Goal: Information Seeking & Learning: Check status

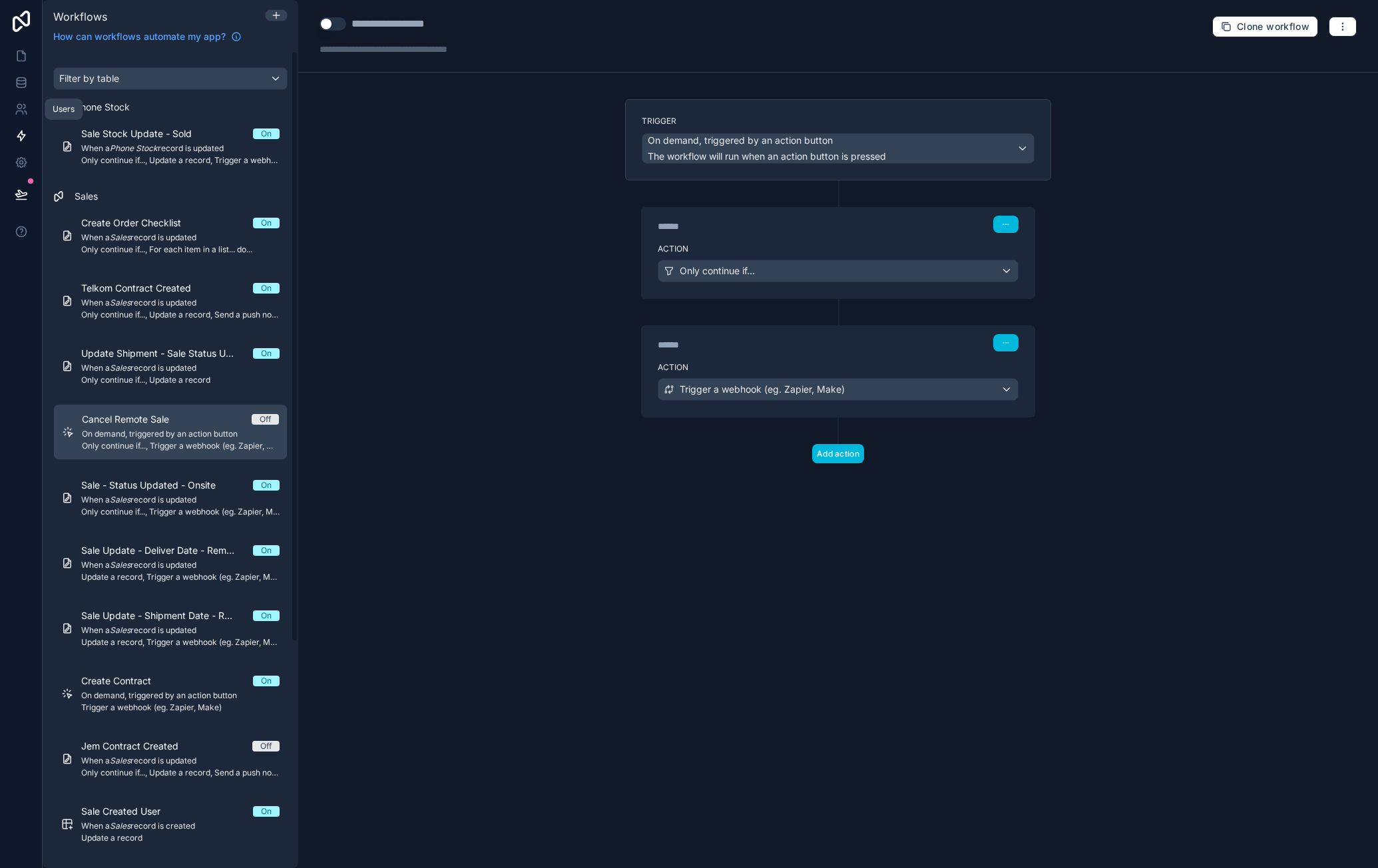
drag, startPoint x: 0, startPoint y: 0, endPoint x: 18, endPoint y: 107, distance: 108.5
click at [18, 107] on icon at bounding box center [19, 106] width 5 height 5
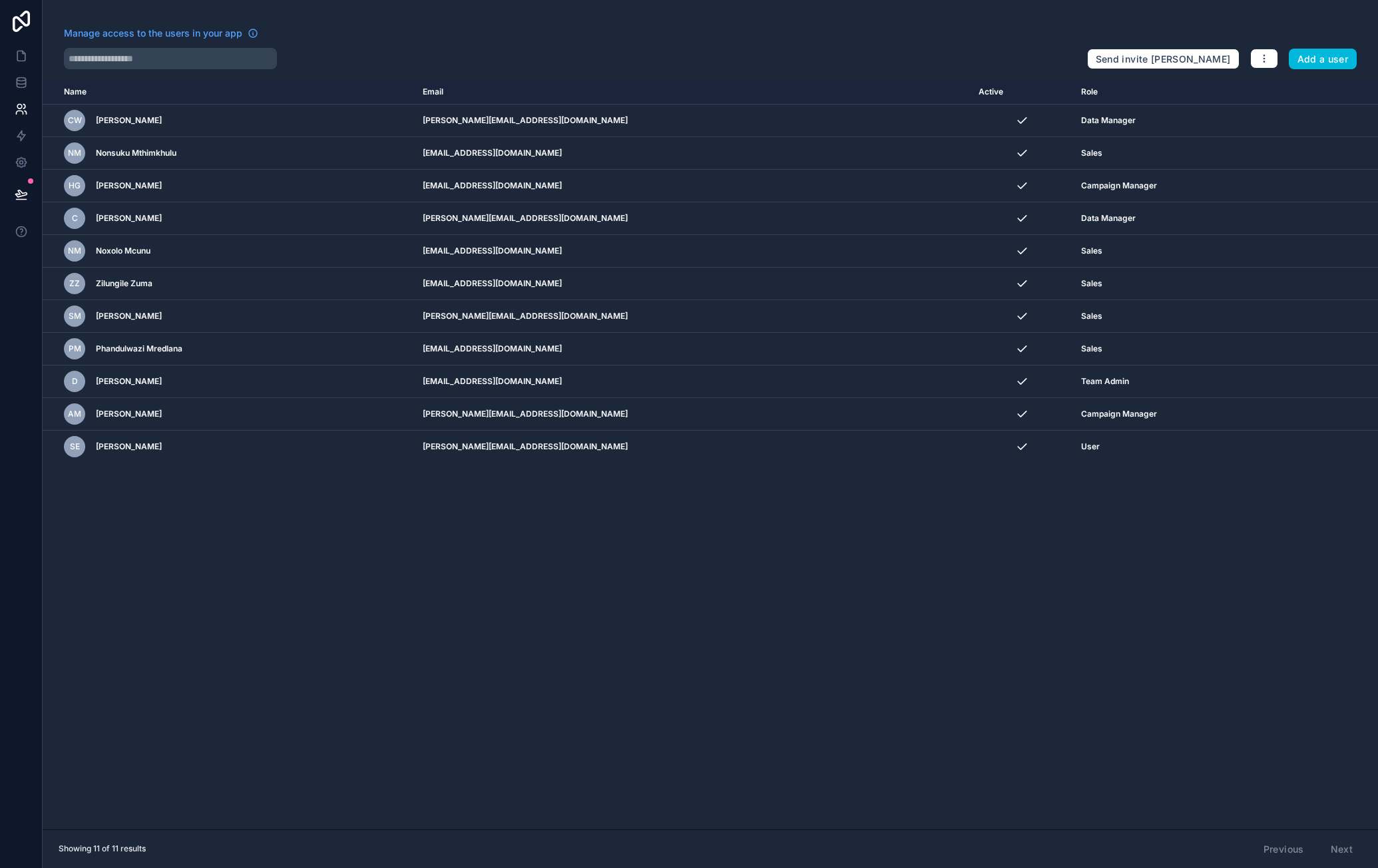
click at [1344, 65] on button "Add a user" at bounding box center [1323, 59] width 68 height 21
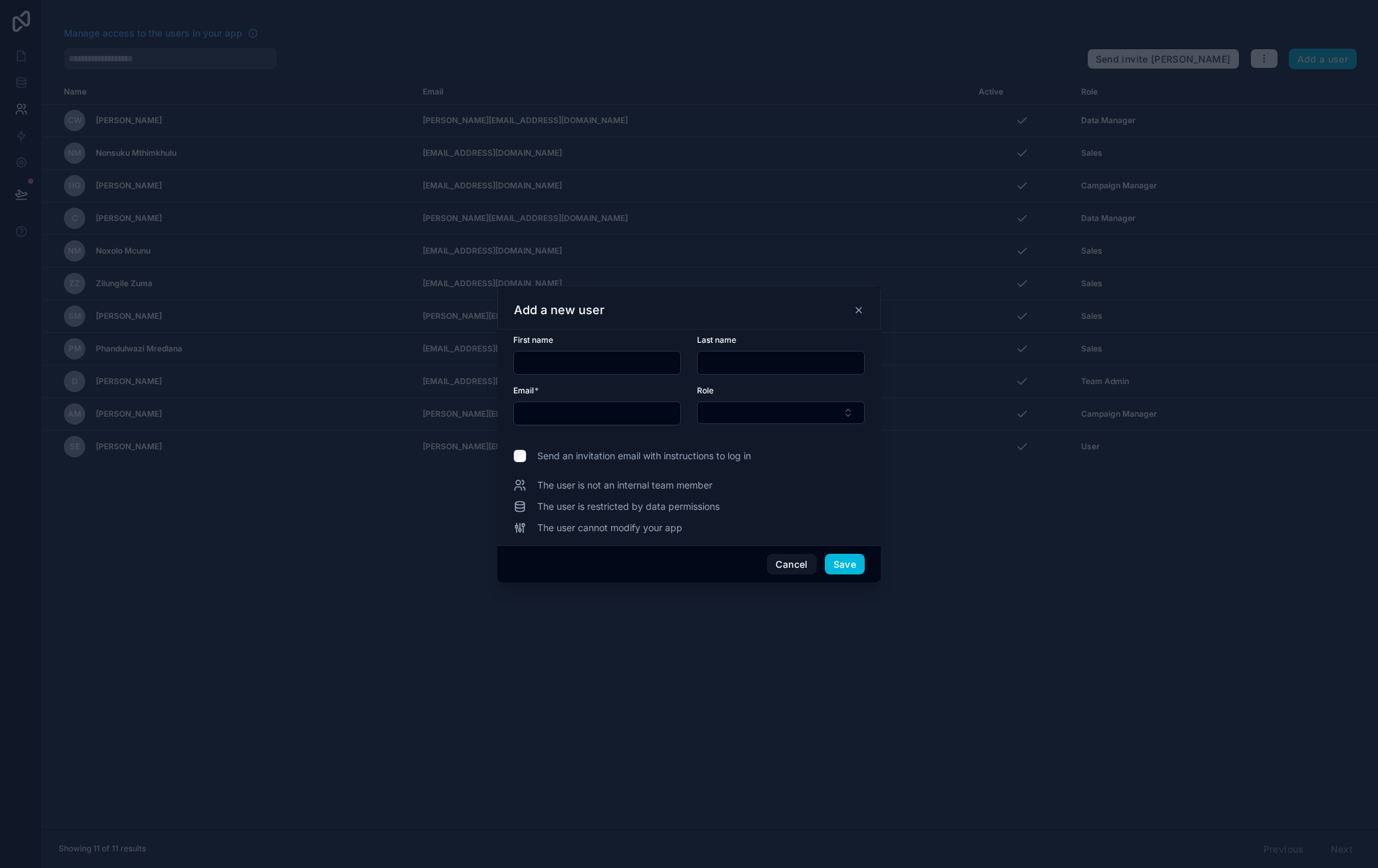
click at [642, 360] on input "text" at bounding box center [597, 363] width 166 height 18
click at [591, 422] on div at bounding box center [597, 413] width 168 height 24
click at [600, 415] on input "text" at bounding box center [597, 413] width 166 height 18
paste input "**********"
type input "**********"
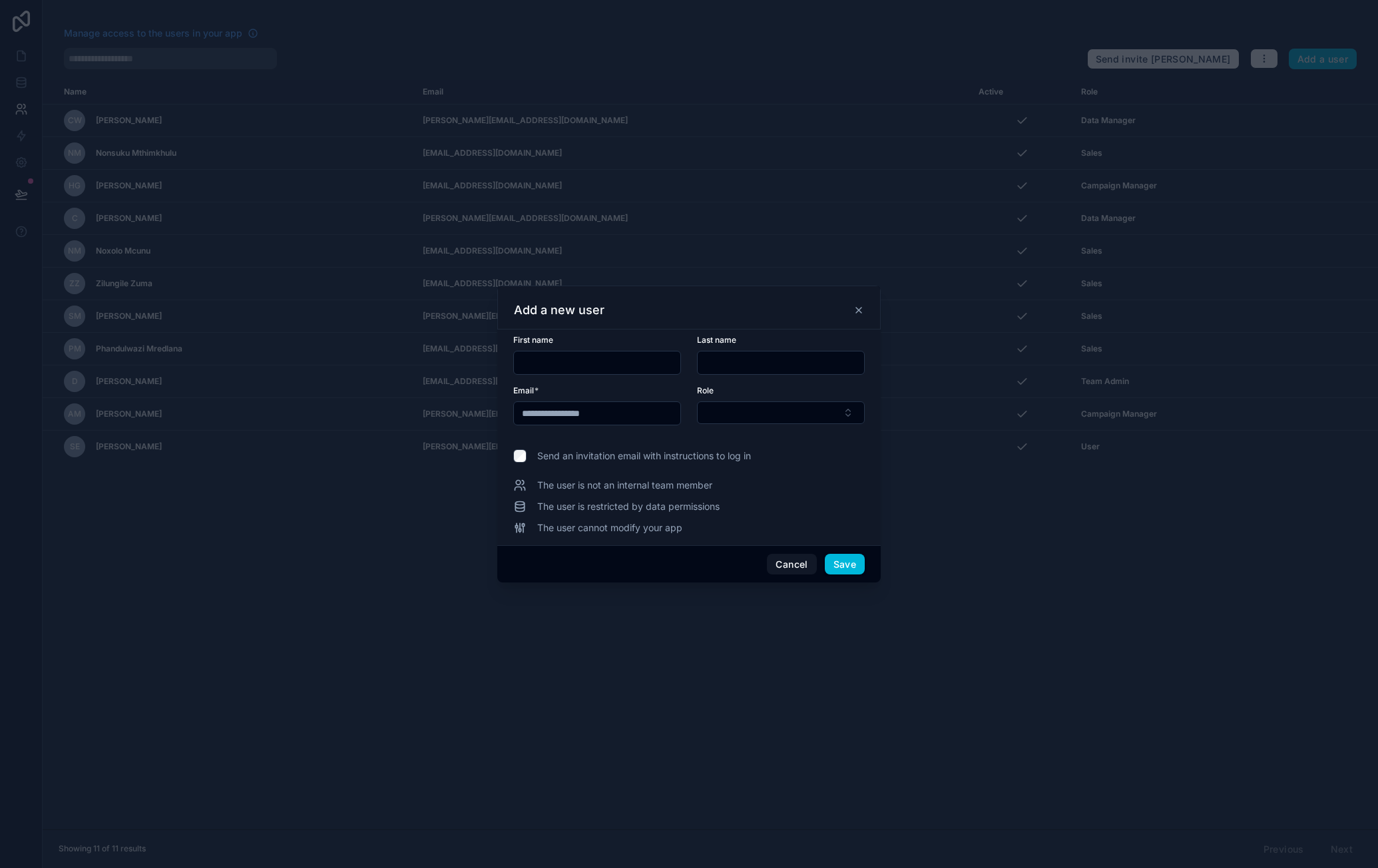
click at [630, 361] on input "text" at bounding box center [597, 363] width 166 height 18
type input "*******"
click at [705, 353] on input "text" at bounding box center [780, 363] width 166 height 18
type input "********"
click at [766, 417] on button "Select Button" at bounding box center [781, 412] width 168 height 23
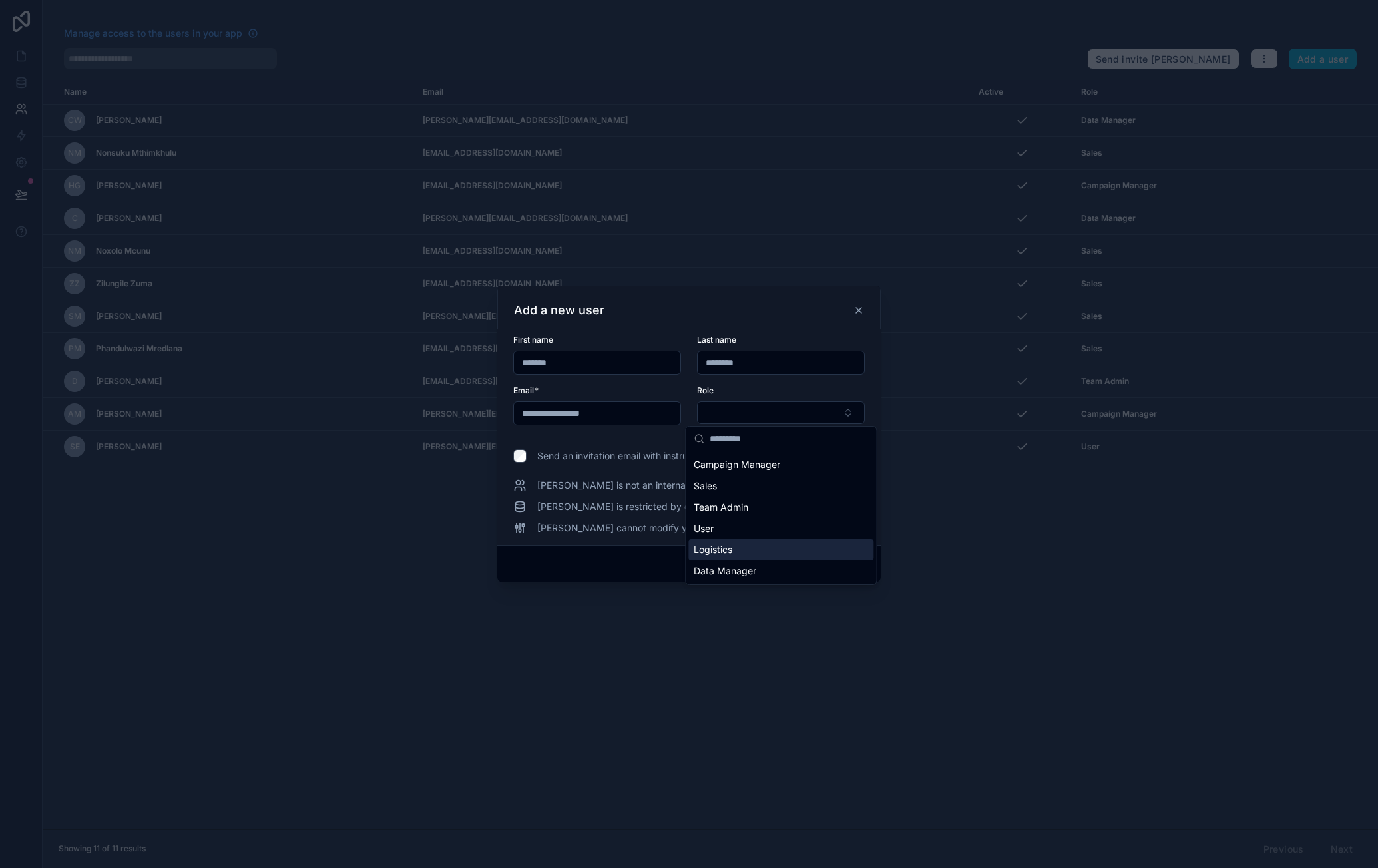
click at [793, 552] on div "Logistics" at bounding box center [780, 550] width 185 height 21
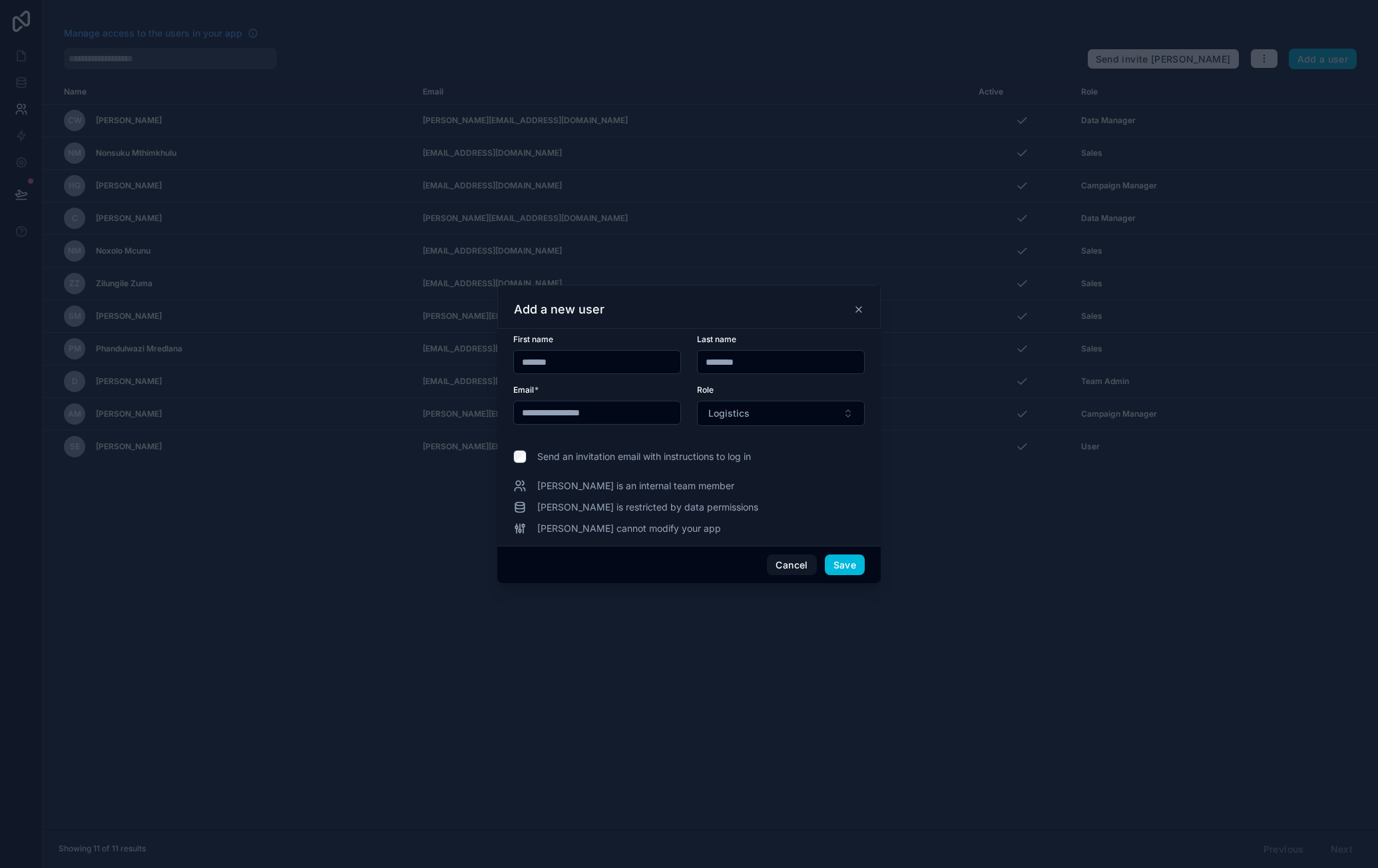
click at [849, 561] on button "Save" at bounding box center [844, 565] width 40 height 21
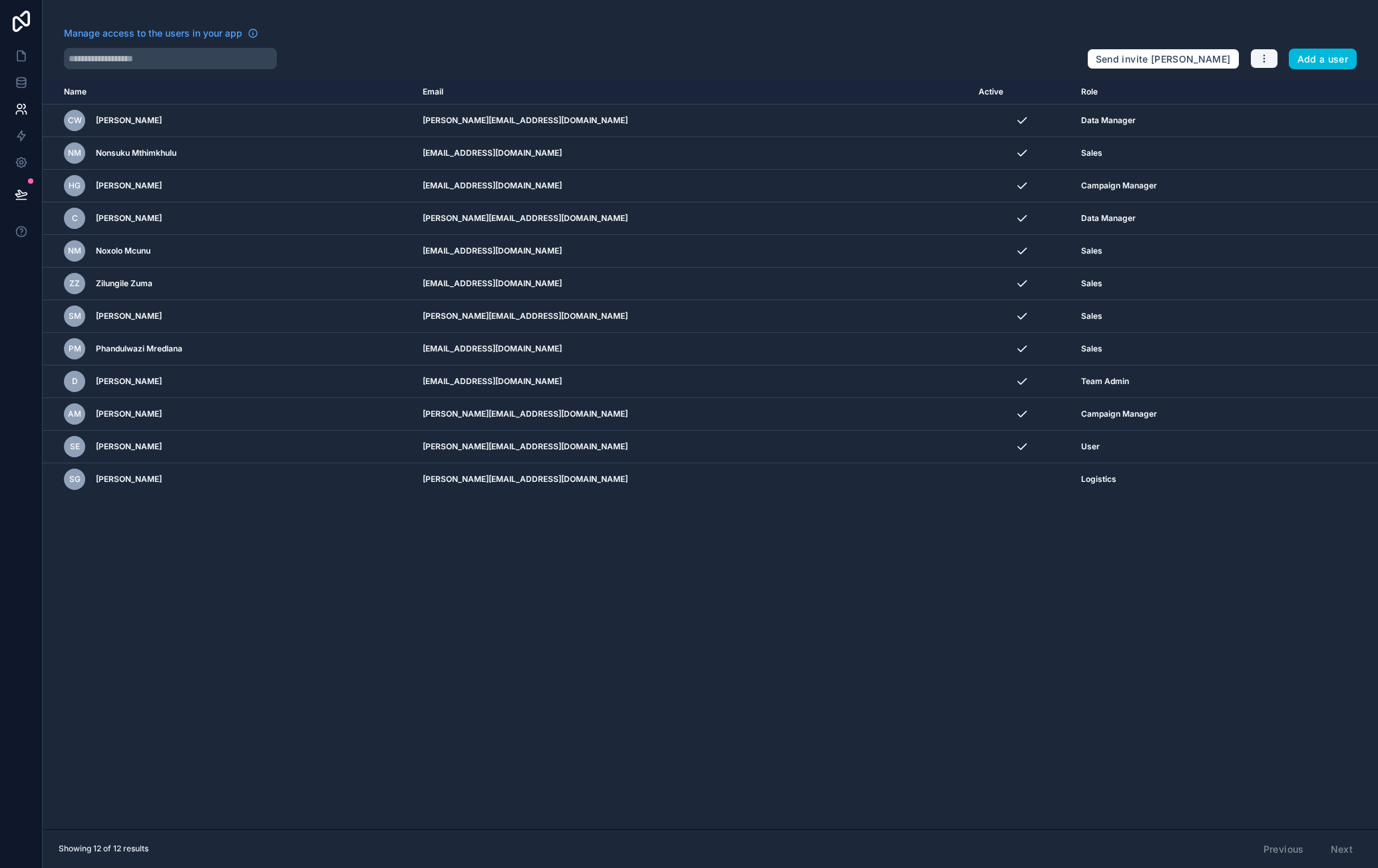
click at [1267, 56] on icon "button" at bounding box center [1265, 59] width 11 height 11
click at [1277, 84] on link "Manage roles" at bounding box center [1291, 89] width 83 height 21
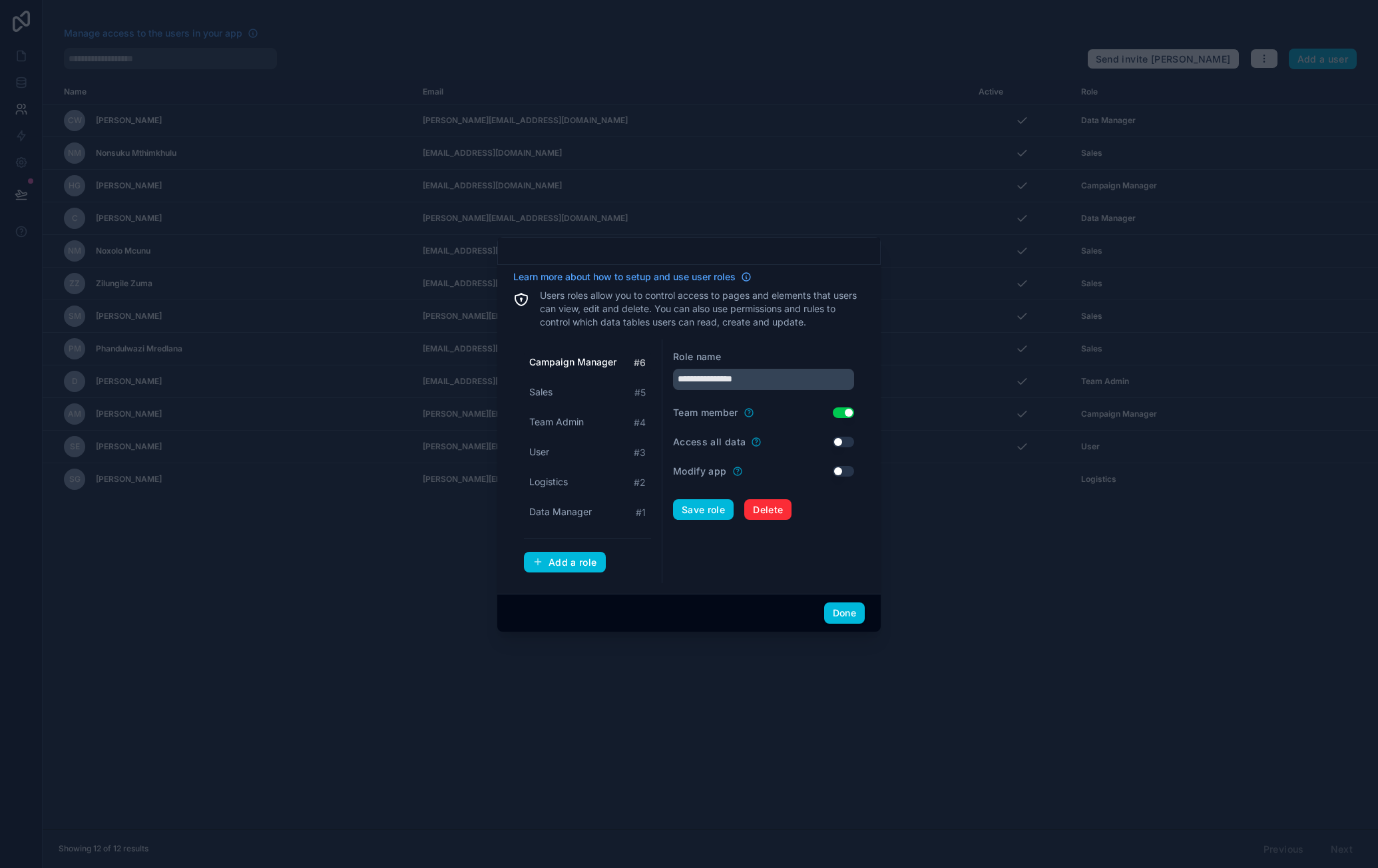
click at [573, 477] on div "Logistics # 2" at bounding box center [588, 482] width 127 height 25
type input "*********"
click at [851, 609] on button "Done" at bounding box center [845, 612] width 41 height 21
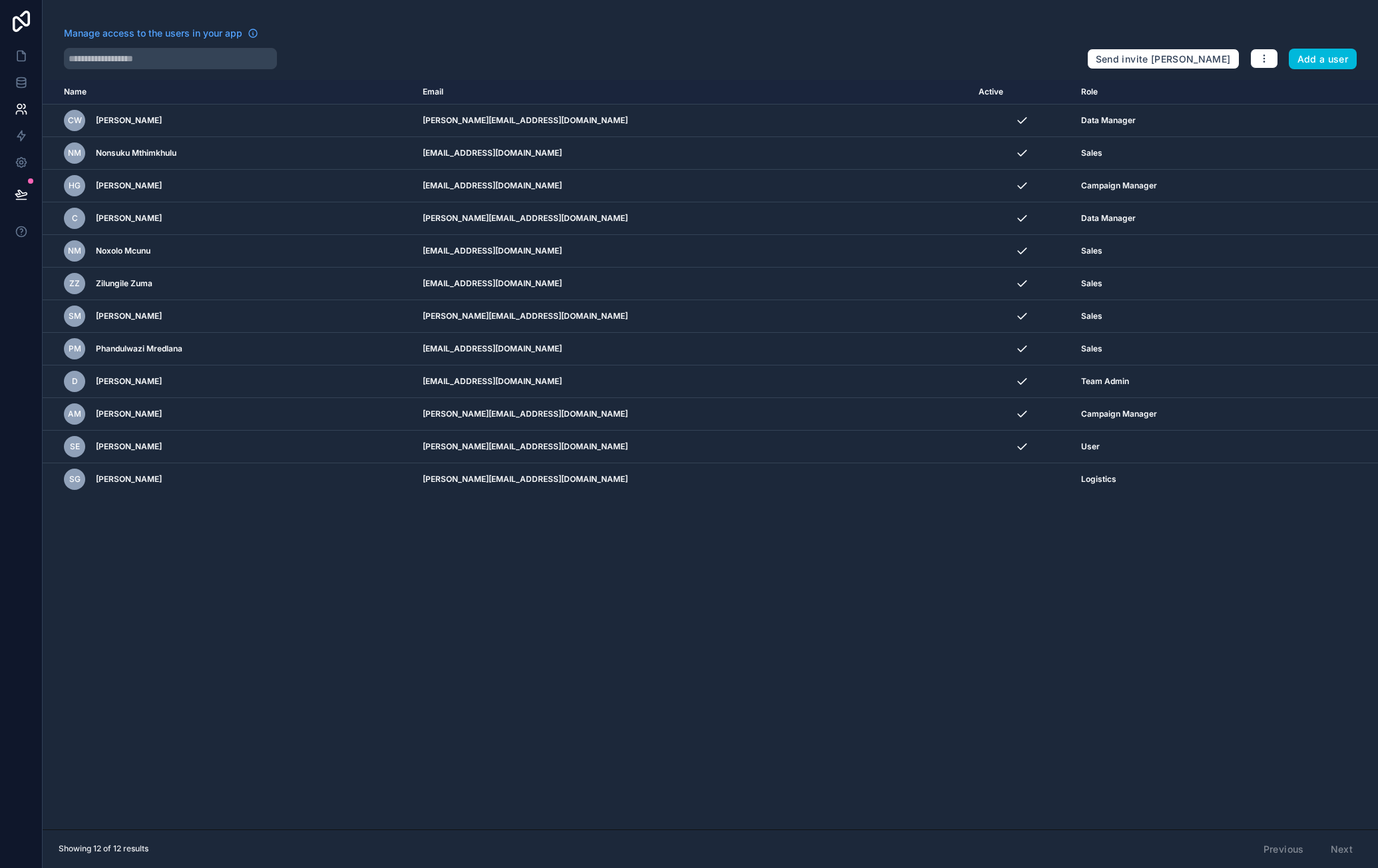
click at [0, 0] on icon "scrollable content" at bounding box center [0, 0] width 0 height 0
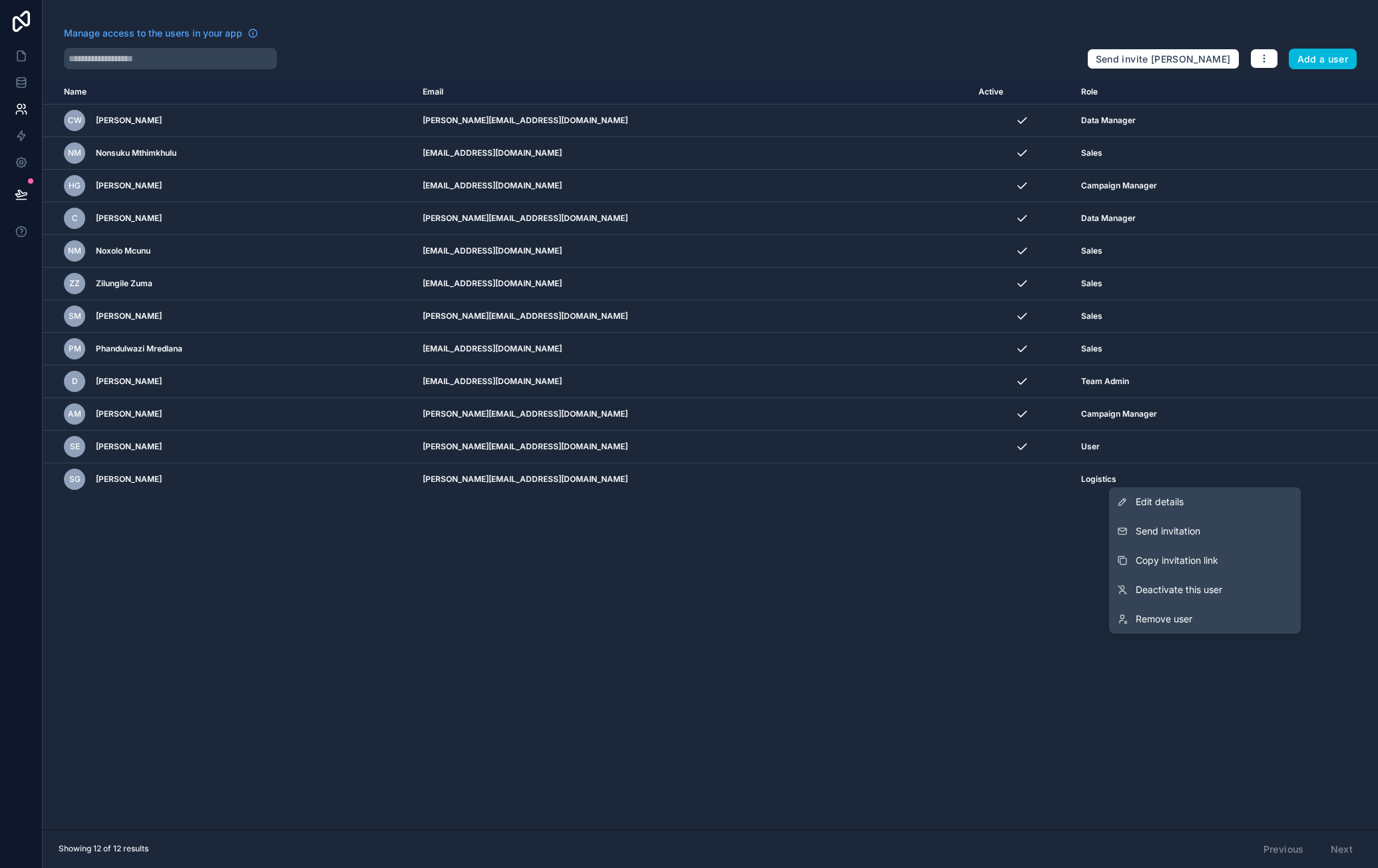
click at [1239, 522] on button "Send invitation" at bounding box center [1205, 531] width 192 height 30
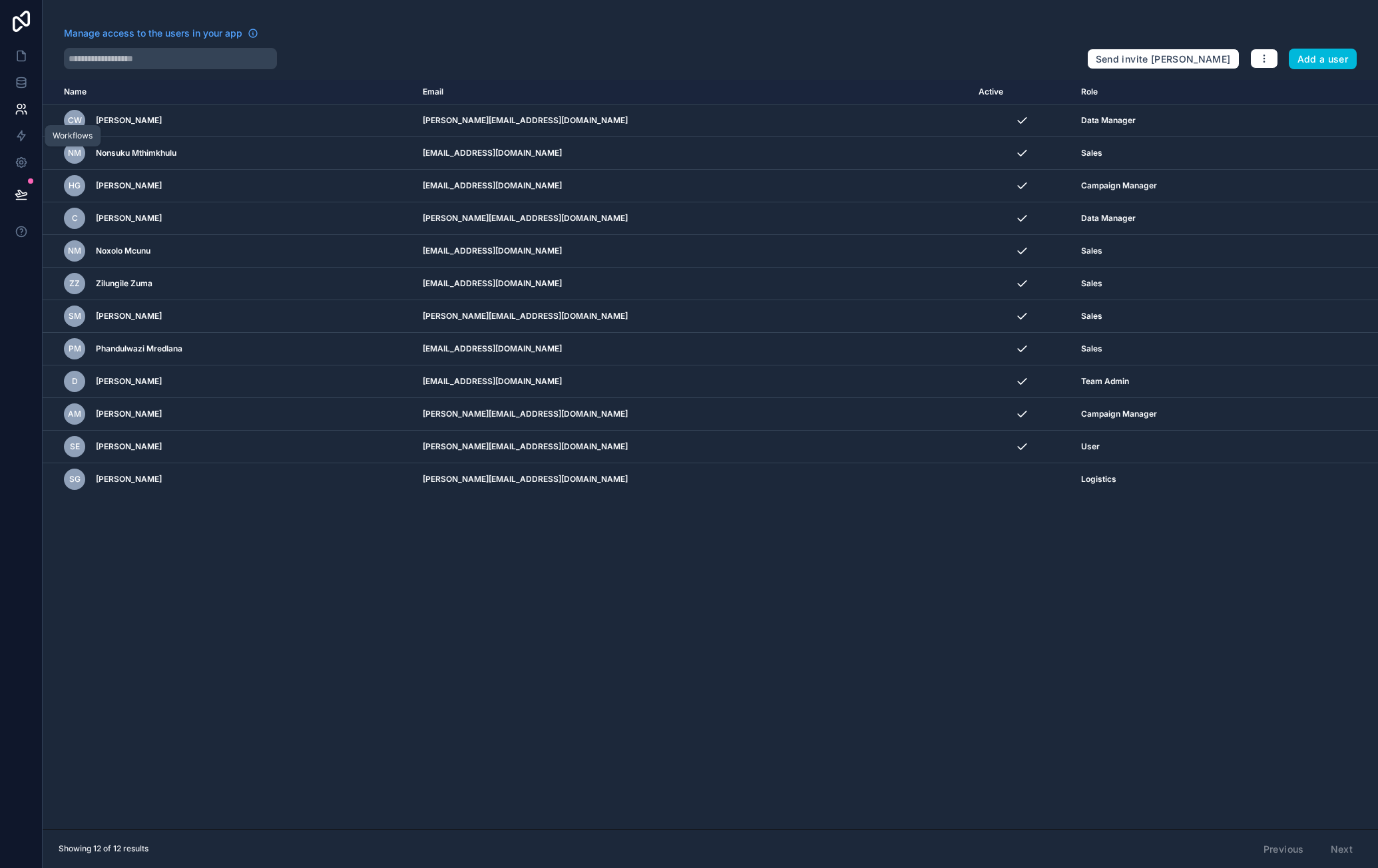
drag, startPoint x: 23, startPoint y: 137, endPoint x: 30, endPoint y: 137, distance: 7.0
click at [23, 137] on icon at bounding box center [21, 136] width 8 height 10
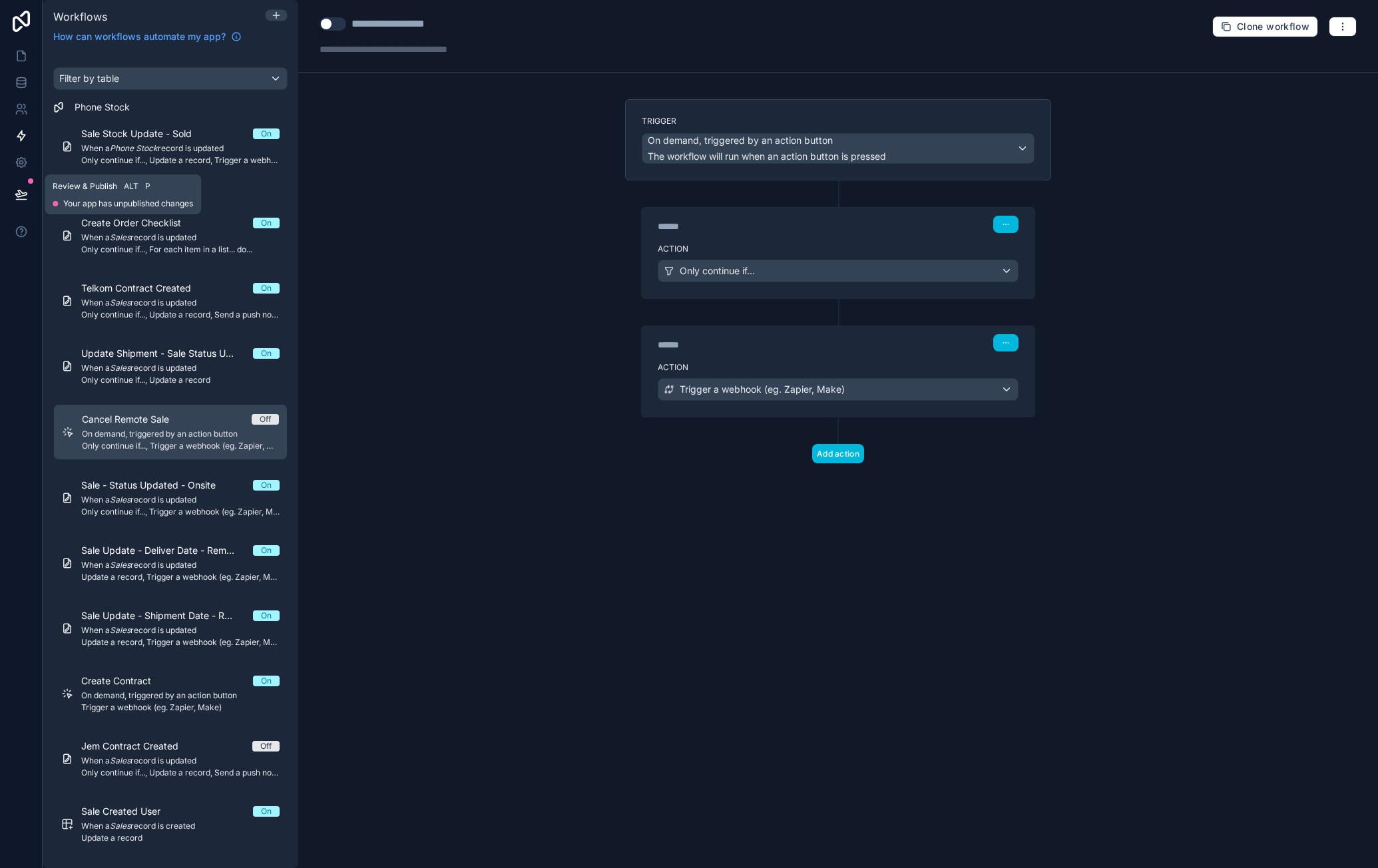
click at [20, 190] on icon at bounding box center [21, 195] width 13 height 13
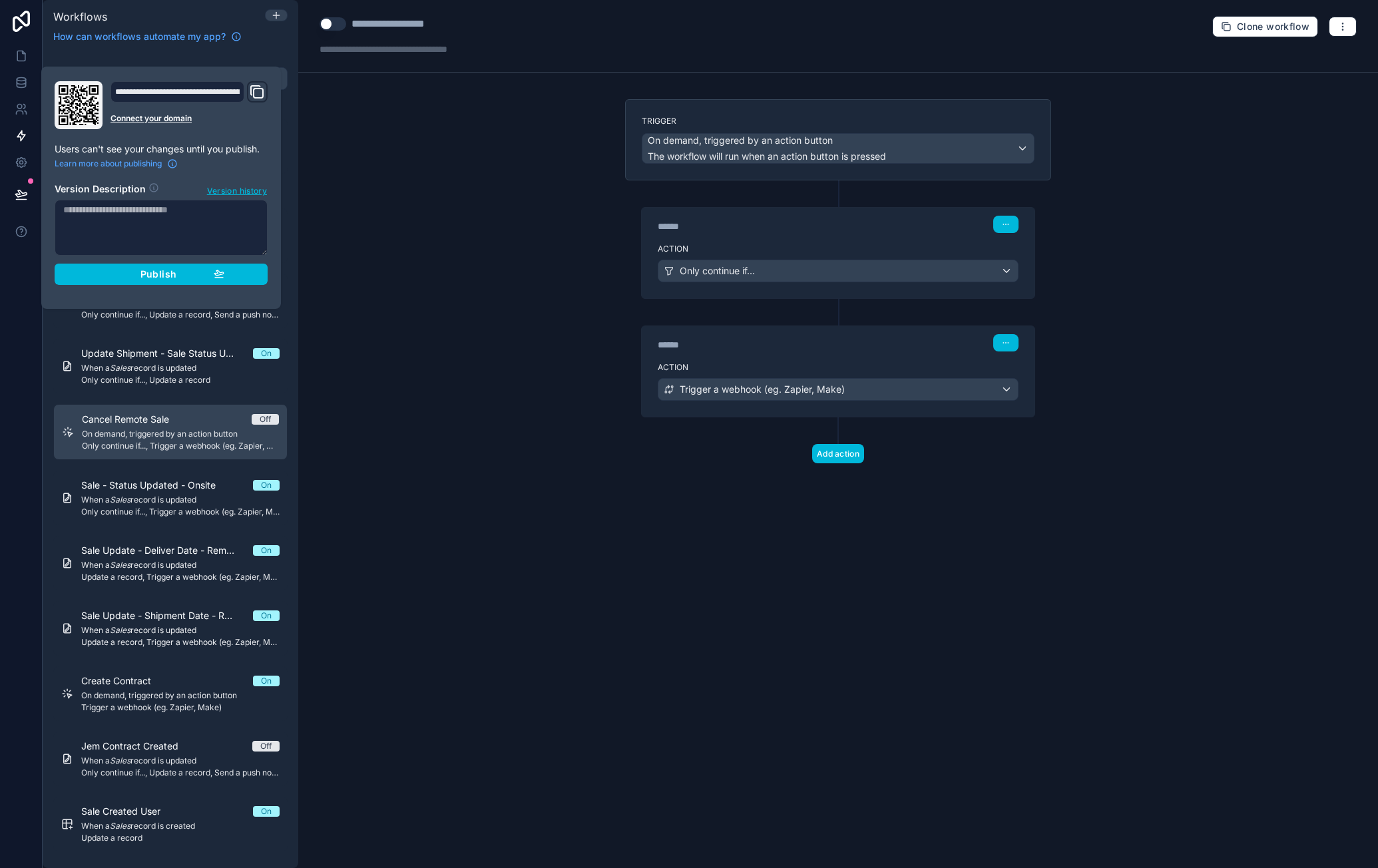
click at [144, 268] on span "Publish" at bounding box center [158, 274] width 36 height 12
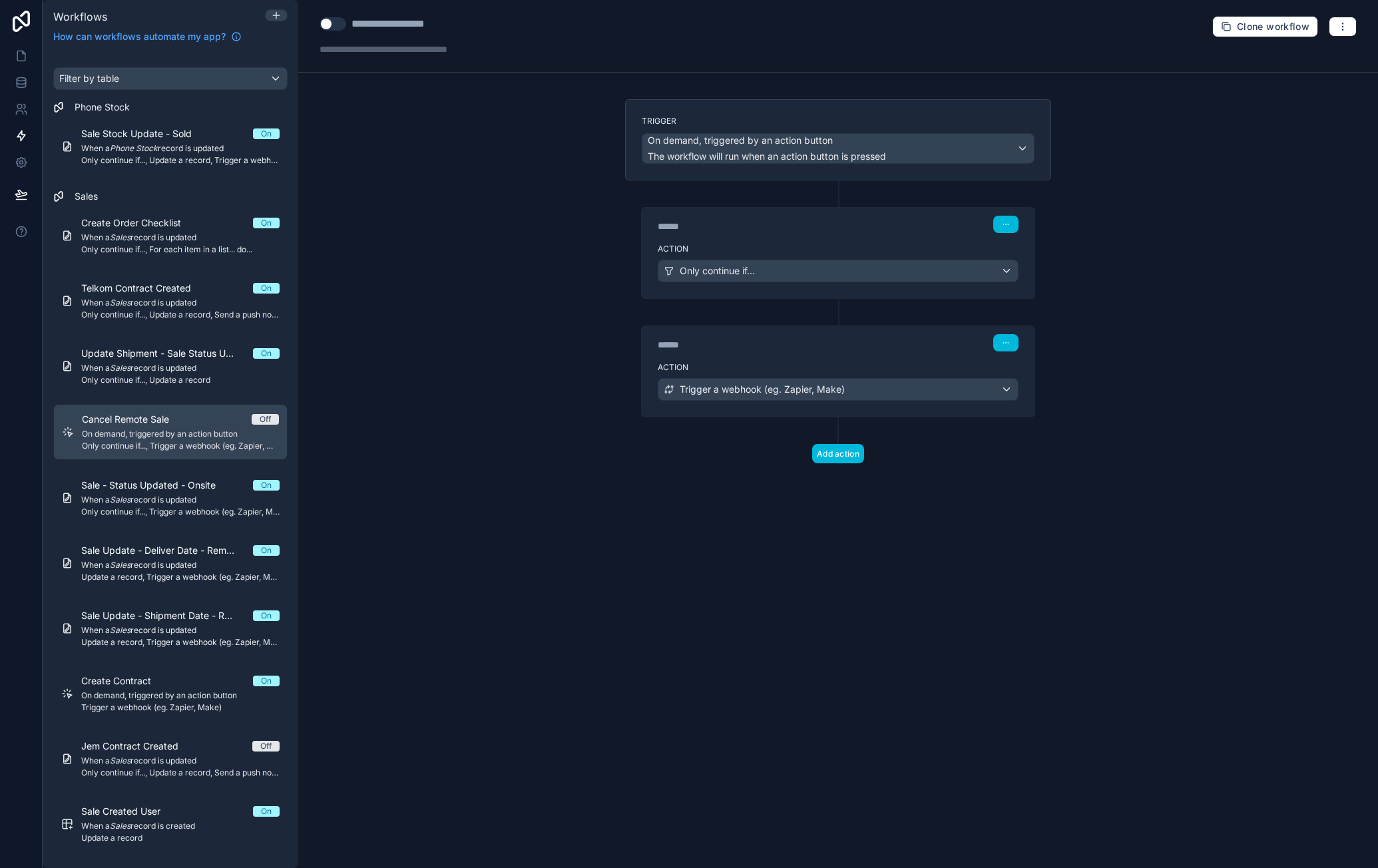
click at [362, 154] on div "**********" at bounding box center [837, 434] width 1080 height 868
click at [330, 20] on button "Use setting" at bounding box center [332, 24] width 27 height 13
click at [853, 251] on label "Action" at bounding box center [837, 249] width 361 height 11
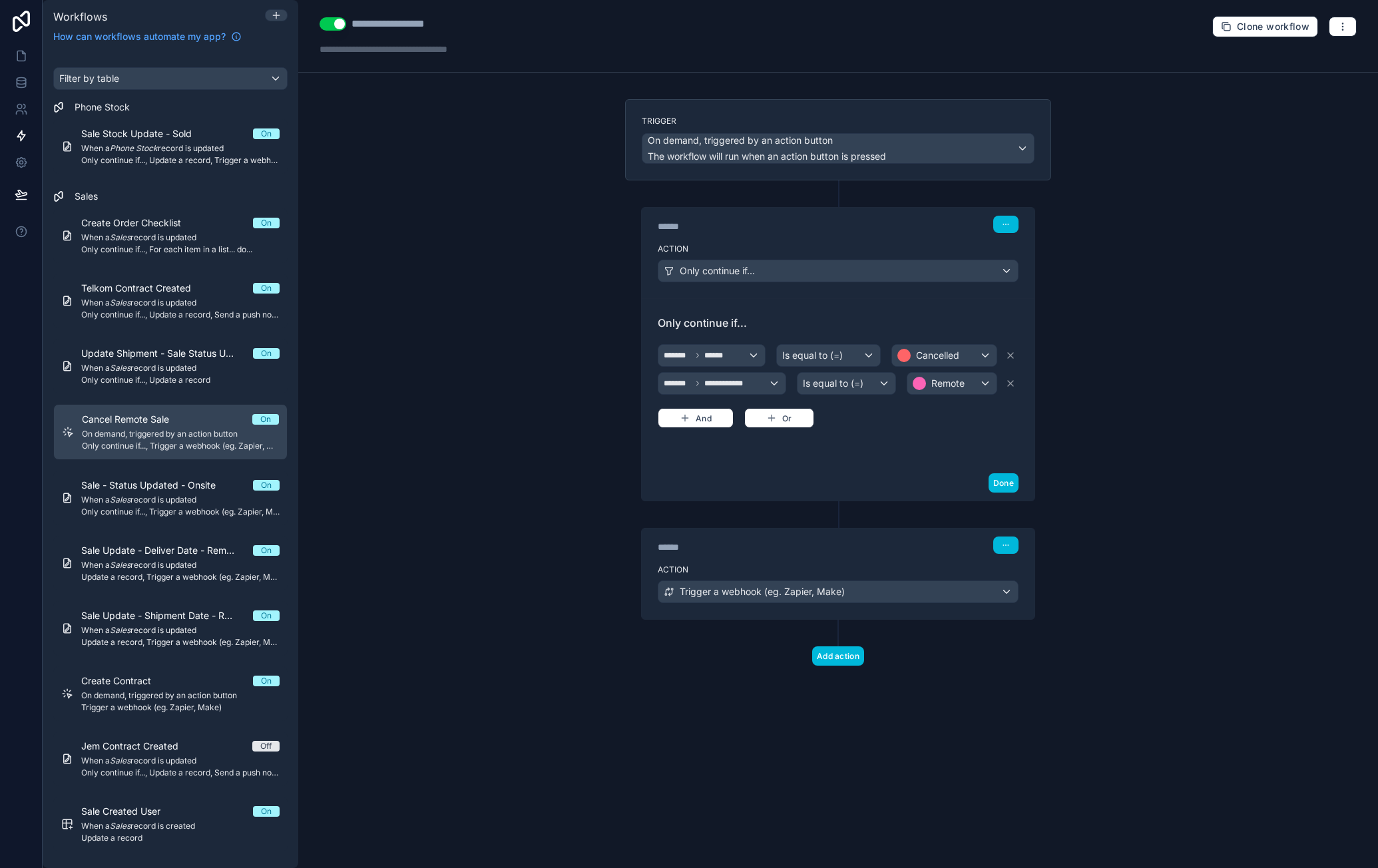
click at [832, 559] on div "Action Trigger a webhook (eg. Zapier, Make)" at bounding box center [838, 589] width 393 height 60
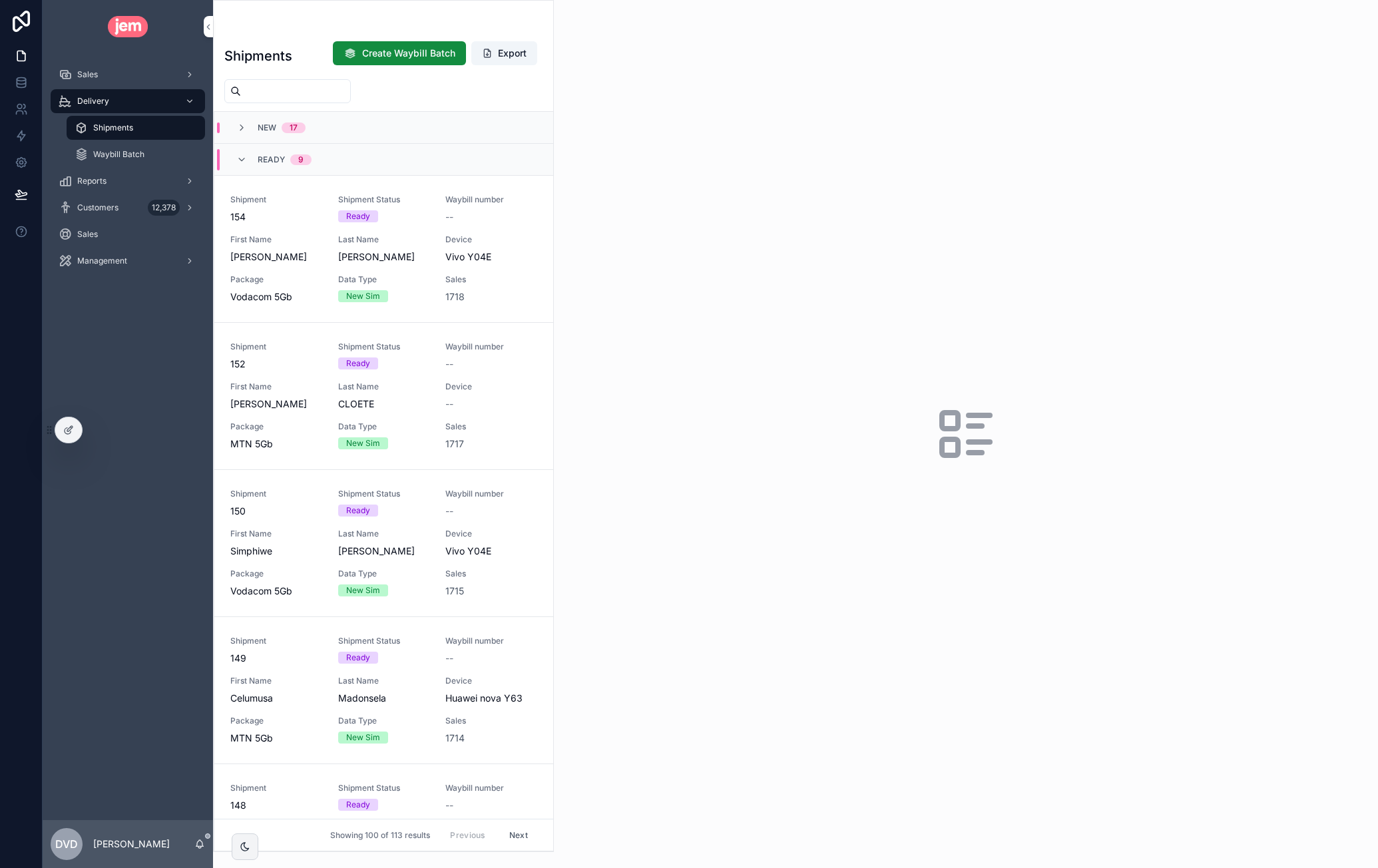
click at [123, 70] on div "Sales" at bounding box center [128, 74] width 138 height 21
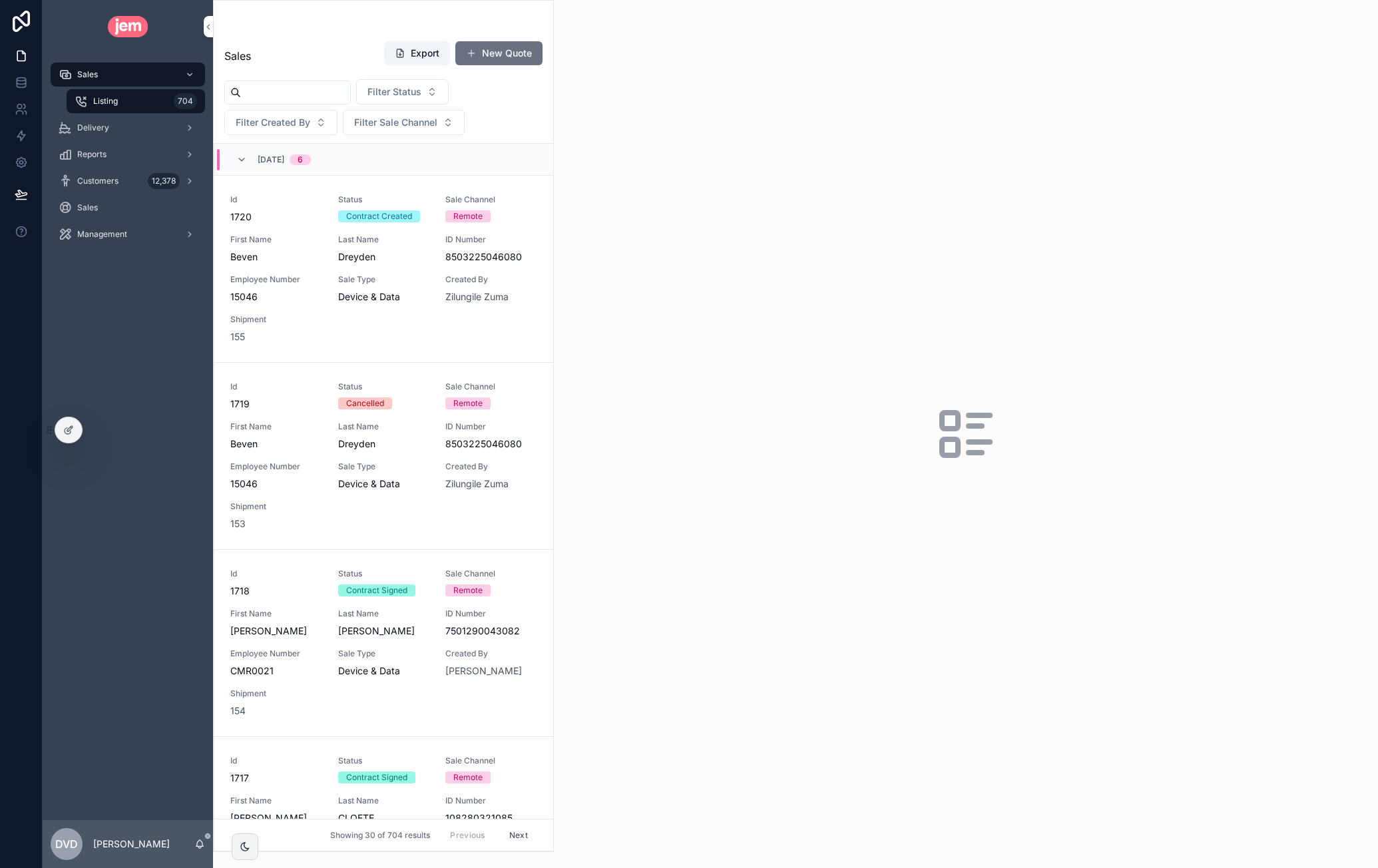
click at [301, 92] on input "scrollable content" at bounding box center [295, 92] width 109 height 18
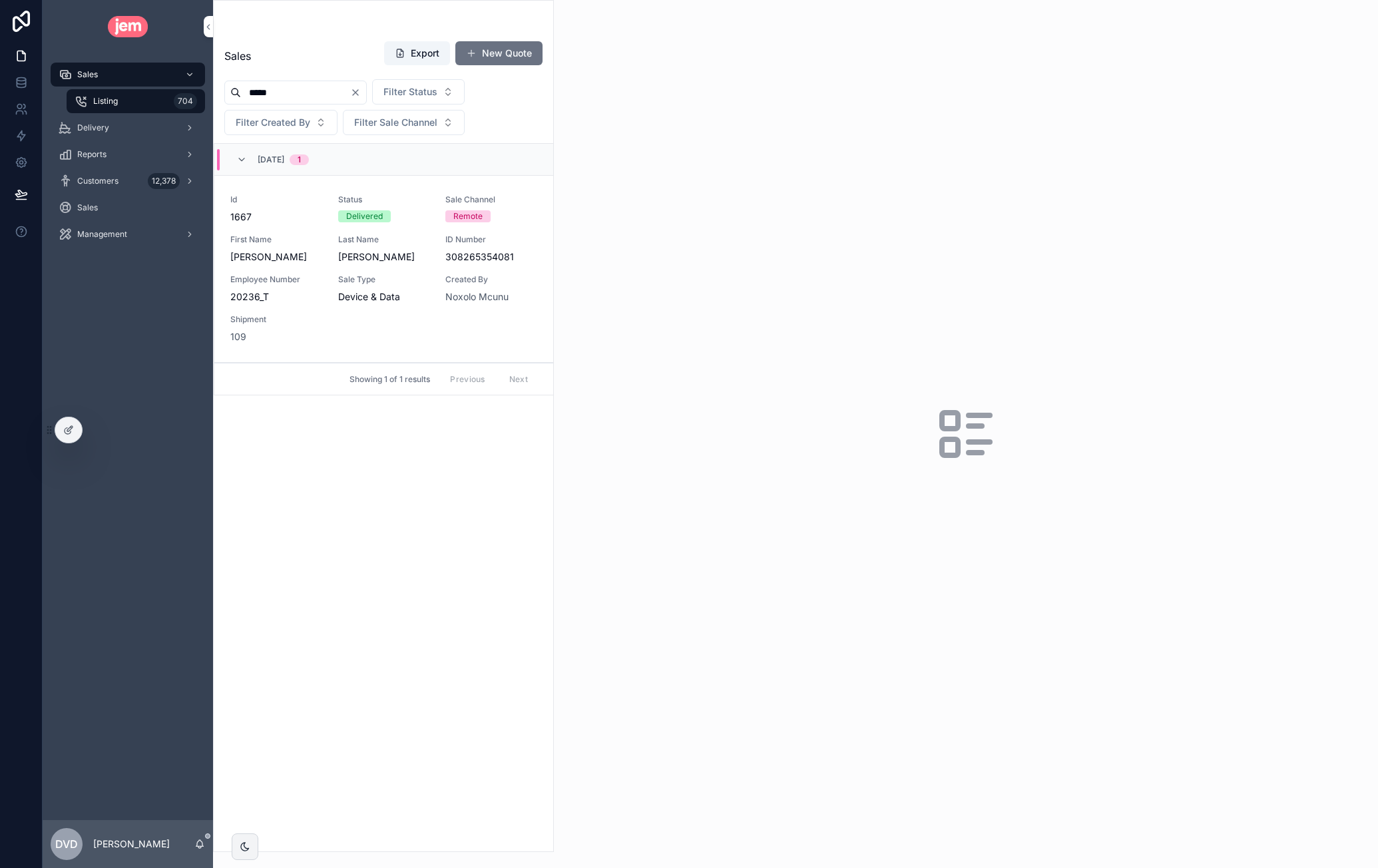
type input "*****"
click at [305, 238] on span "First Name" at bounding box center [277, 240] width 92 height 11
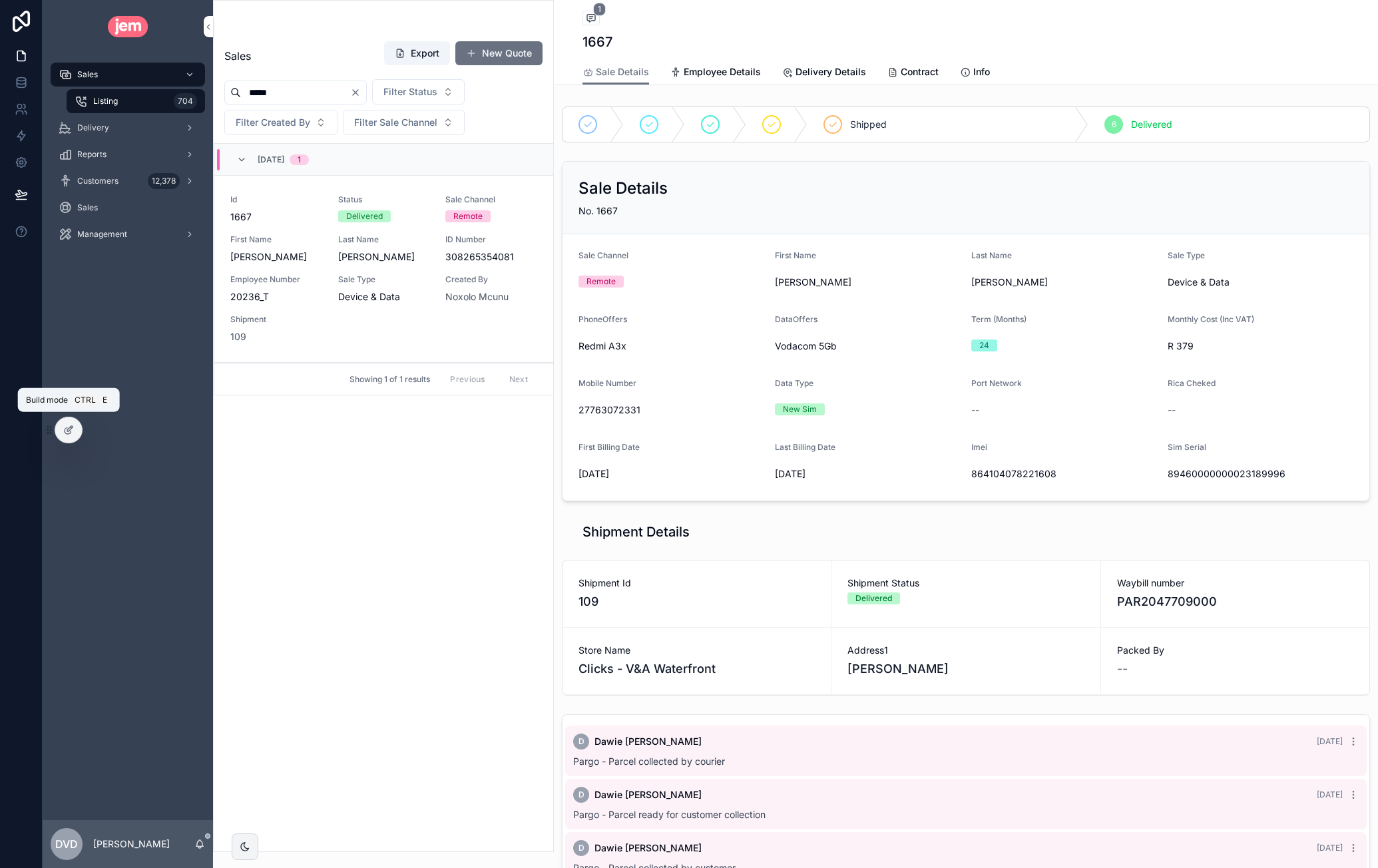
click at [68, 424] on icon at bounding box center [69, 430] width 11 height 11
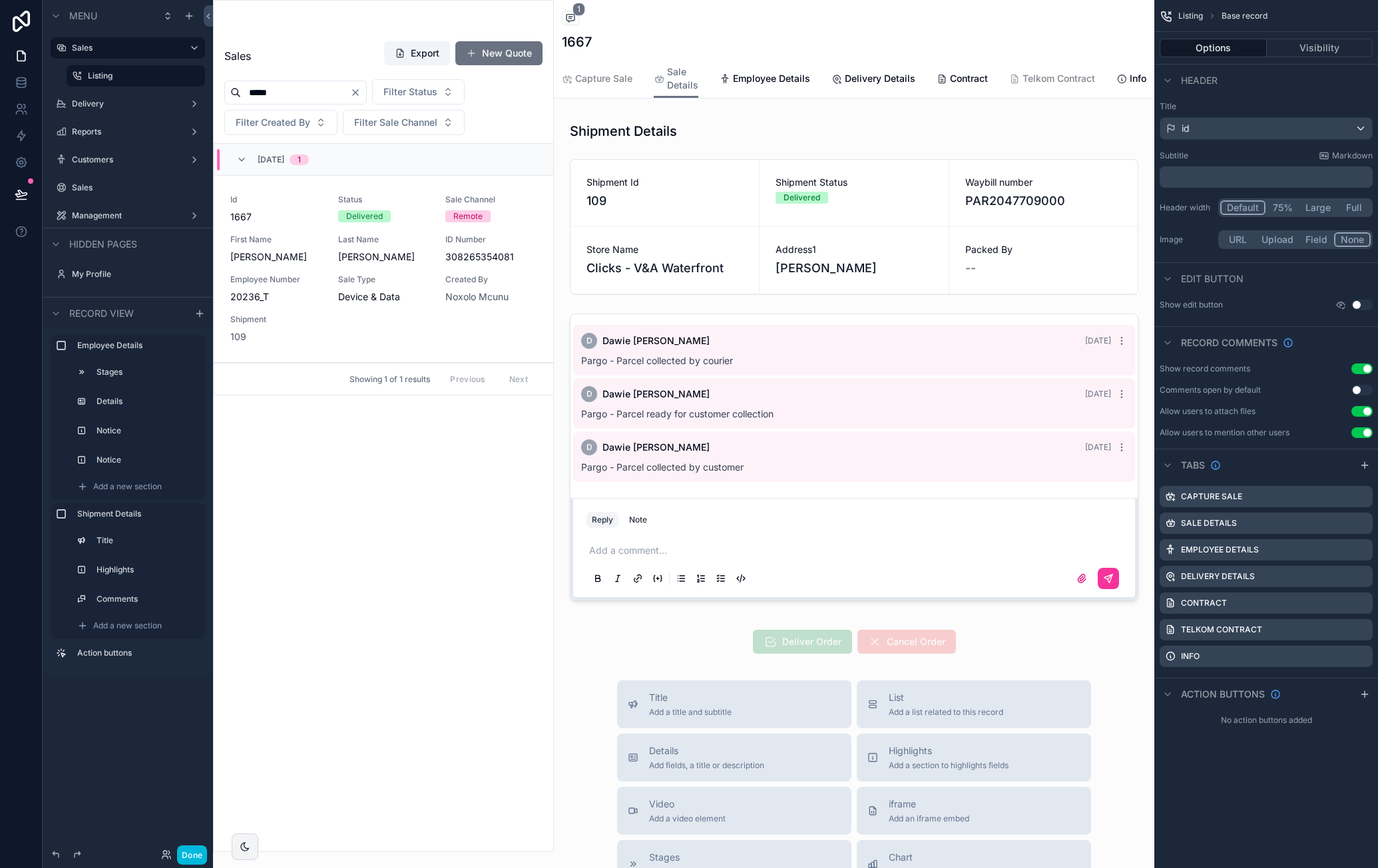
scroll to position [666, 0]
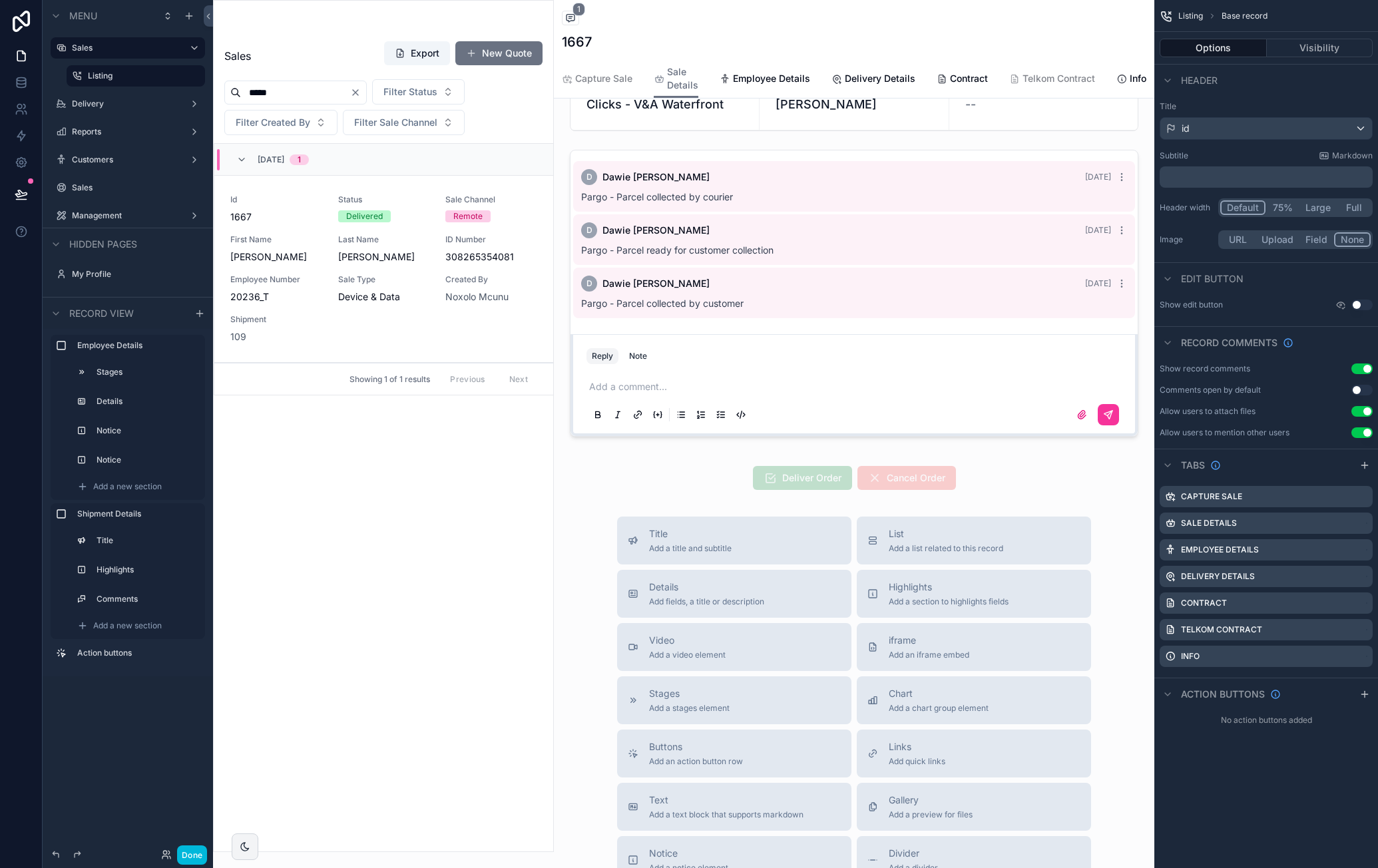
click at [1005, 482] on div "scrollable content" at bounding box center [853, 478] width 600 height 35
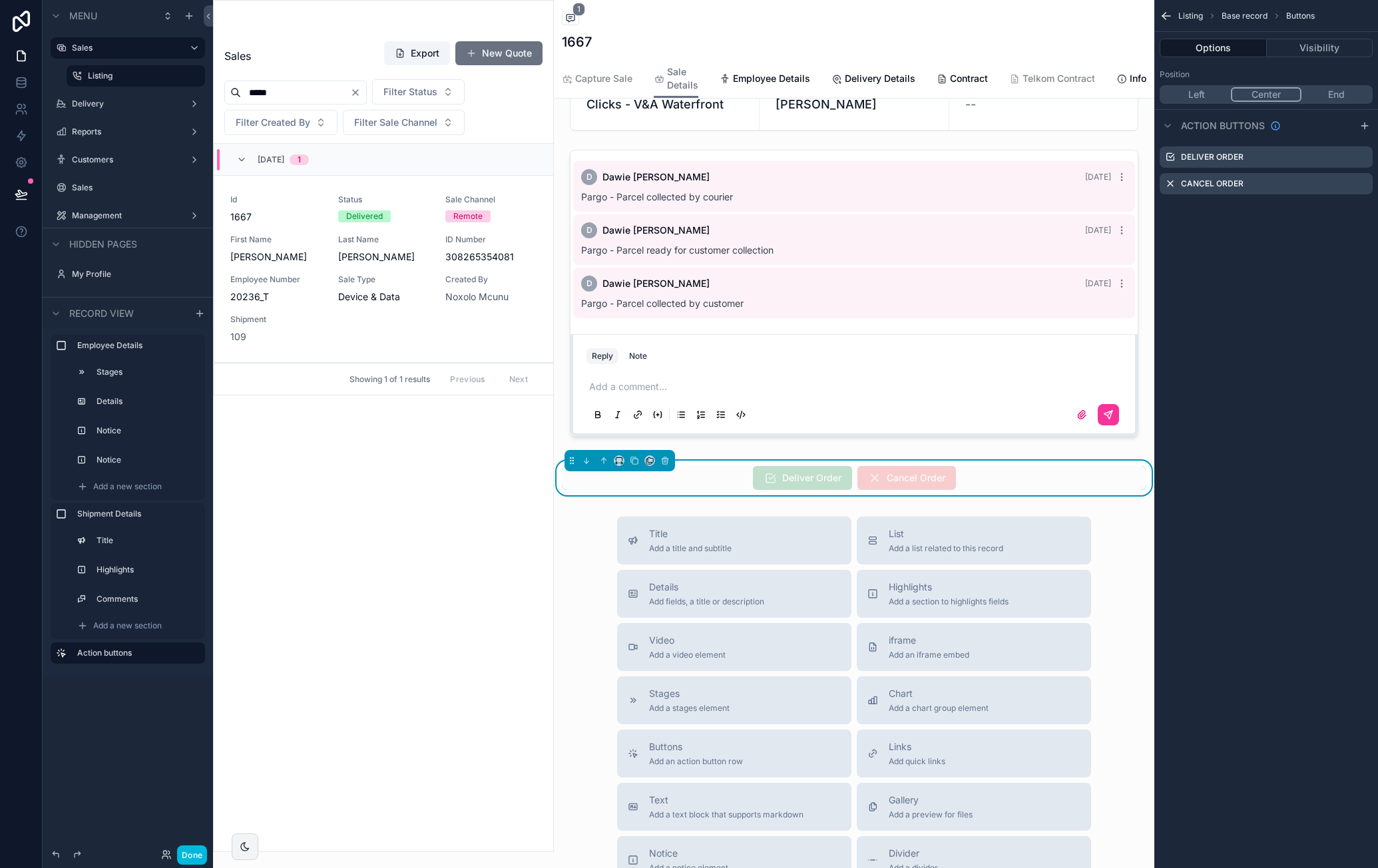
click at [0, 0] on icon "scrollable content" at bounding box center [0, 0] width 0 height 0
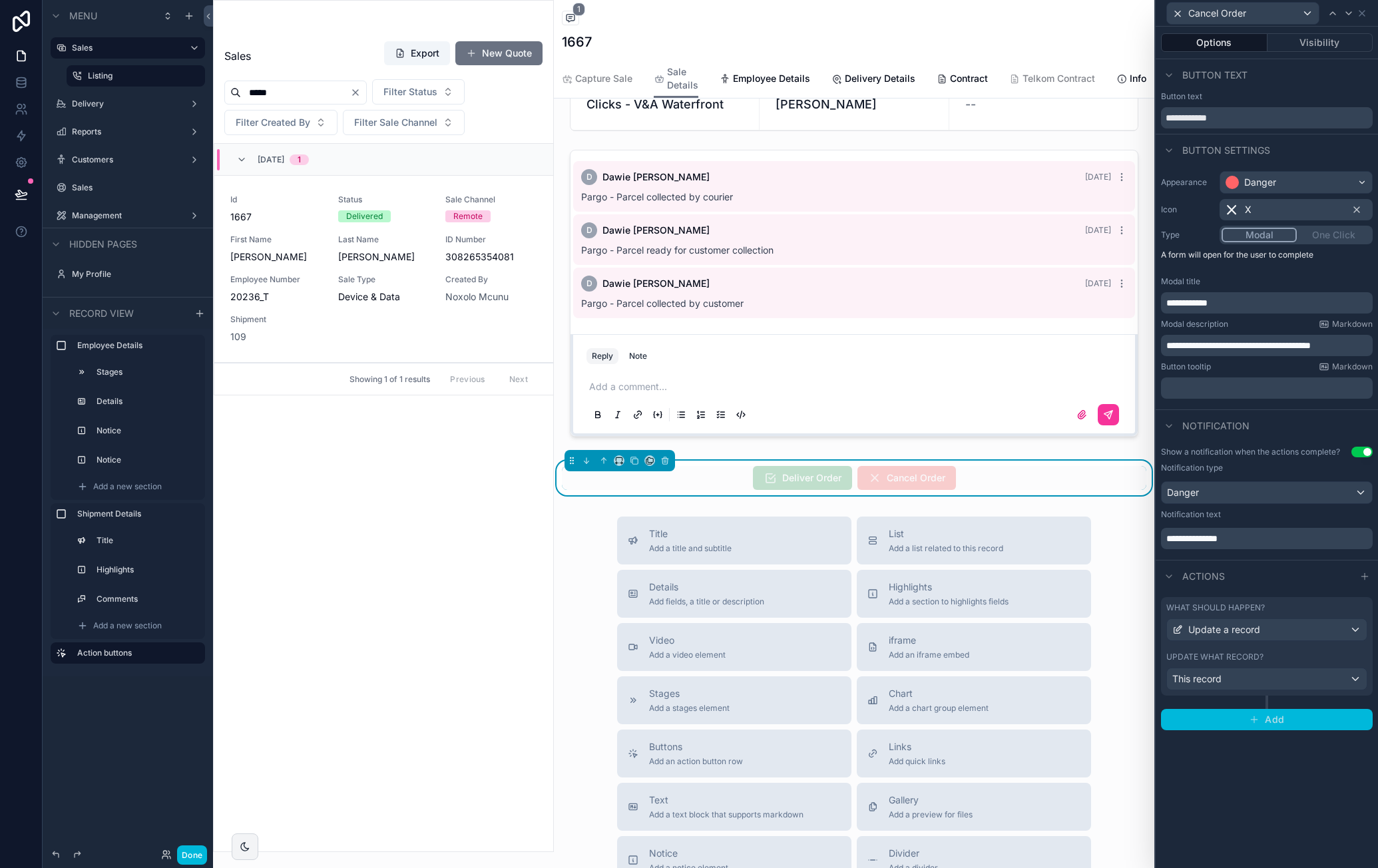
click at [1277, 719] on span "Add" at bounding box center [1274, 719] width 19 height 12
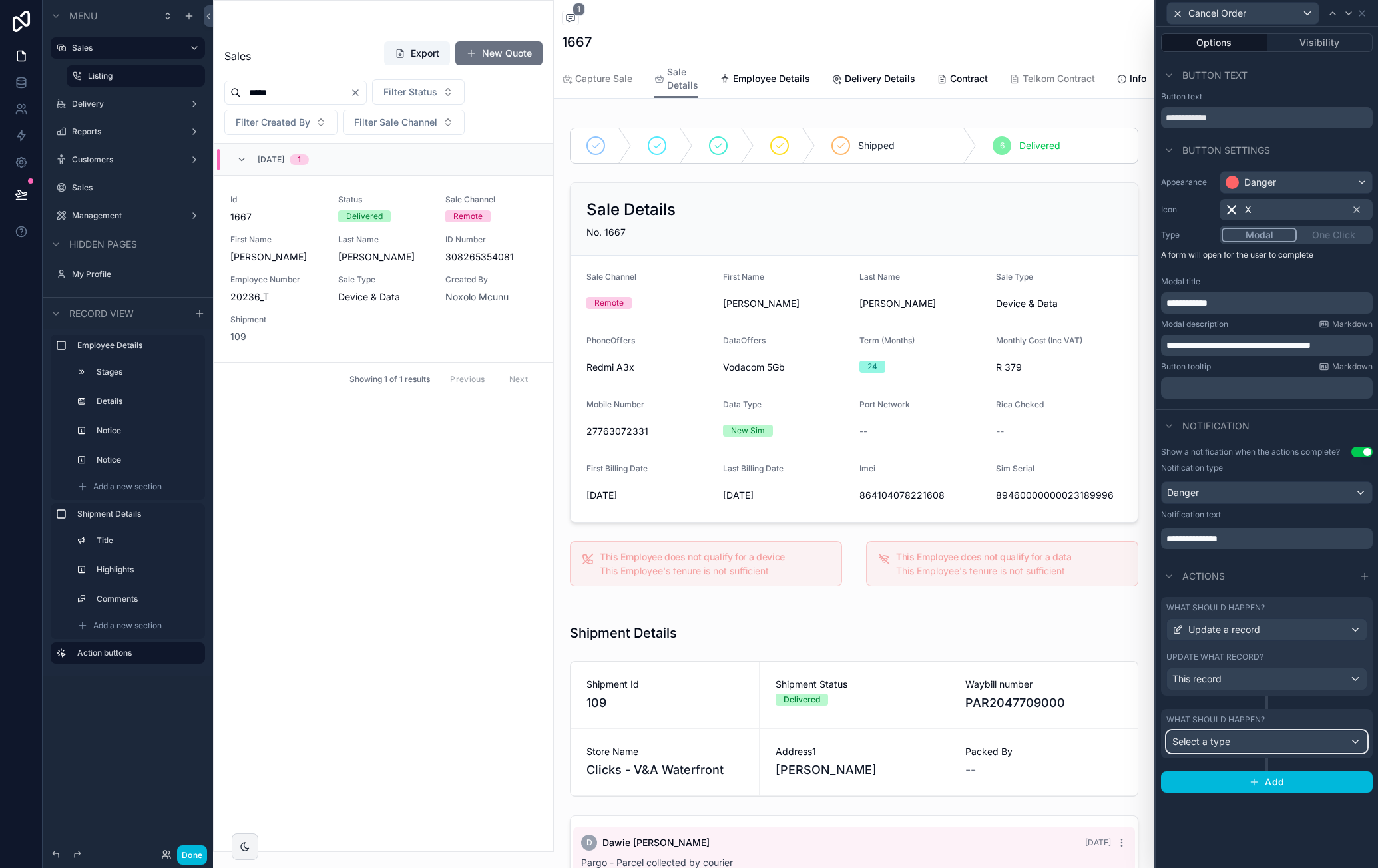
click at [1241, 733] on div "Select a type" at bounding box center [1266, 741] width 200 height 21
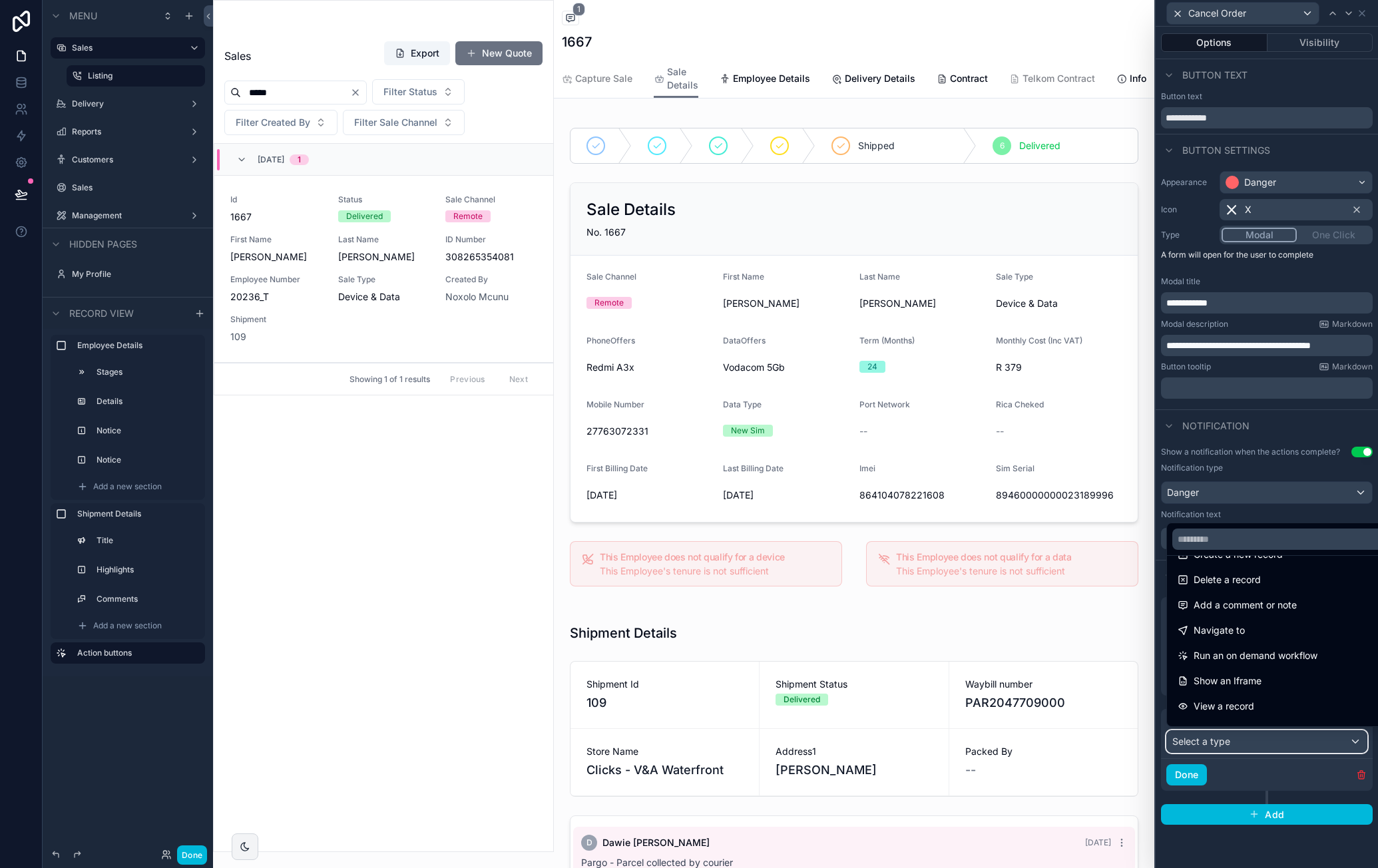
scroll to position [66, 0]
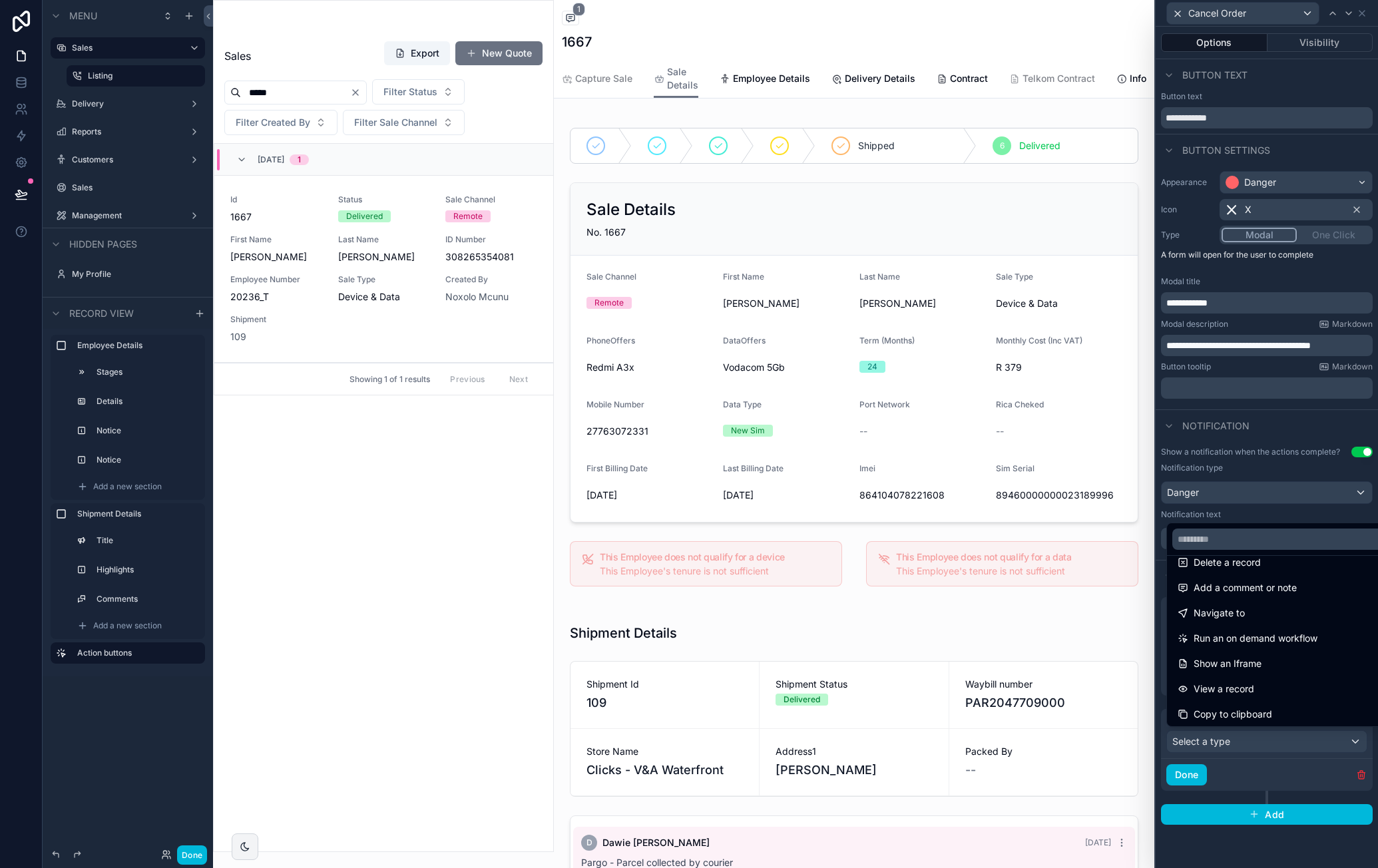
drag, startPoint x: 1320, startPoint y: 592, endPoint x: 1309, endPoint y: 610, distance: 21.1
click at [1320, 591] on div "Add a comment or note" at bounding box center [1282, 588] width 209 height 16
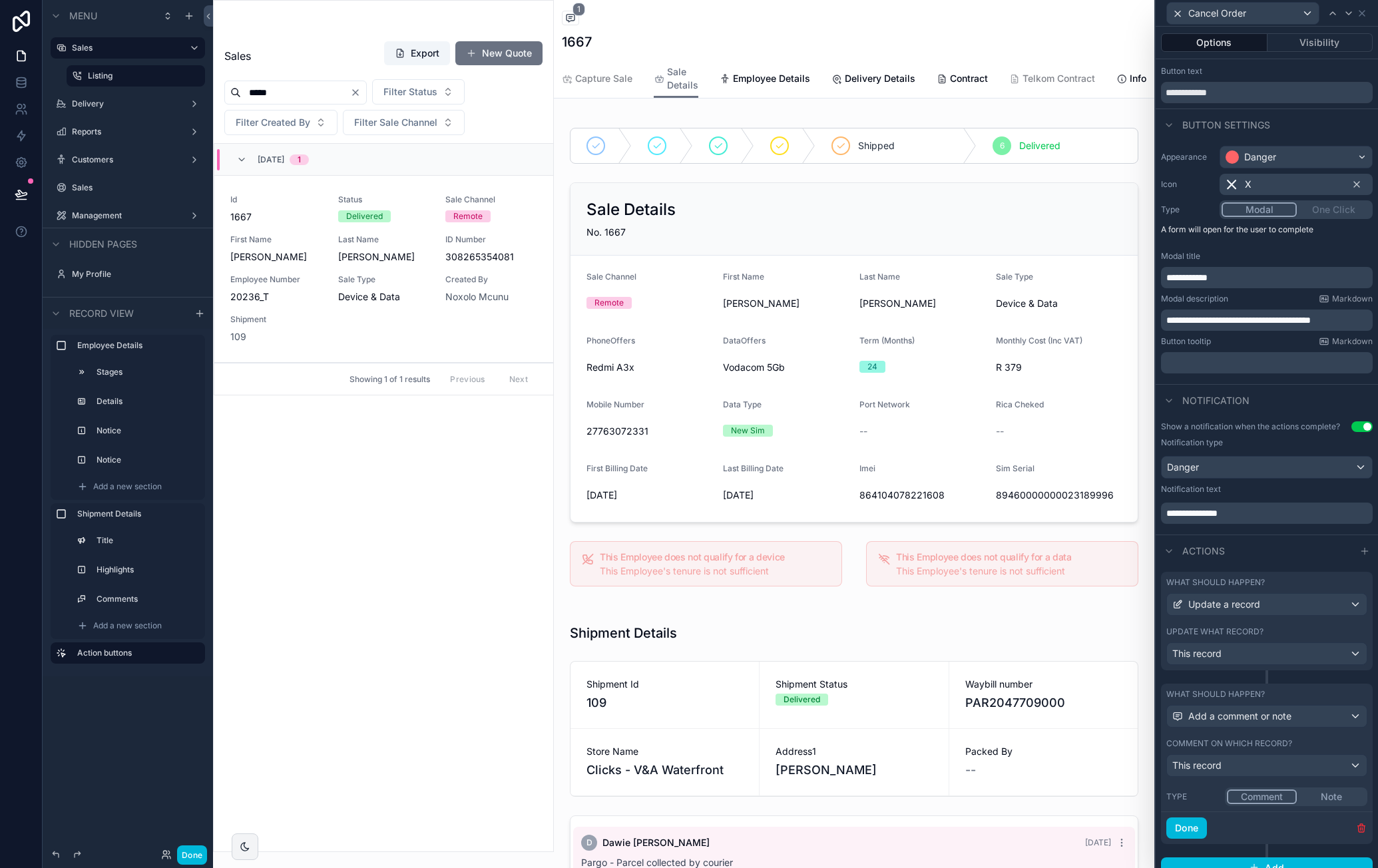
scroll to position [47, 0]
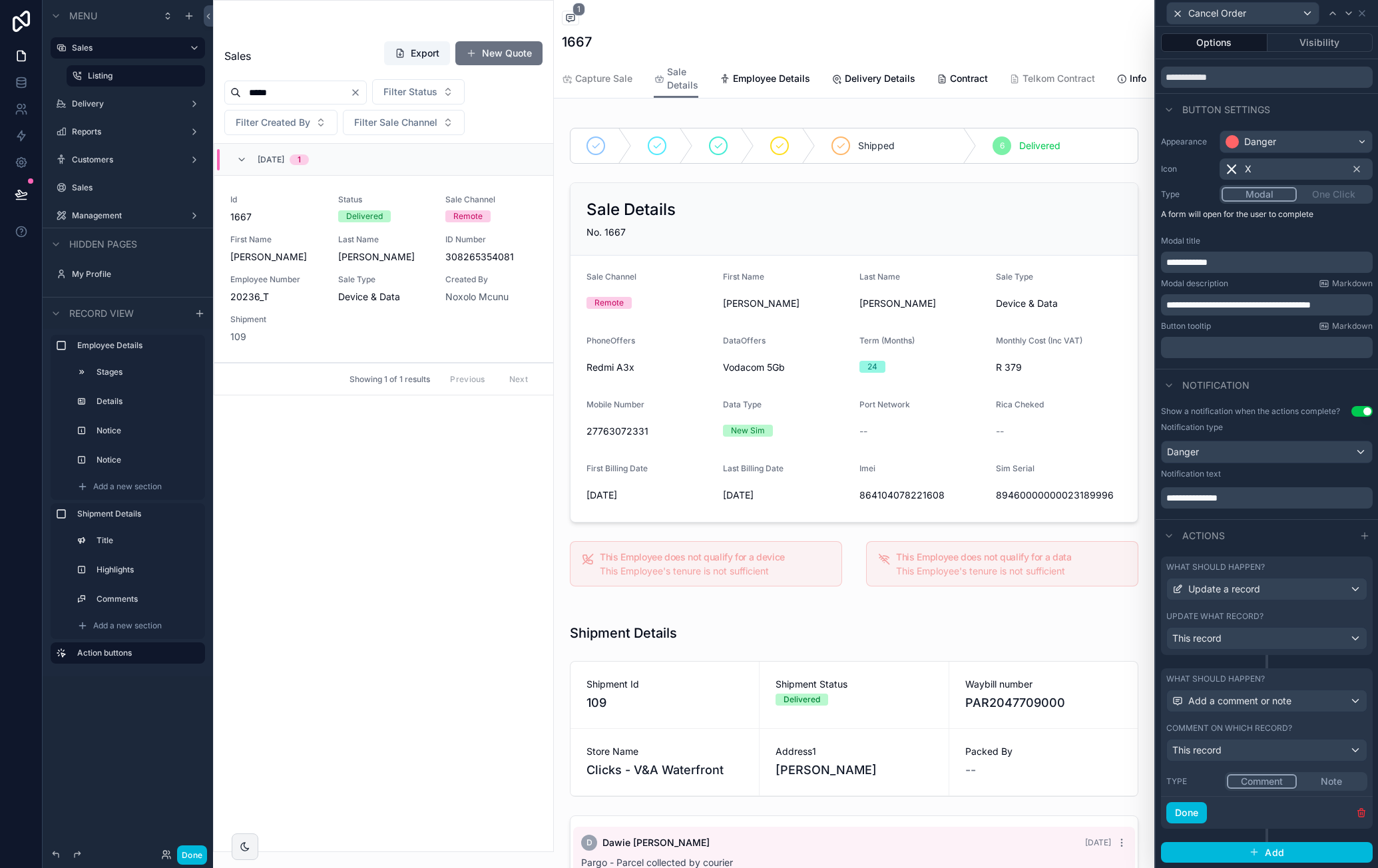
click at [1185, 810] on button "Done" at bounding box center [1187, 813] width 41 height 21
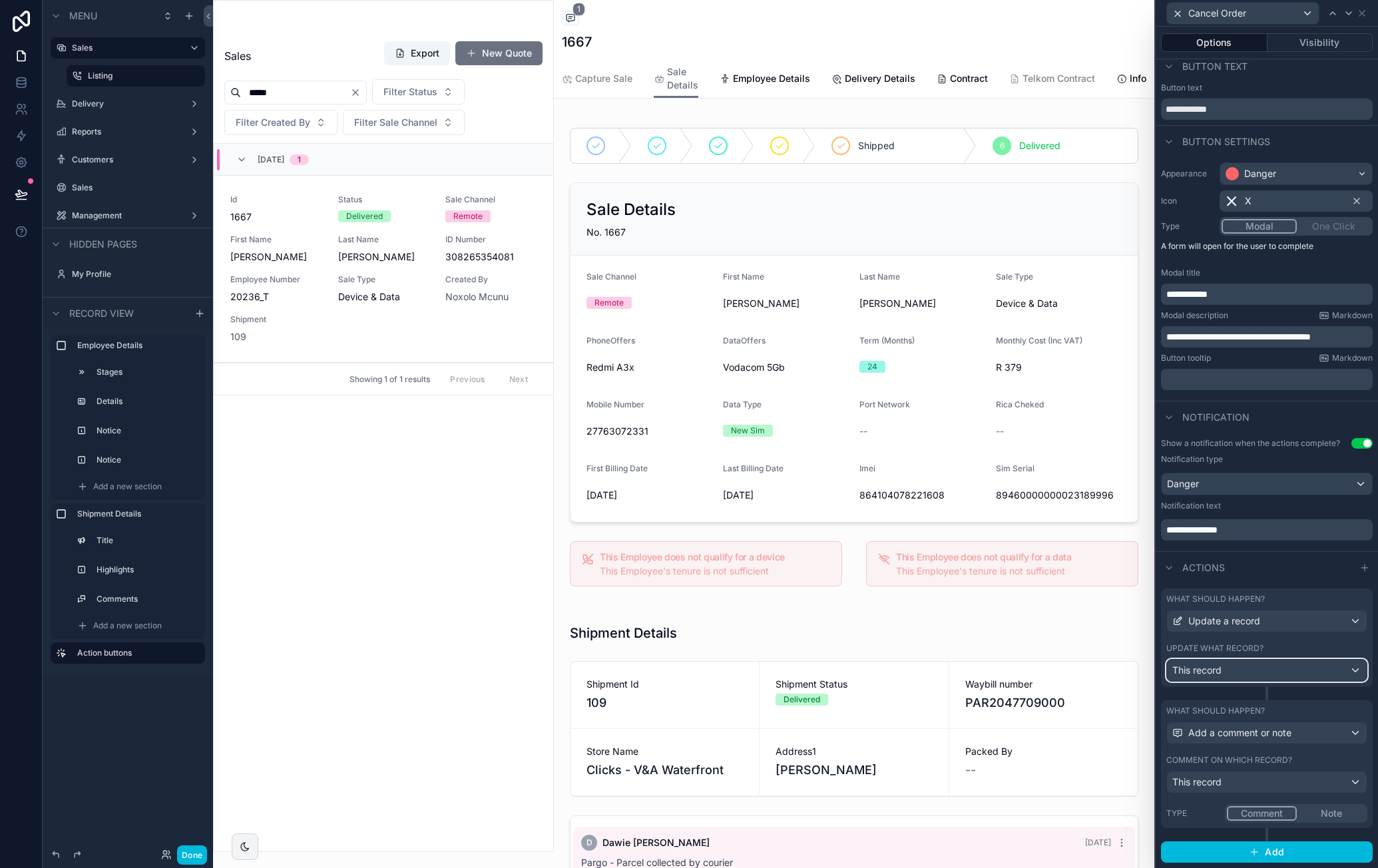
click at [1345, 671] on div "This record" at bounding box center [1266, 670] width 200 height 21
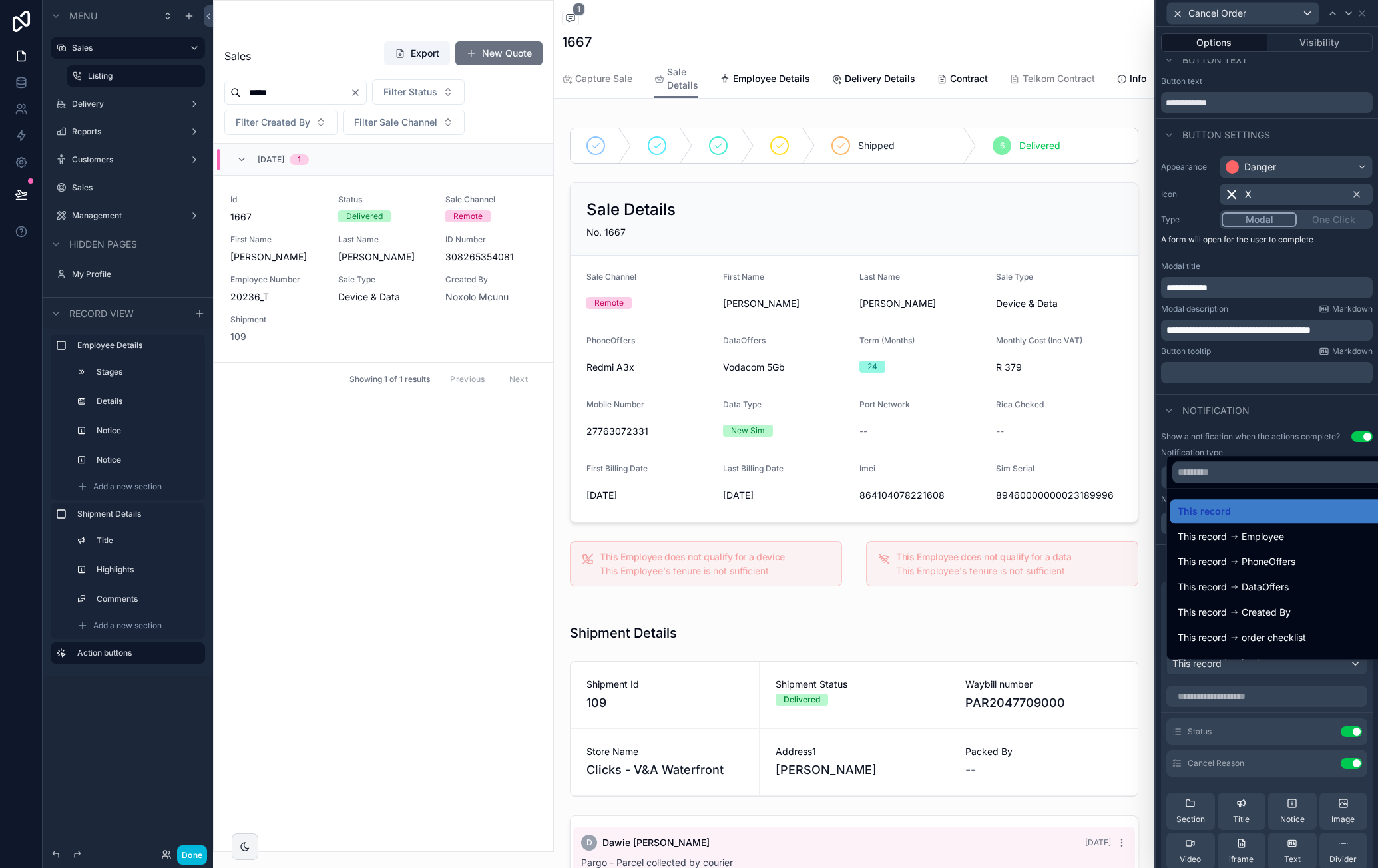
click at [1305, 448] on div at bounding box center [1266, 434] width 222 height 868
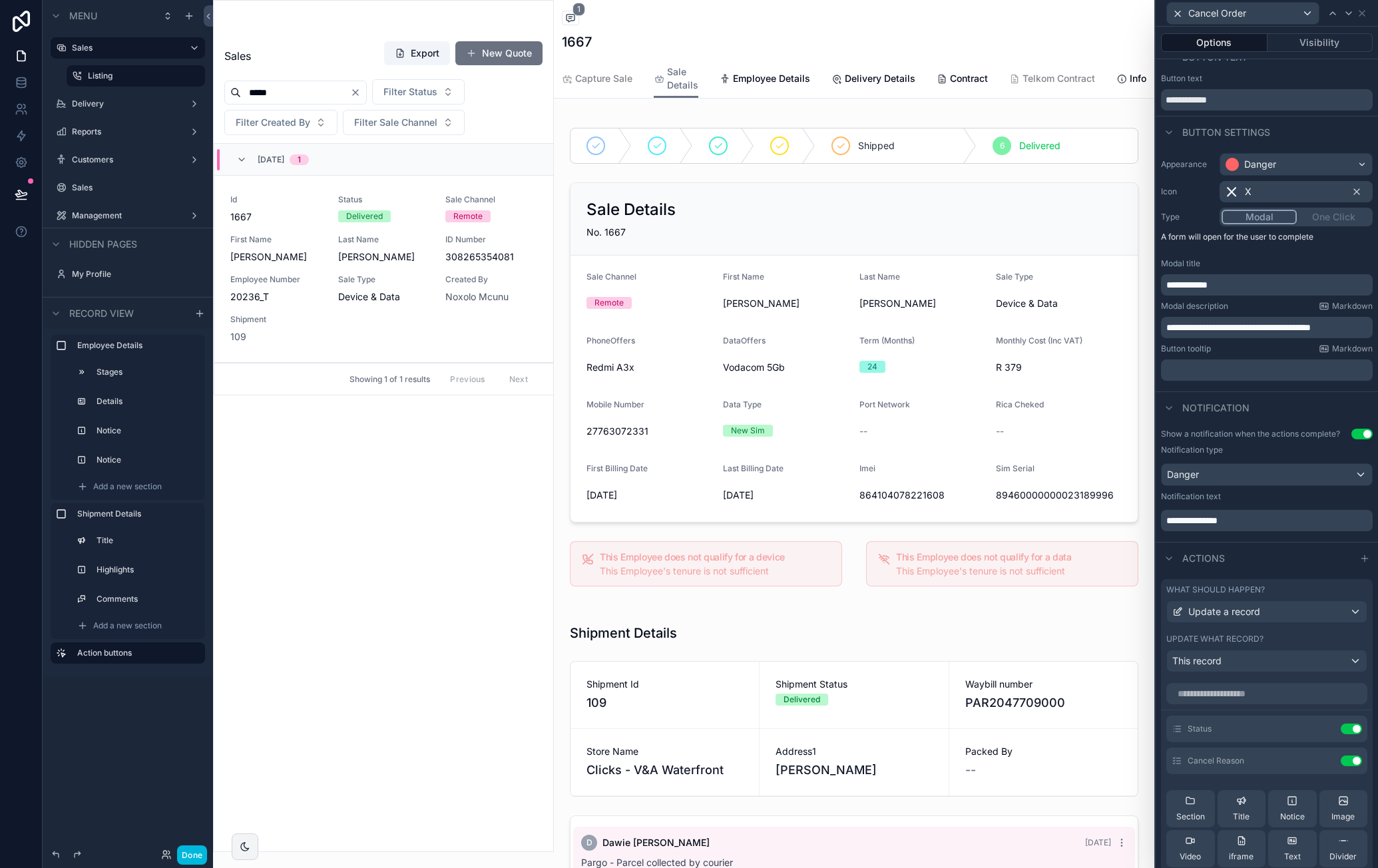
scroll to position [0, 0]
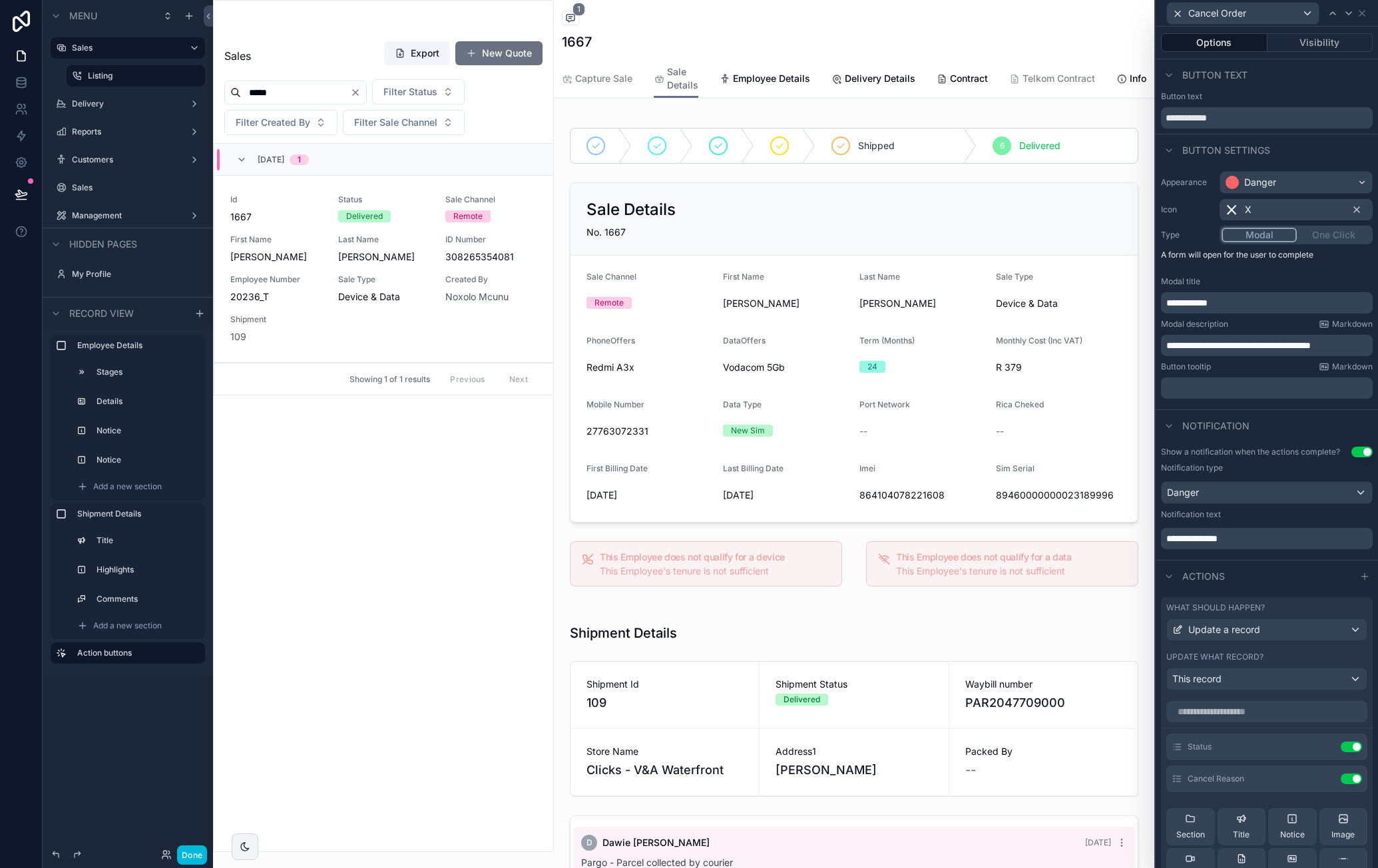
click at [1300, 43] on button "Visibility" at bounding box center [1320, 42] width 106 height 18
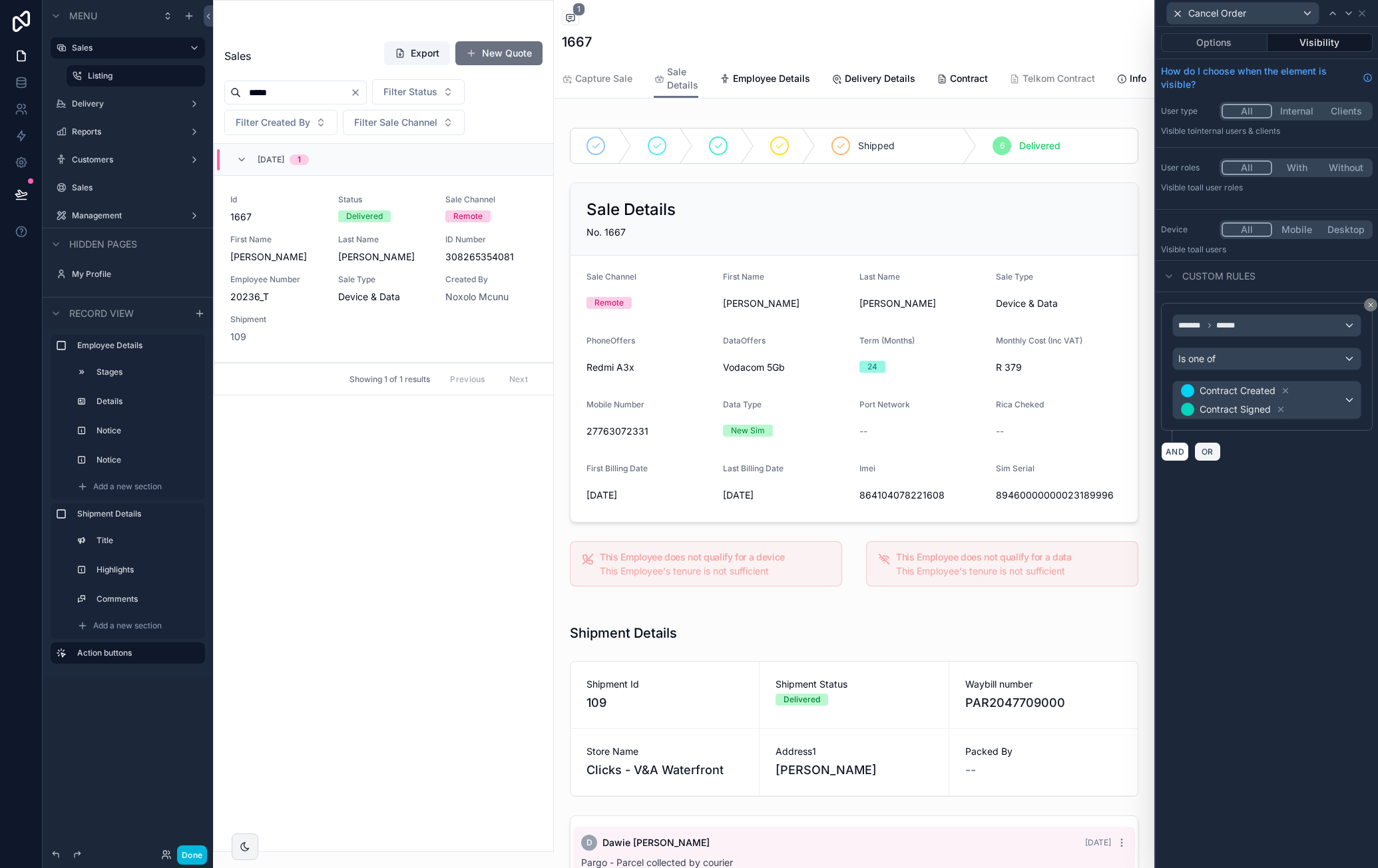
click at [1212, 447] on span "OR" at bounding box center [1207, 451] width 18 height 10
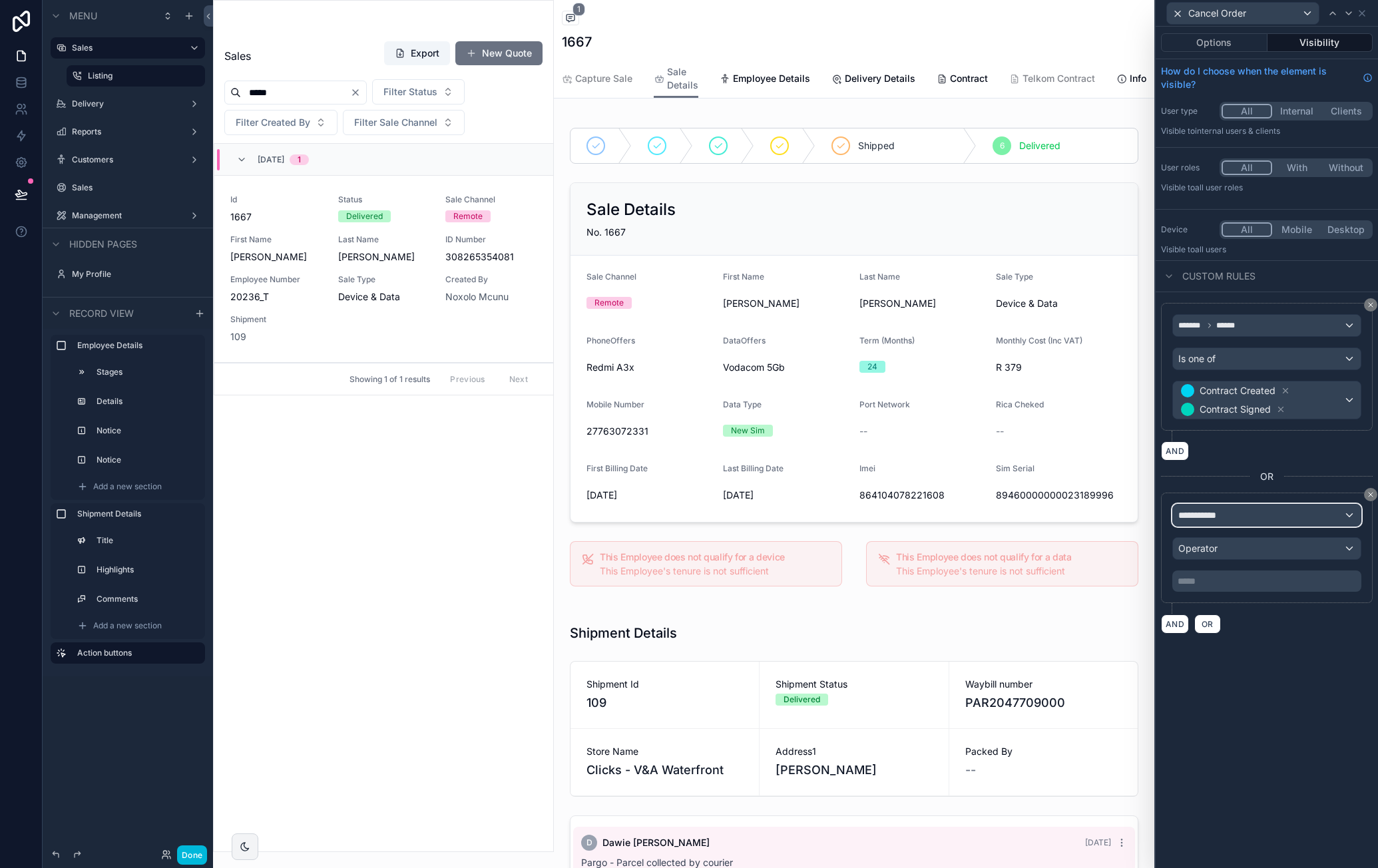
click at [1250, 508] on div "**********" at bounding box center [1267, 515] width 188 height 21
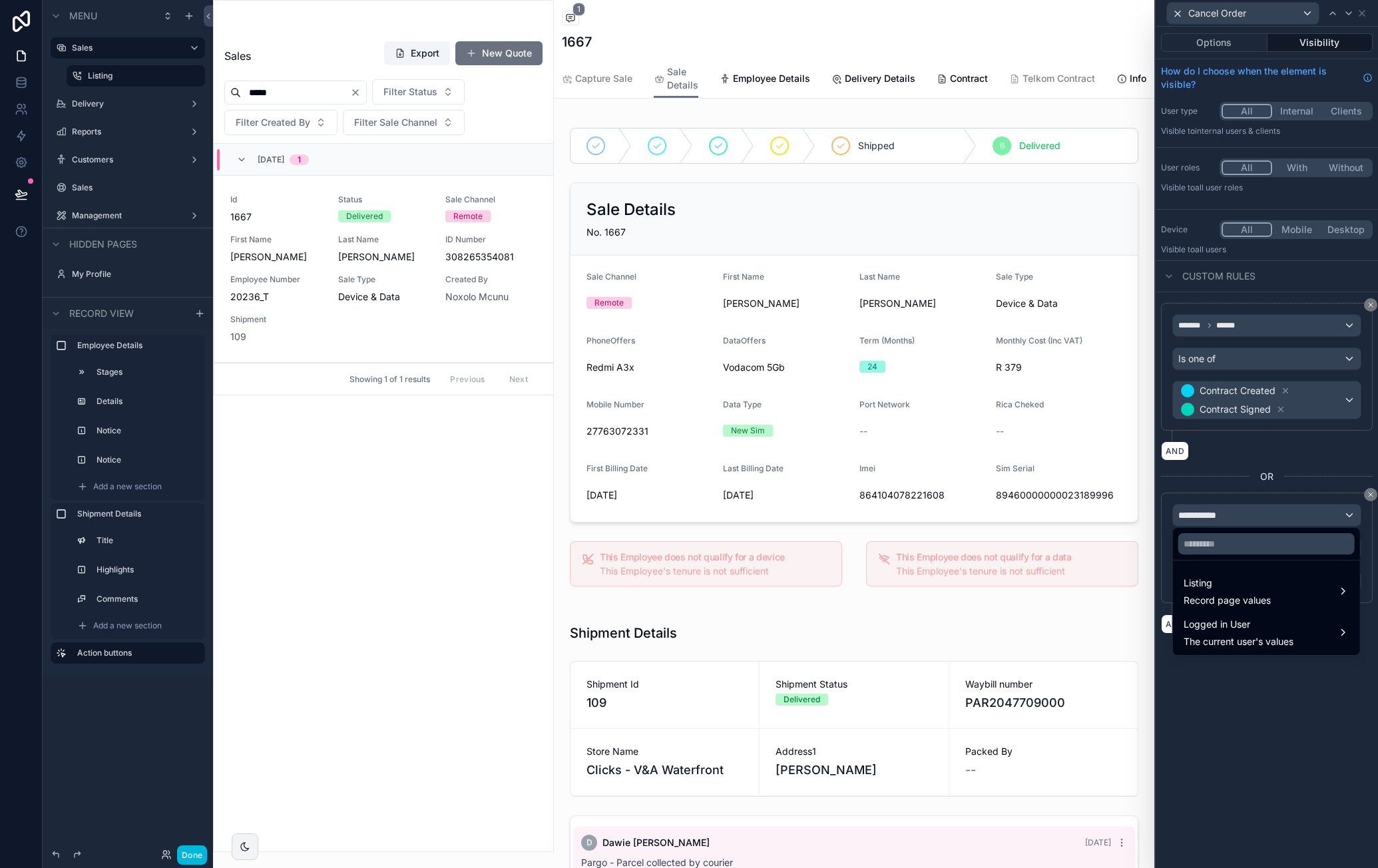
click at [1243, 626] on span "Logged in User" at bounding box center [1238, 624] width 110 height 16
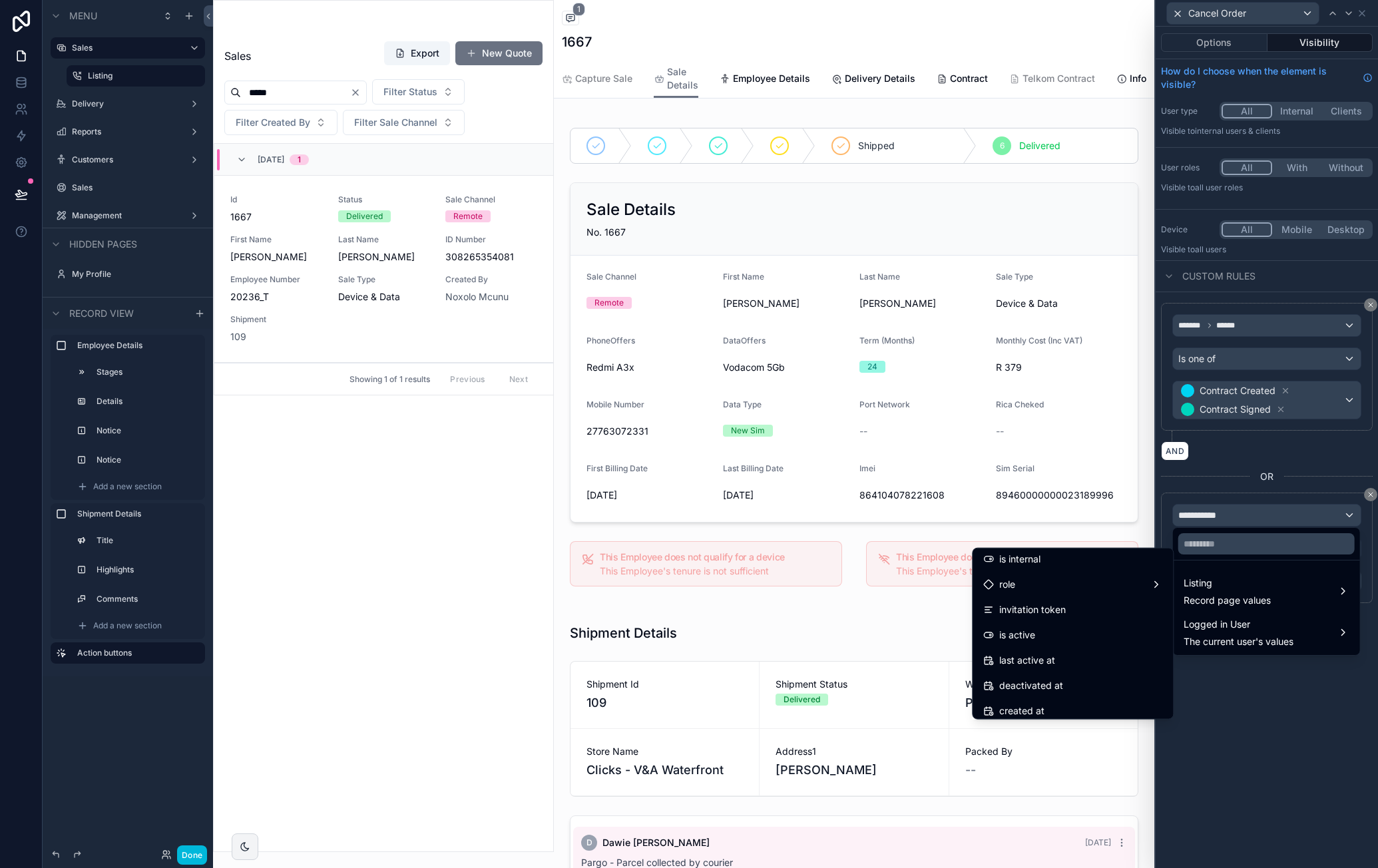
scroll to position [89, 0]
click at [1090, 649] on div "role" at bounding box center [1073, 650] width 179 height 16
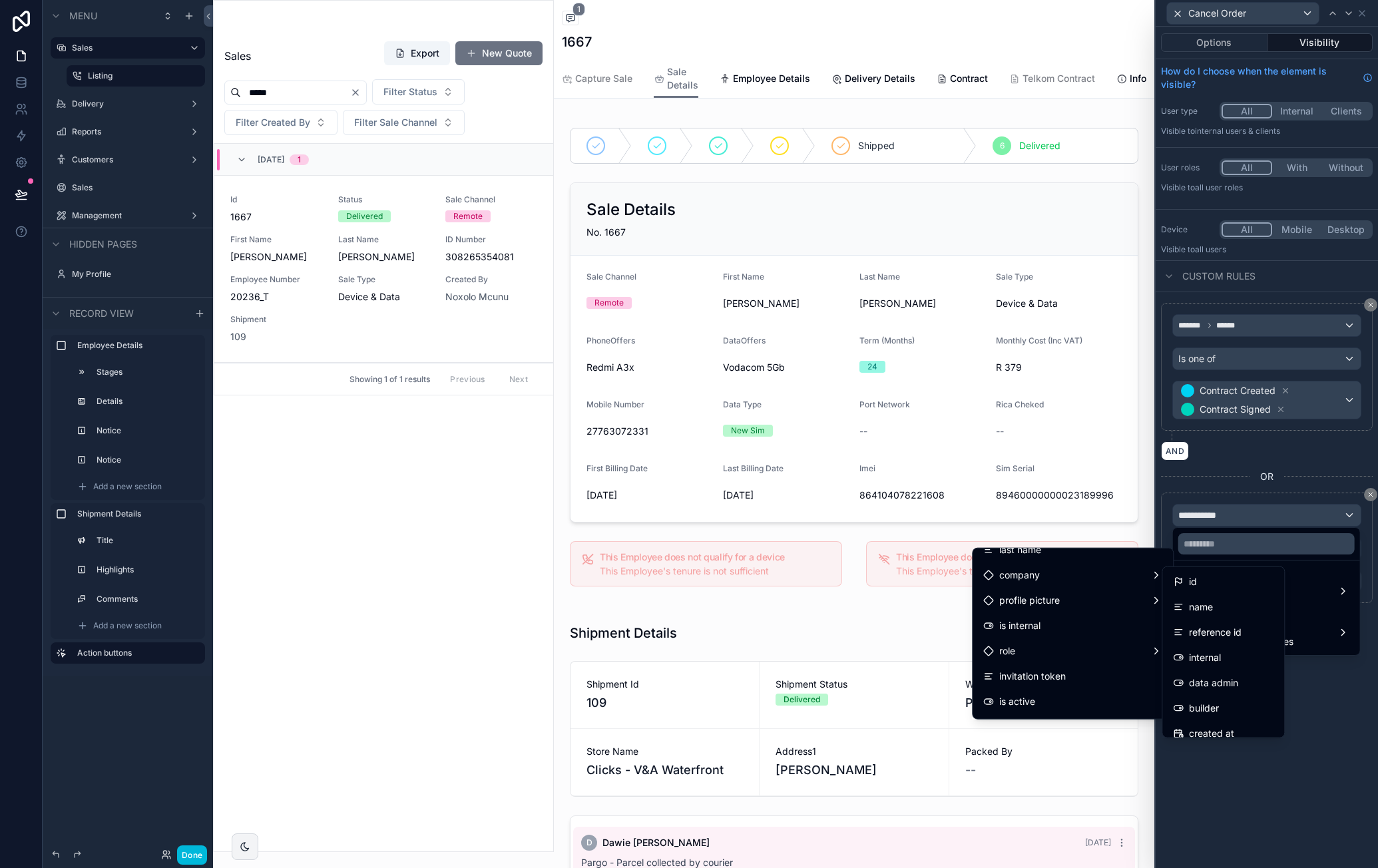
click at [1237, 673] on div "data admin" at bounding box center [1223, 684] width 116 height 24
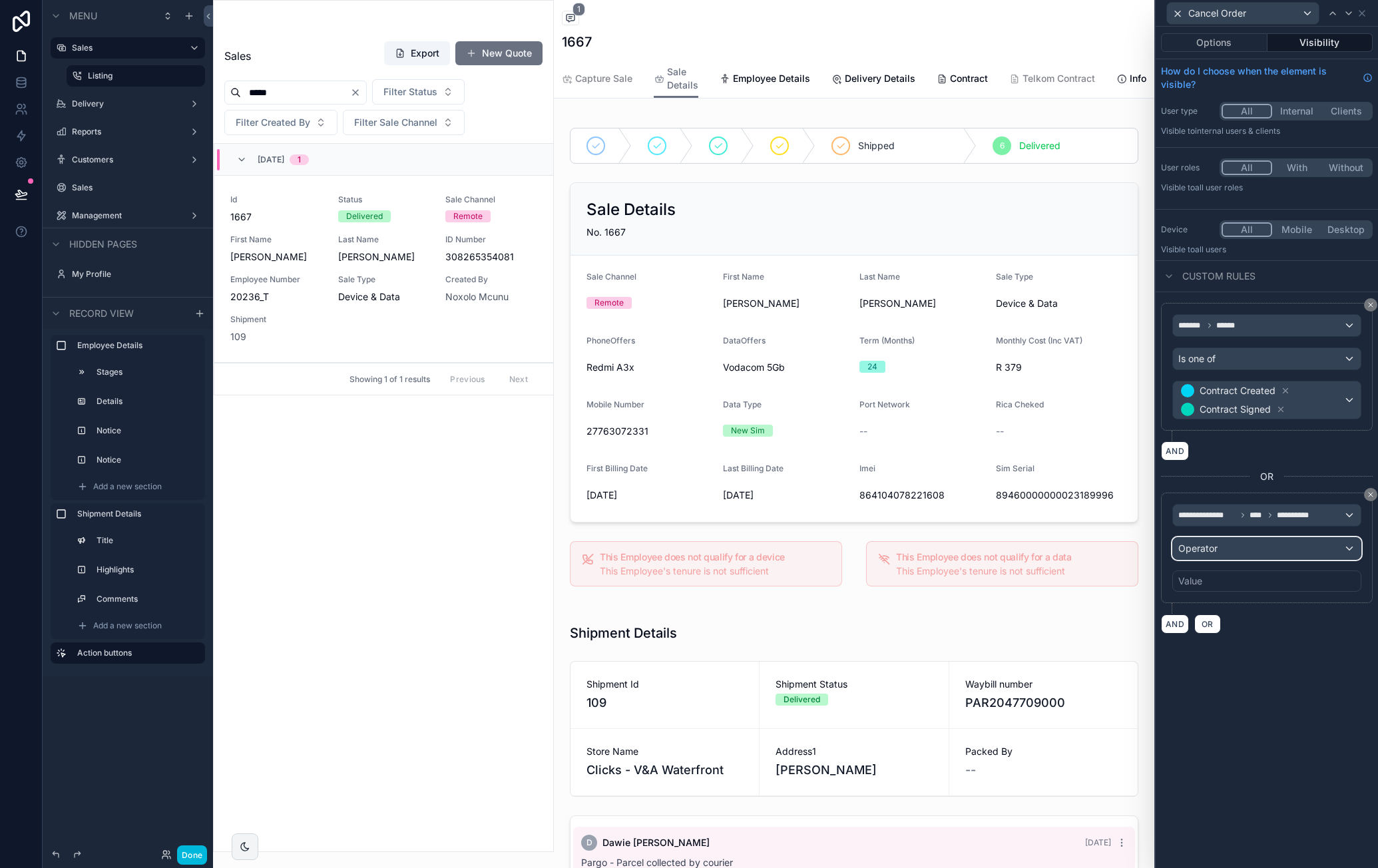
click at [1276, 548] on div "Operator" at bounding box center [1267, 548] width 188 height 21
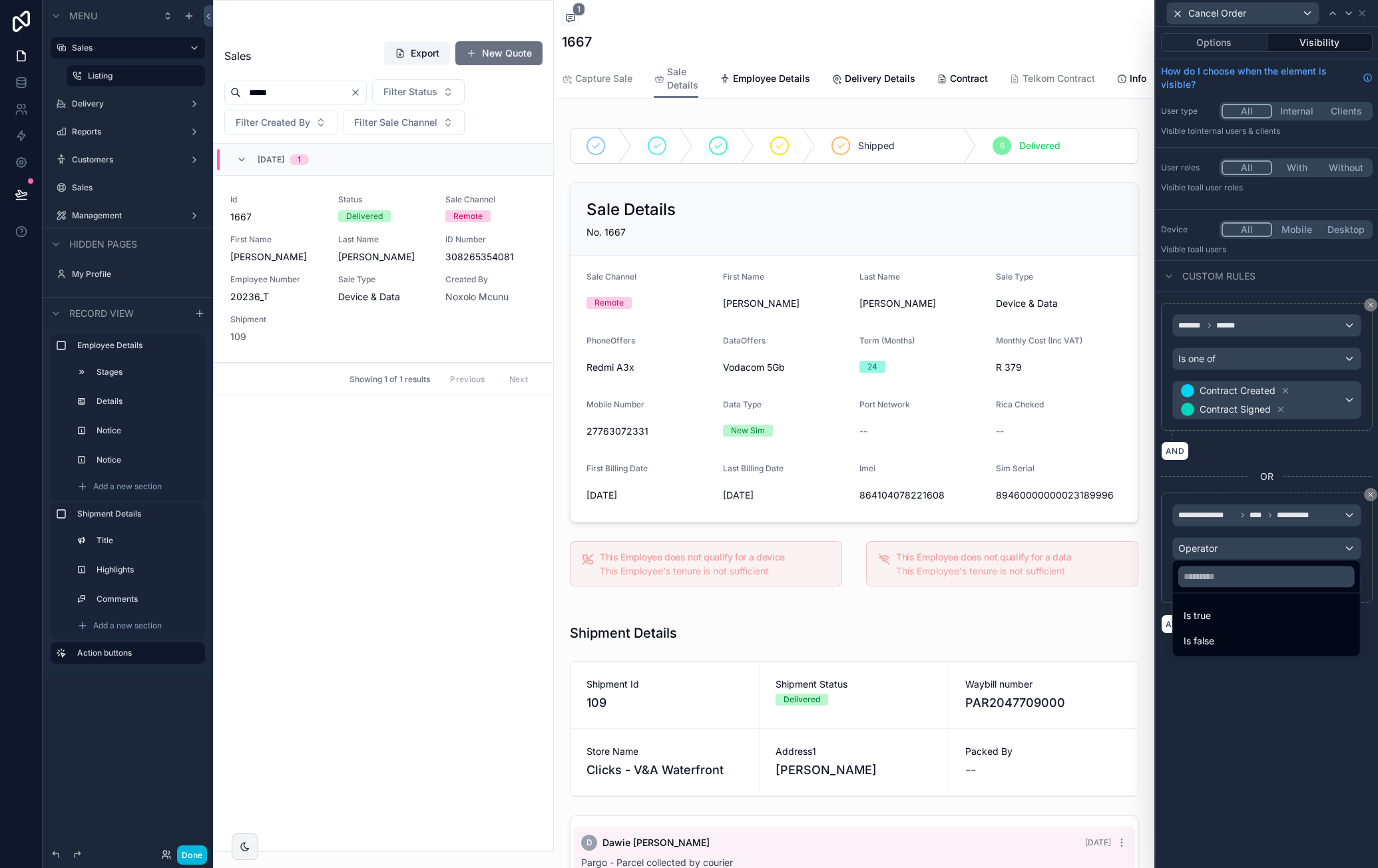
click at [1236, 615] on div "Is true" at bounding box center [1266, 615] width 166 height 16
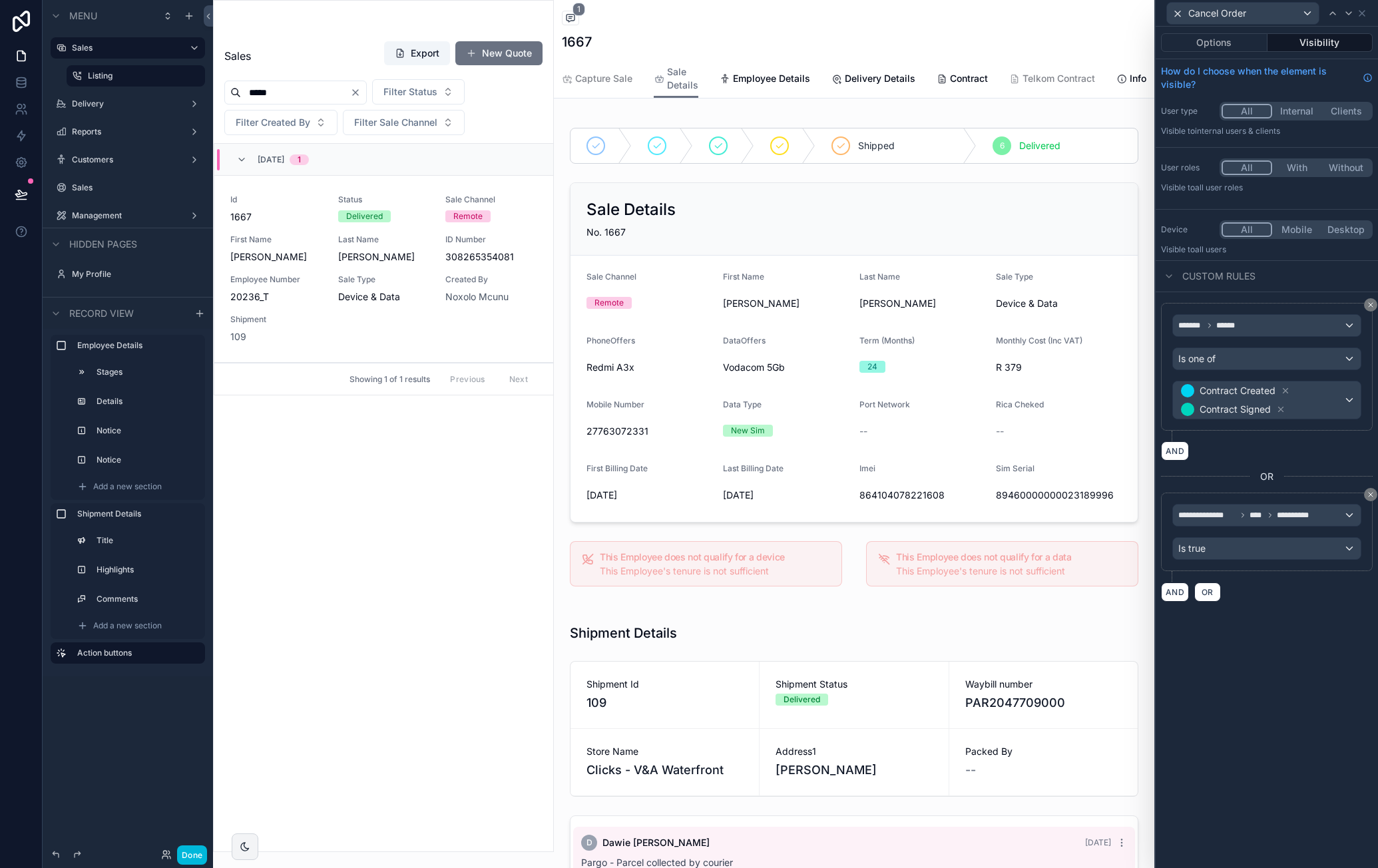
click at [184, 853] on button "Done" at bounding box center [192, 855] width 30 height 19
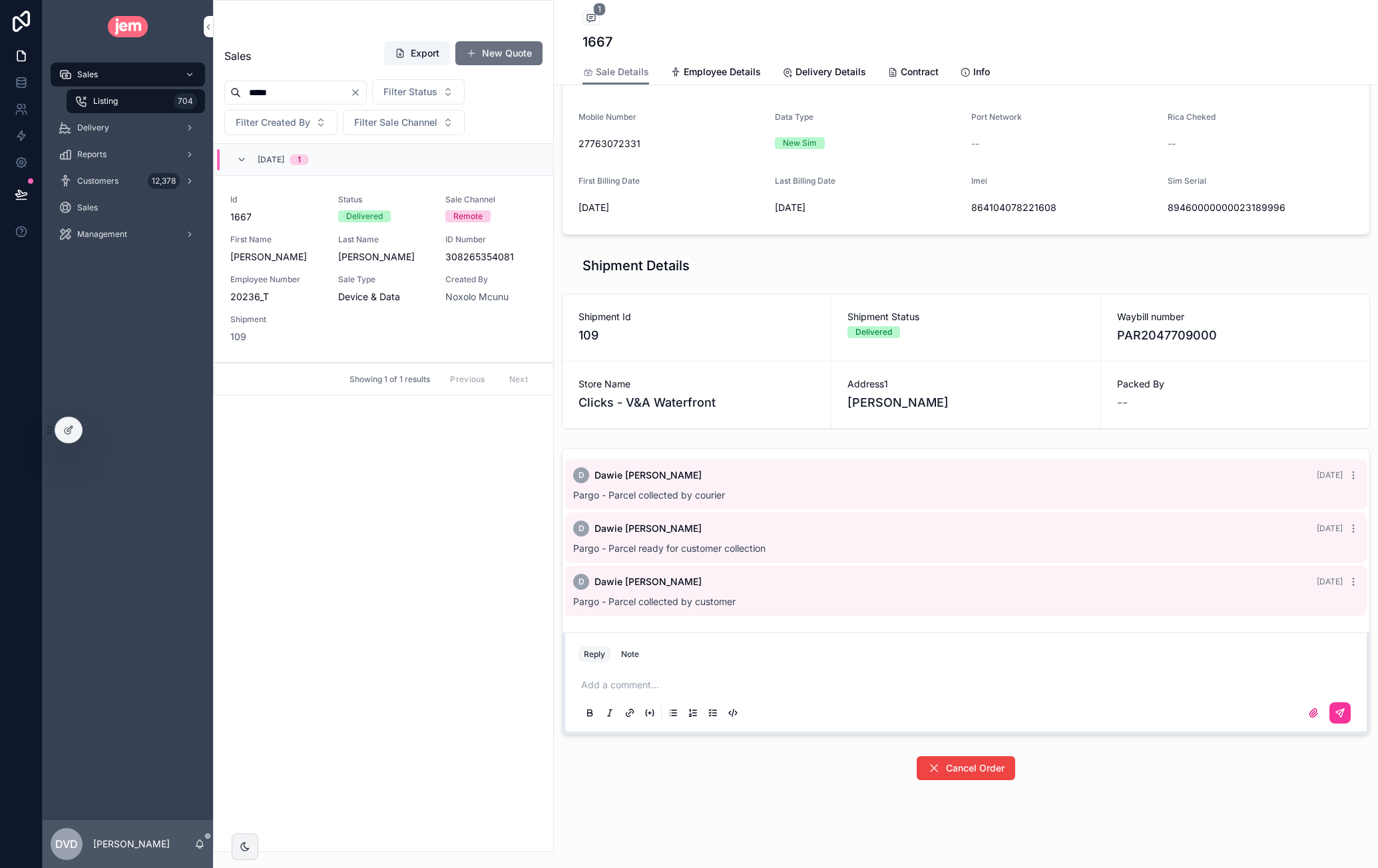
scroll to position [267, 0]
click at [601, 41] on h1 "1667" at bounding box center [598, 42] width 30 height 18
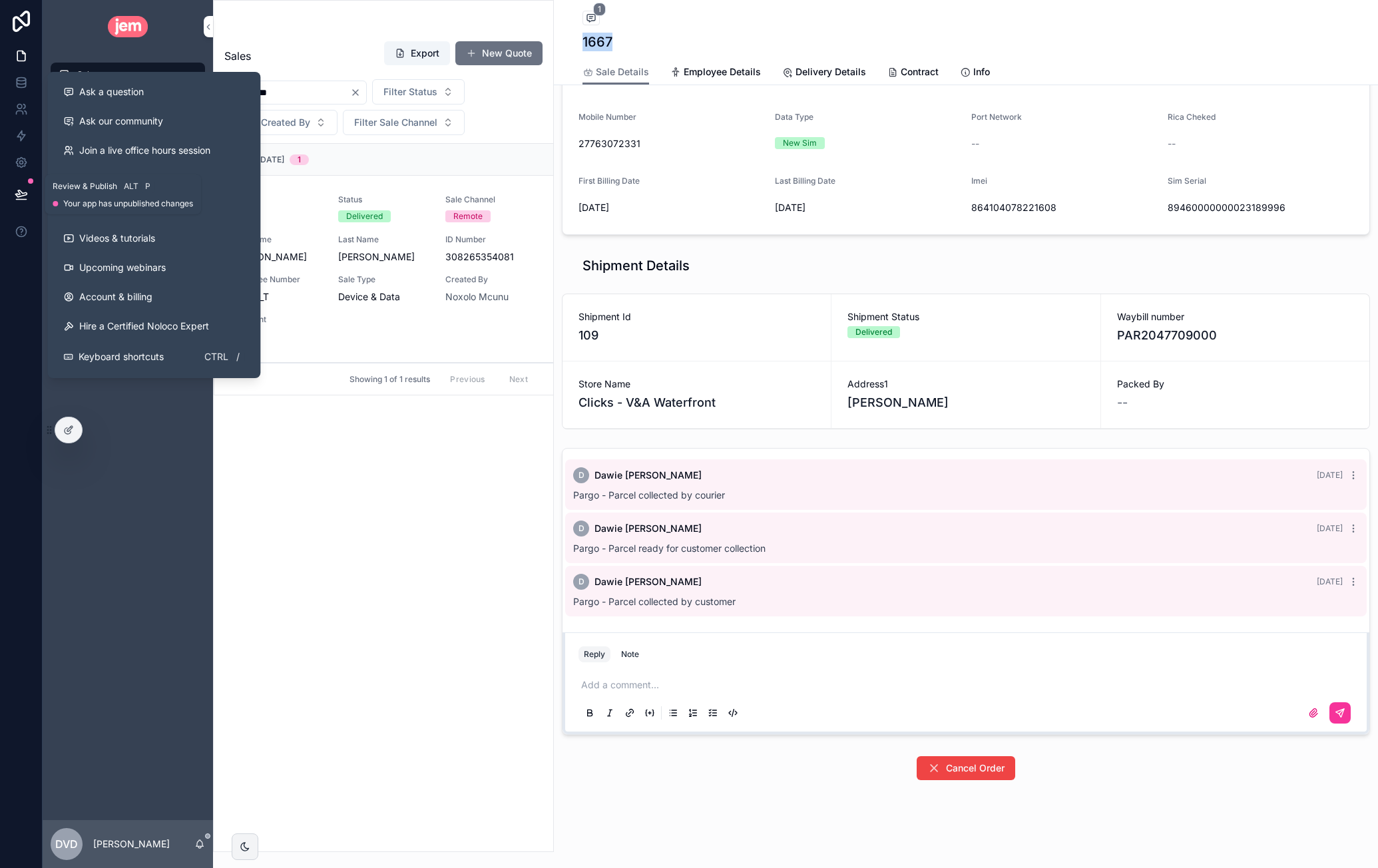
click at [23, 193] on icon at bounding box center [21, 193] width 11 height 6
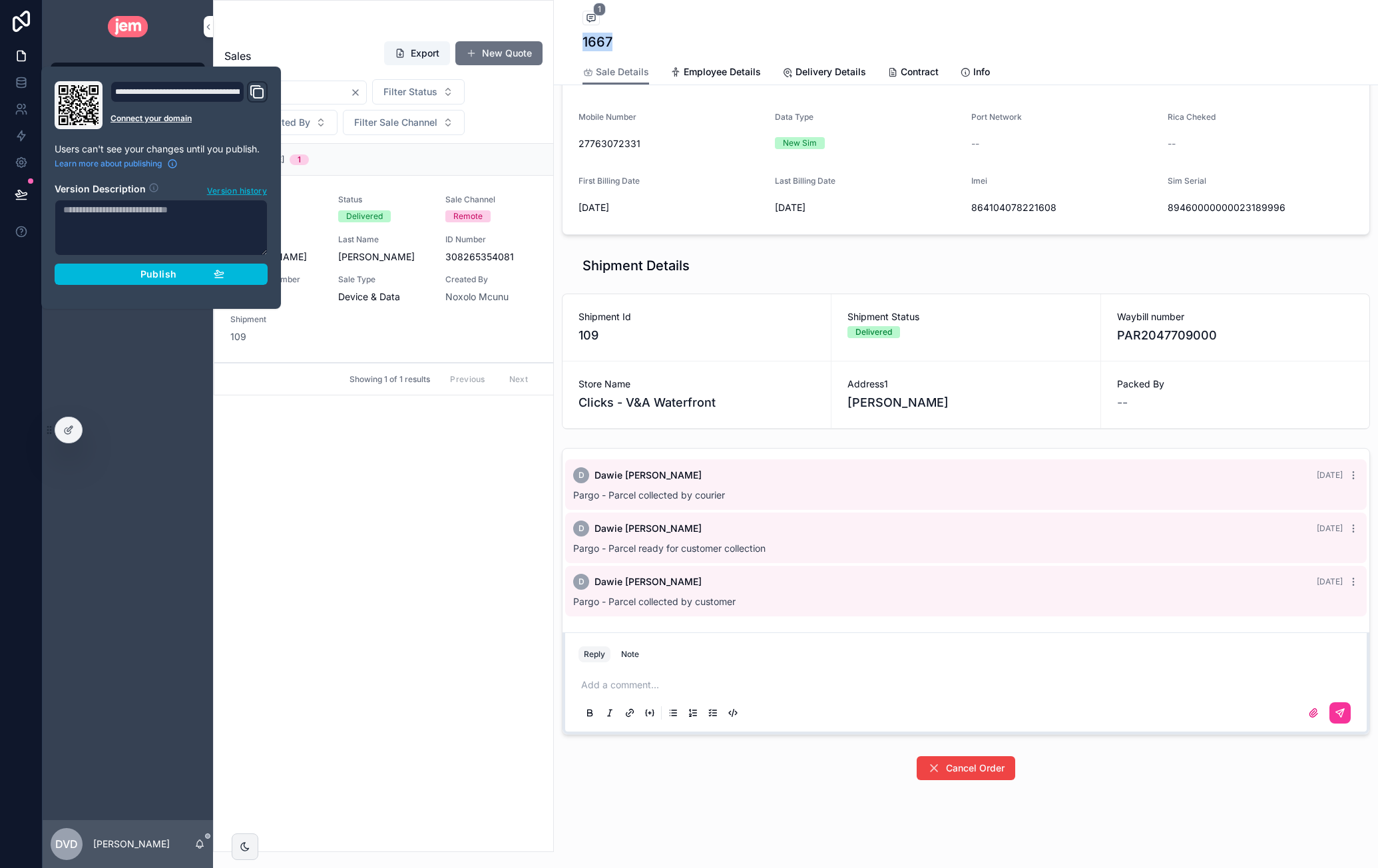
click at [133, 272] on div "Publish" at bounding box center [160, 274] width 126 height 12
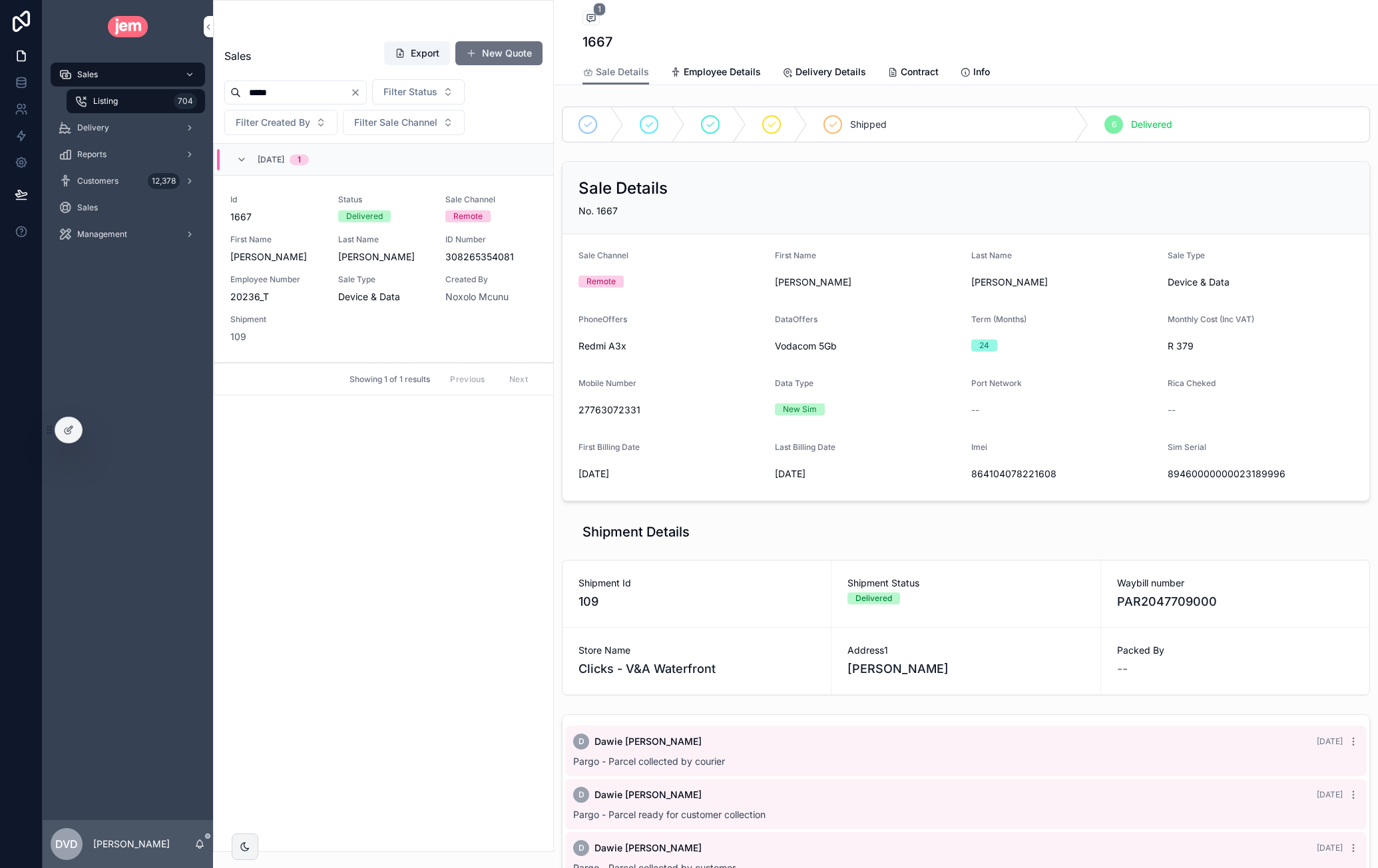
click at [183, 525] on div "Sales Listing 704 Delivery Reports Customers 12,378 Sales Management" at bounding box center [127, 436] width 171 height 767
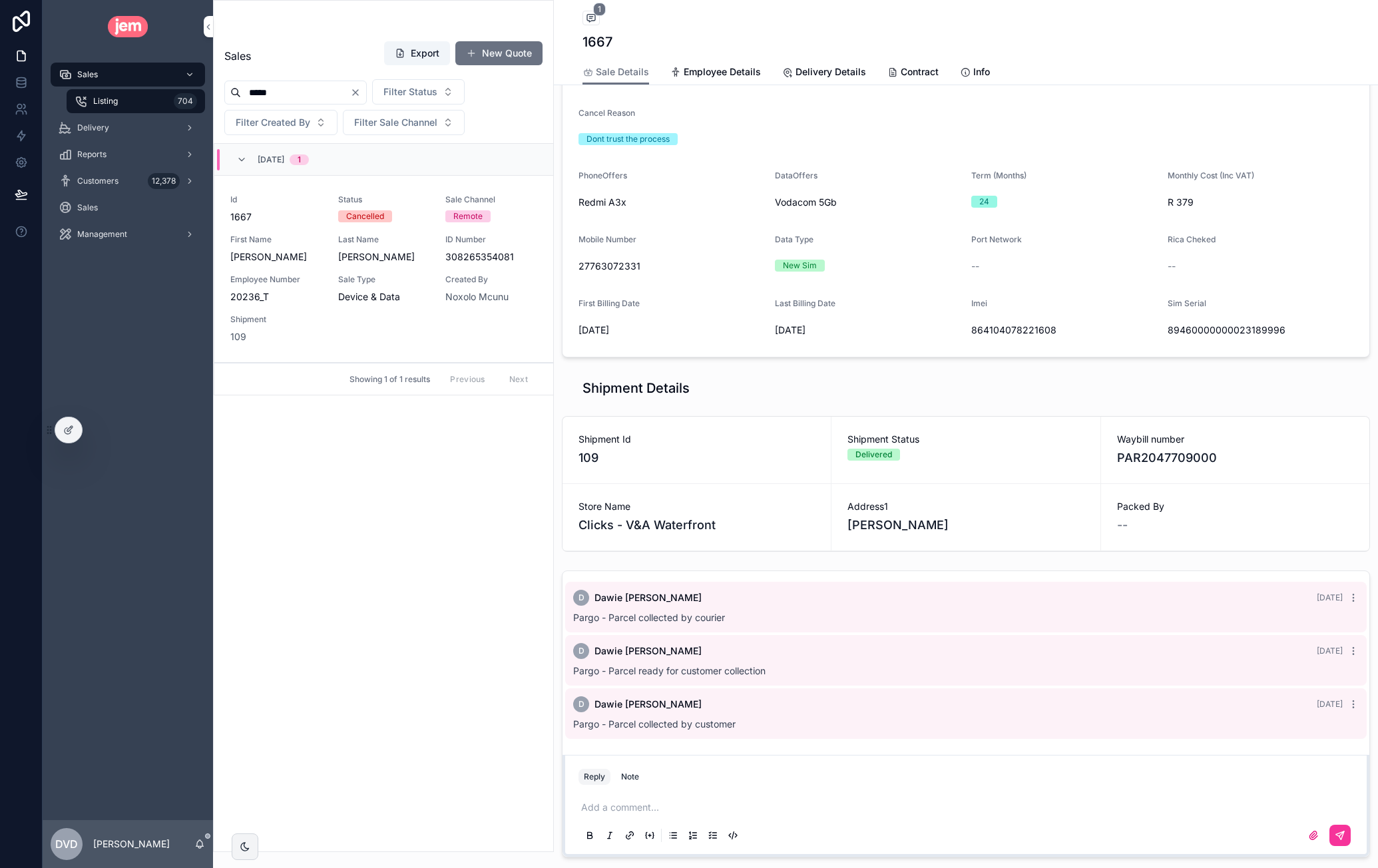
scroll to position [329, 0]
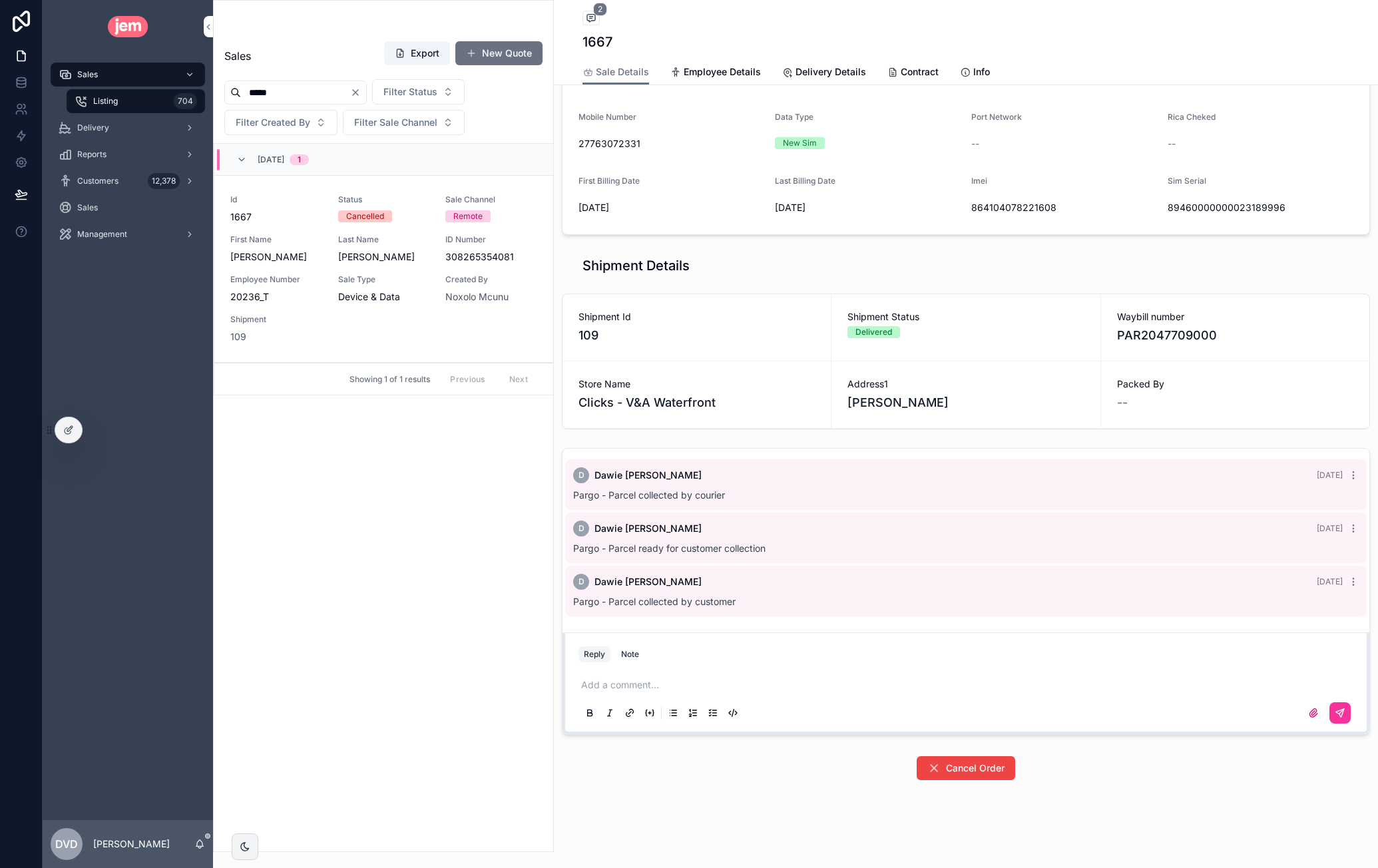
click at [73, 436] on div at bounding box center [68, 430] width 27 height 25
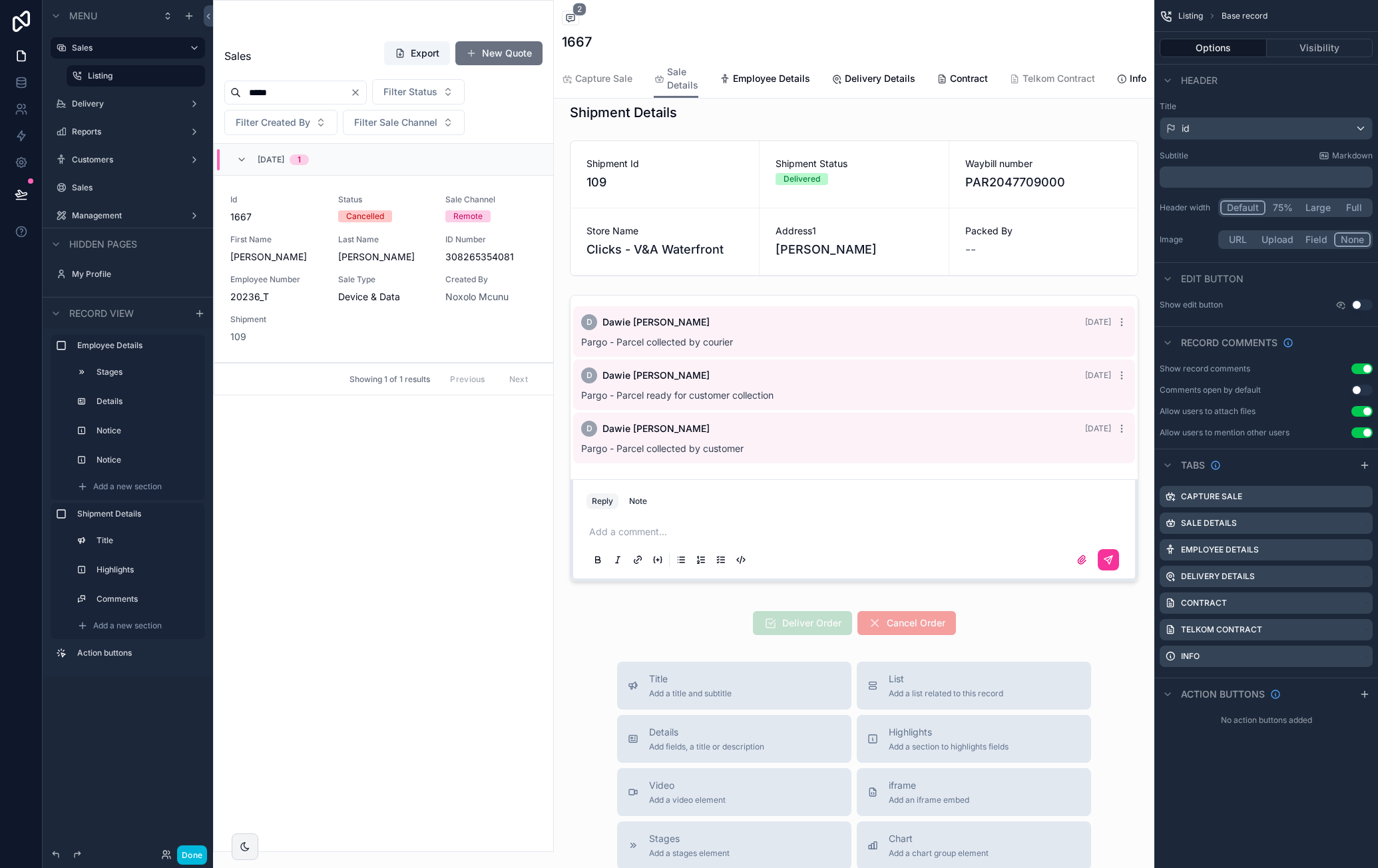
scroll to position [600, 0]
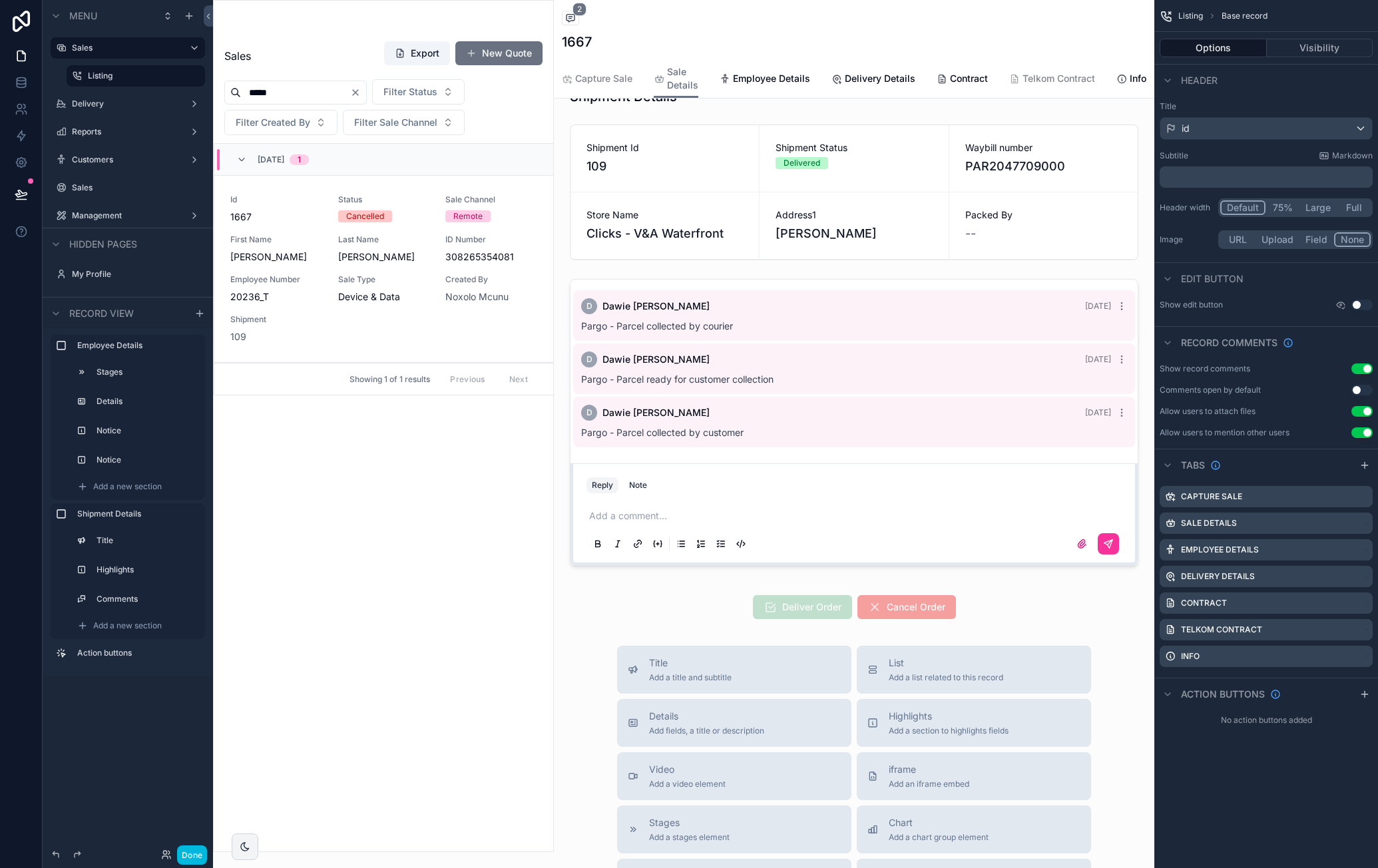
click at [1018, 601] on div "scrollable content" at bounding box center [853, 607] width 600 height 35
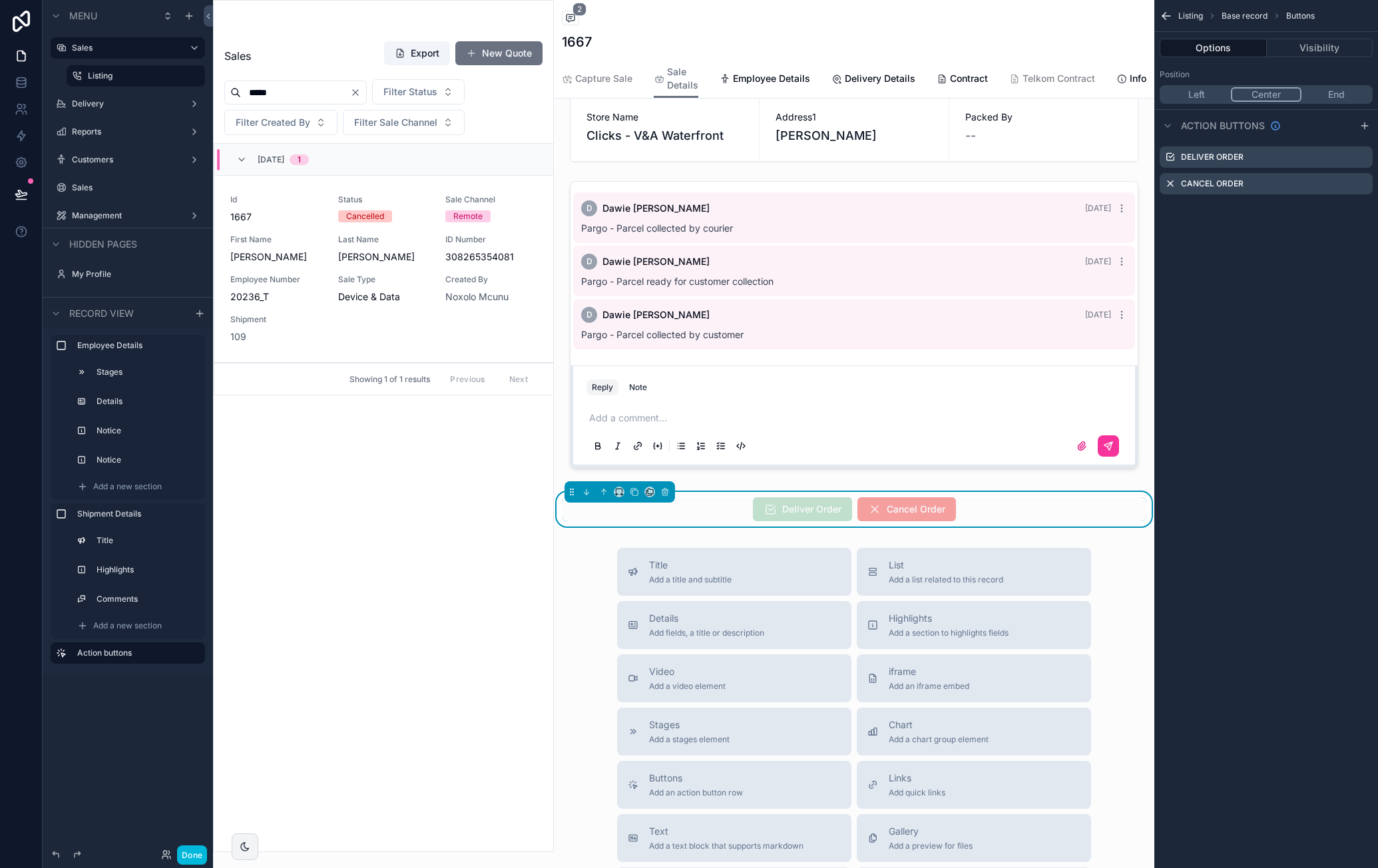
scroll to position [799, 0]
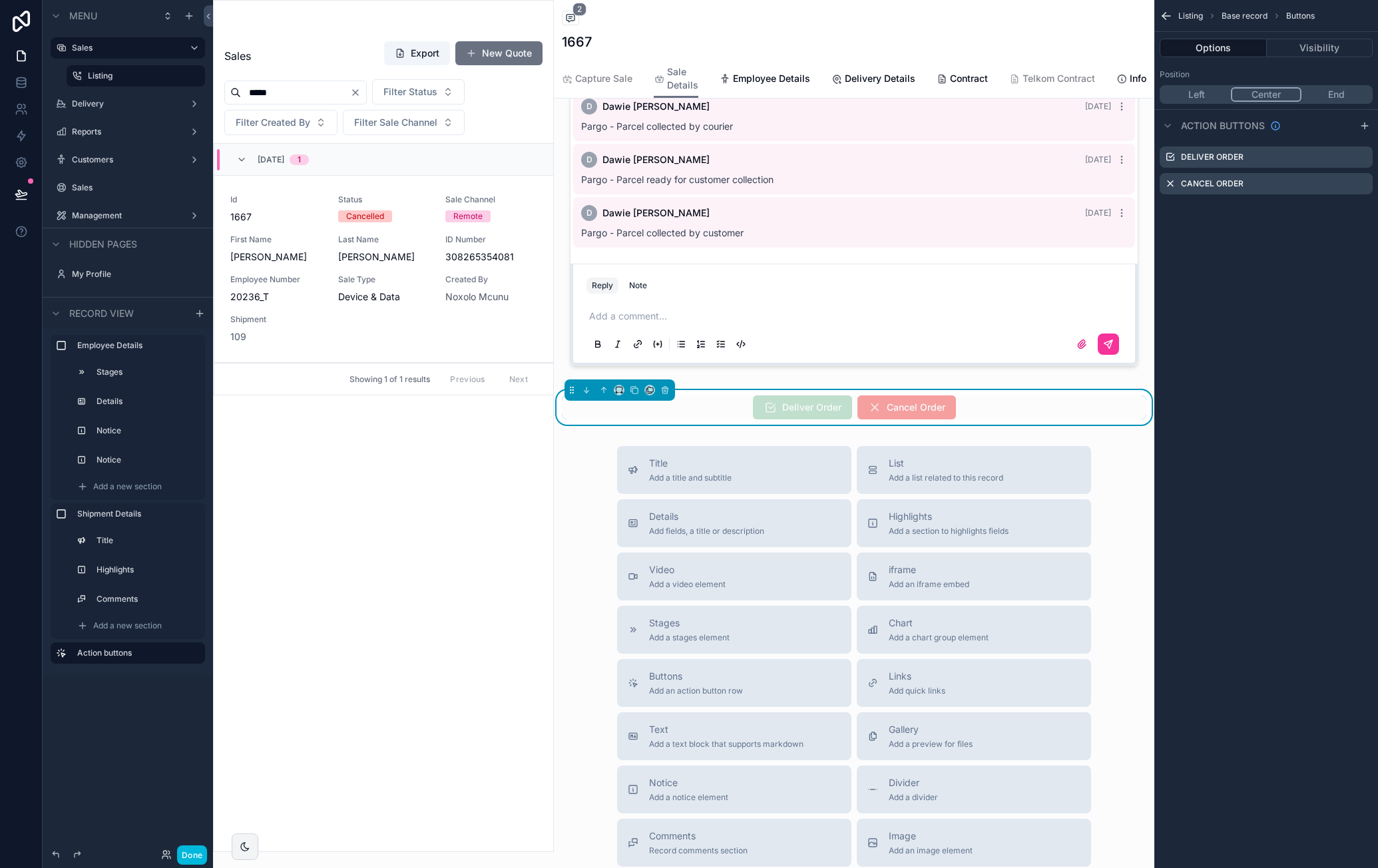
click at [0, 0] on icon "scrollable content" at bounding box center [0, 0] width 0 height 0
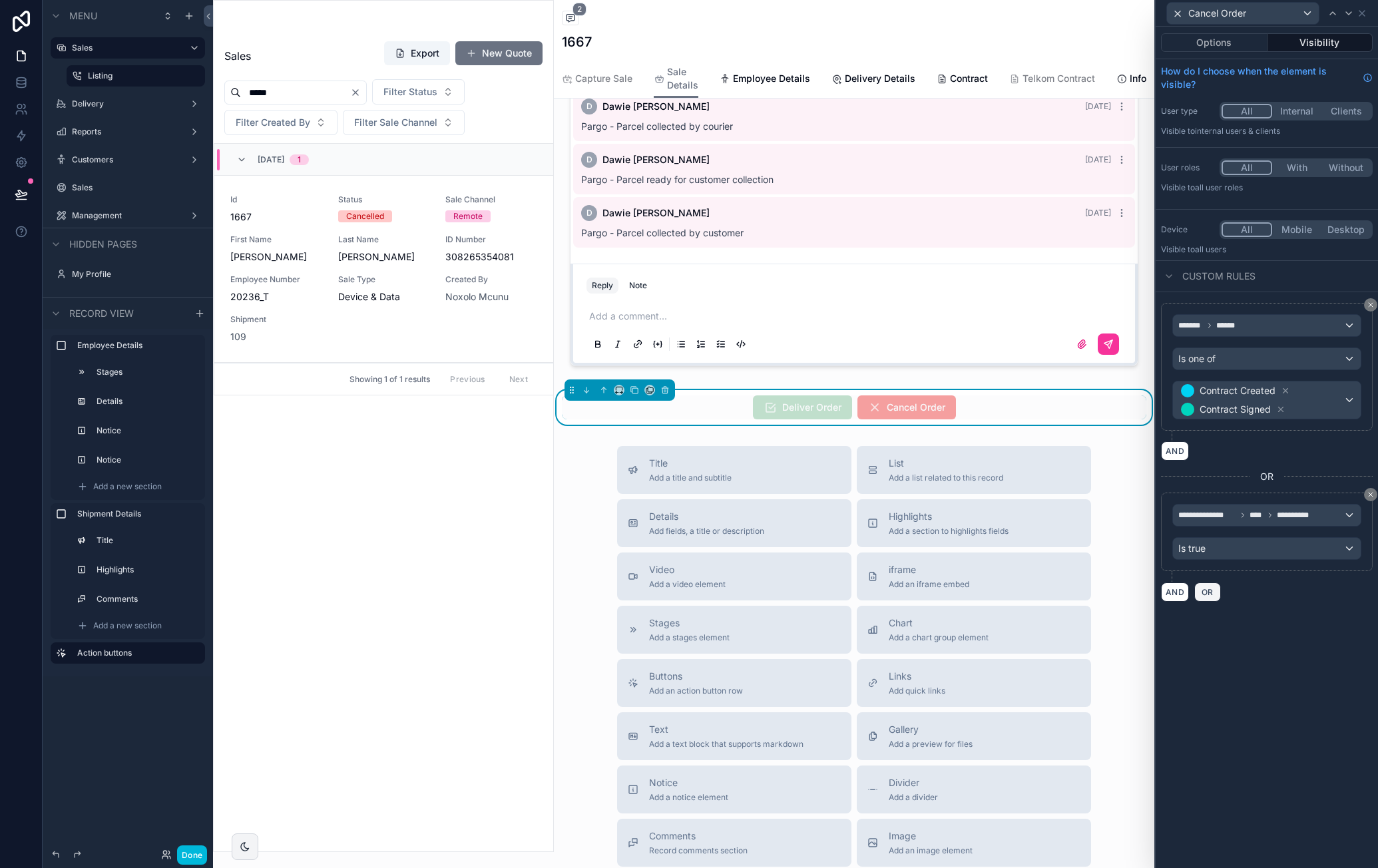
click at [1212, 588] on span "OR" at bounding box center [1207, 592] width 18 height 10
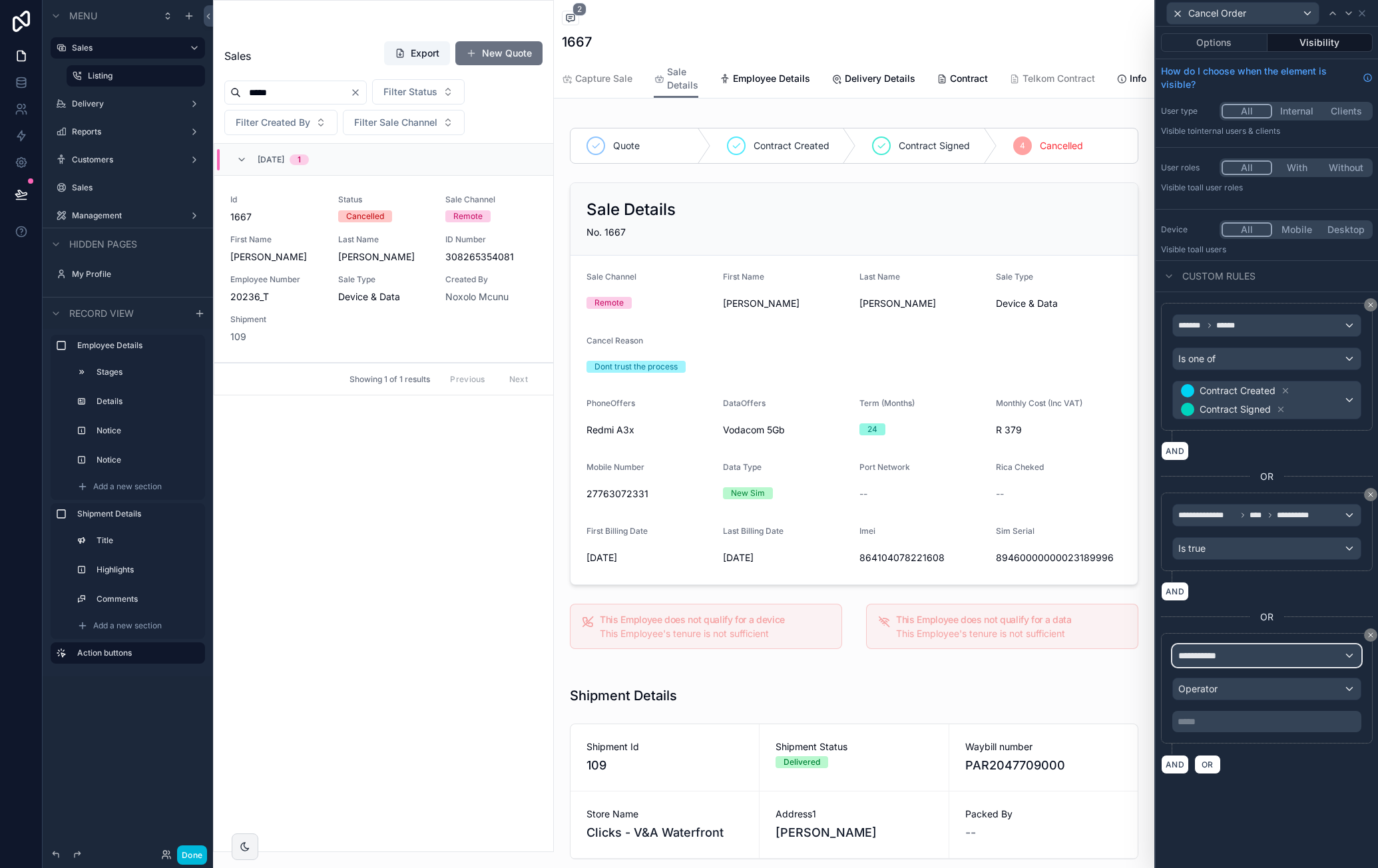
click at [1250, 652] on div "**********" at bounding box center [1267, 655] width 188 height 21
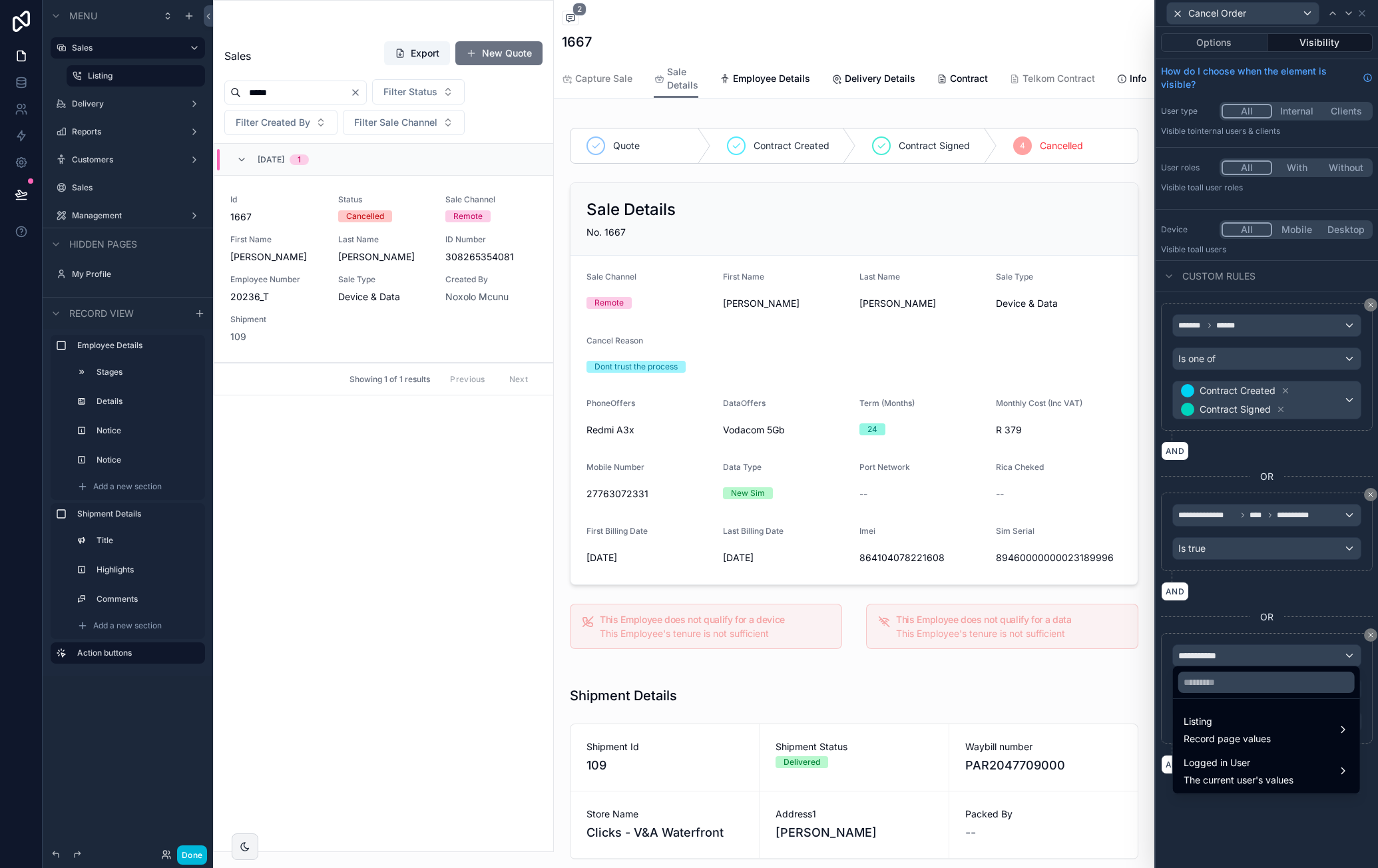
click at [1260, 779] on span "The current user's values" at bounding box center [1238, 780] width 110 height 13
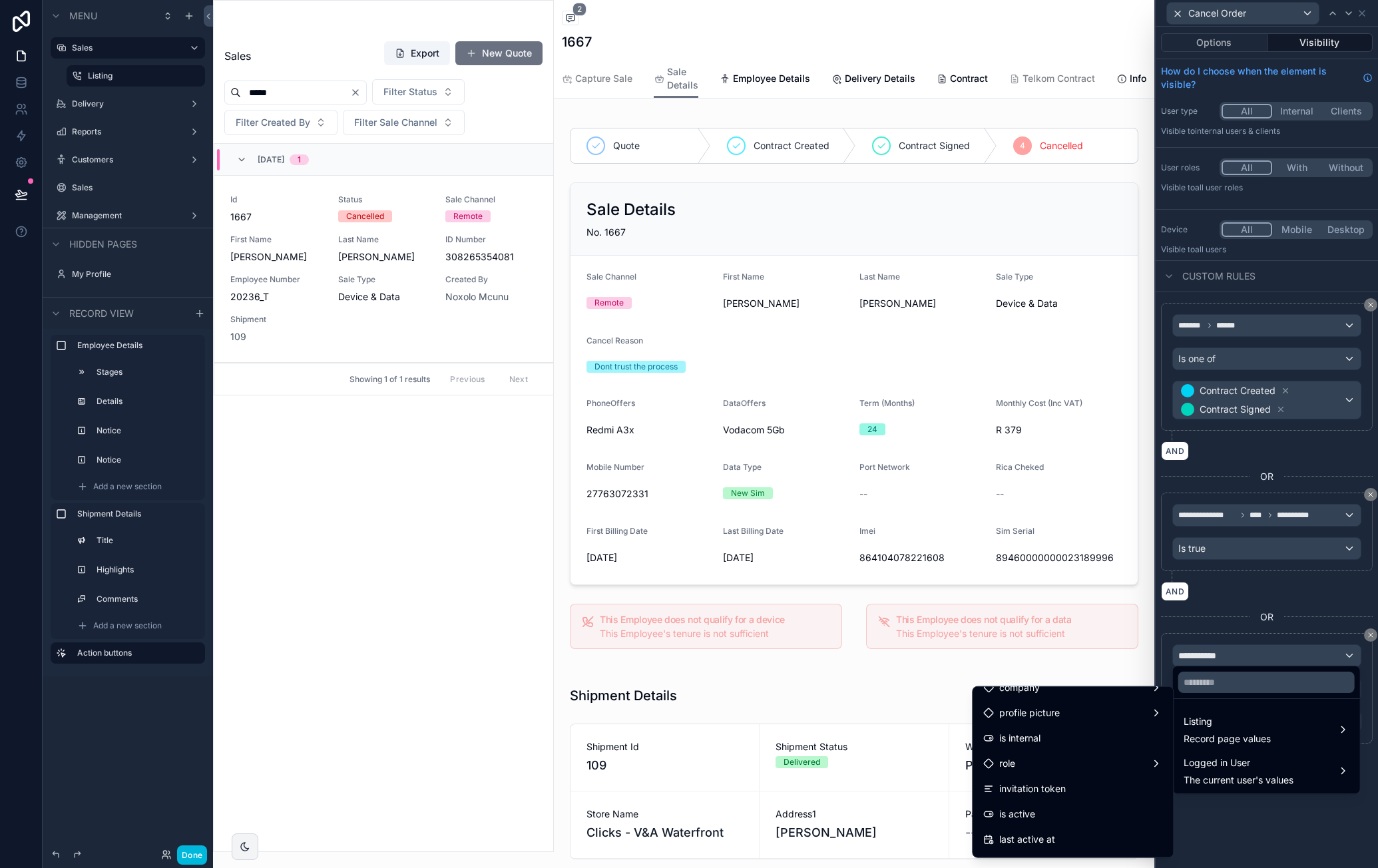
scroll to position [133, 0]
click at [1073, 748] on div "role" at bounding box center [1073, 745] width 179 height 16
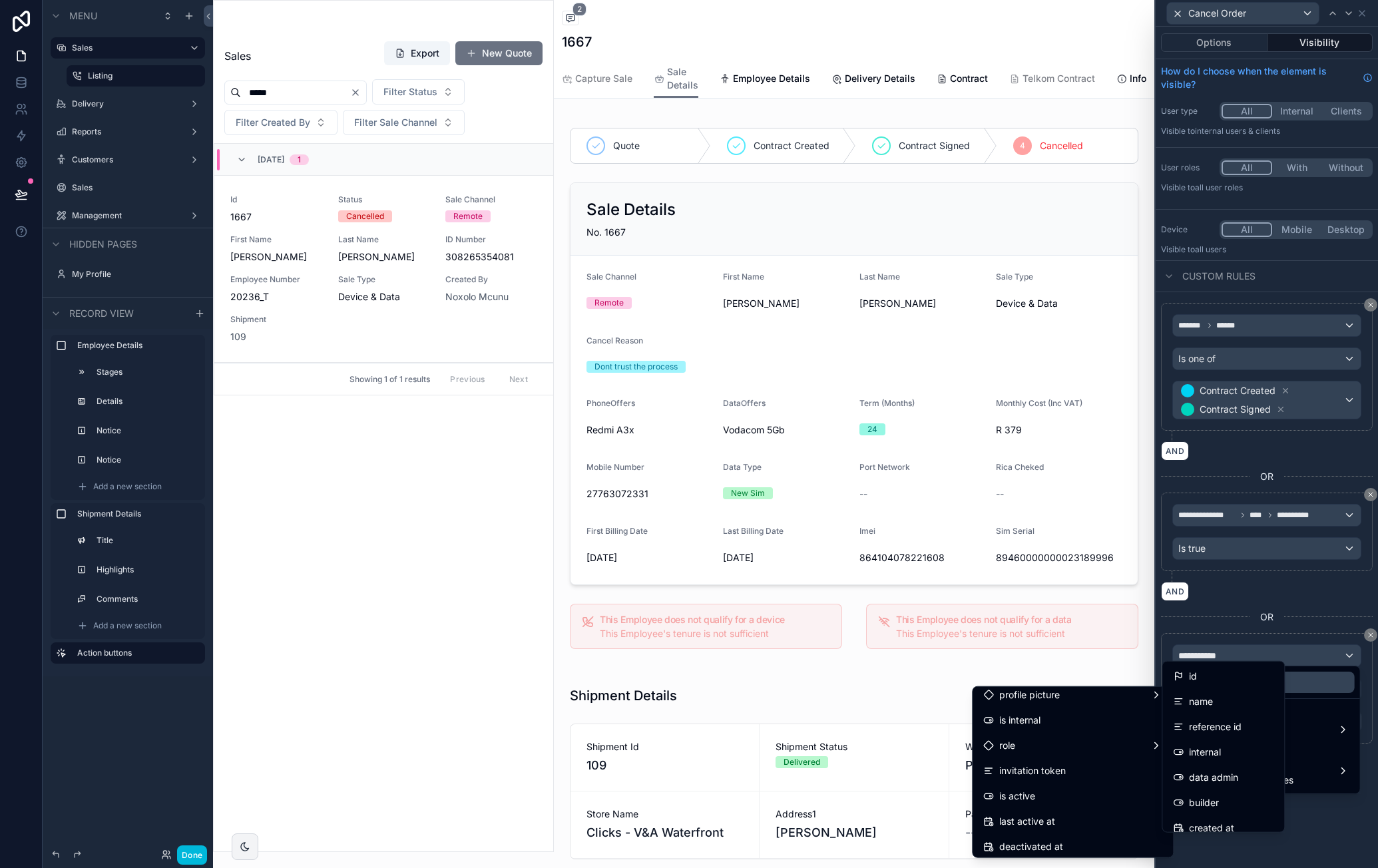
click at [1231, 700] on div "name" at bounding box center [1223, 701] width 101 height 16
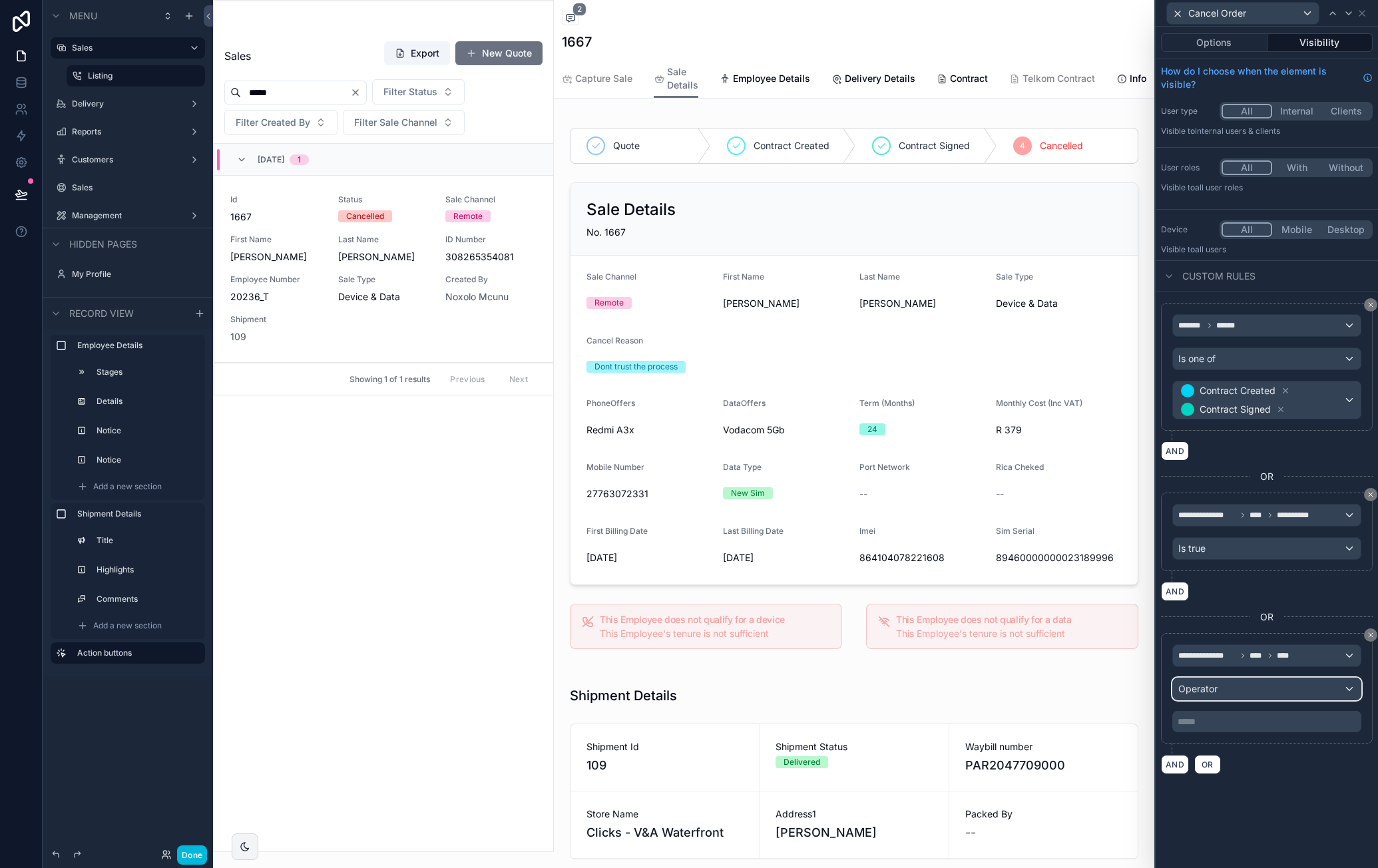
click at [1271, 688] on div "Operator" at bounding box center [1267, 688] width 188 height 21
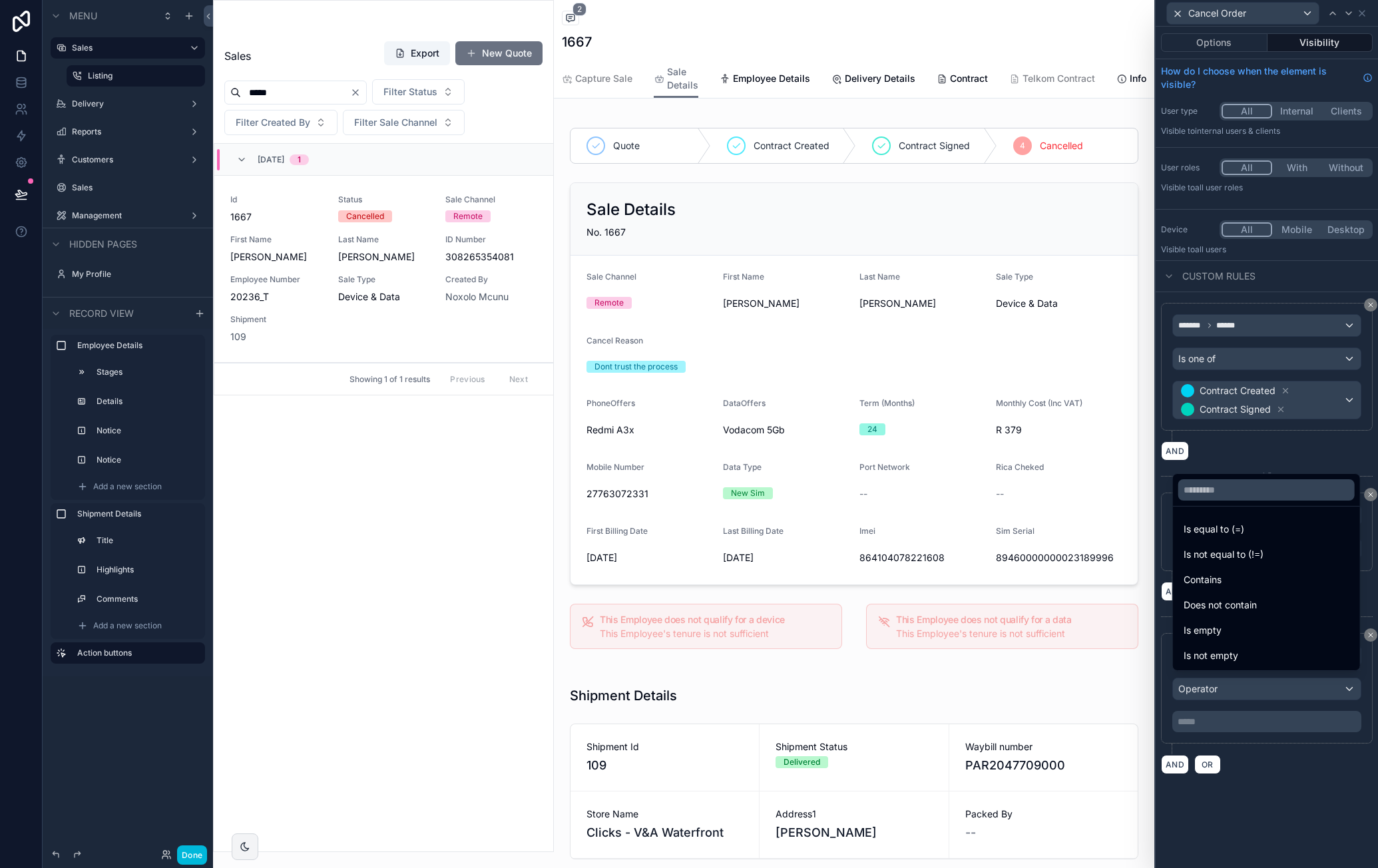
click at [1293, 536] on div "Is equal to (=)" at bounding box center [1266, 529] width 166 height 16
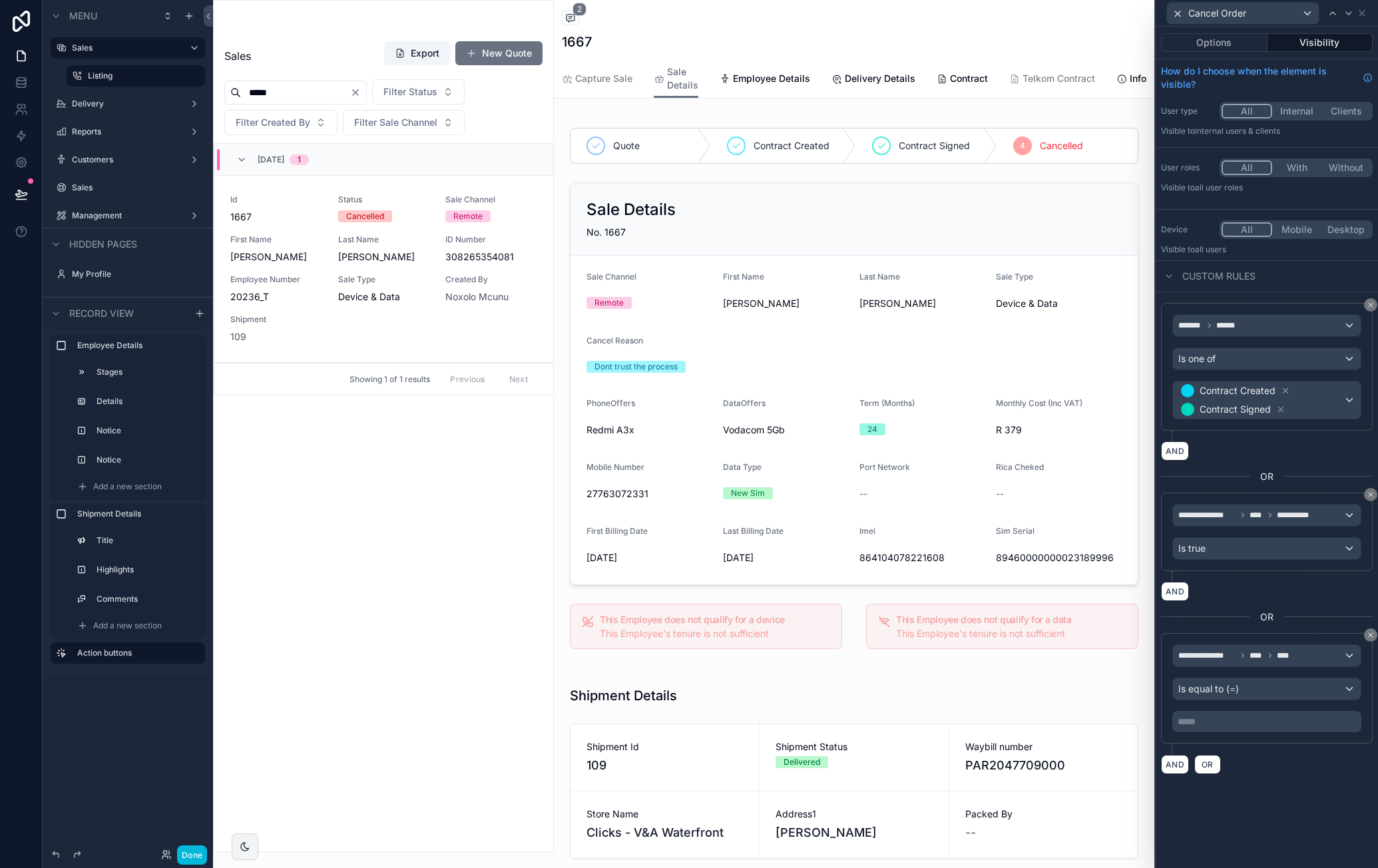
click at [1266, 715] on p "***** ﻿" at bounding box center [1268, 721] width 181 height 13
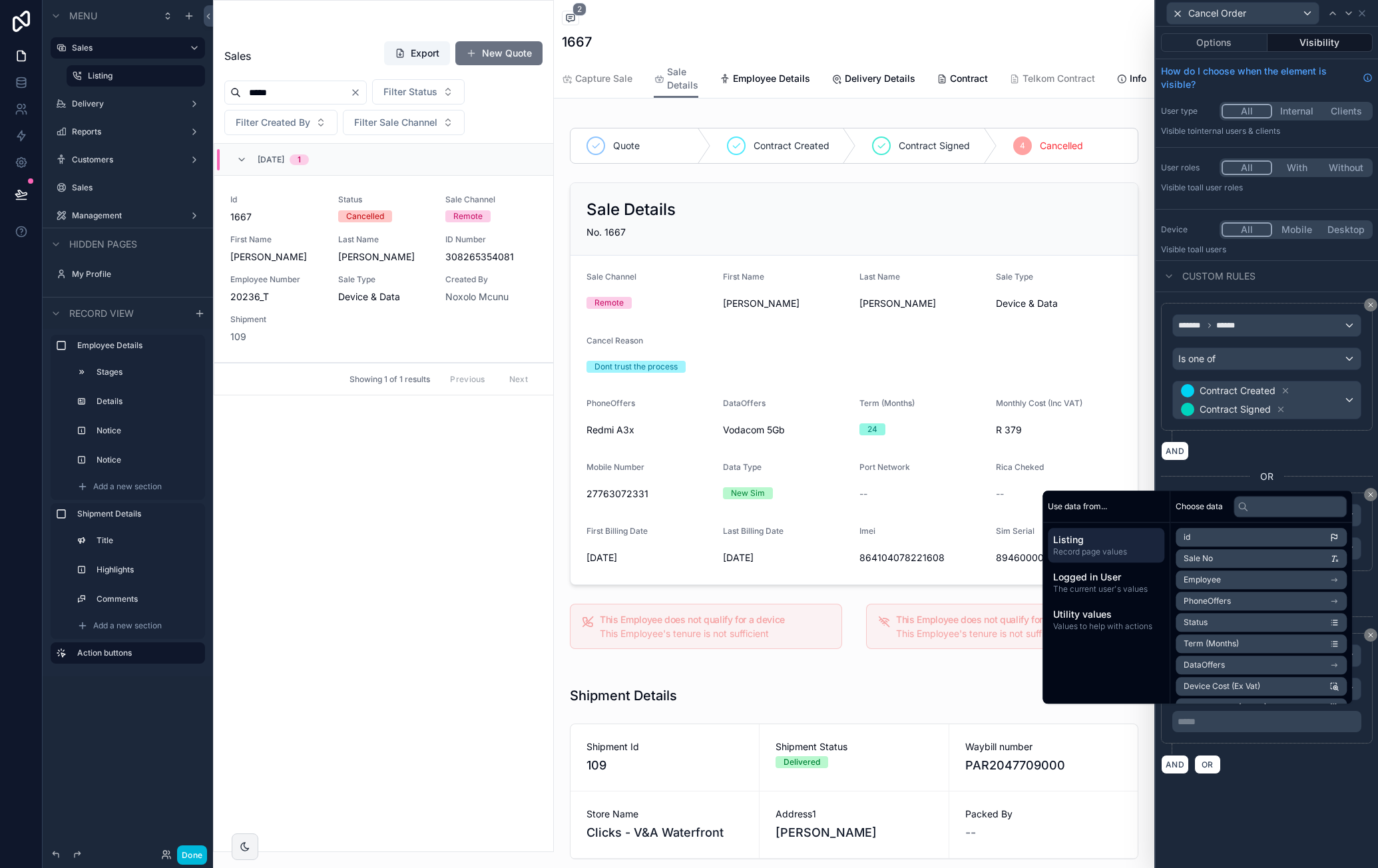
click at [1133, 584] on span "The current user's values" at bounding box center [1106, 589] width 106 height 11
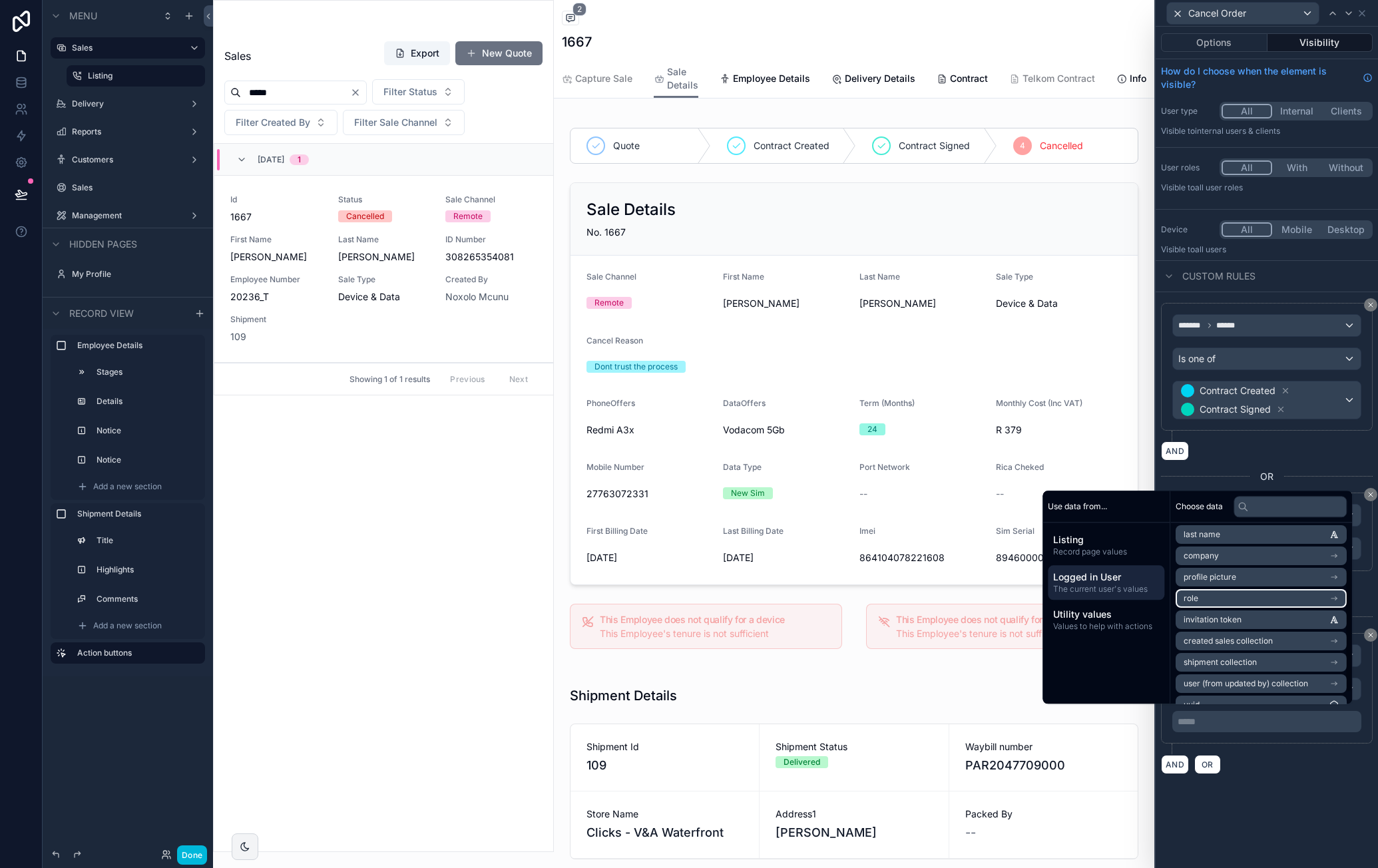
click at [1253, 597] on li "role" at bounding box center [1261, 599] width 171 height 18
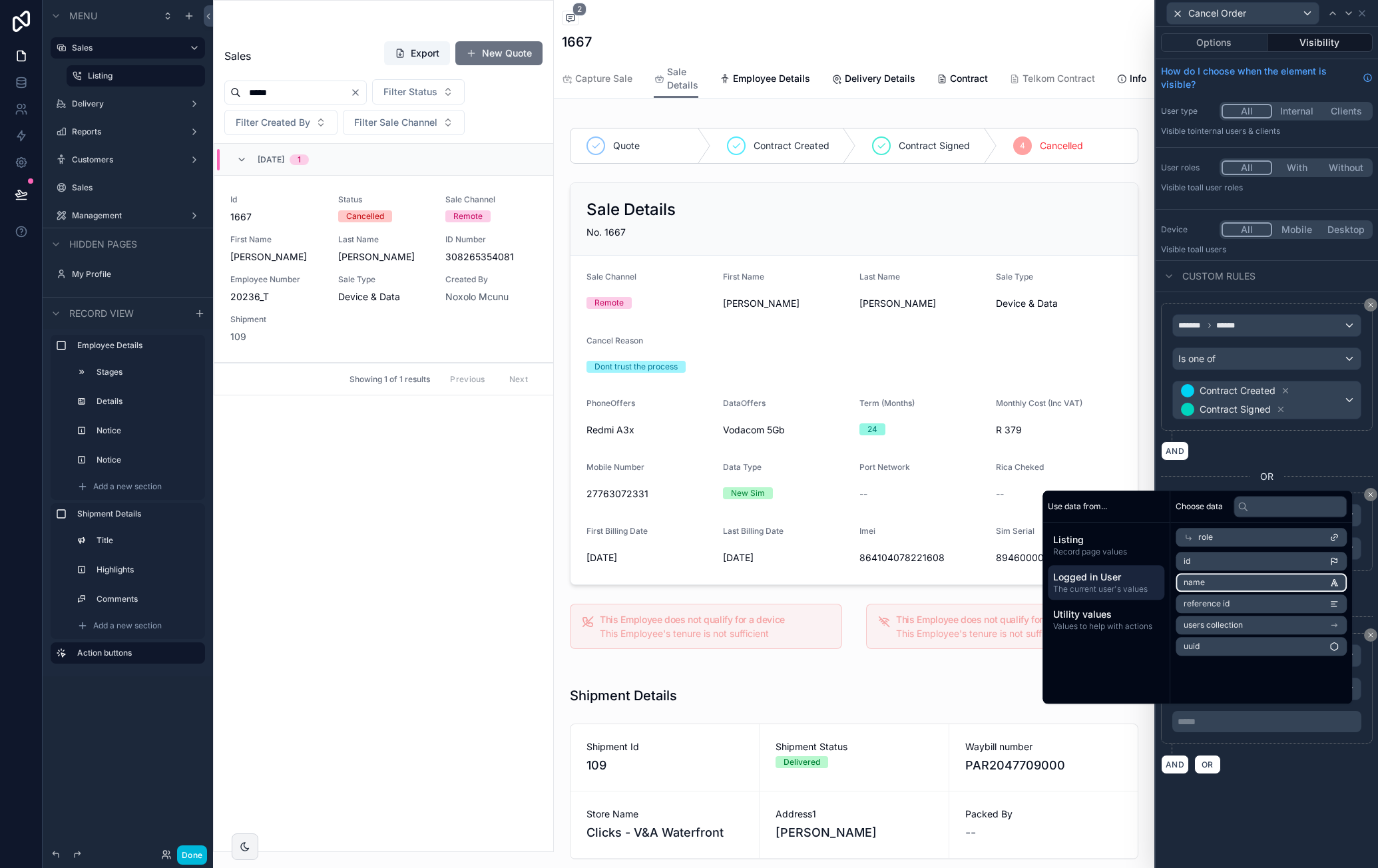
click at [1266, 577] on li "name" at bounding box center [1261, 582] width 171 height 18
click at [1279, 760] on div "AND OR" at bounding box center [1267, 770] width 212 height 20
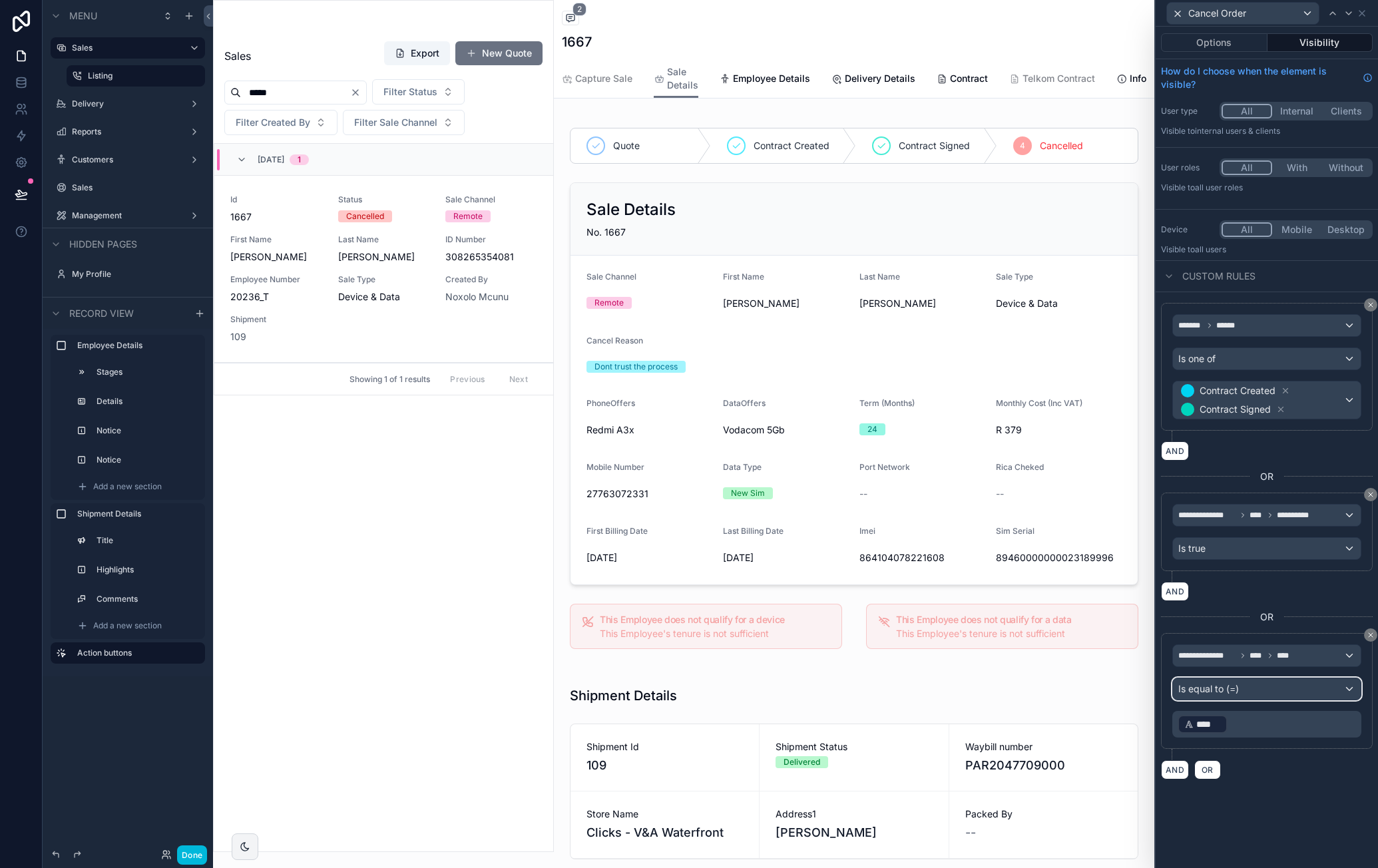
click at [1283, 685] on div "Is equal to (=)" at bounding box center [1267, 688] width 188 height 21
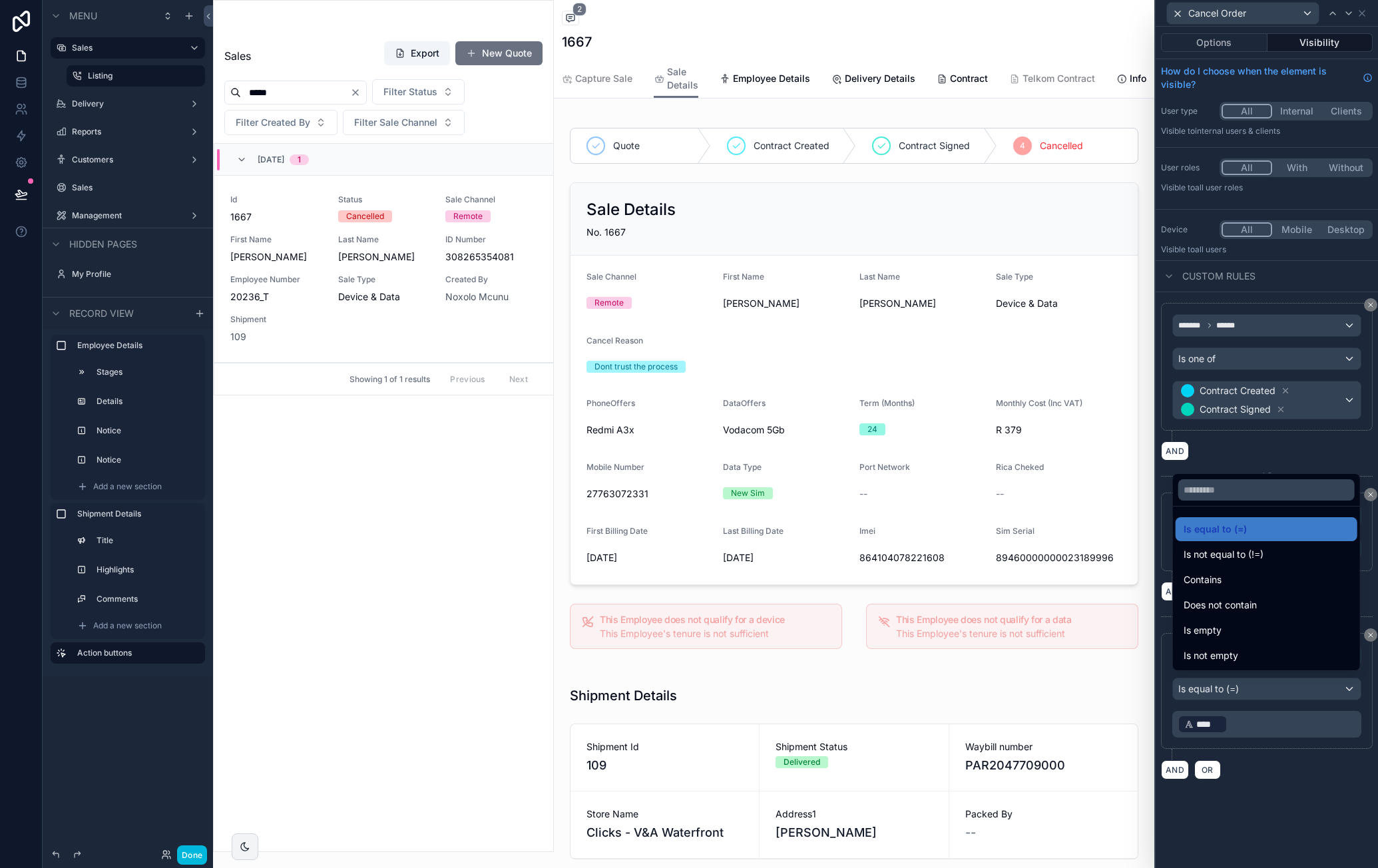
click at [1287, 588] on div "Contains" at bounding box center [1266, 579] width 166 height 16
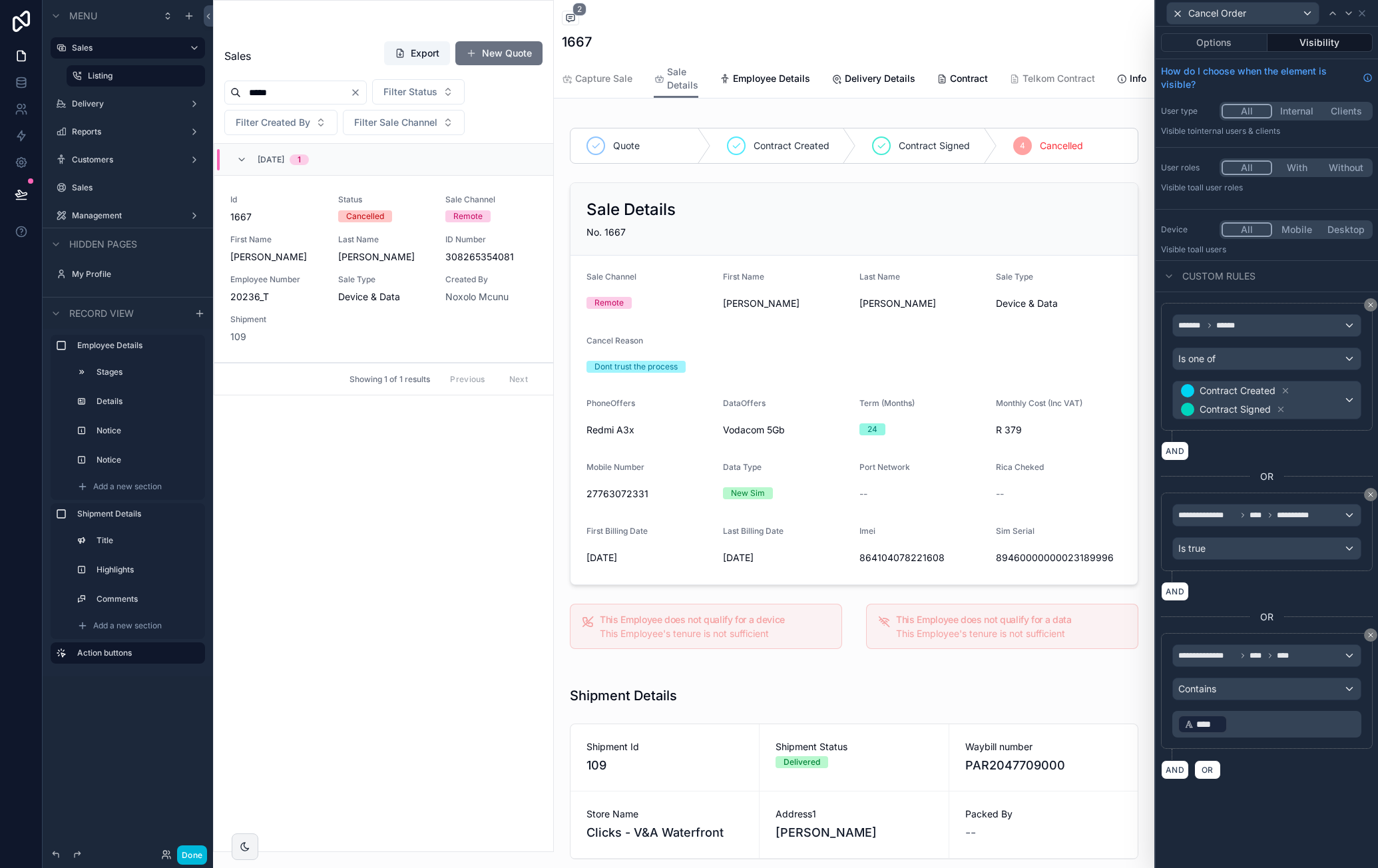
click at [1249, 719] on p "﻿ **** ﻿ ﻿" at bounding box center [1268, 724] width 181 height 21
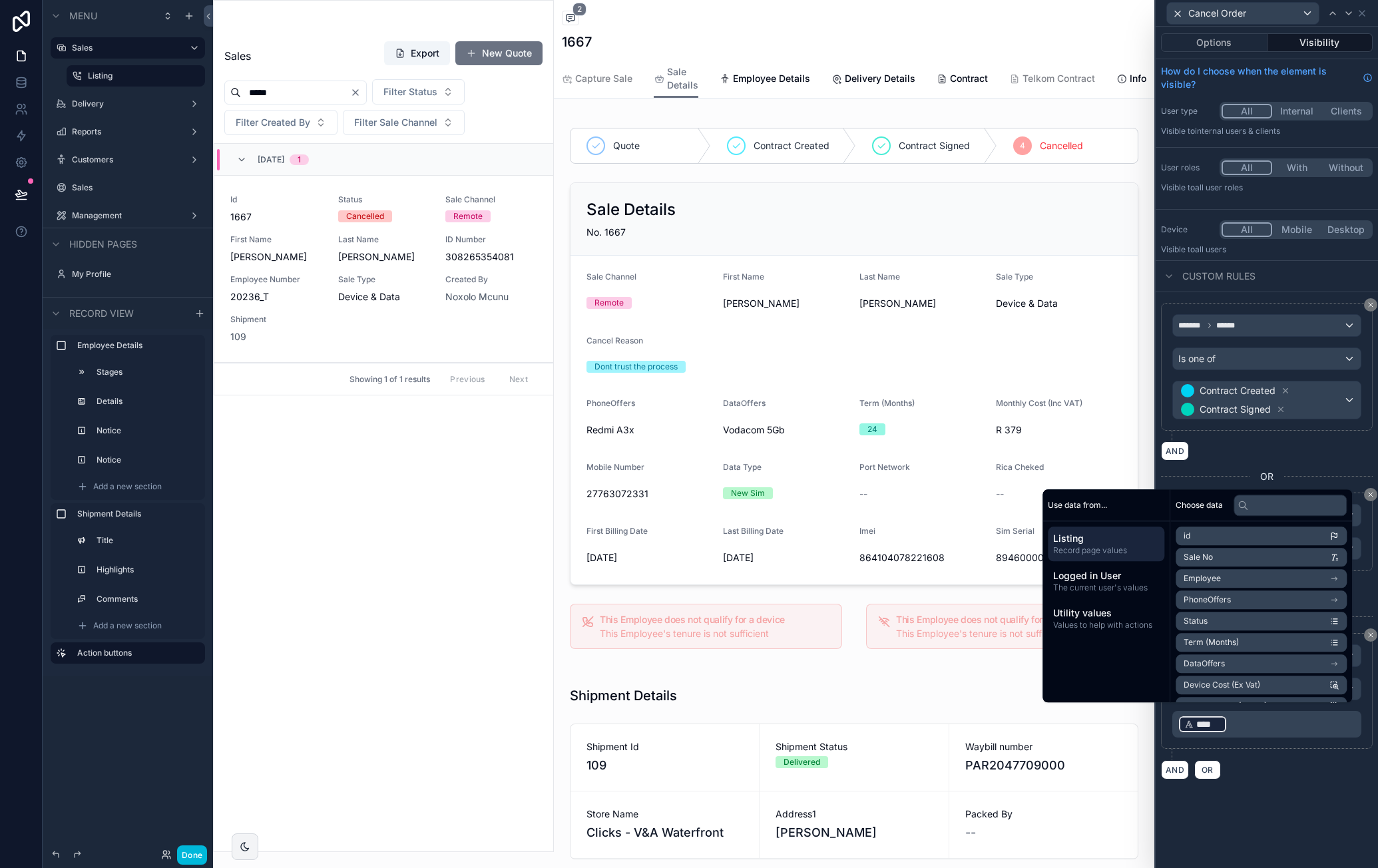
click at [1276, 762] on div "AND OR" at bounding box center [1267, 770] width 212 height 20
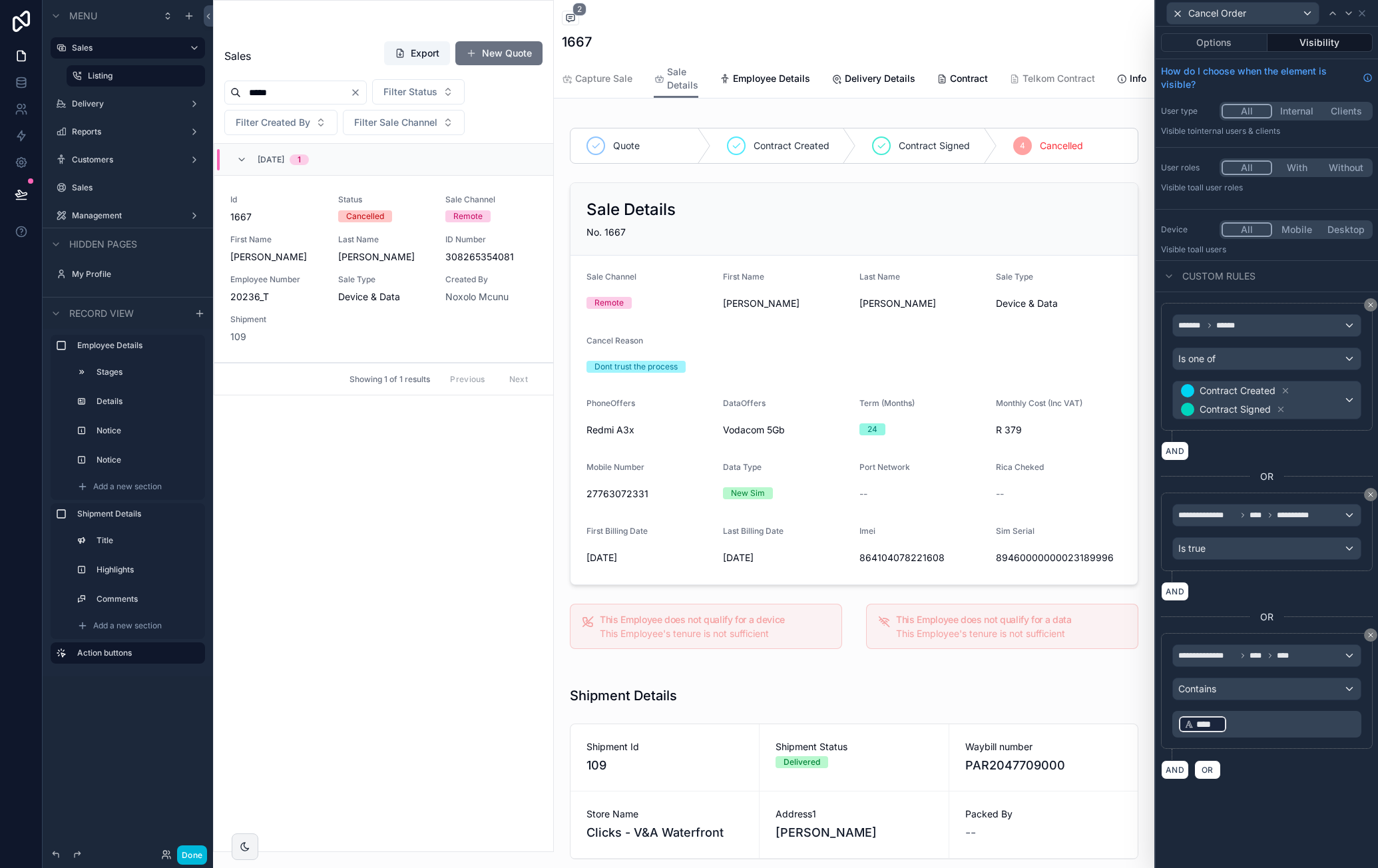
click at [1374, 628] on button at bounding box center [1371, 635] width 13 height 13
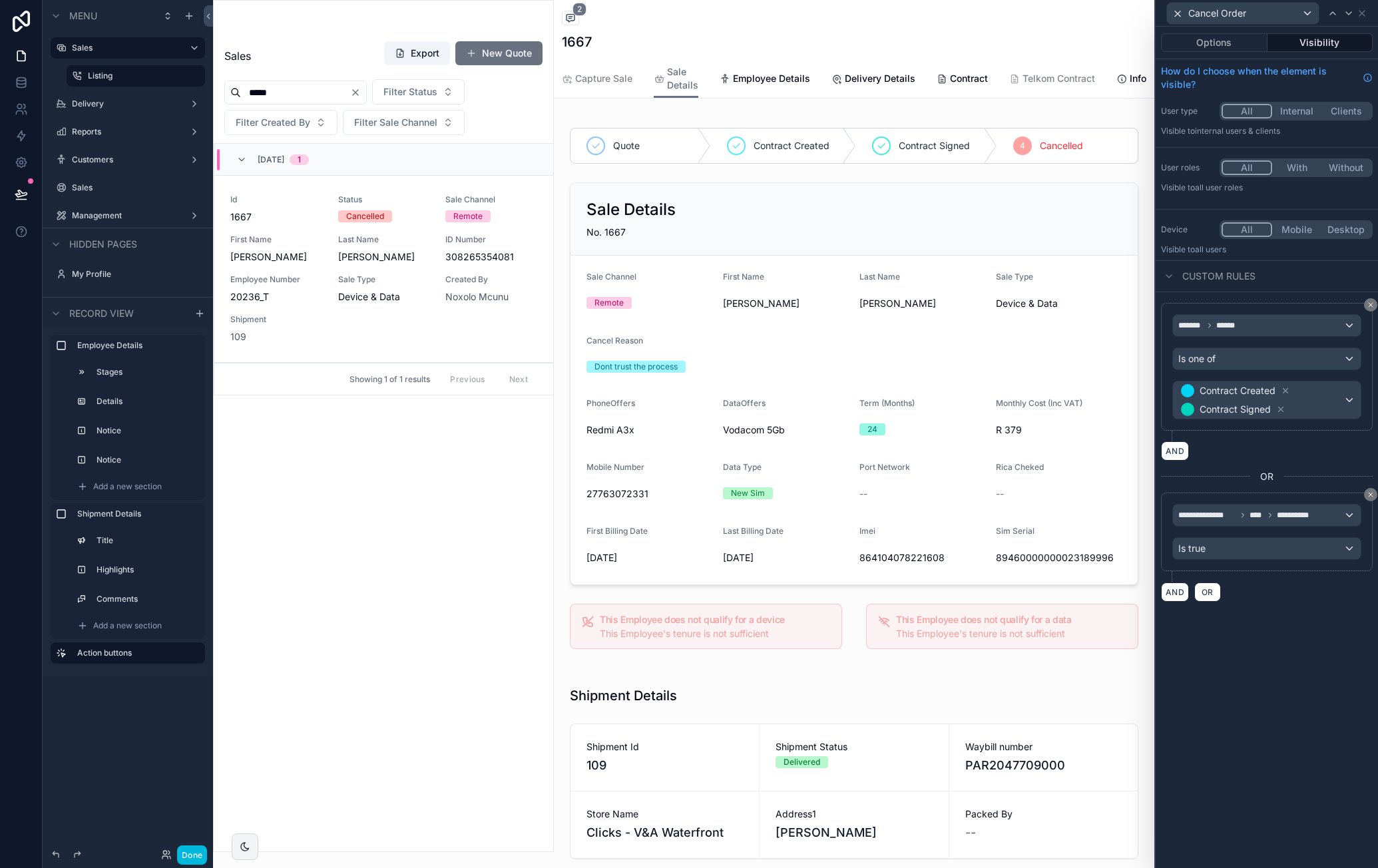
click at [1214, 46] on button "Options" at bounding box center [1214, 42] width 106 height 18
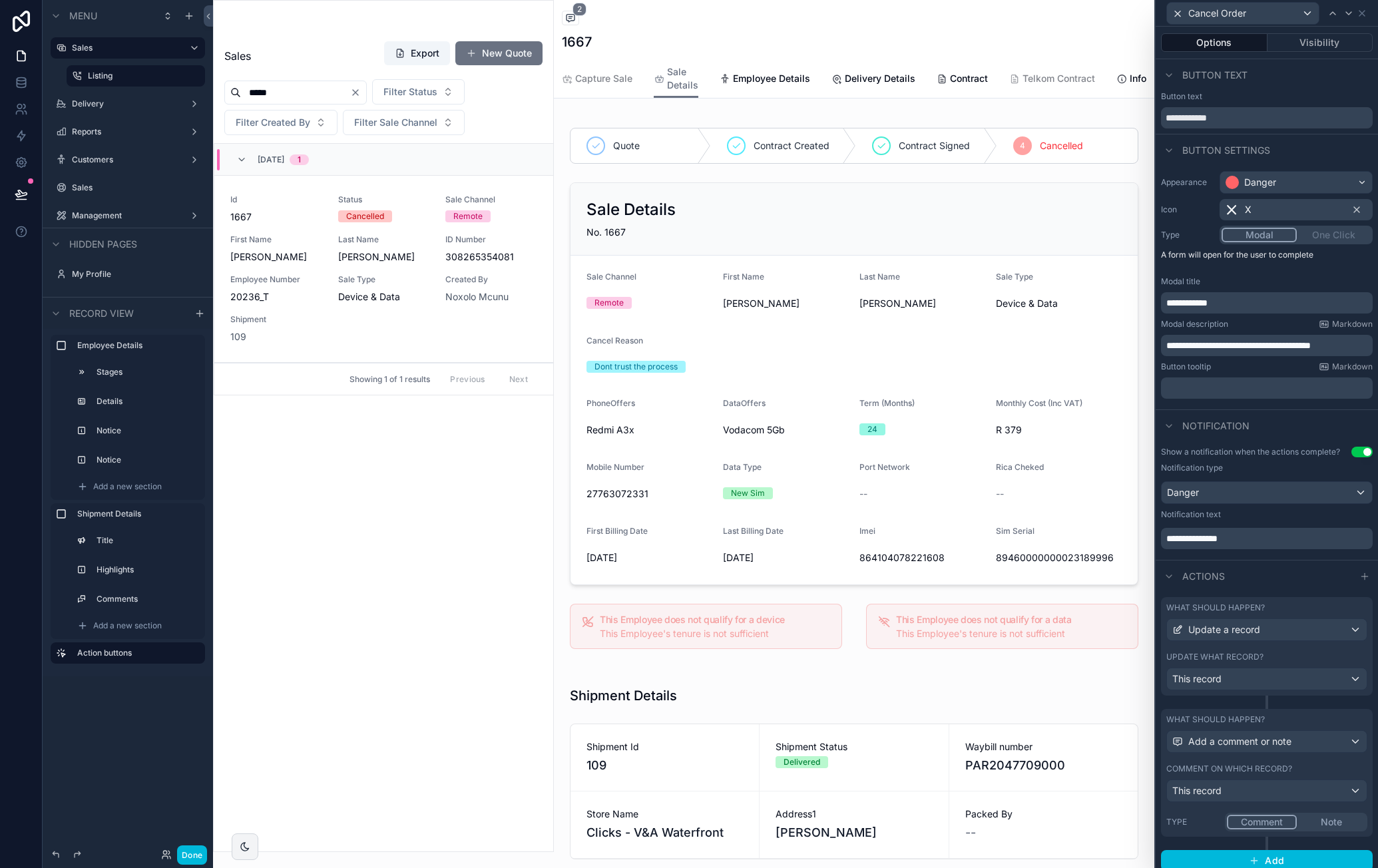
scroll to position [16, 0]
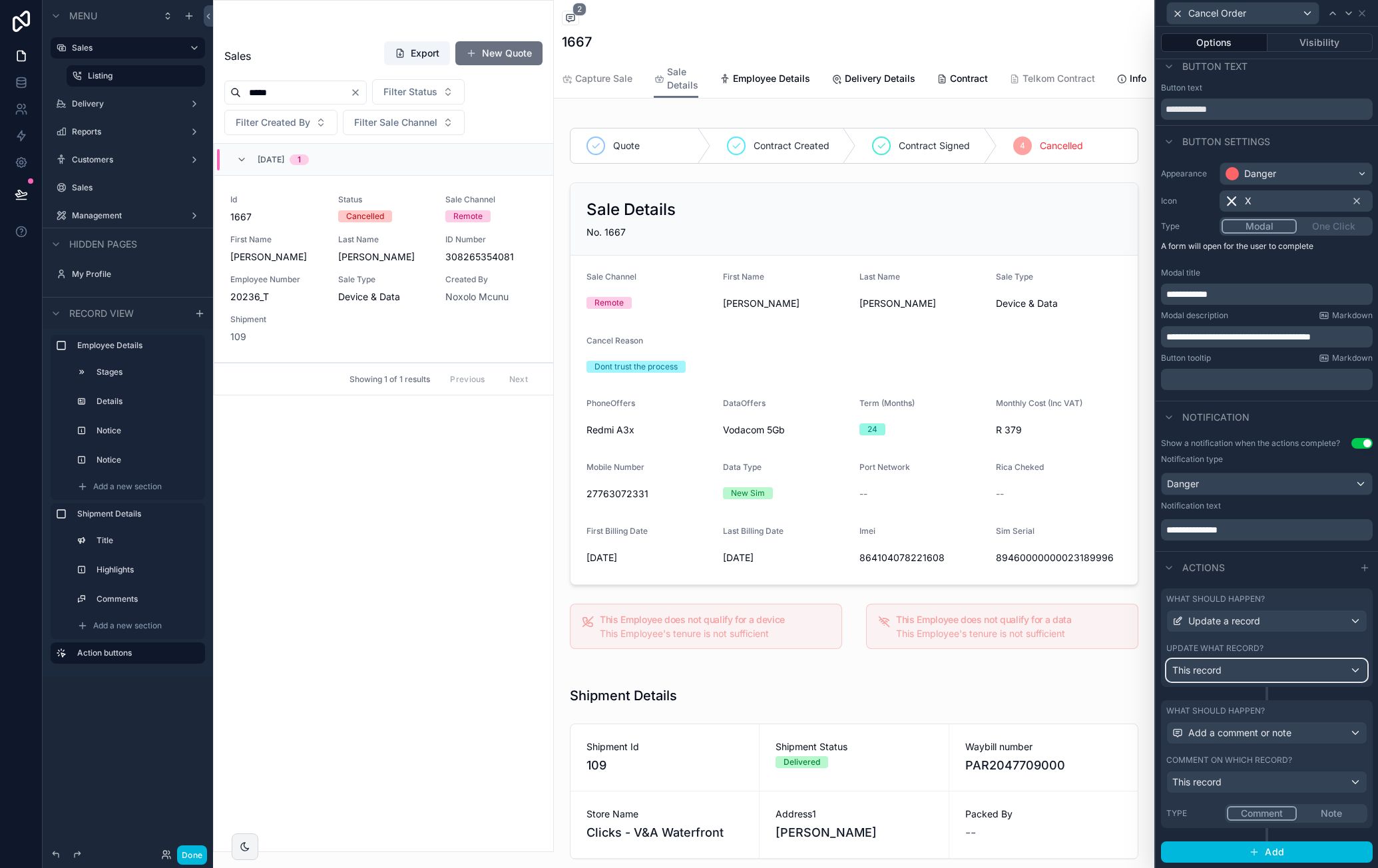
click at [1342, 667] on div "This record" at bounding box center [1266, 670] width 200 height 21
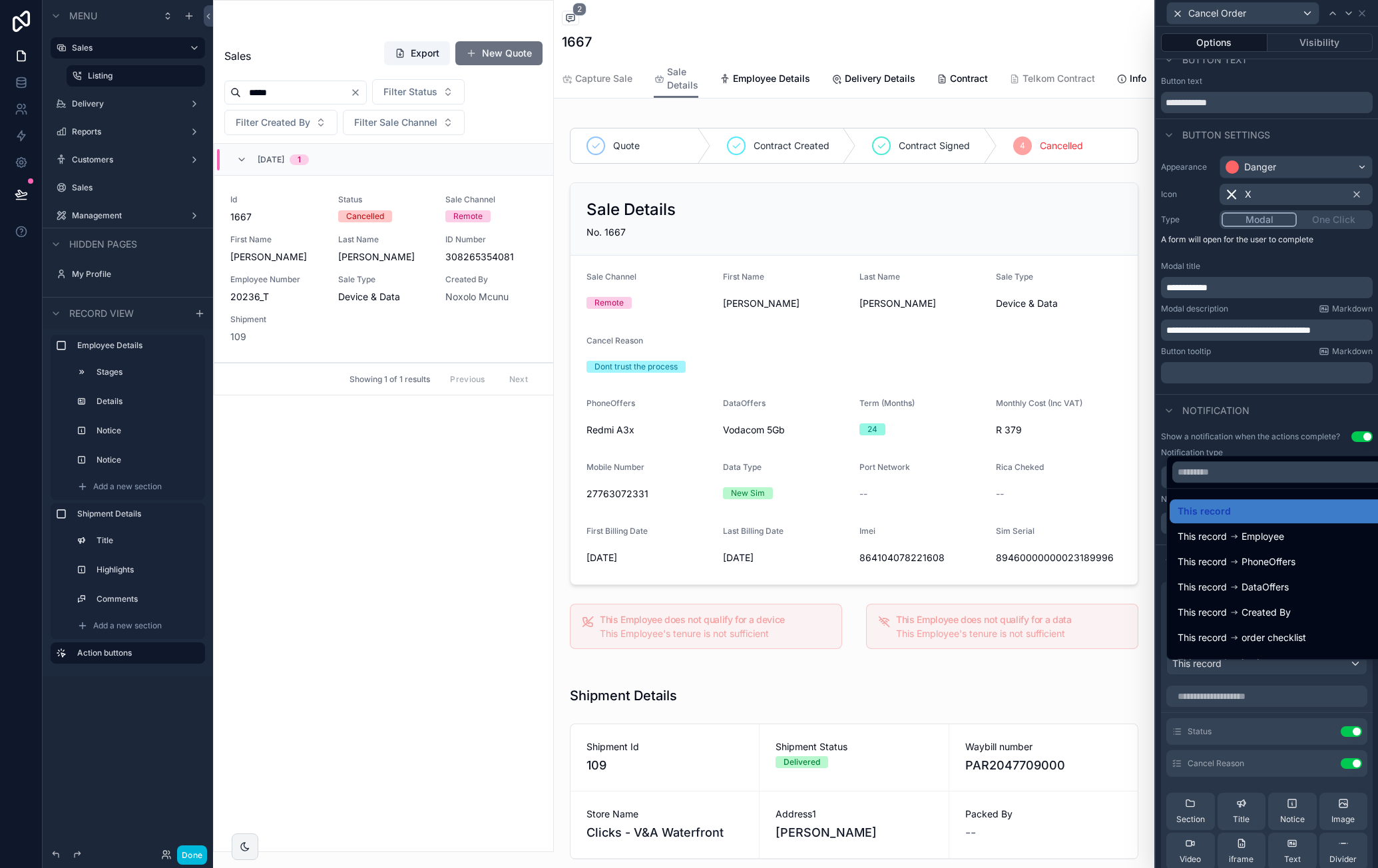
click at [1296, 734] on div at bounding box center [1266, 434] width 222 height 868
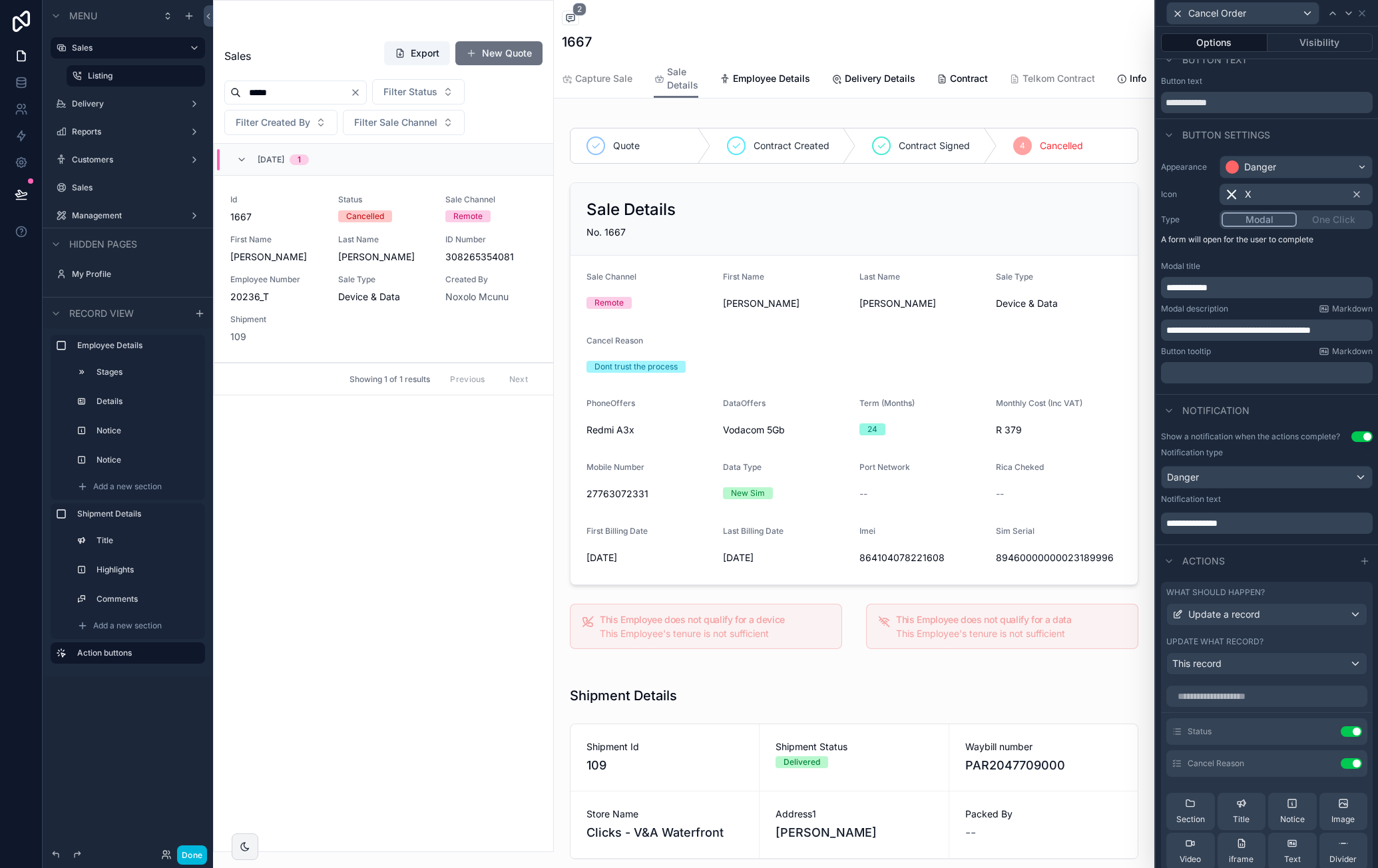
click at [0, 0] on icon at bounding box center [0, 0] width 0 height 0
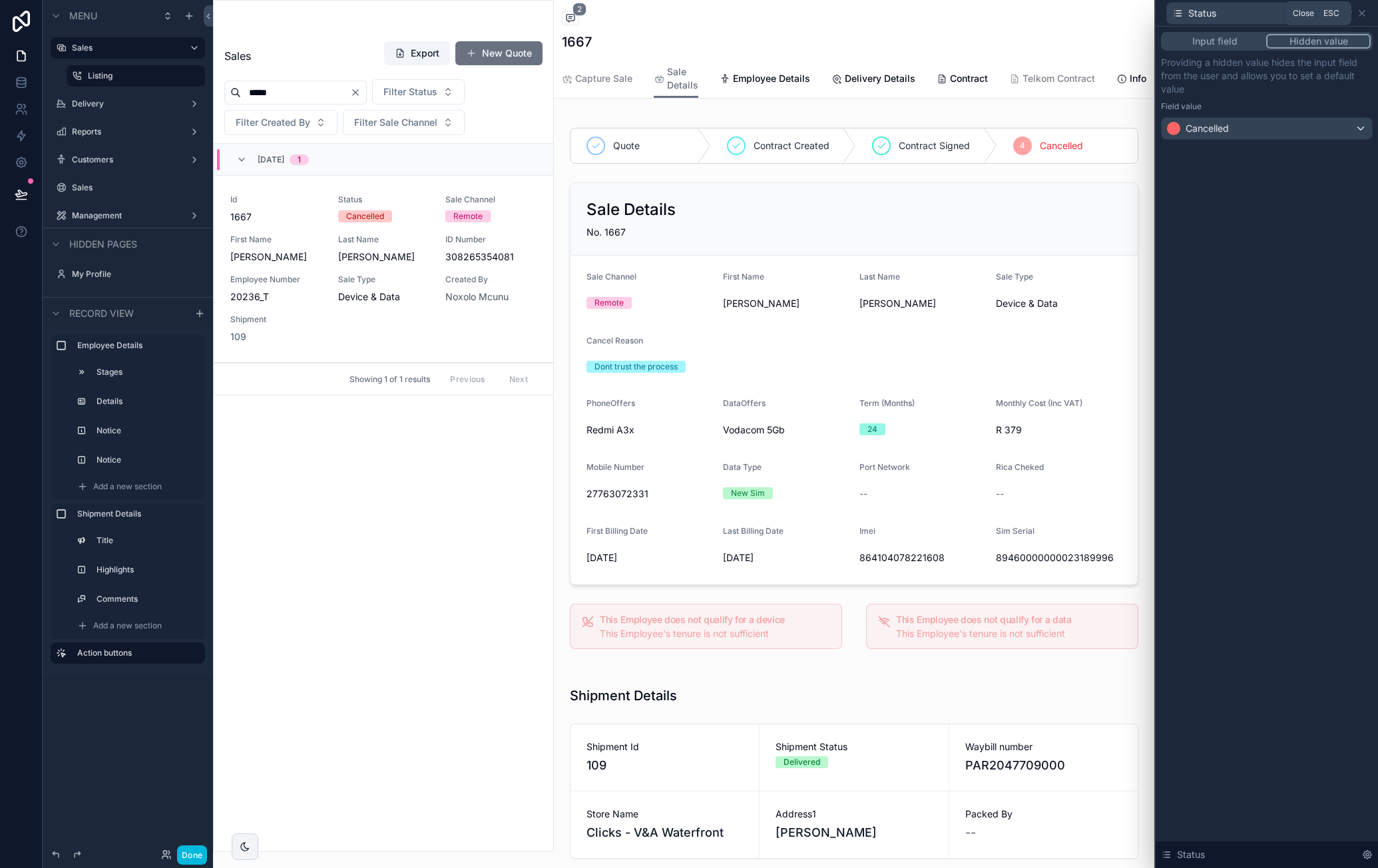
click at [1365, 14] on icon at bounding box center [1362, 14] width 11 height 11
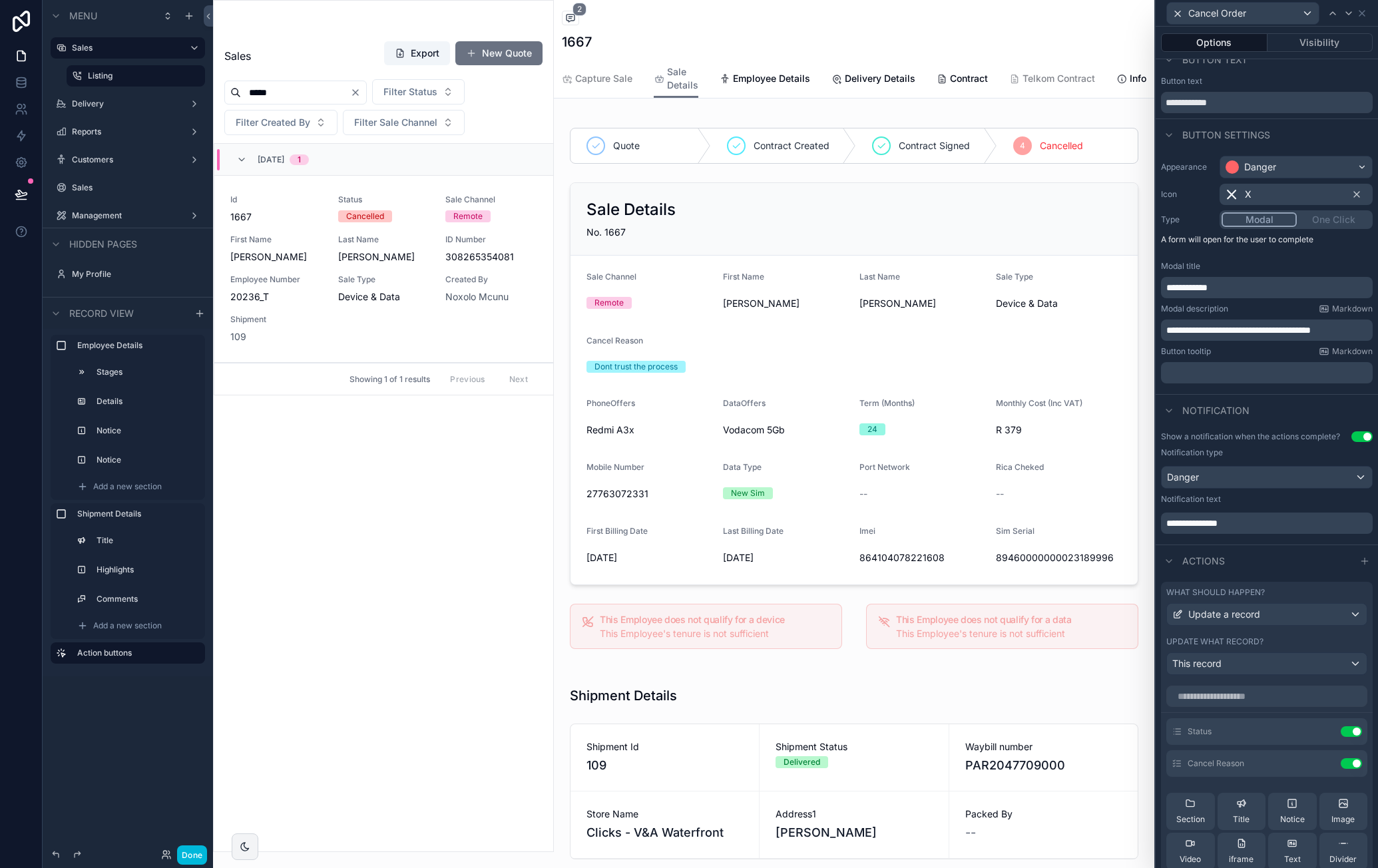
click at [197, 853] on button "Done" at bounding box center [192, 855] width 30 height 19
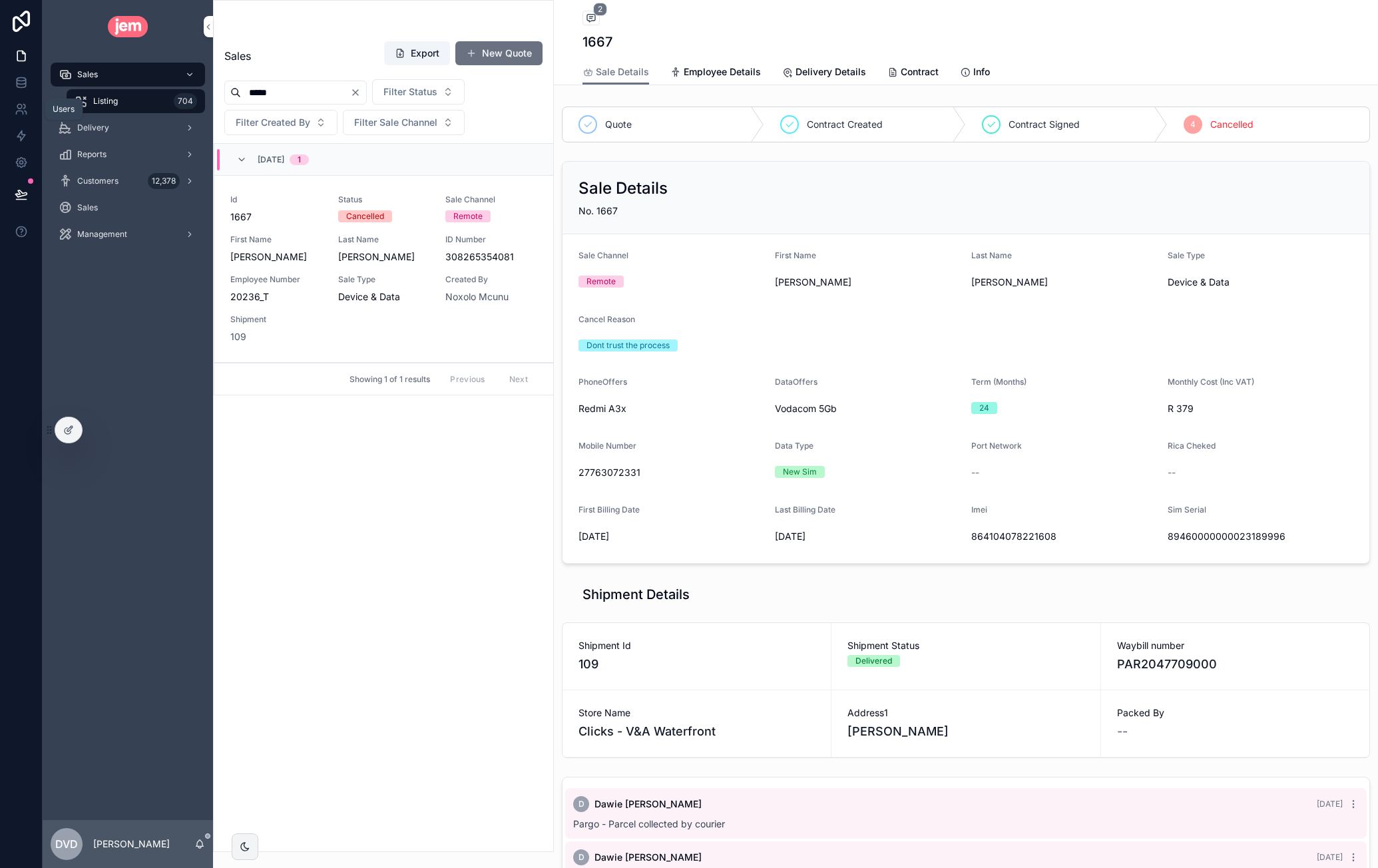
click at [21, 112] on icon at bounding box center [18, 113] width 6 height 4
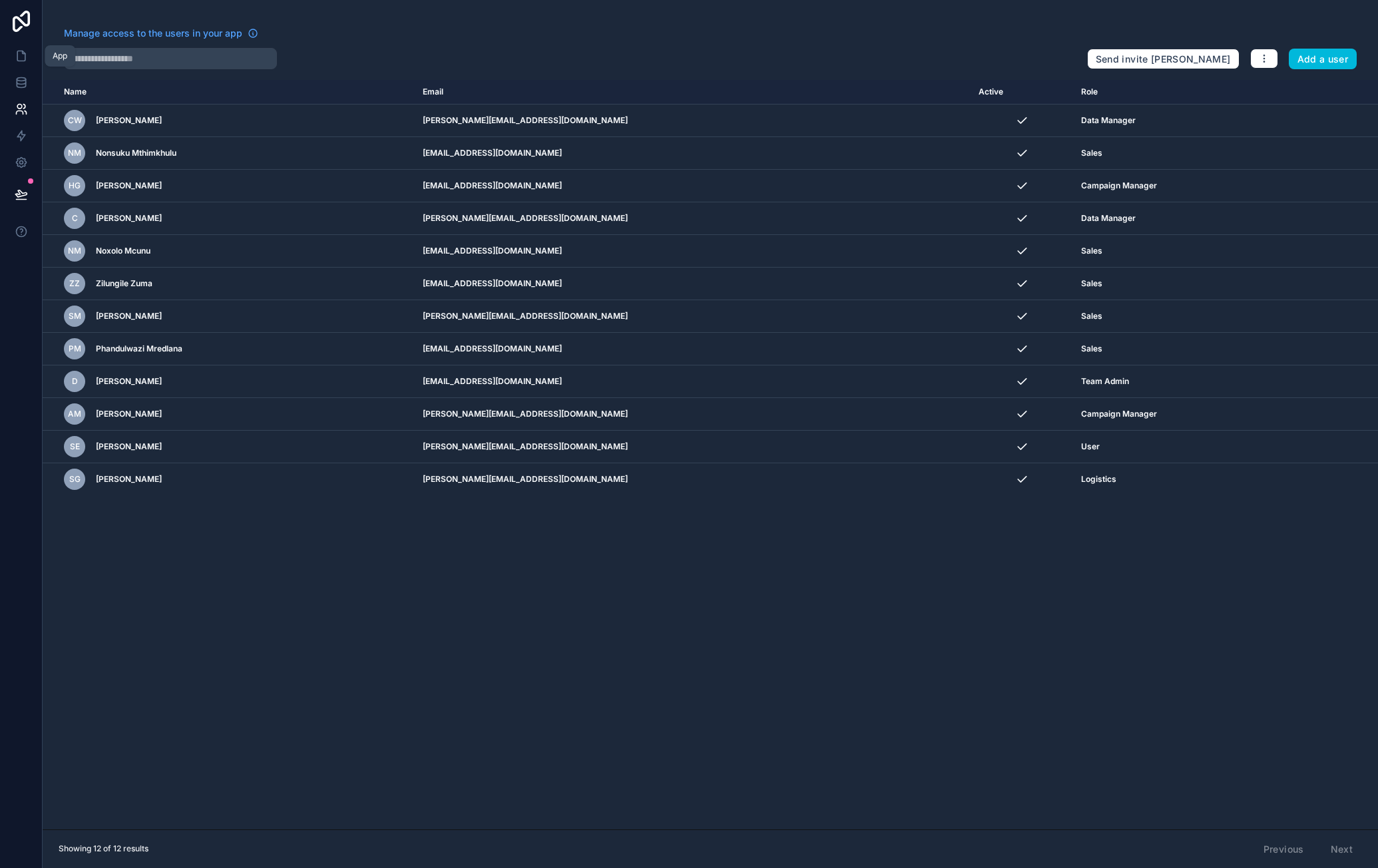
click at [21, 54] on icon at bounding box center [21, 55] width 13 height 13
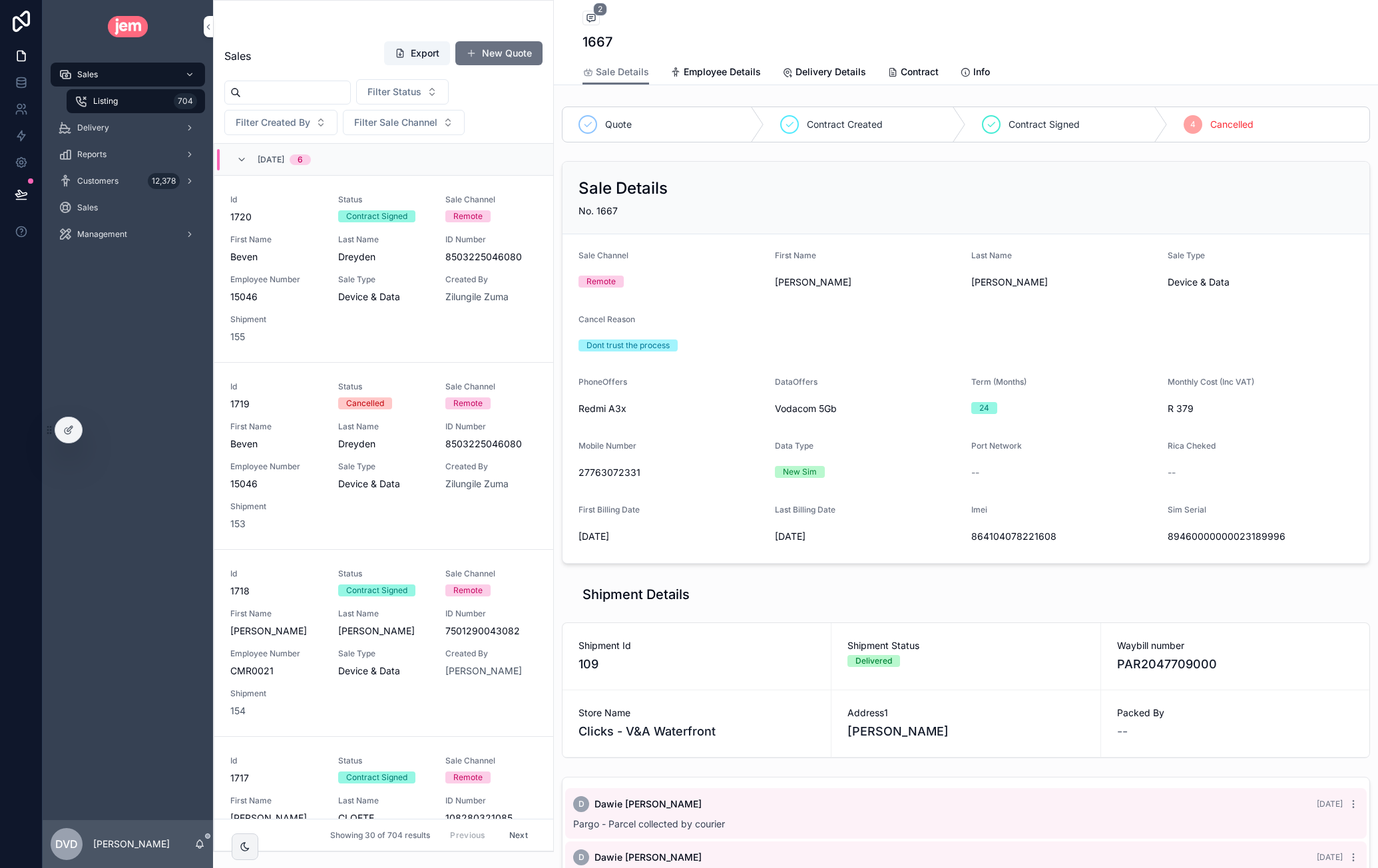
click at [111, 233] on span "Management" at bounding box center [102, 234] width 50 height 11
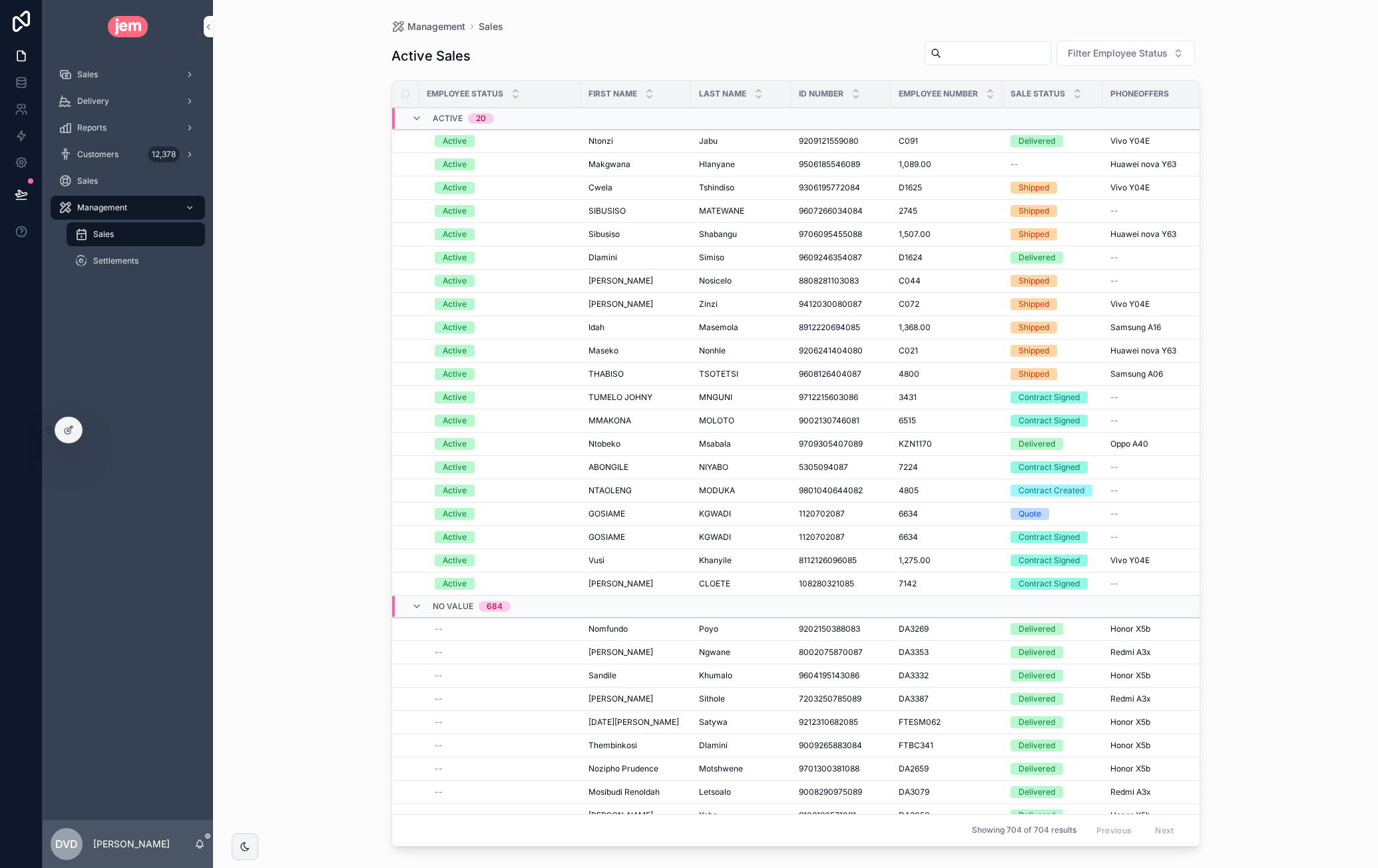
click at [106, 148] on div "Customers 12,378" at bounding box center [128, 154] width 138 height 21
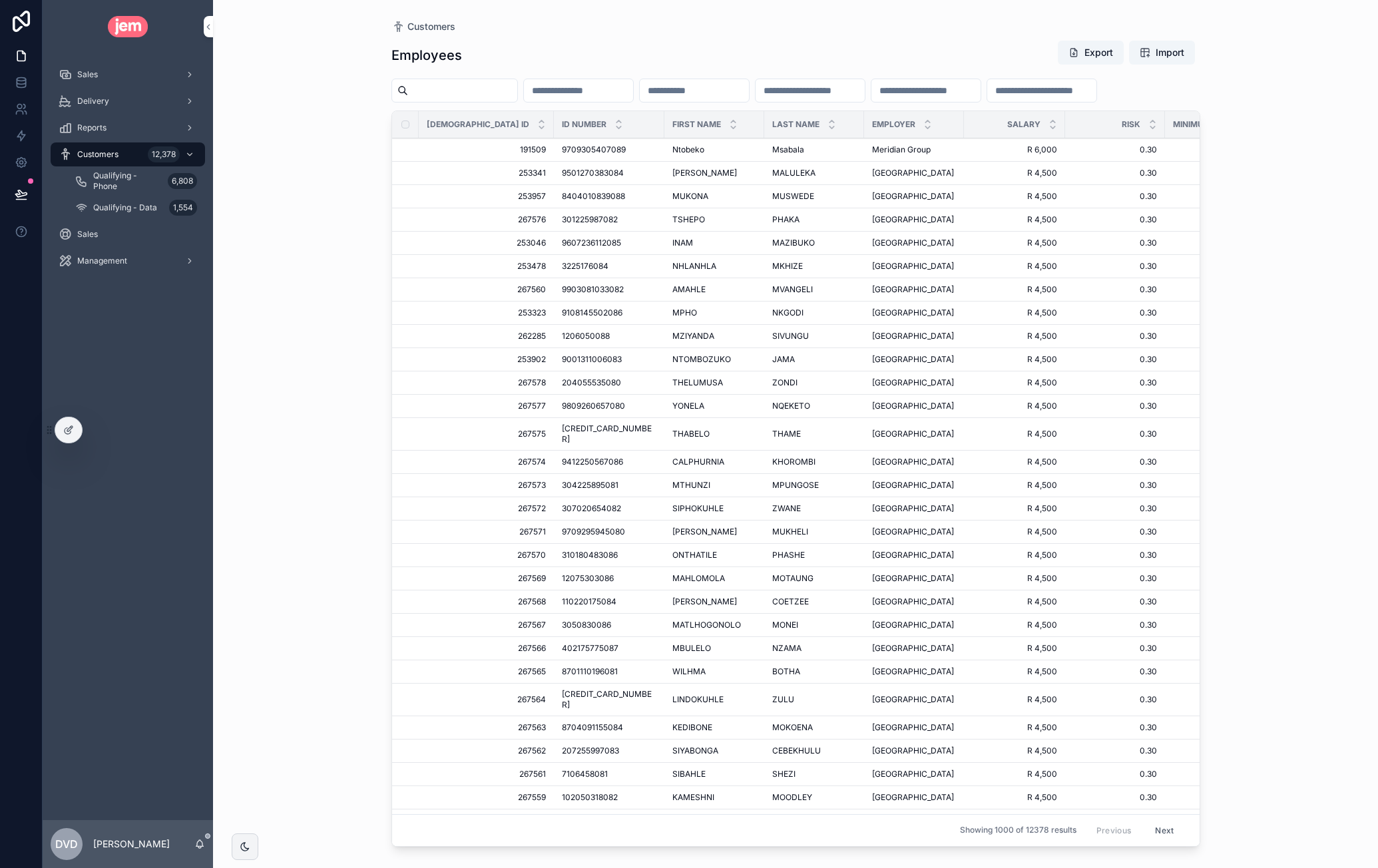
drag, startPoint x: 65, startPoint y: 422, endPoint x: 82, endPoint y: 430, distance: 18.8
click at [65, 422] on div at bounding box center [68, 430] width 27 height 25
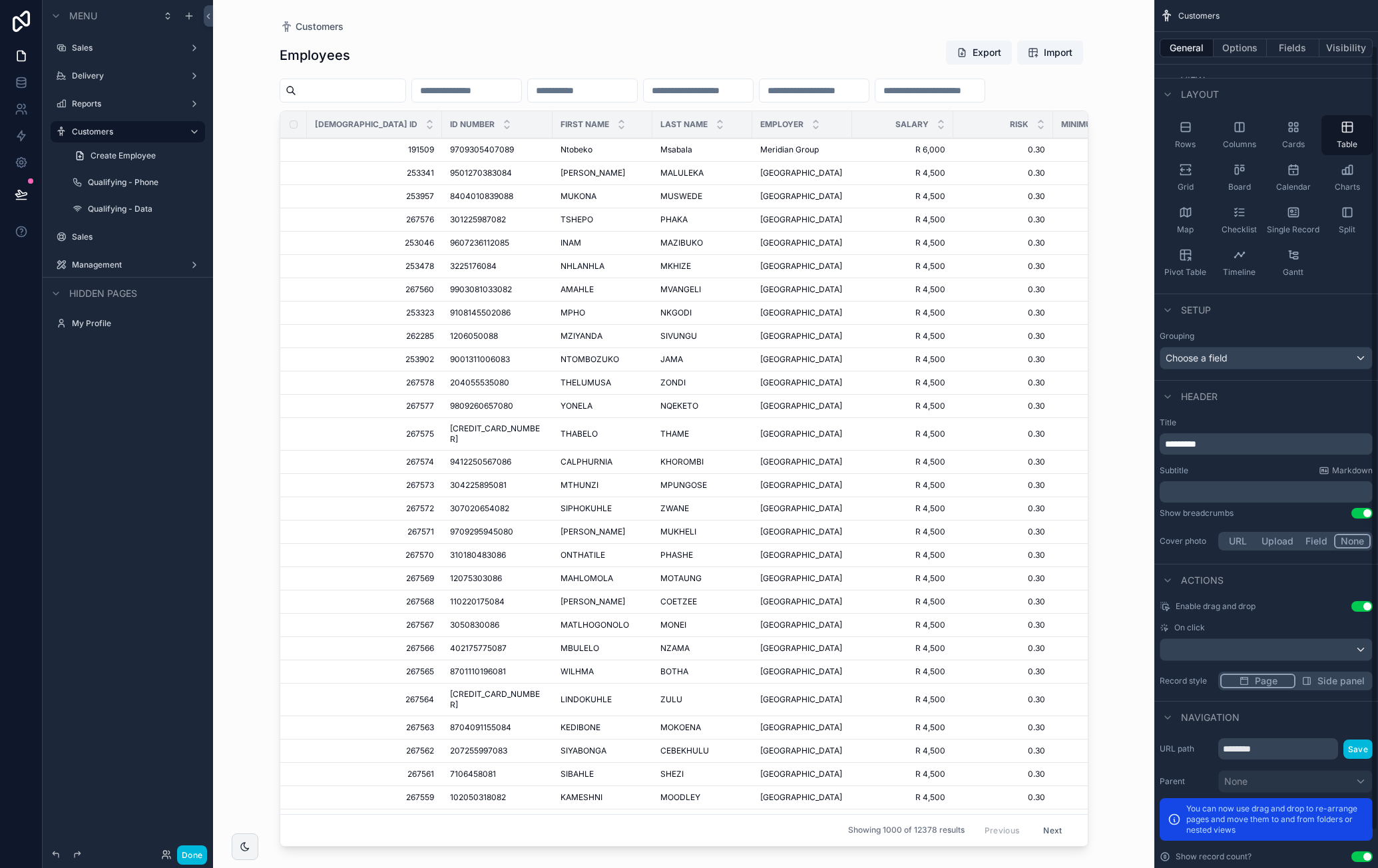
scroll to position [90, 0]
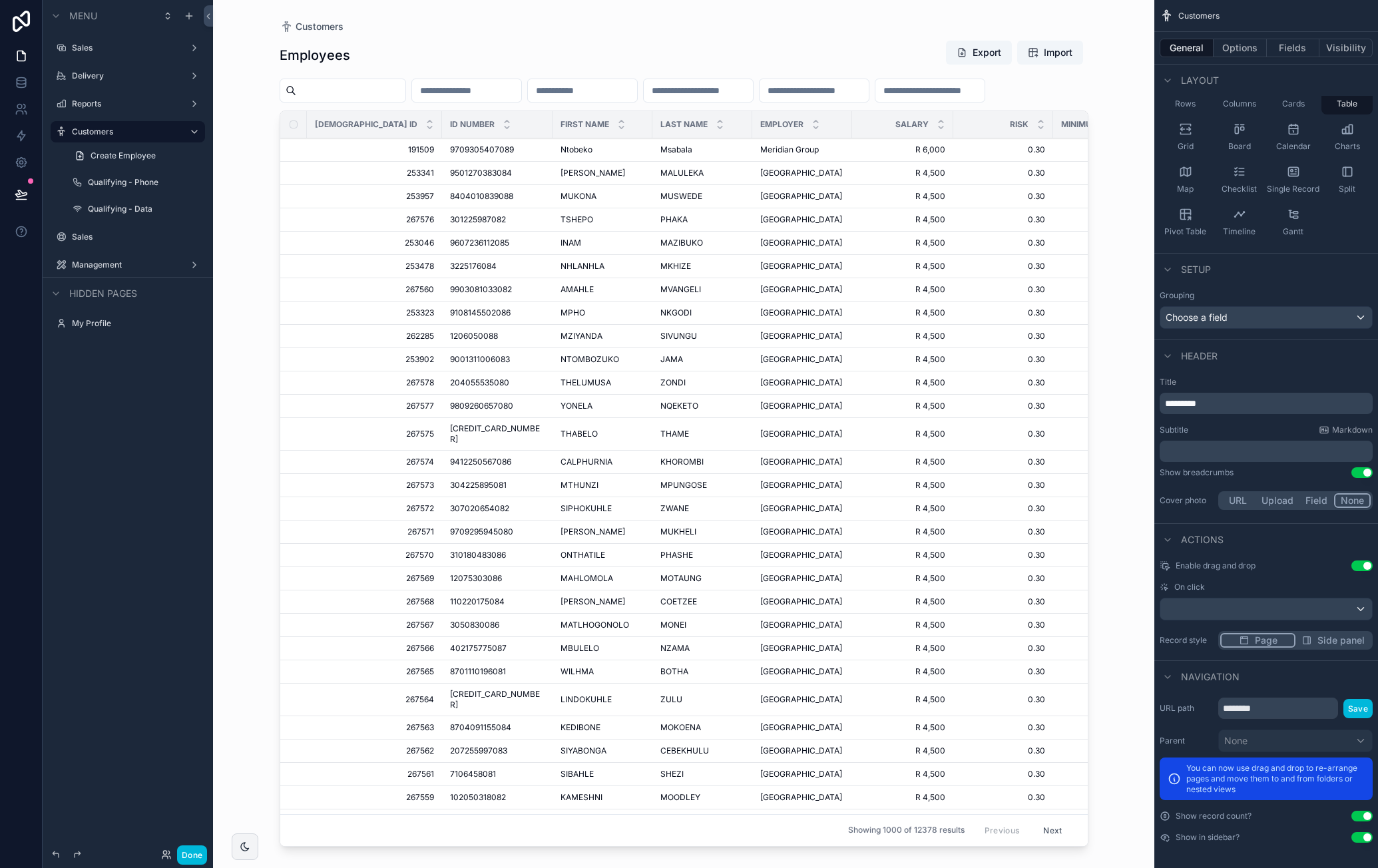
click at [1240, 51] on button "Options" at bounding box center [1241, 48] width 53 height 18
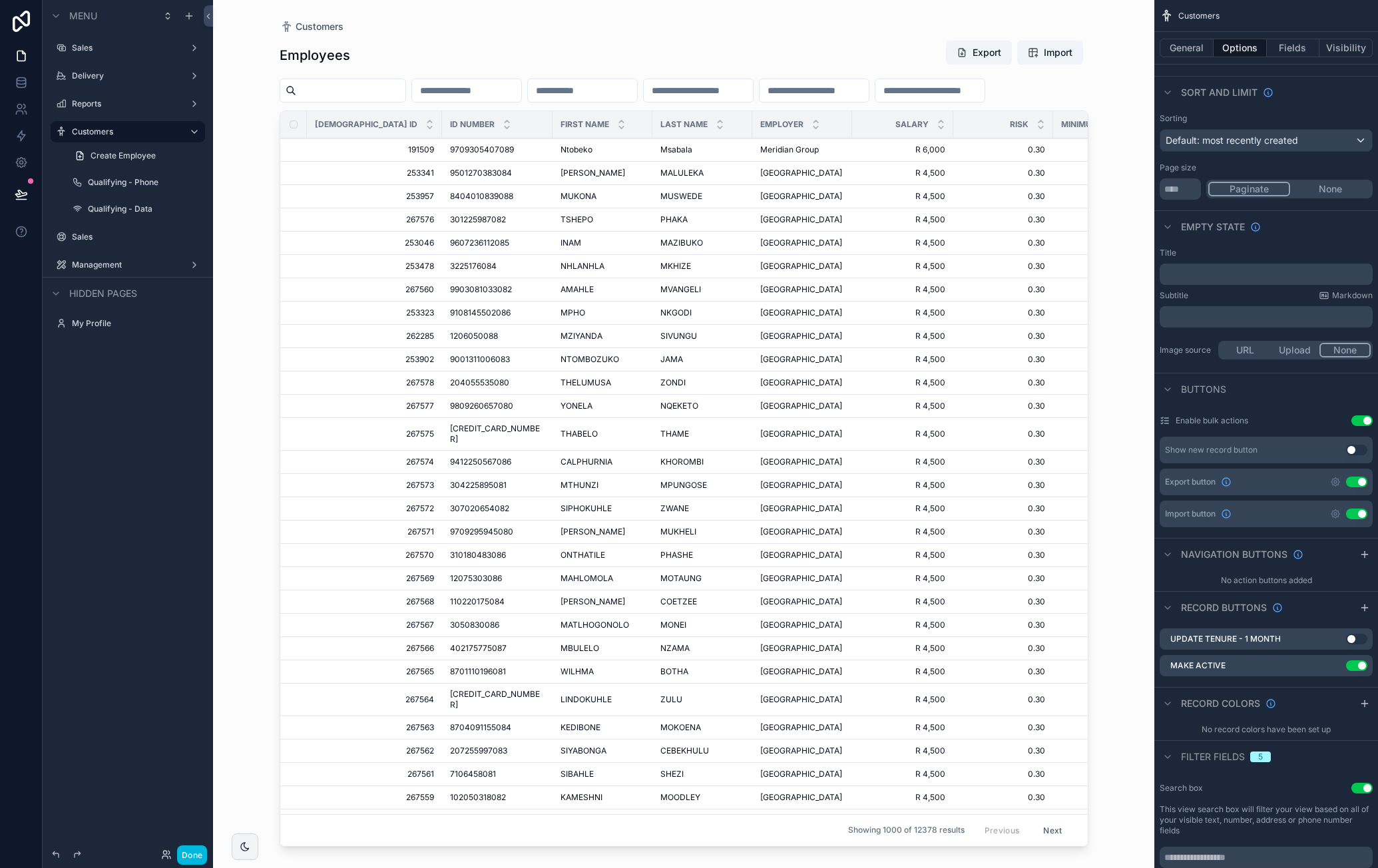
click at [1365, 604] on icon "scrollable content" at bounding box center [1365, 607] width 0 height 6
click at [0, 0] on icon "scrollable content" at bounding box center [0, 0] width 0 height 0
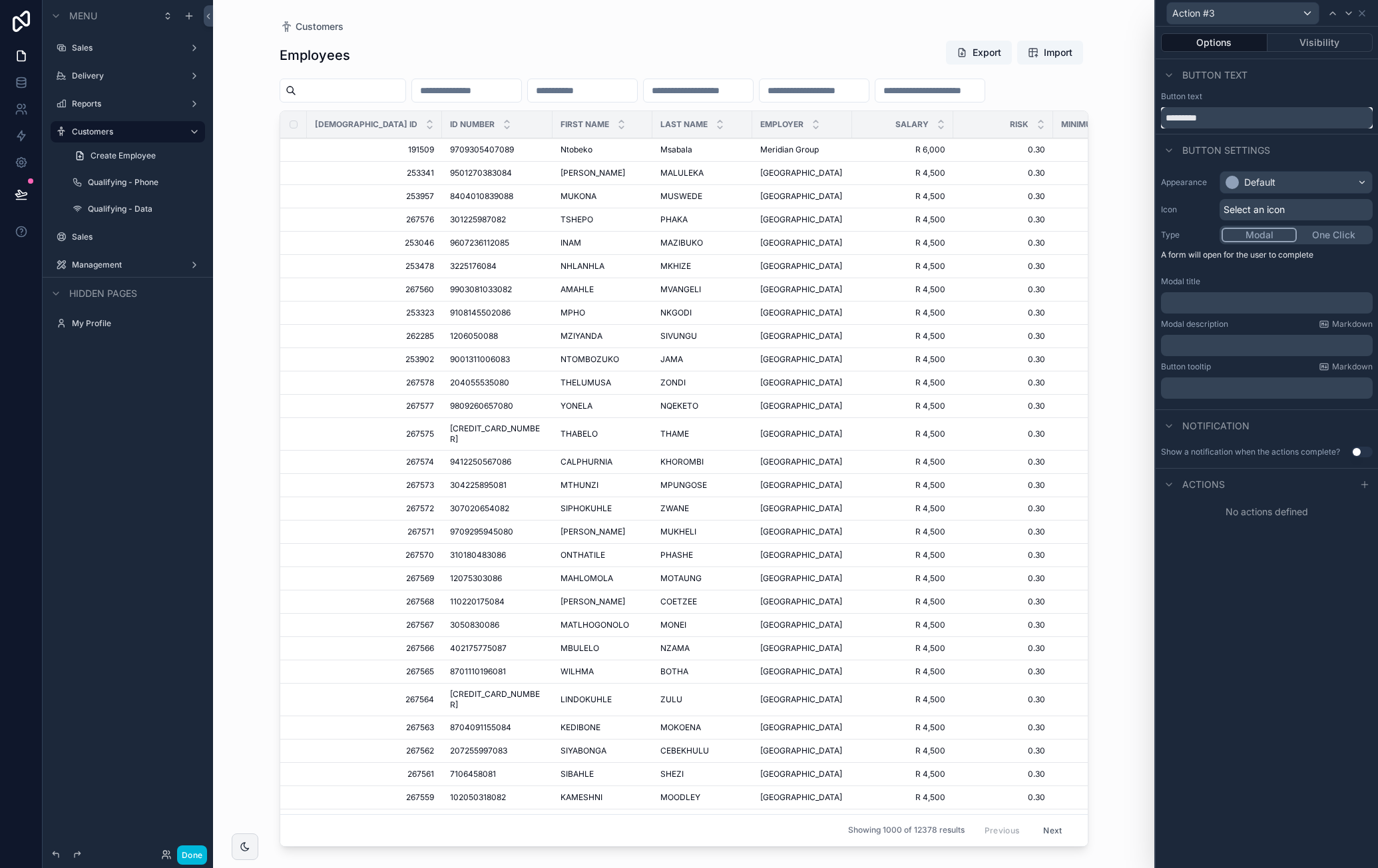
click at [1239, 123] on input "*********" at bounding box center [1267, 117] width 212 height 21
click at [1241, 125] on input "*********" at bounding box center [1267, 117] width 212 height 21
click at [1242, 115] on input "*********" at bounding box center [1267, 117] width 212 height 21
click at [1242, 114] on input "*********" at bounding box center [1267, 117] width 212 height 21
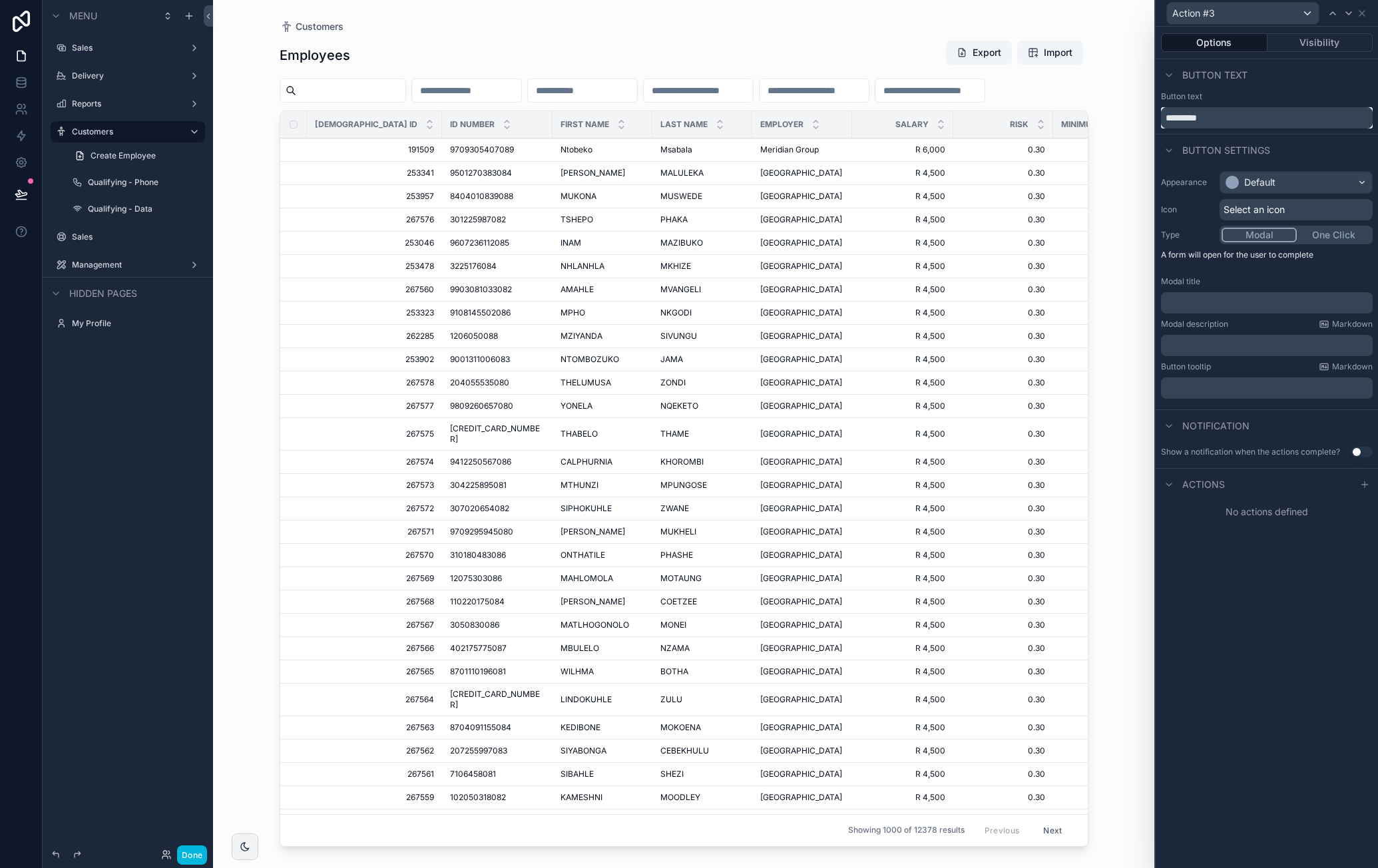
click at [1242, 114] on input "*********" at bounding box center [1267, 117] width 212 height 21
type input "**********"
click at [1289, 173] on div "Default" at bounding box center [1296, 182] width 152 height 21
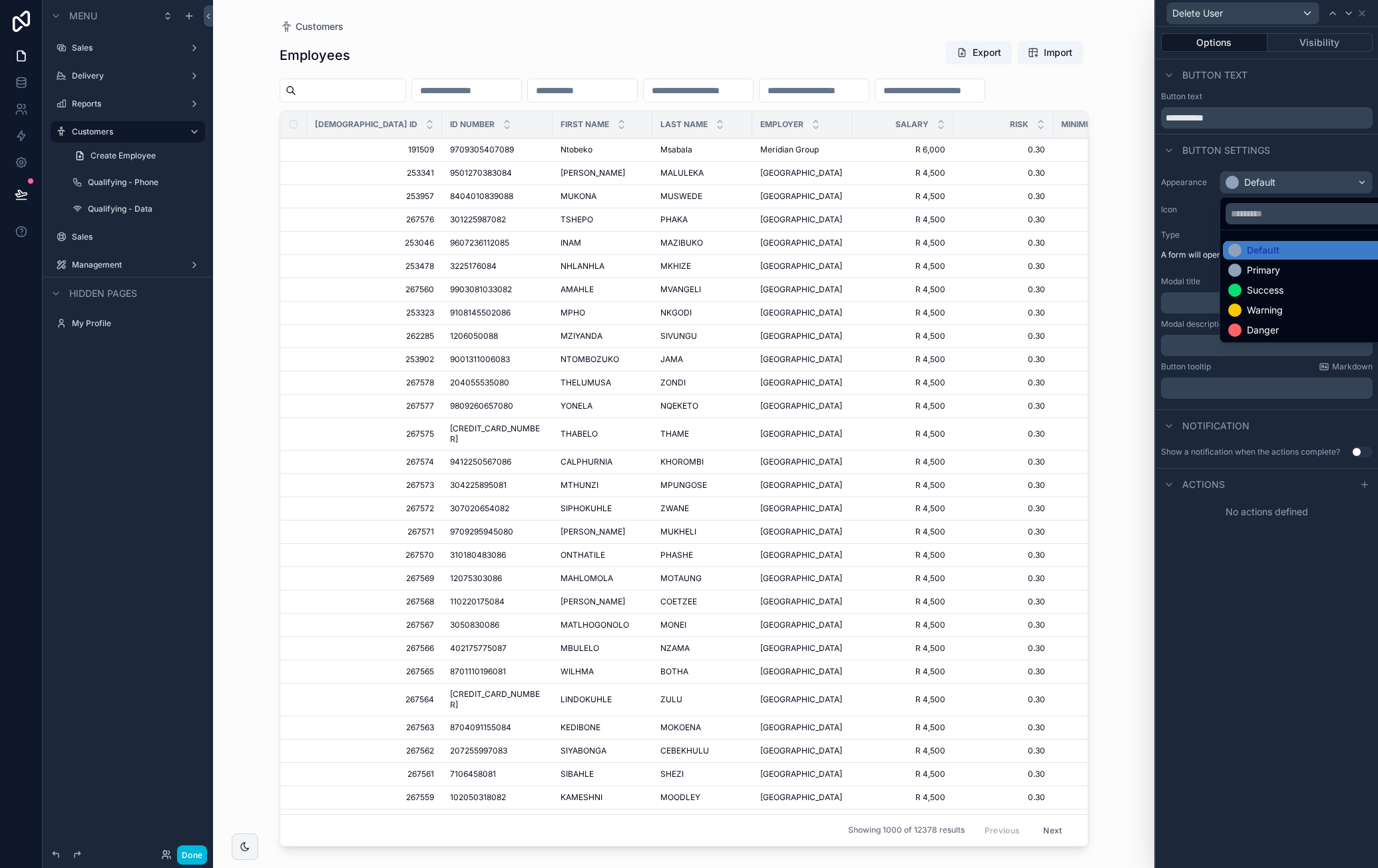
click at [1289, 175] on div at bounding box center [1266, 434] width 222 height 868
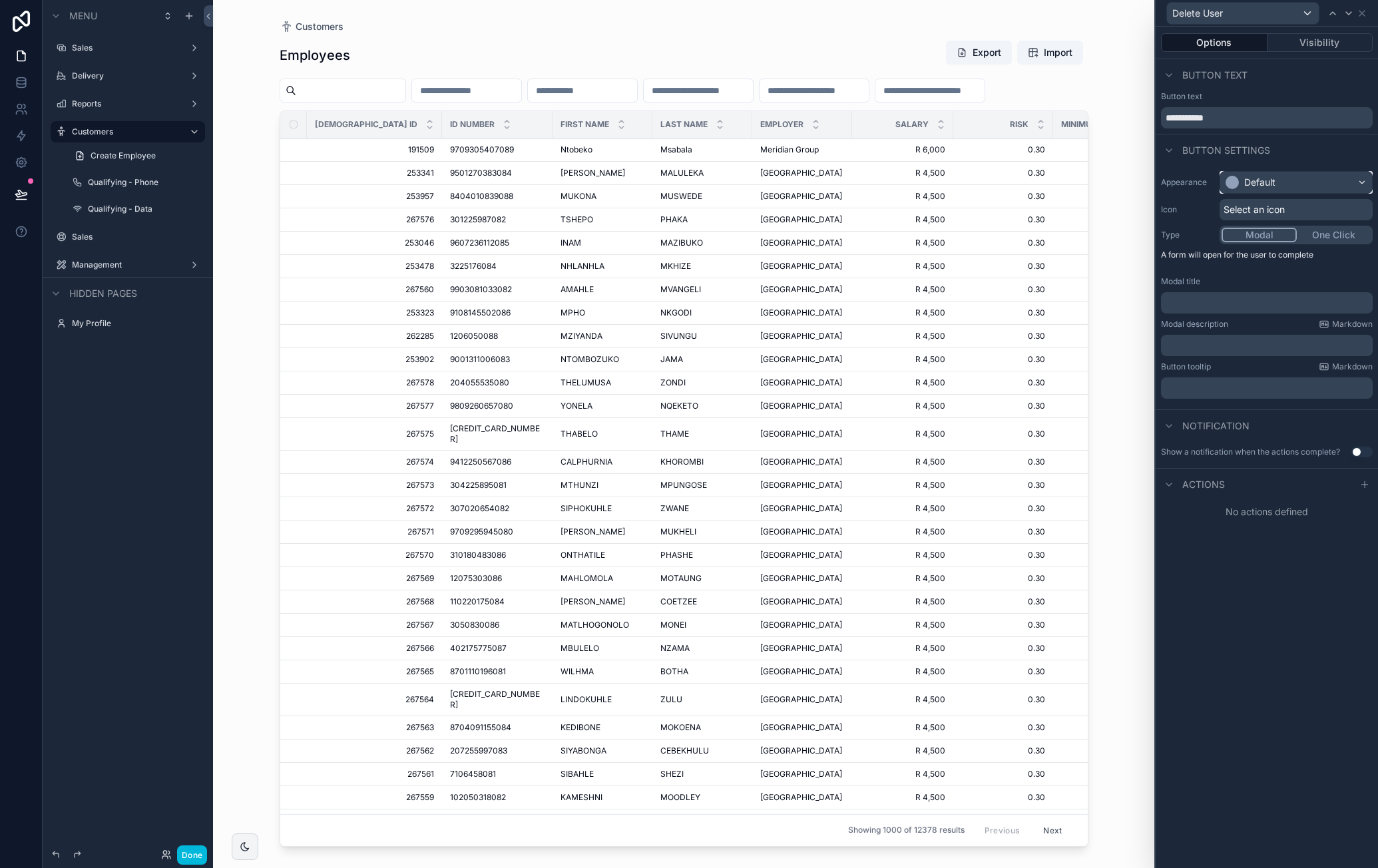
click at [1293, 179] on div "Default" at bounding box center [1296, 182] width 152 height 21
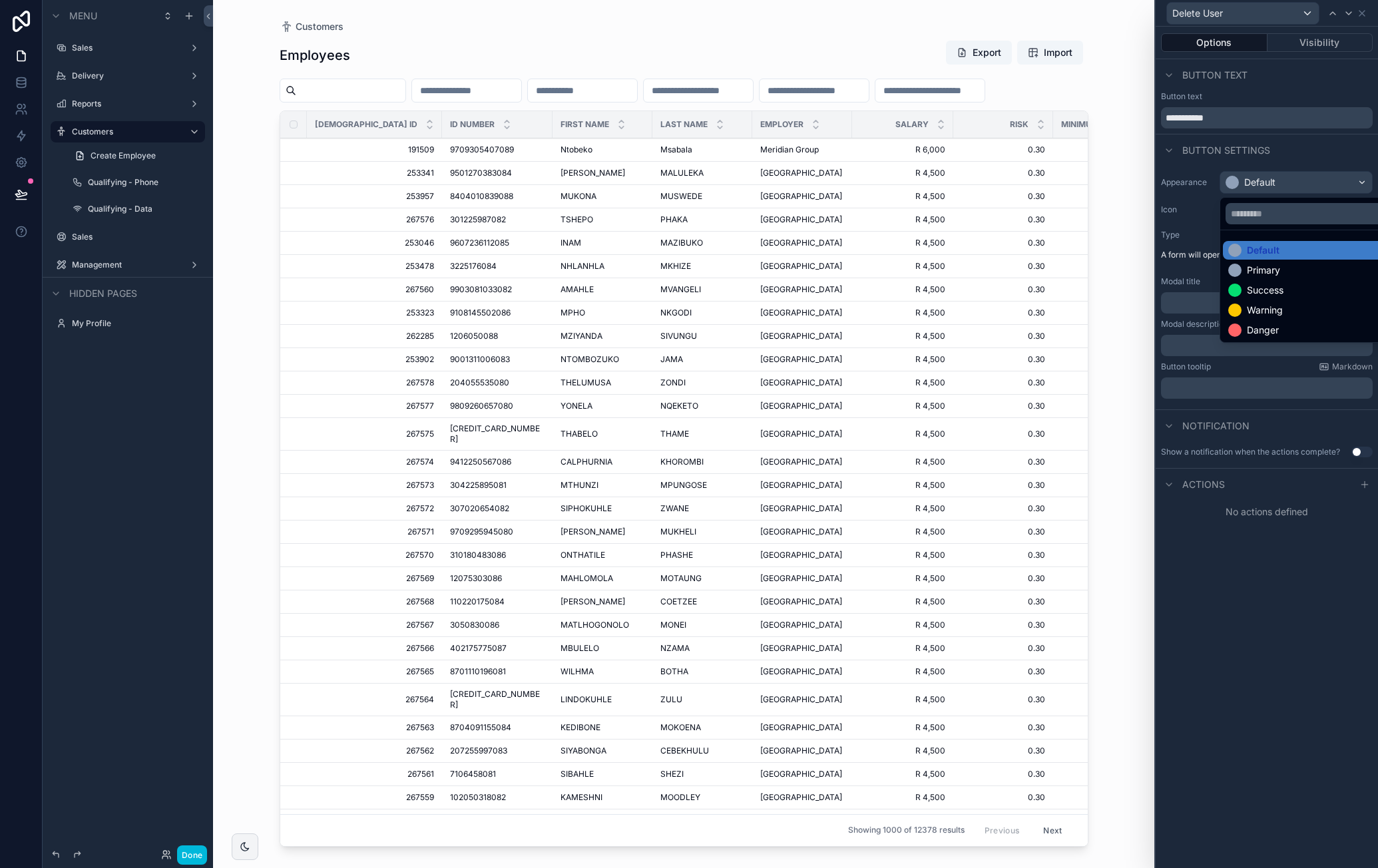
click at [1280, 328] on div "Danger" at bounding box center [1312, 330] width 167 height 13
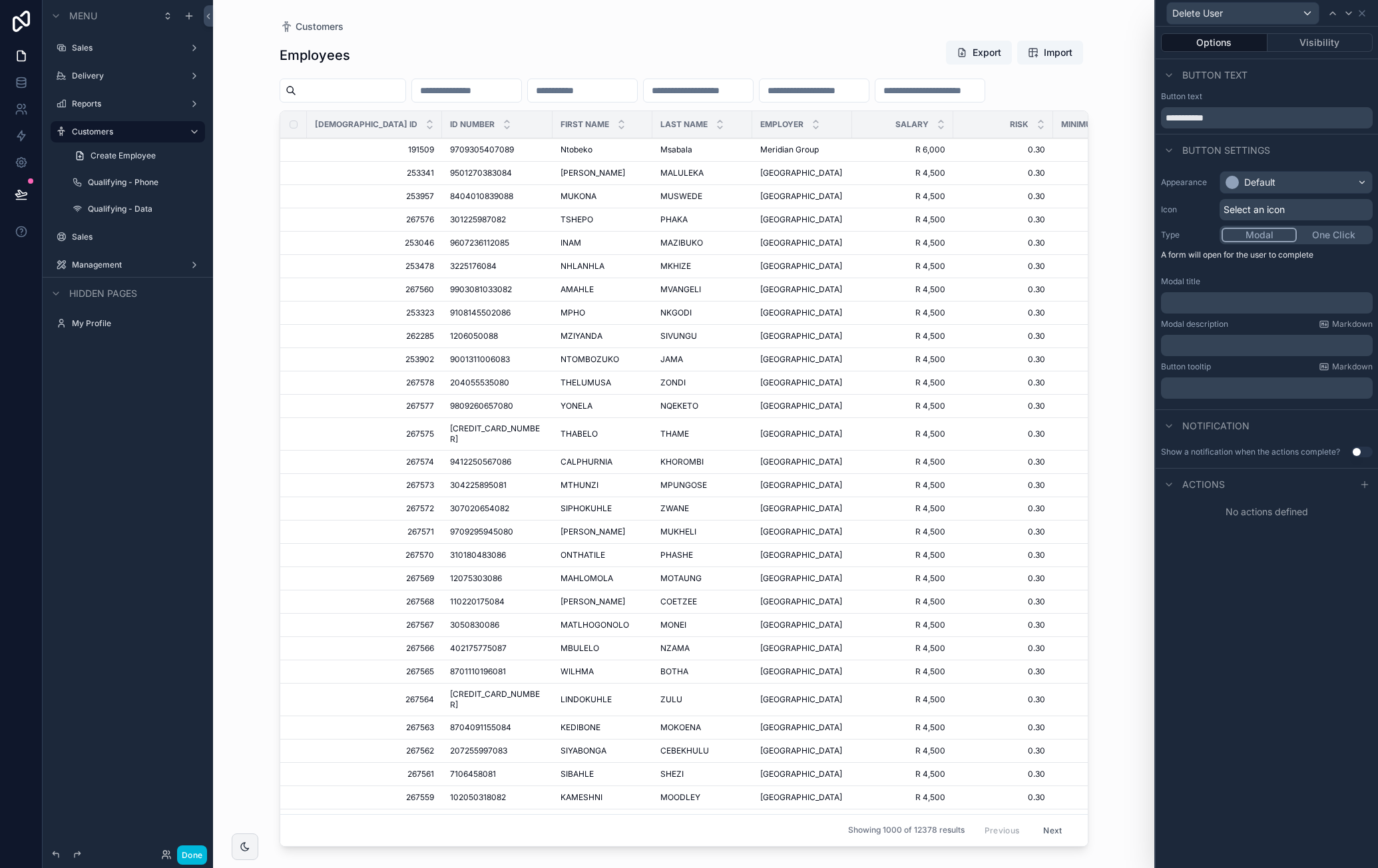
click at [1298, 206] on div "Select an icon" at bounding box center [1296, 209] width 153 height 21
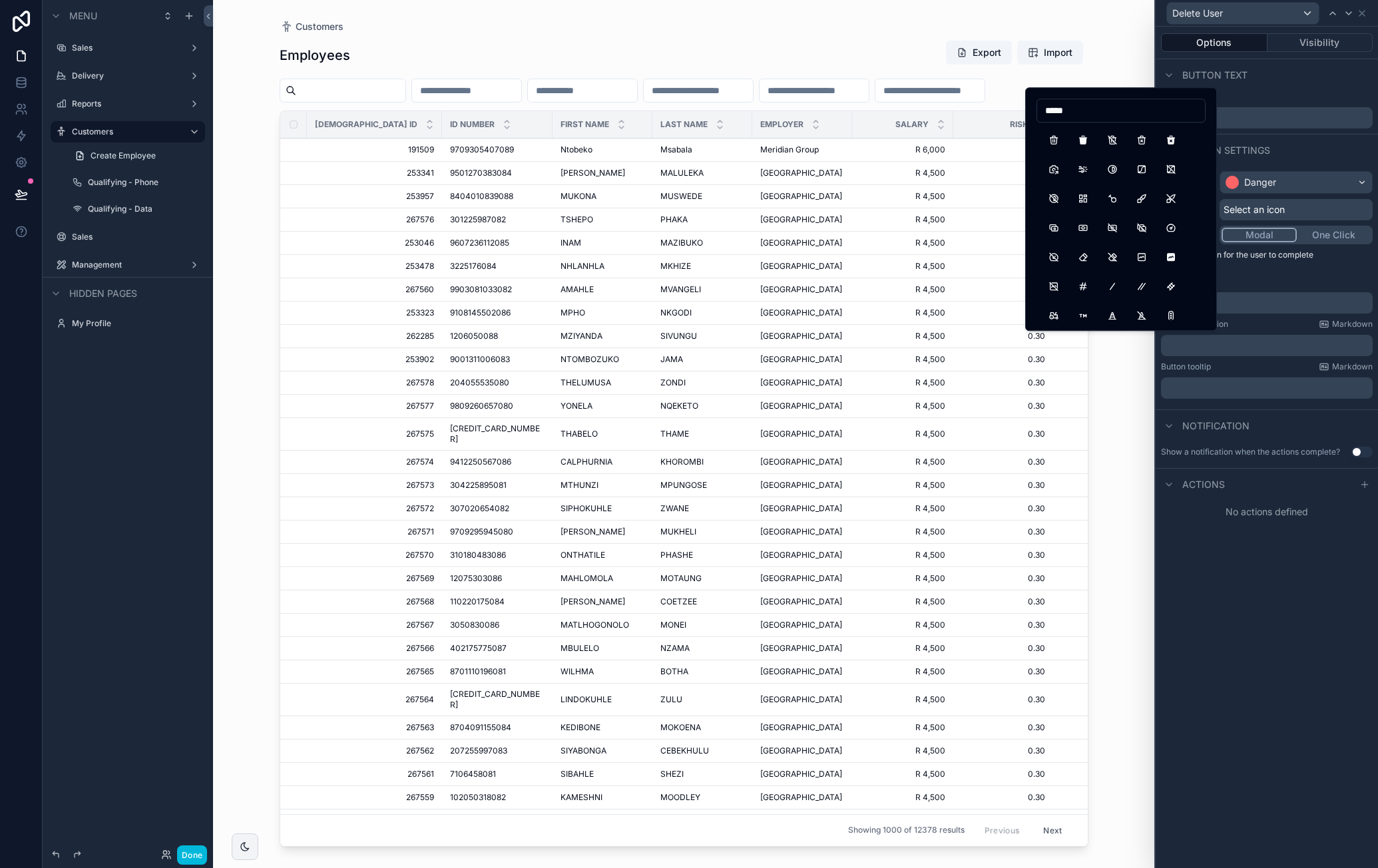
type input "*****"
click at [1144, 136] on button "TrashX" at bounding box center [1142, 140] width 24 height 24
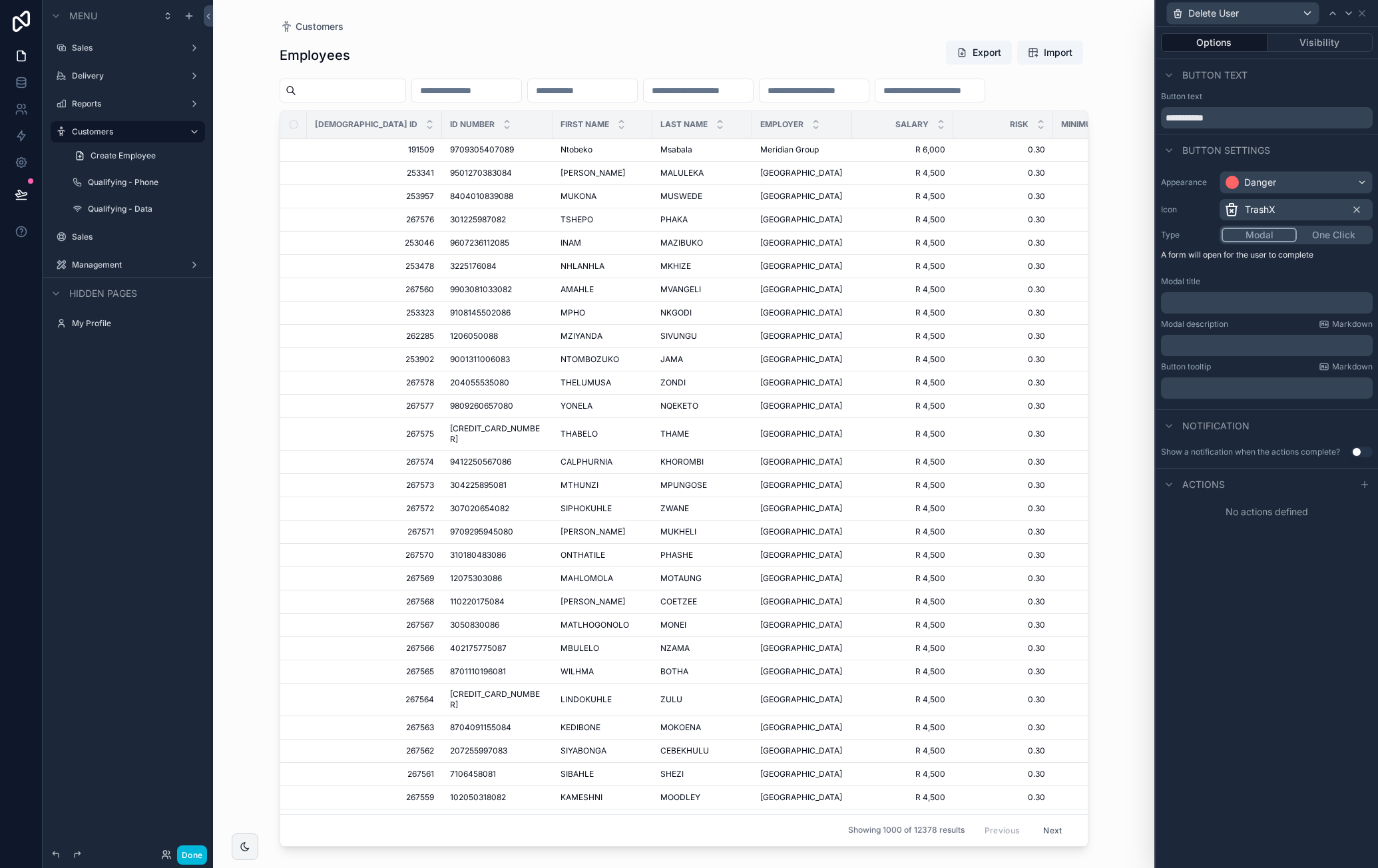
click at [1329, 233] on button "One Click" at bounding box center [1334, 235] width 74 height 15
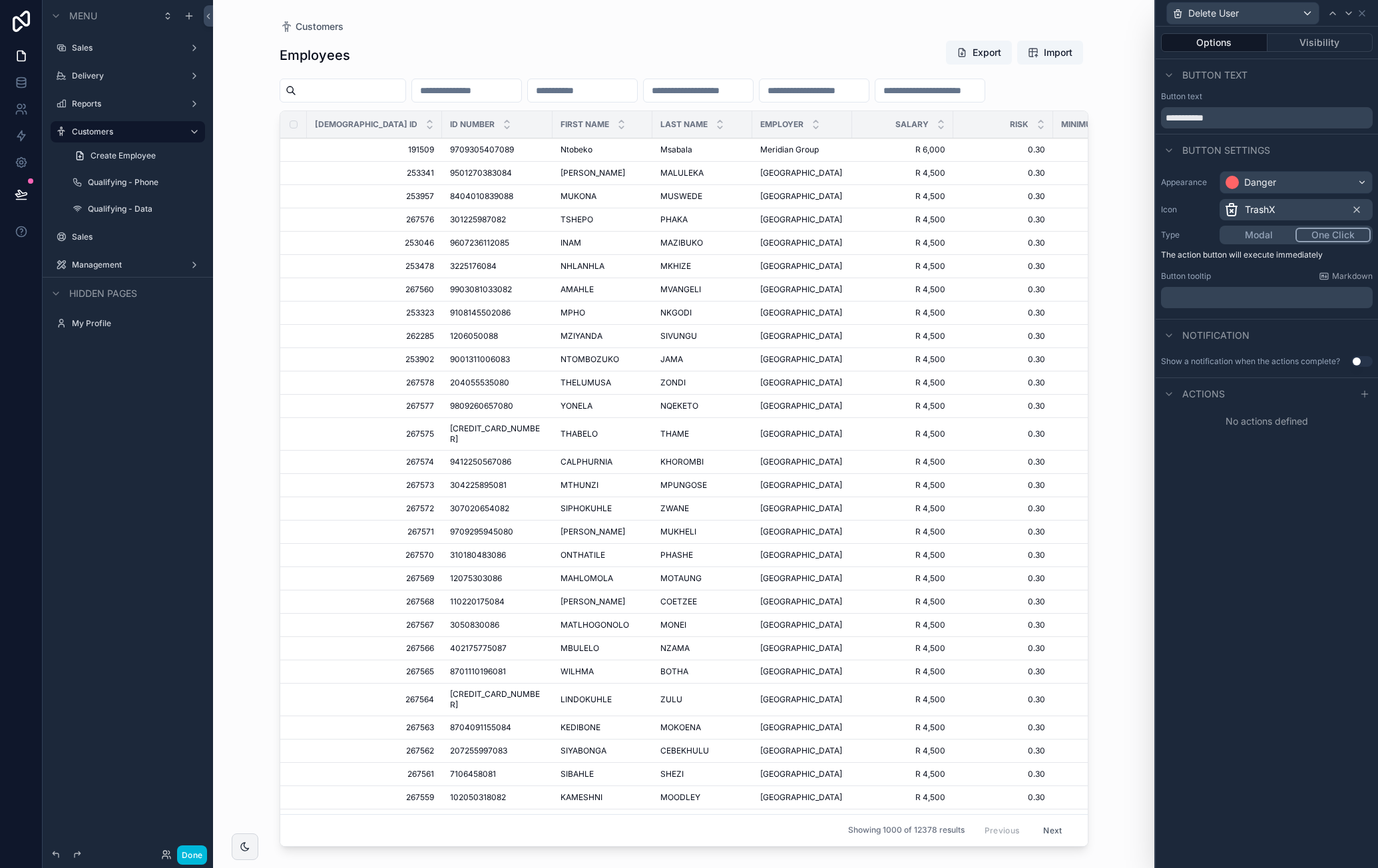
click at [1358, 360] on button "Use setting" at bounding box center [1361, 362] width 21 height 11
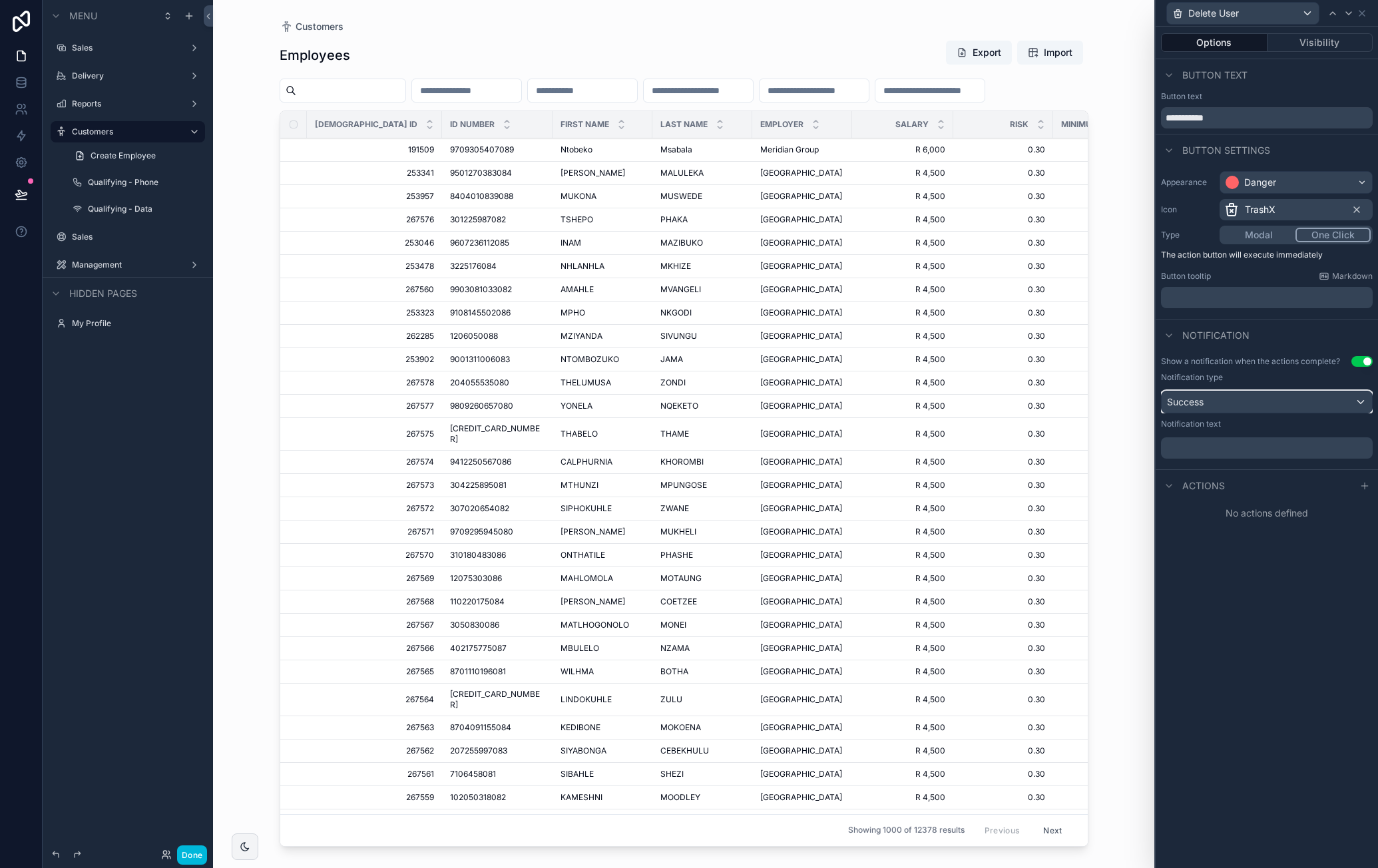
click at [1289, 406] on div "Success" at bounding box center [1266, 401] width 210 height 21
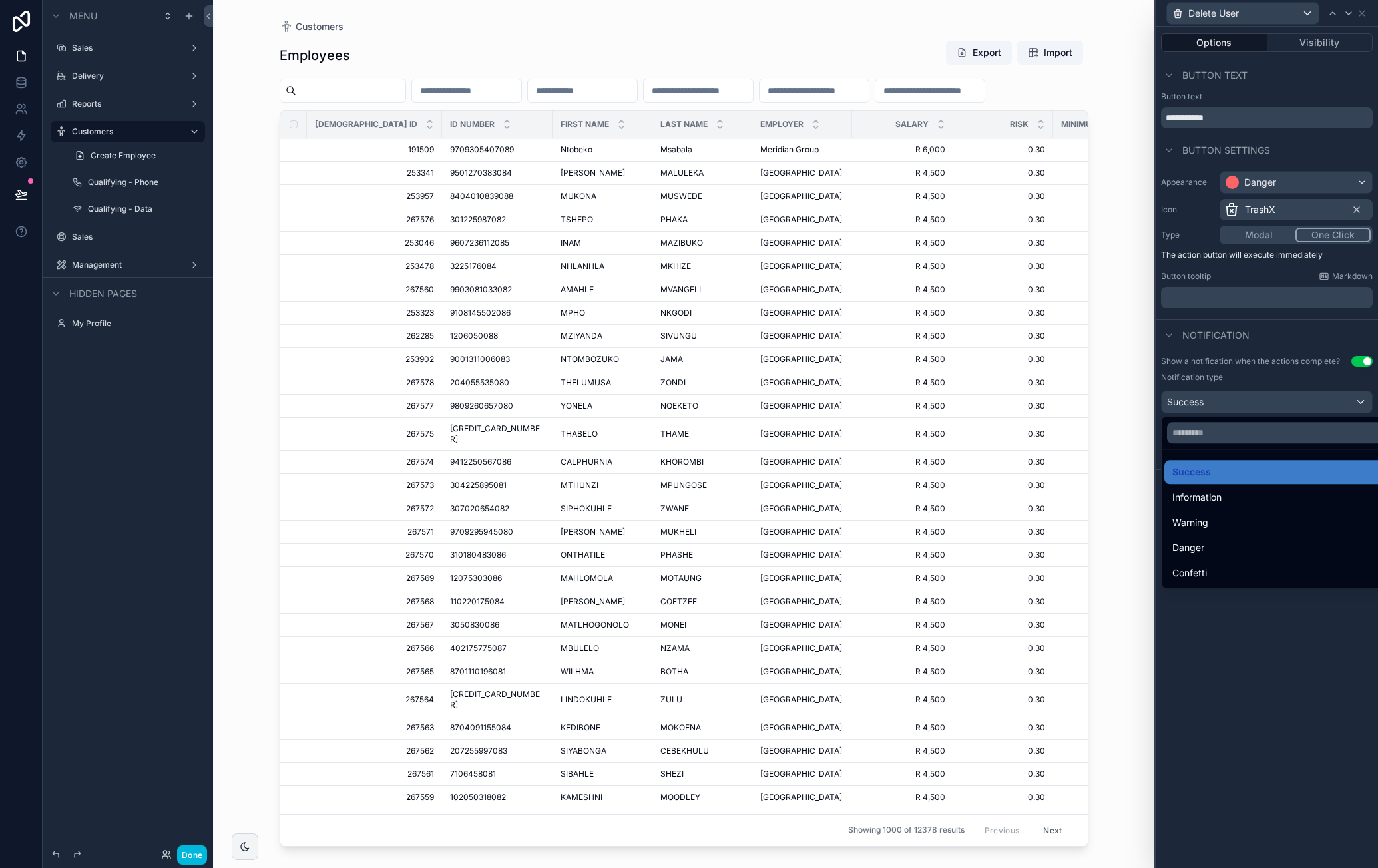
click at [1241, 542] on div "Danger" at bounding box center [1282, 547] width 220 height 16
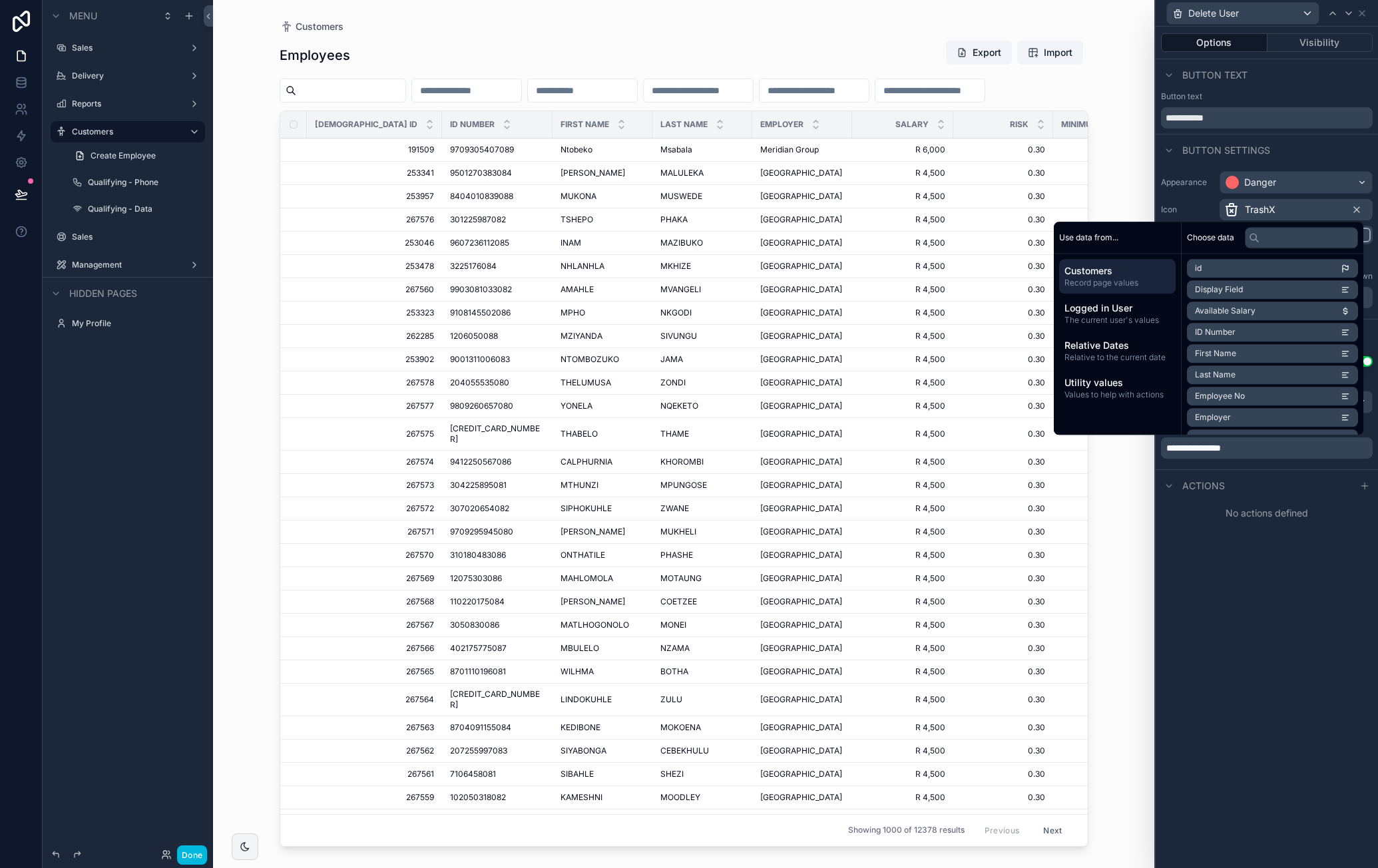
click at [1254, 557] on div "**********" at bounding box center [1266, 447] width 222 height 841
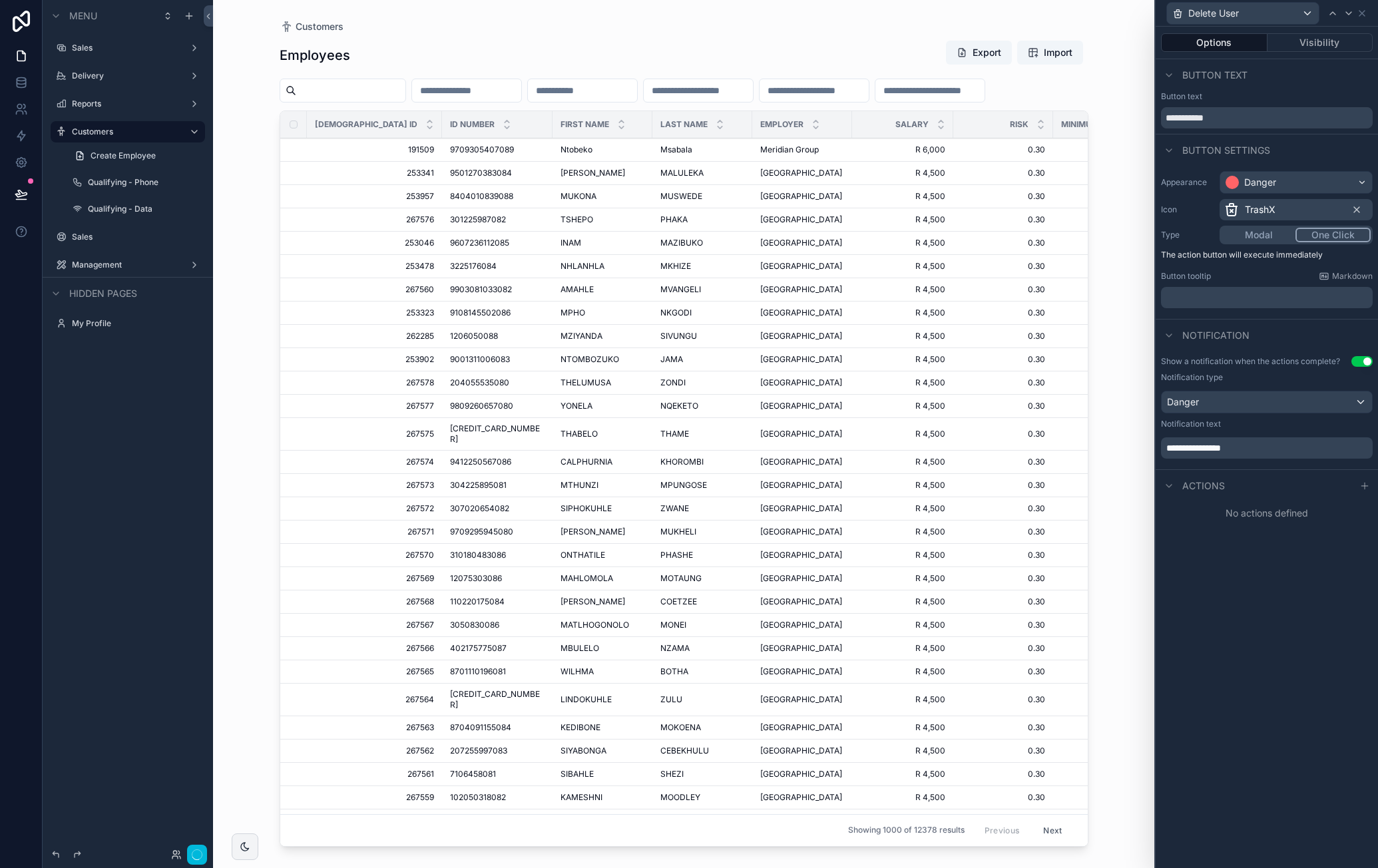
click at [1363, 488] on icon at bounding box center [1365, 486] width 11 height 11
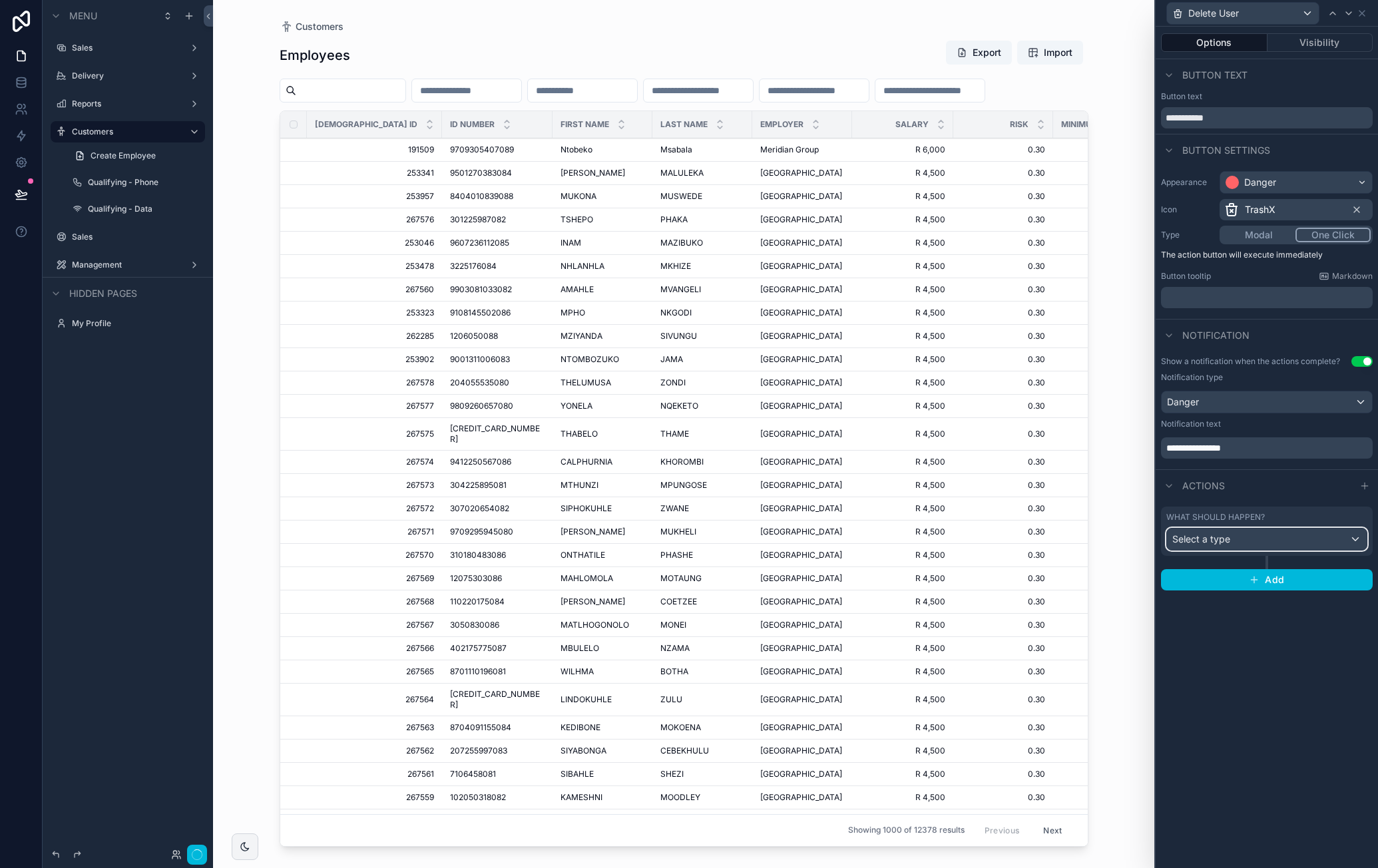
click at [1278, 539] on div "Select a type" at bounding box center [1266, 539] width 200 height 21
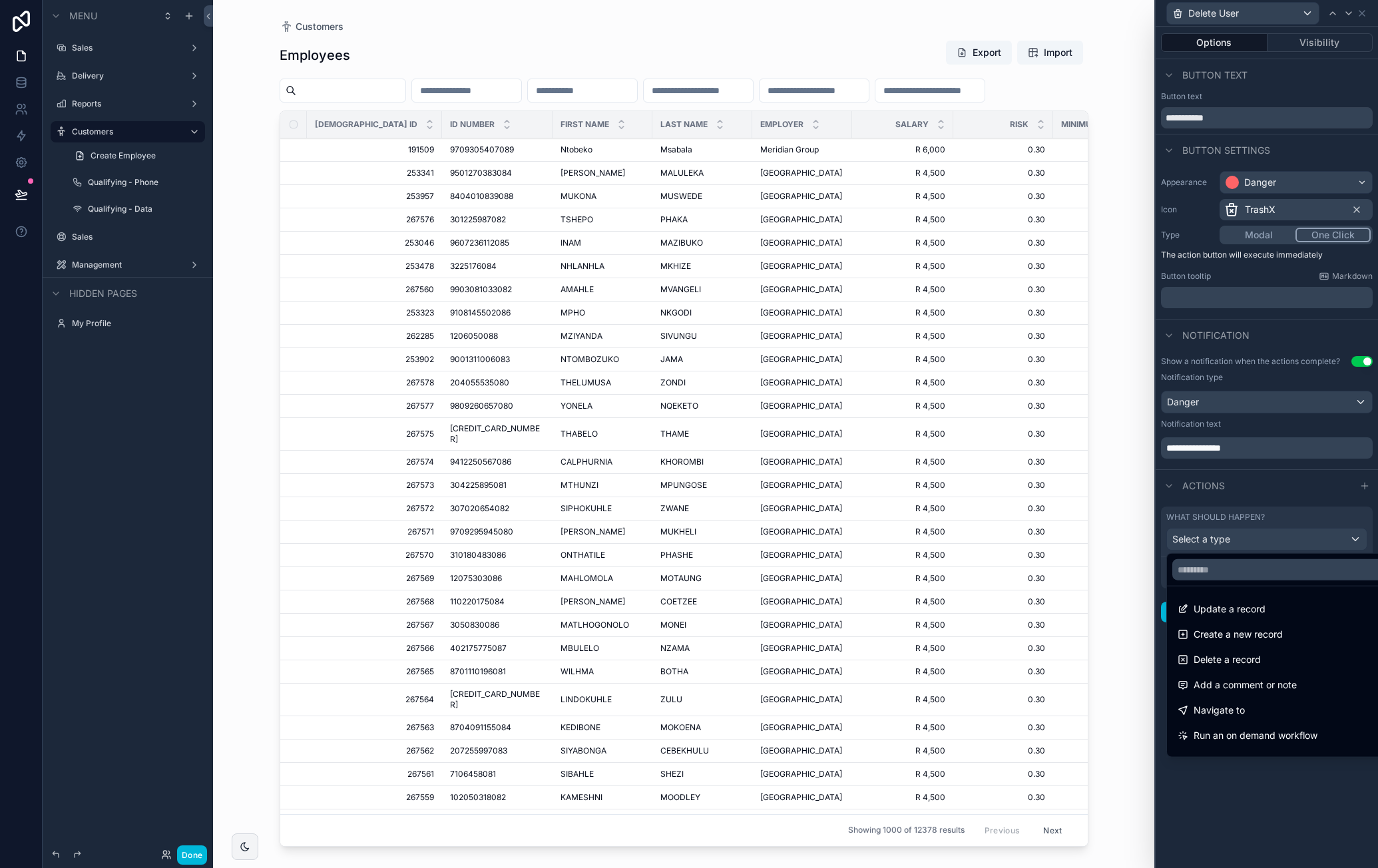
click at [1289, 654] on div "Delete a record" at bounding box center [1282, 660] width 209 height 16
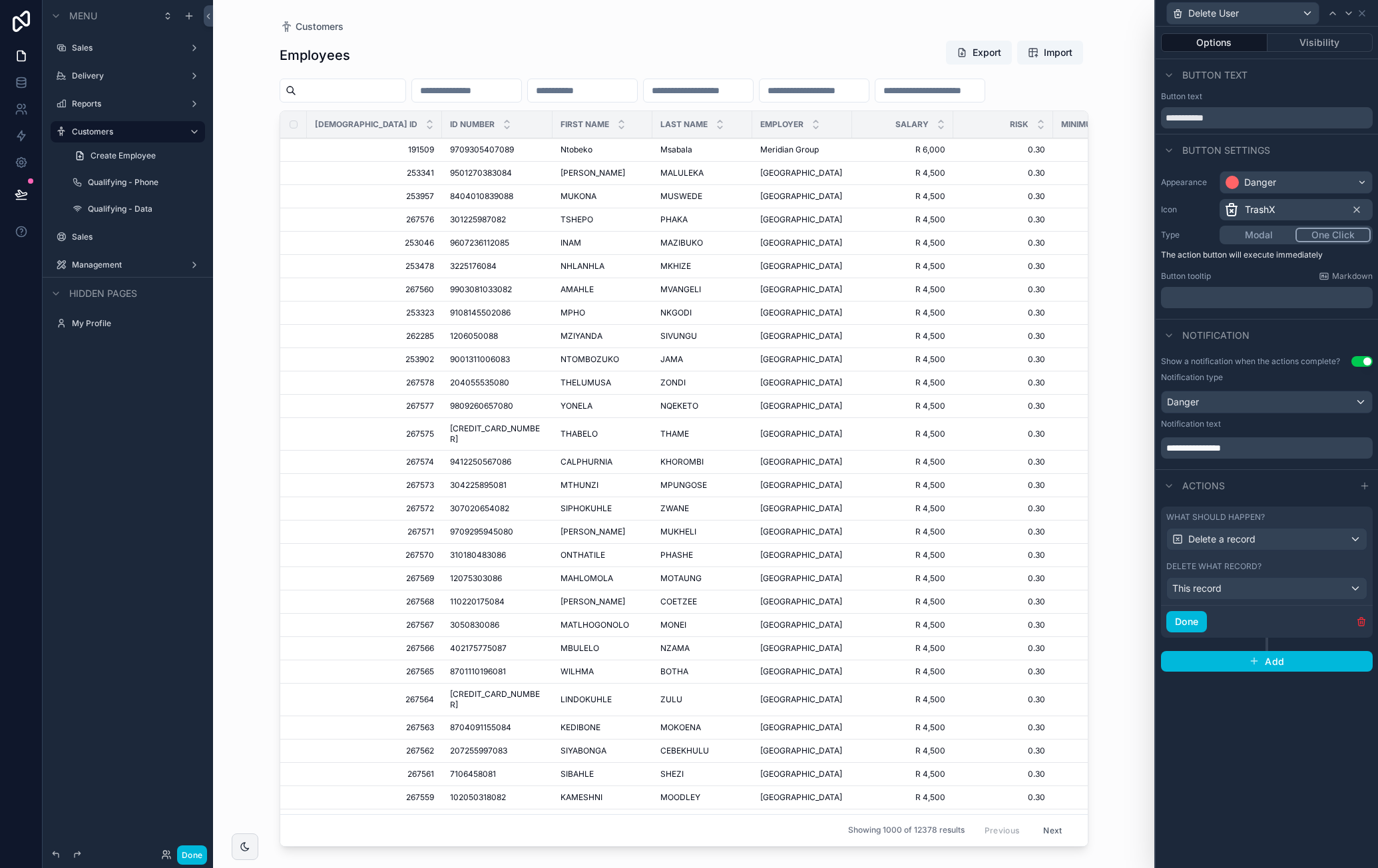
click at [1201, 616] on button "Done" at bounding box center [1187, 622] width 41 height 21
click at [1308, 38] on button "Visibility" at bounding box center [1320, 42] width 106 height 18
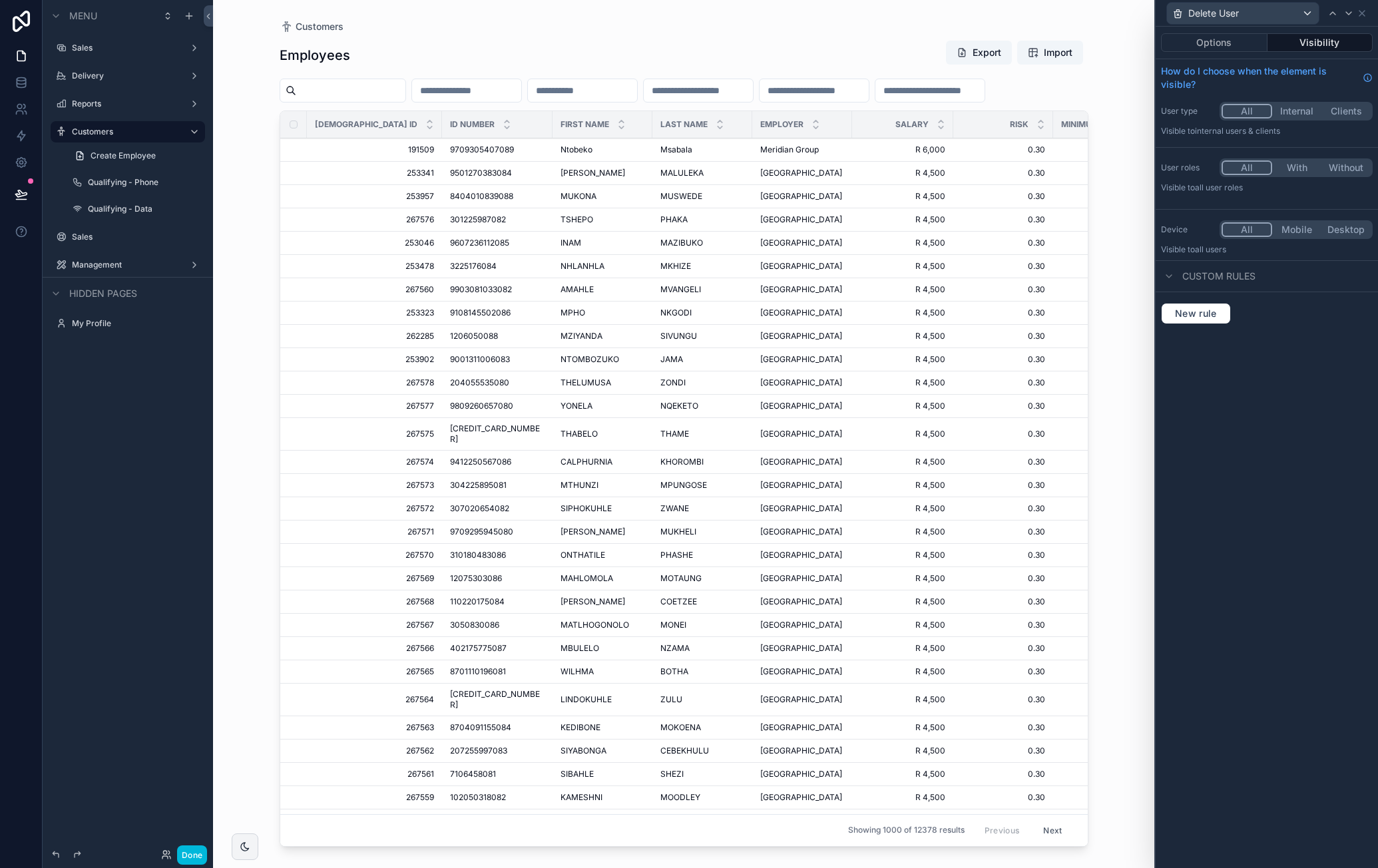
click at [1298, 171] on button "With" at bounding box center [1296, 168] width 49 height 15
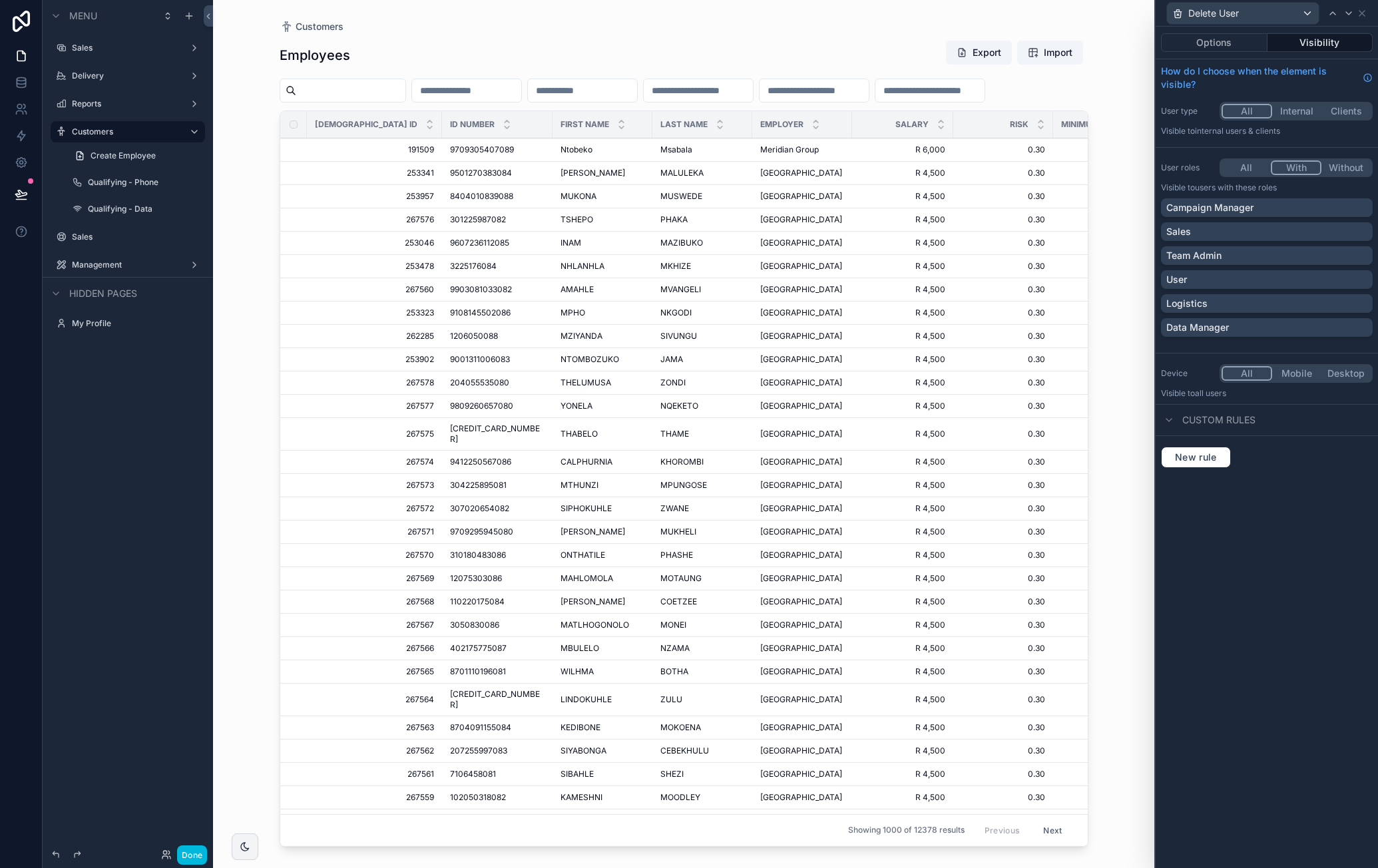
click at [1246, 326] on div "Data Manager" at bounding box center [1267, 327] width 201 height 13
click at [1305, 549] on div "Options Visibility How do I choose when the element is visible? User type All I…" at bounding box center [1266, 447] width 222 height 841
click at [1228, 32] on div "Options Visibility" at bounding box center [1266, 42] width 222 height 32
click at [1228, 36] on button "Options" at bounding box center [1214, 42] width 106 height 18
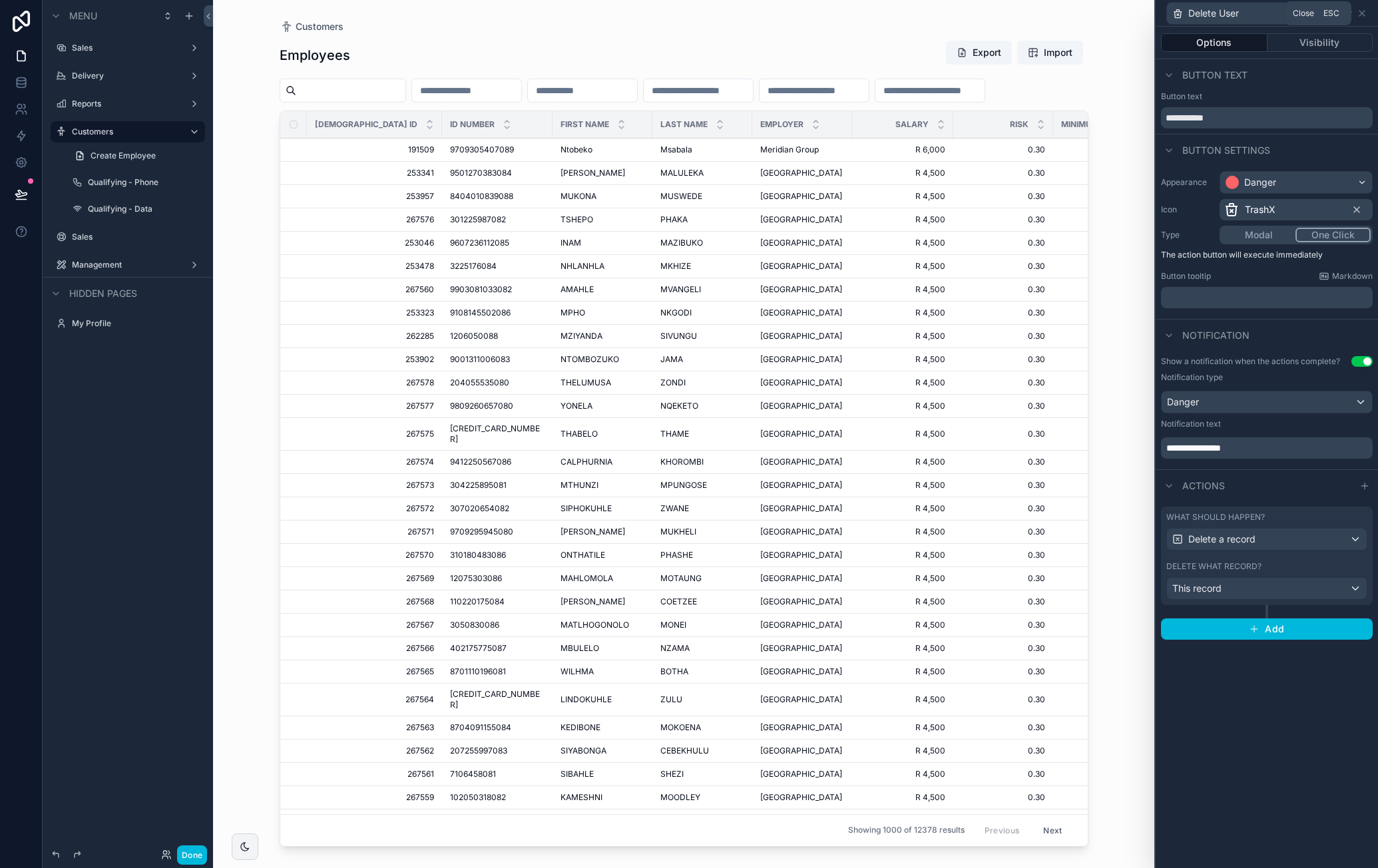
click at [1360, 13] on icon at bounding box center [1362, 14] width 11 height 11
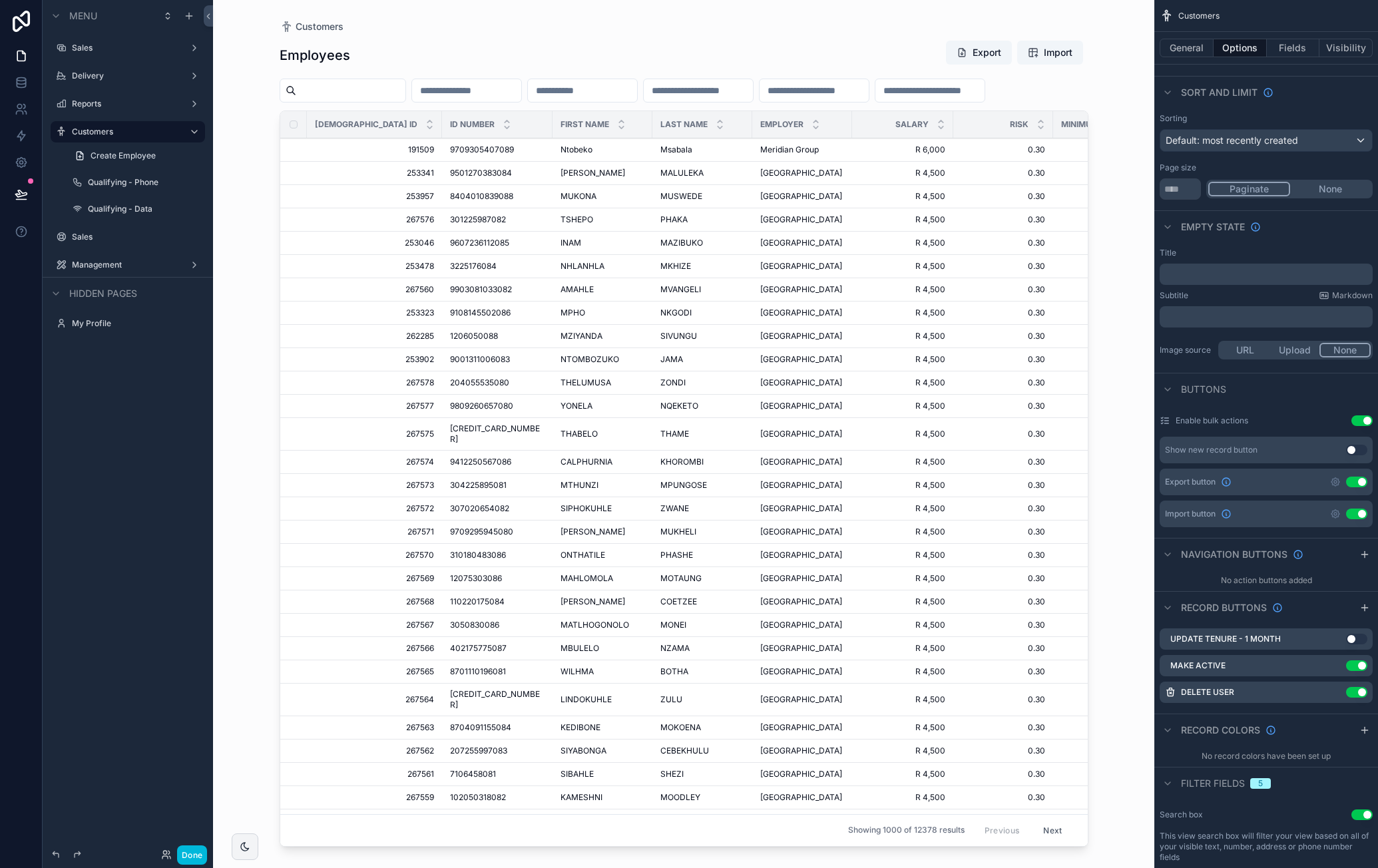
click at [199, 849] on button "Done" at bounding box center [192, 855] width 30 height 19
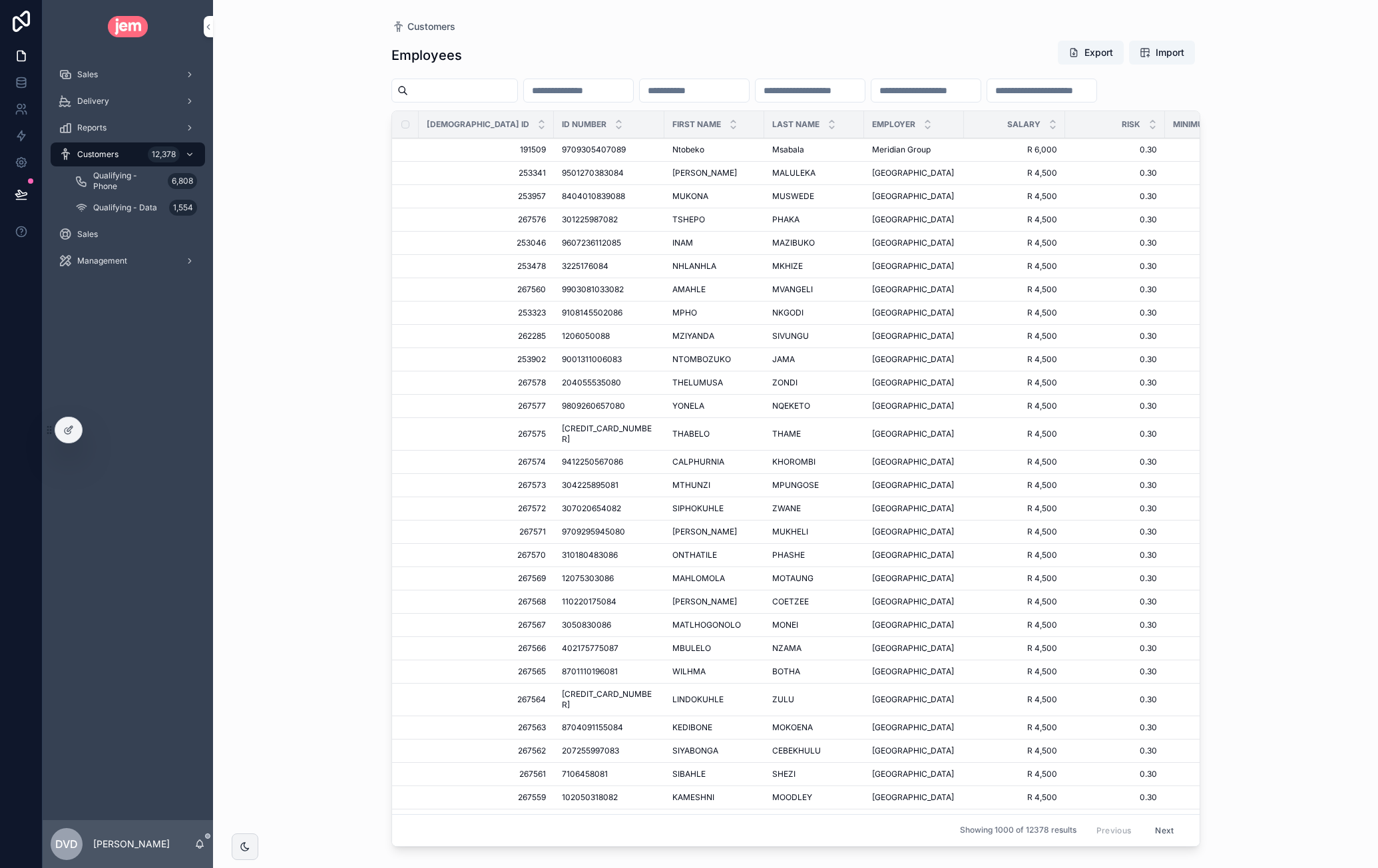
click at [53, 430] on icon at bounding box center [50, 430] width 11 height 11
click at [61, 431] on div at bounding box center [68, 430] width 27 height 25
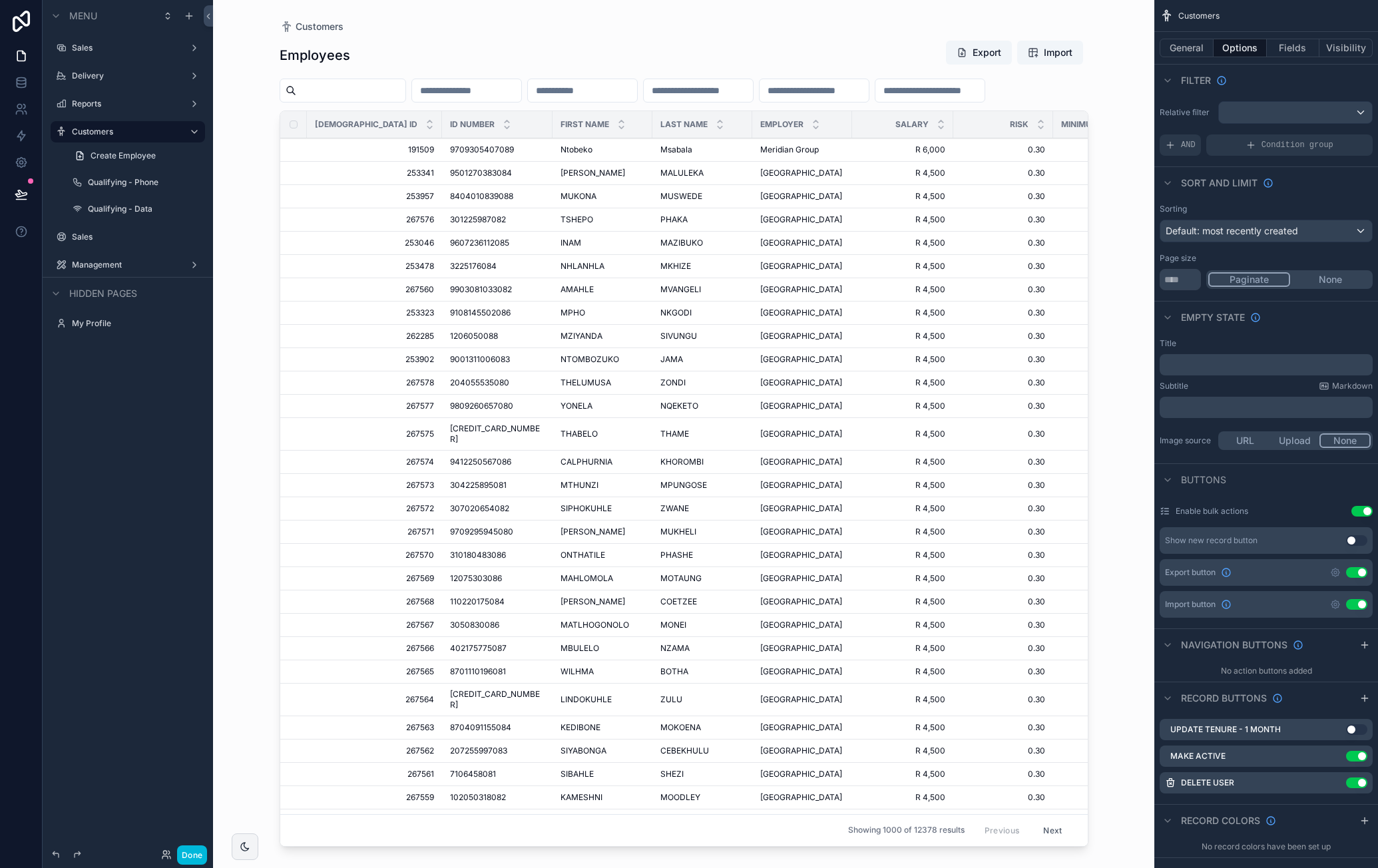
click at [0, 0] on icon "scrollable content" at bounding box center [0, 0] width 0 height 0
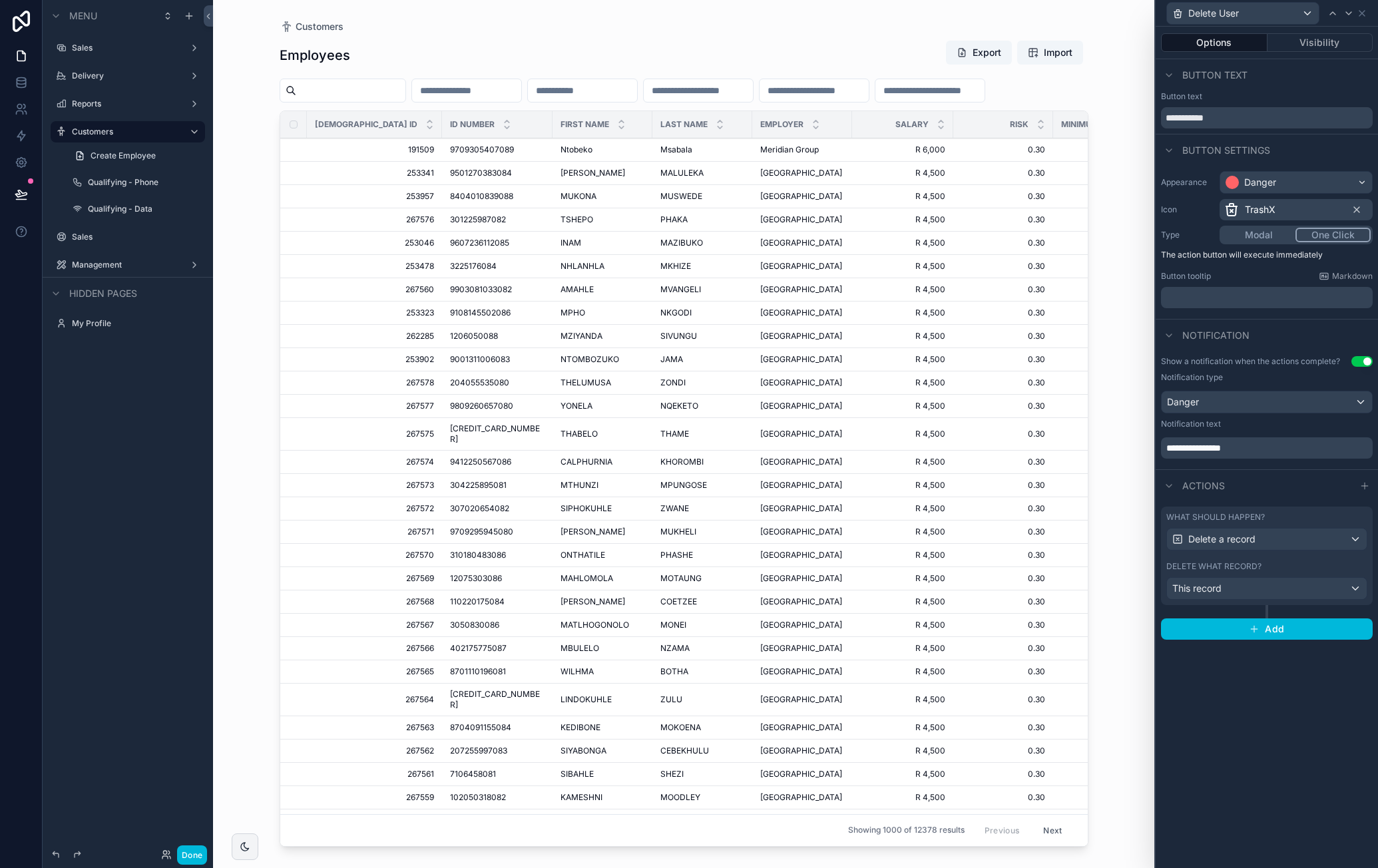
click at [1320, 49] on button "Visibility" at bounding box center [1320, 42] width 106 height 18
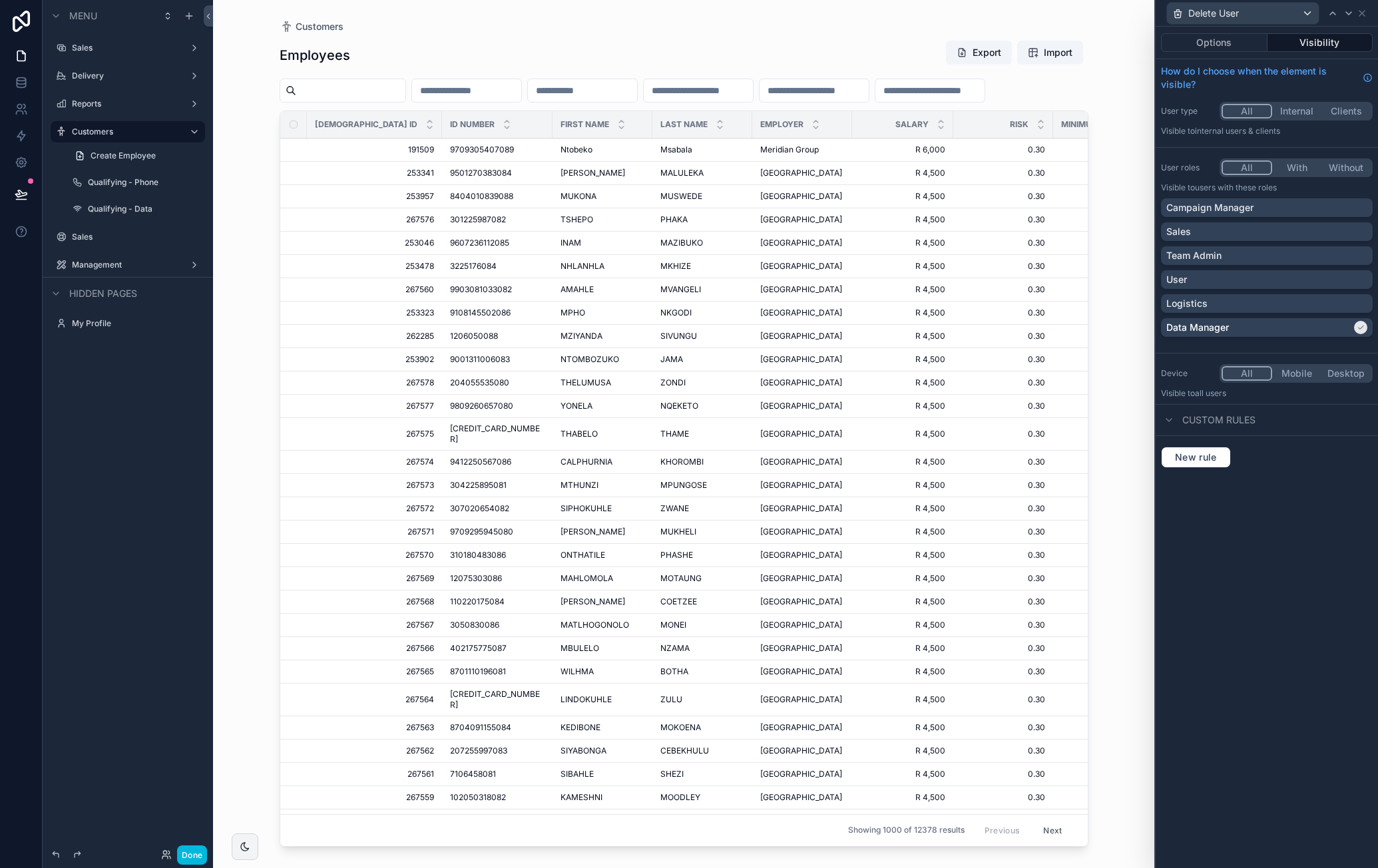
click at [1289, 256] on div "Team Admin" at bounding box center [1267, 256] width 201 height 13
click at [194, 851] on button "Done" at bounding box center [192, 855] width 30 height 19
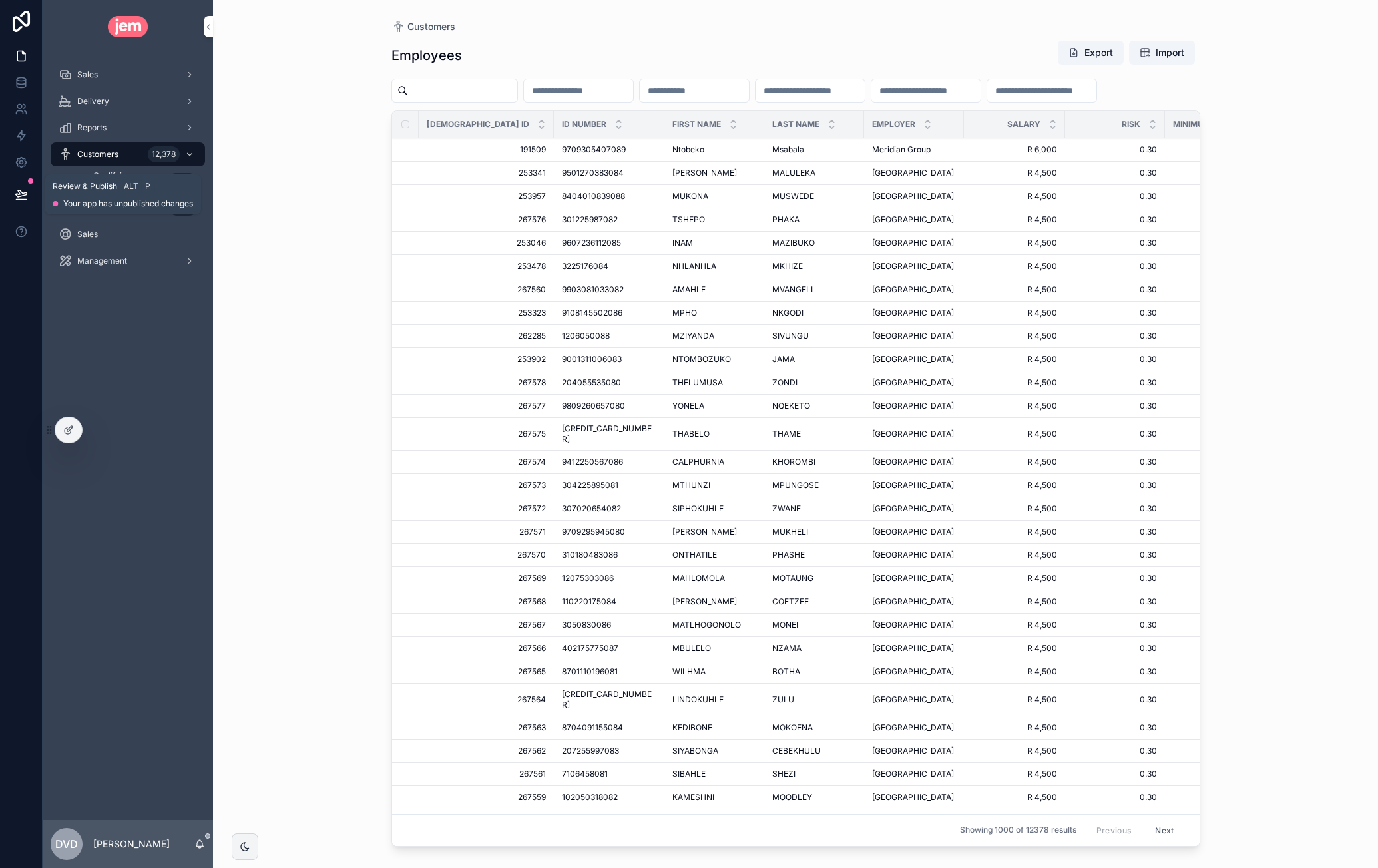
click at [24, 197] on icon at bounding box center [21, 195] width 13 height 13
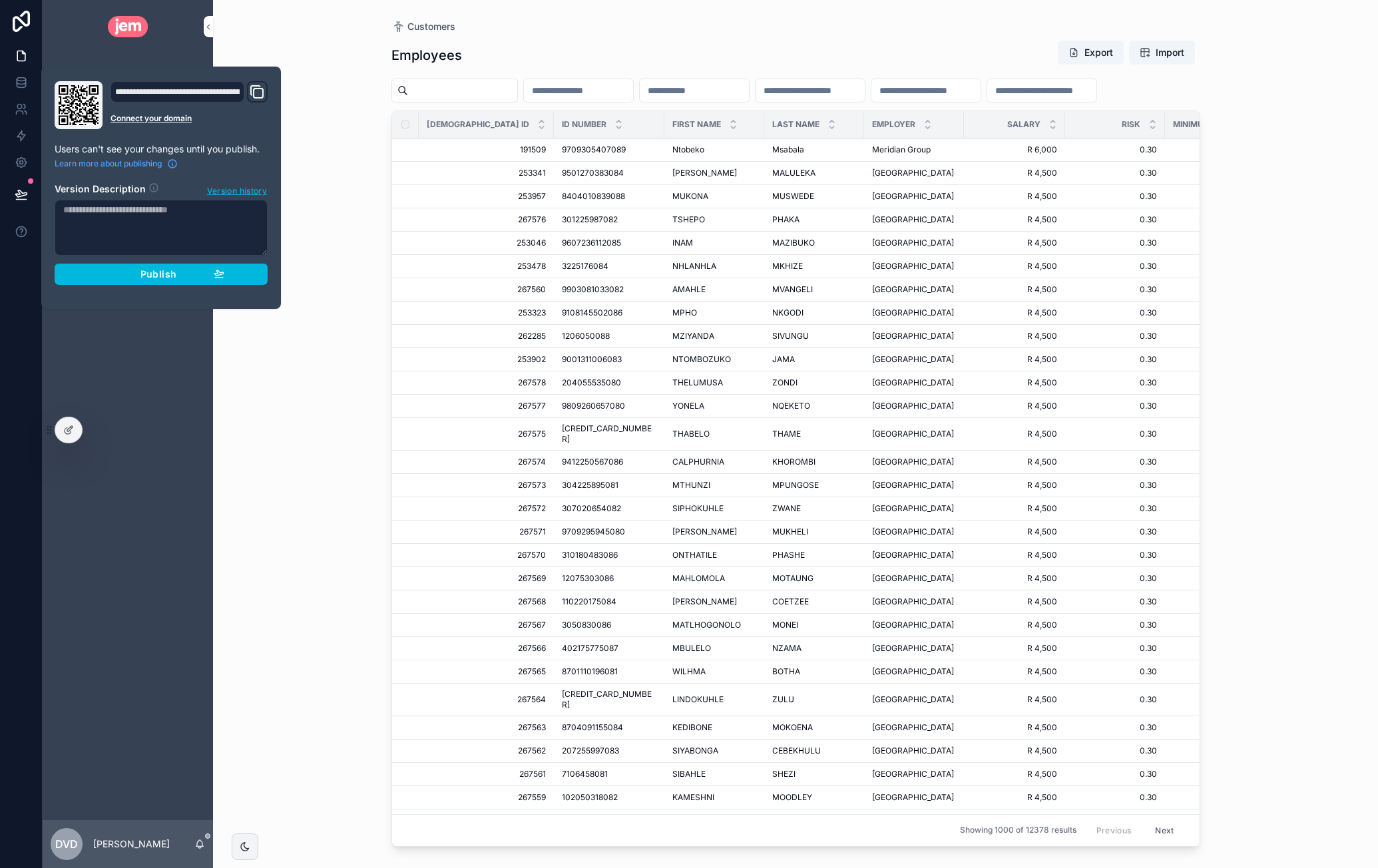
drag, startPoint x: 180, startPoint y: 272, endPoint x: 269, endPoint y: 299, distance: 93.0
click at [180, 272] on div "Publish" at bounding box center [160, 274] width 126 height 12
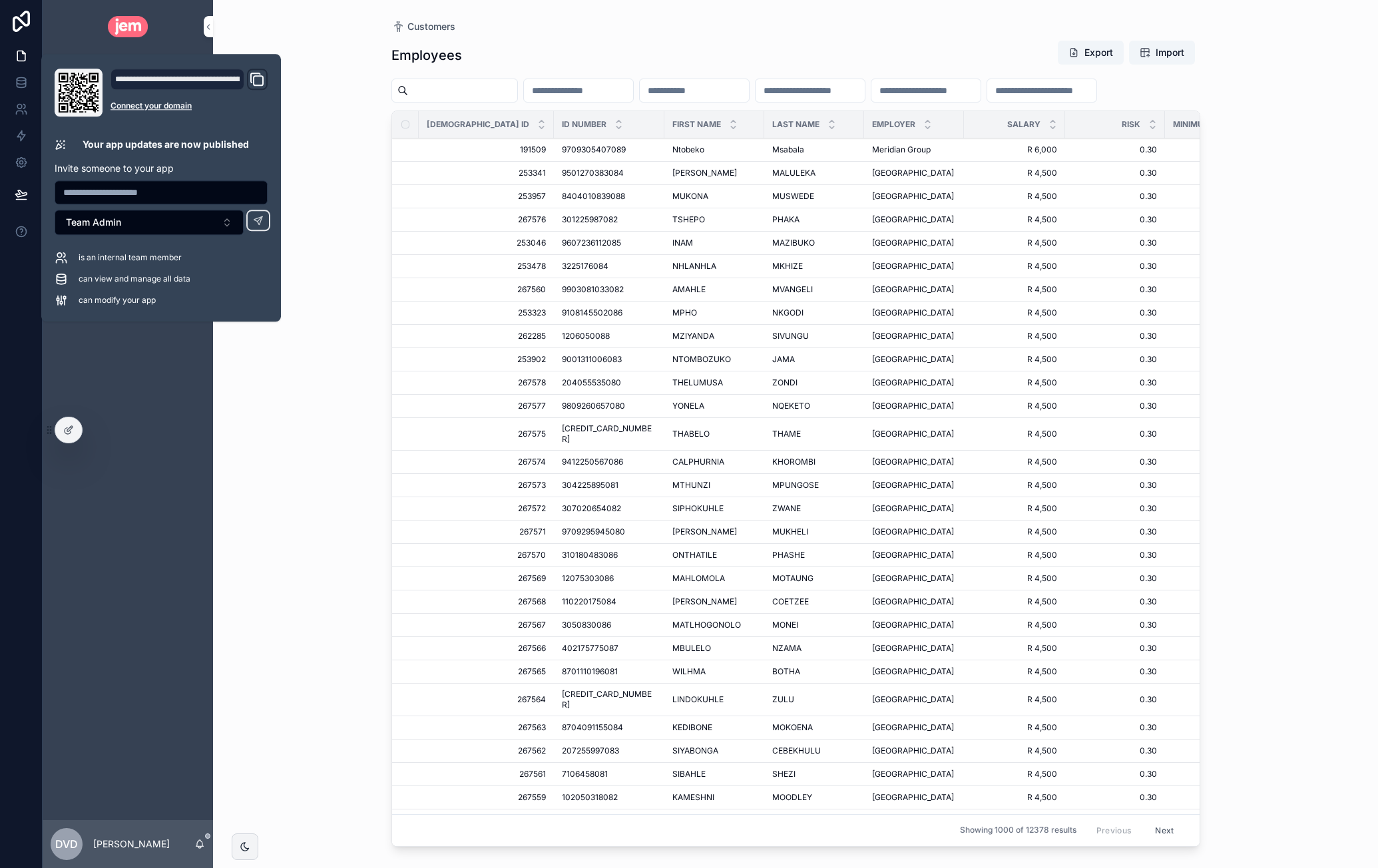
click at [315, 200] on div "Customers Employees Export Import Jem ID ID Number First Name Last Name Employe…" at bounding box center [795, 434] width 1165 height 868
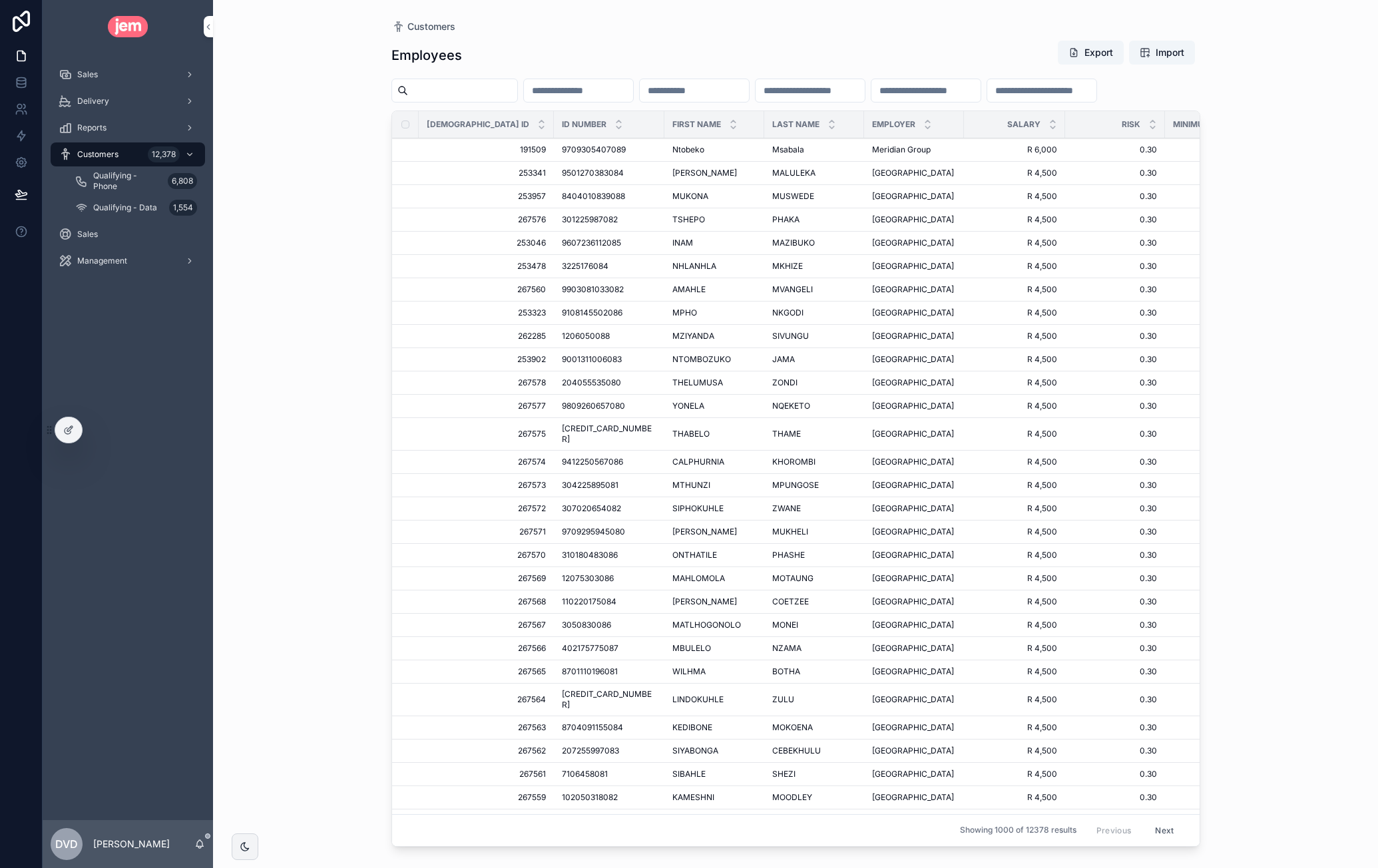
click at [0, 0] on icon at bounding box center [0, 0] width 0 height 0
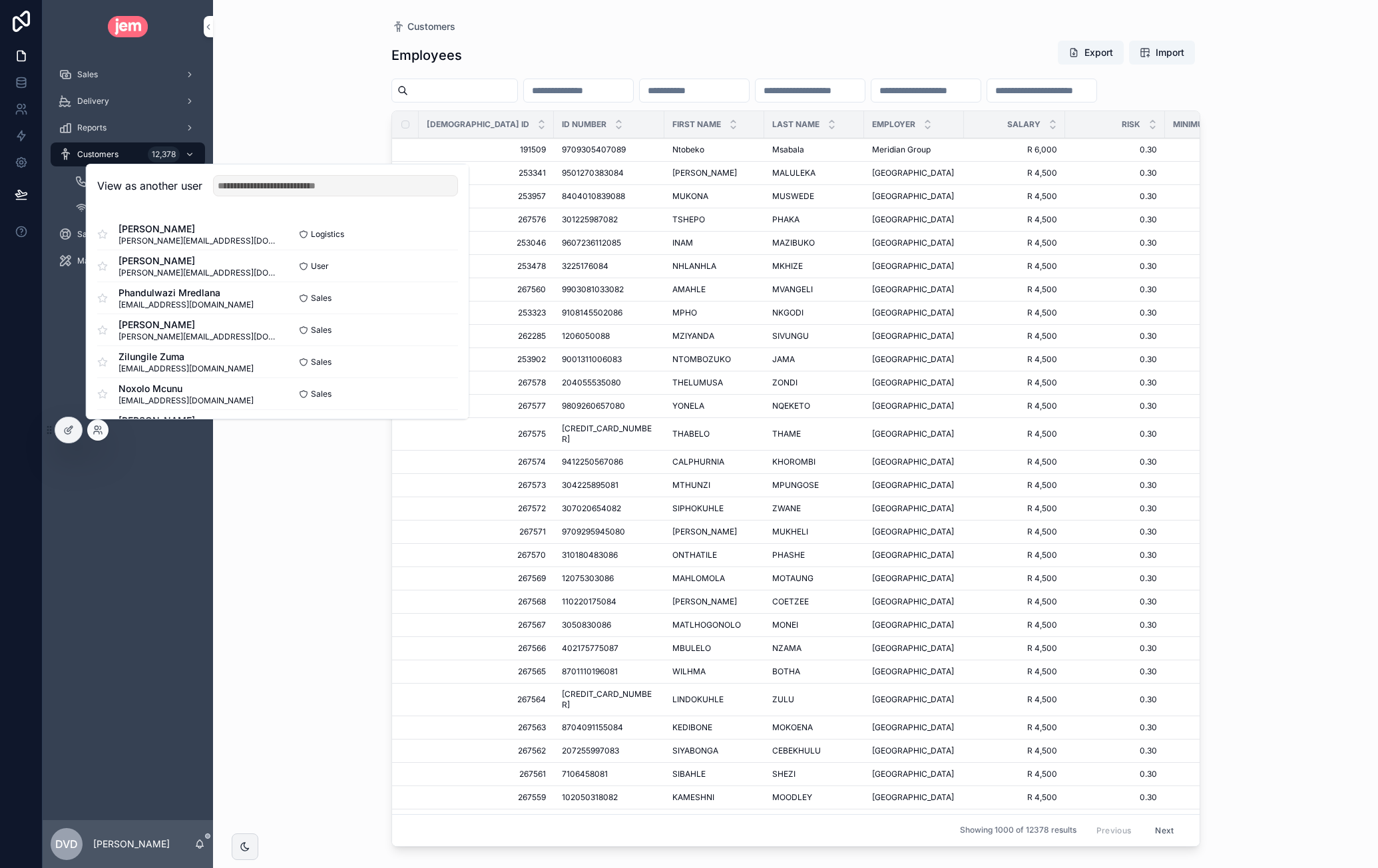
click at [0, 0] on button "Select" at bounding box center [0, 0] width 0 height 0
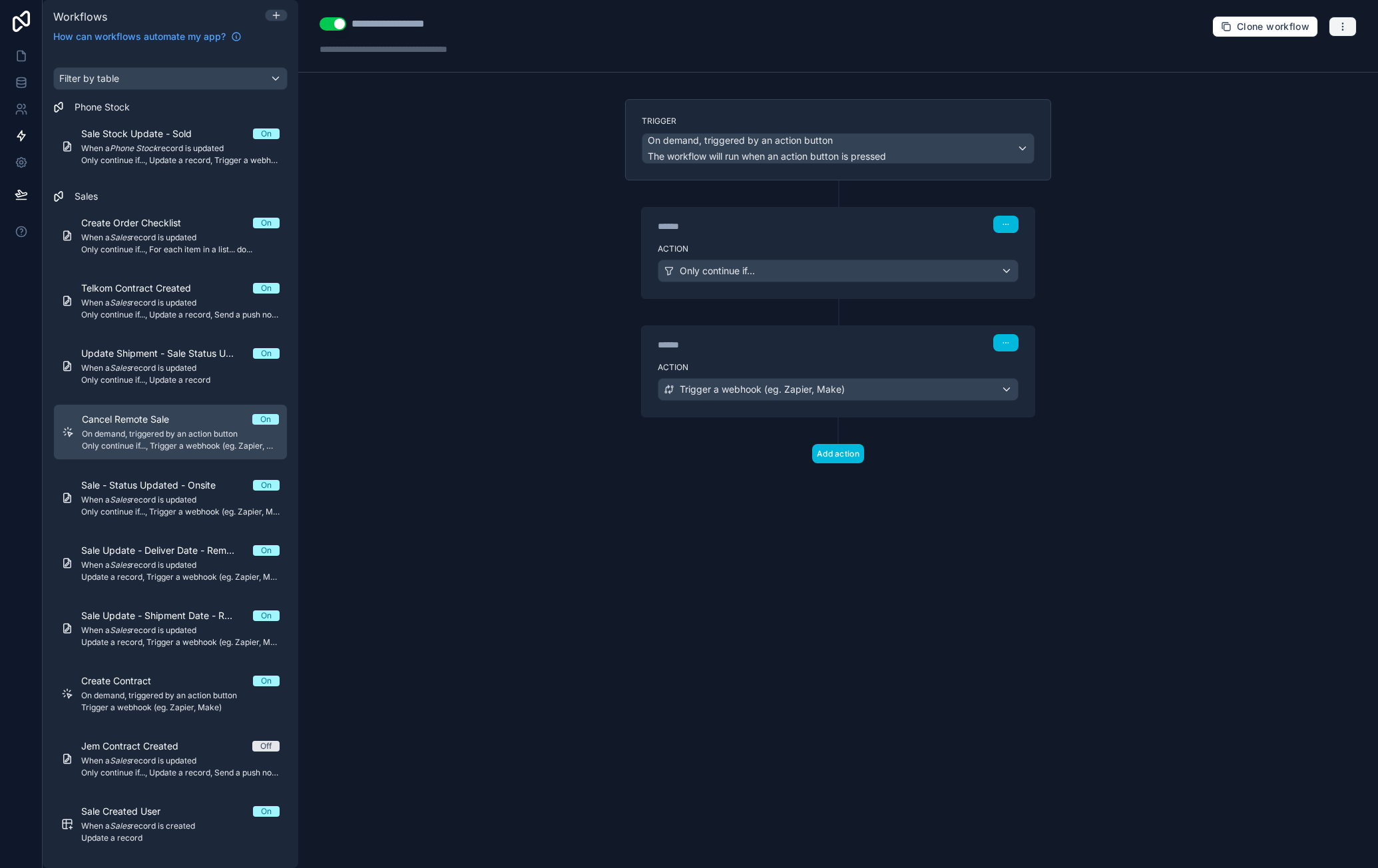
click at [1341, 24] on icon "button" at bounding box center [1343, 27] width 11 height 11
click at [1335, 77] on span "Run history" at bounding box center [1307, 78] width 64 height 11
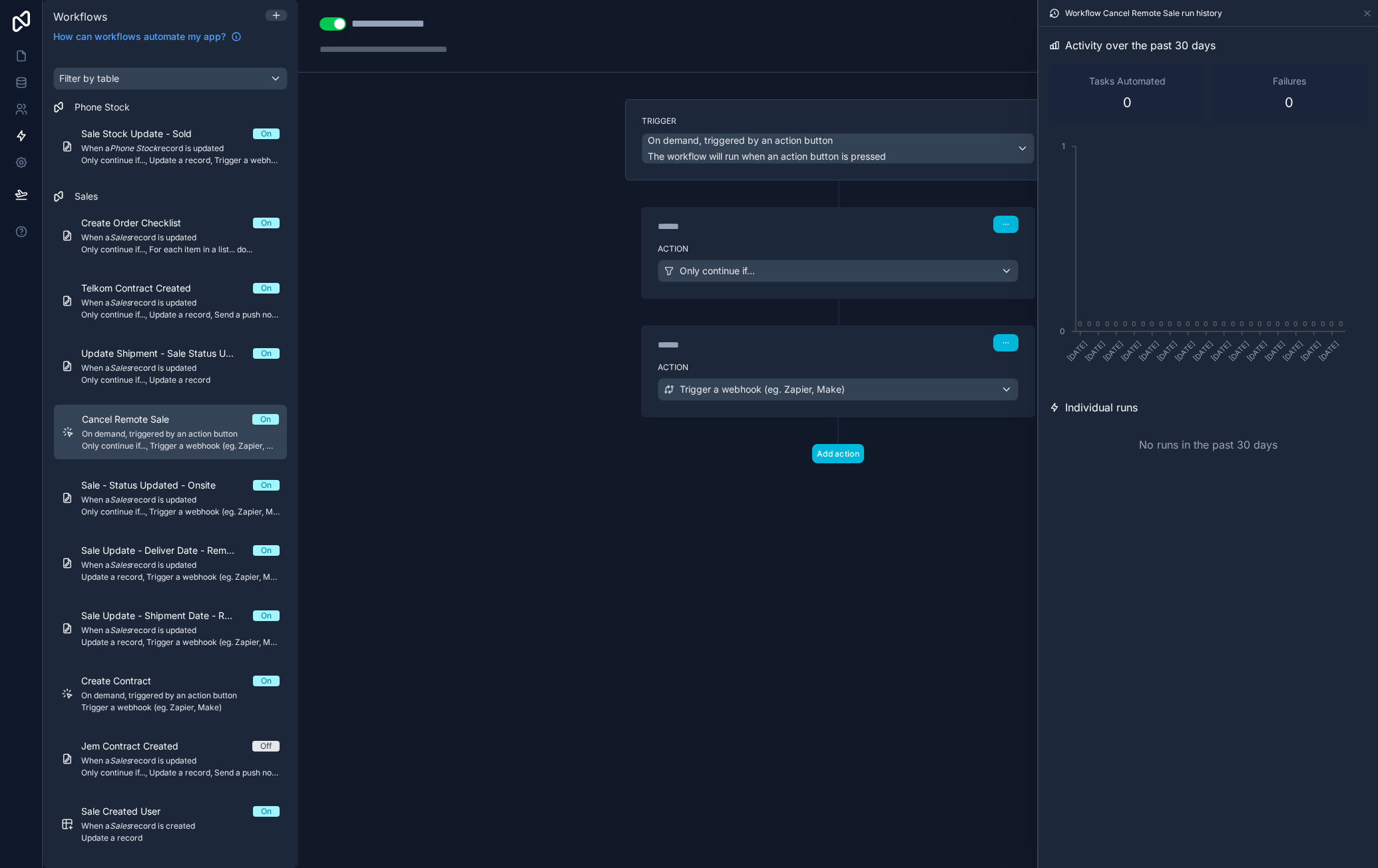
click at [801, 244] on label "Action" at bounding box center [837, 249] width 361 height 11
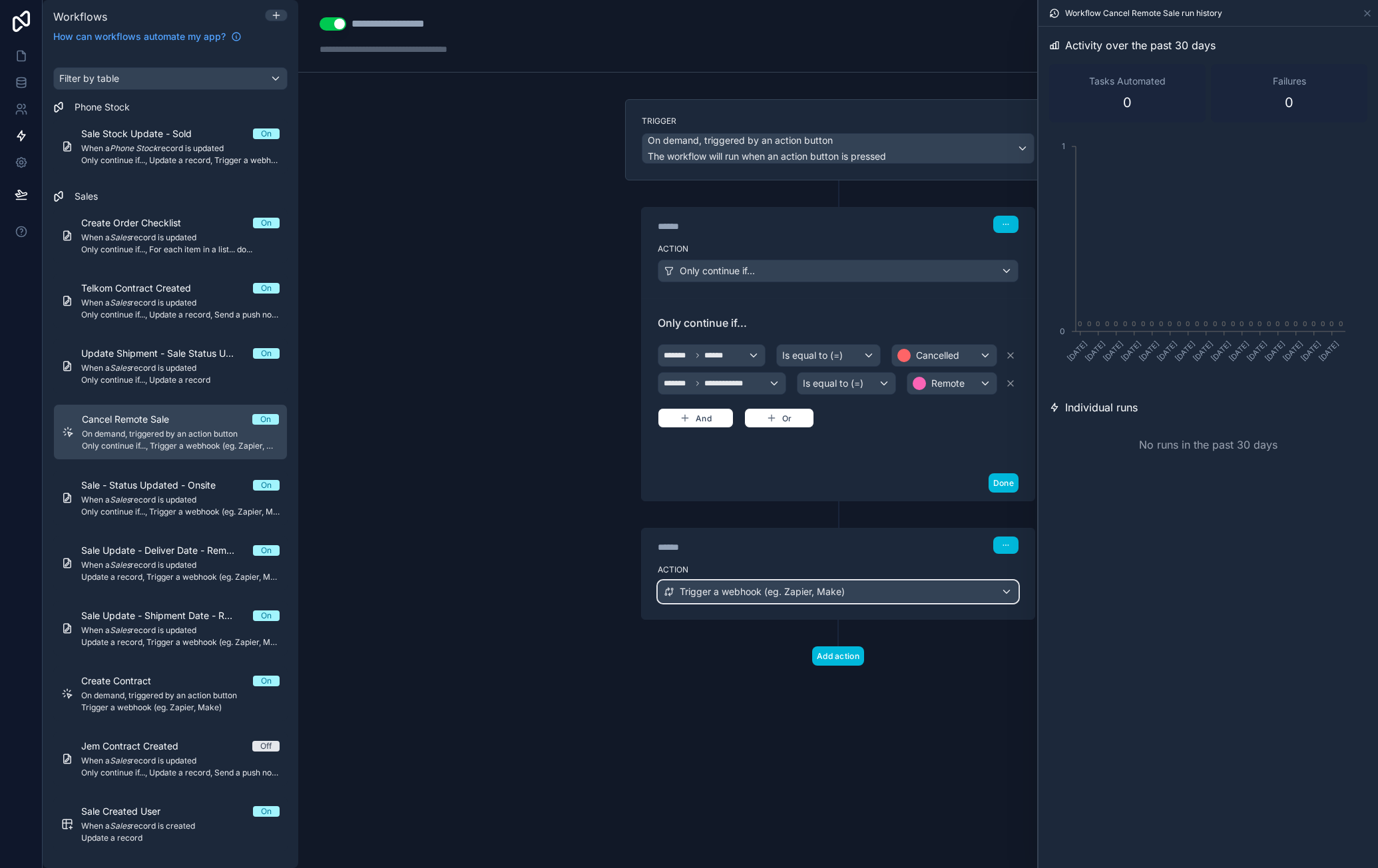
click at [862, 574] on div "Action Trigger a webhook (eg. Zapier, Make)" at bounding box center [838, 589] width 393 height 60
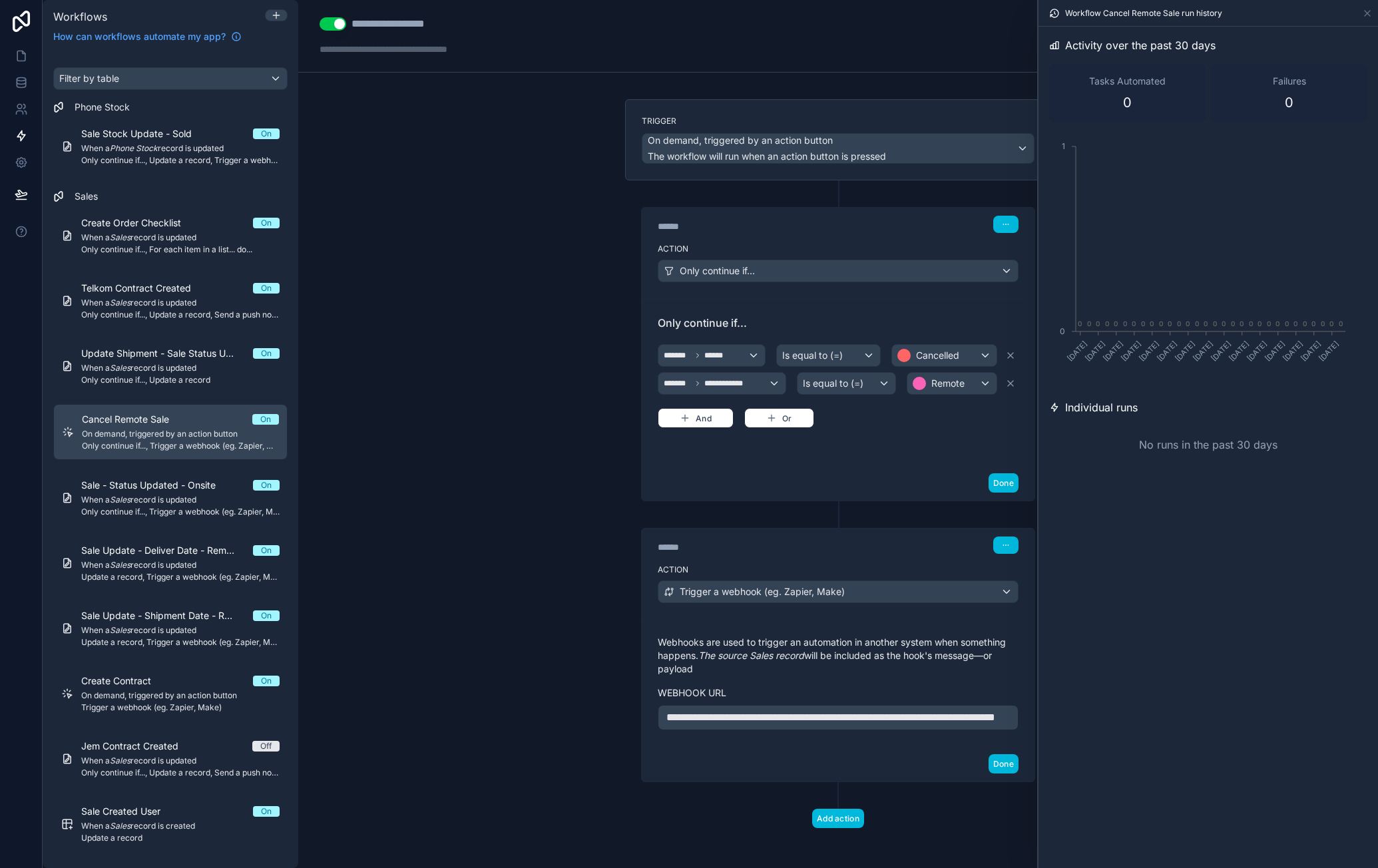
drag, startPoint x: 552, startPoint y: 530, endPoint x: 517, endPoint y: 403, distance: 131.7
click at [552, 528] on div "**********" at bounding box center [837, 434] width 1080 height 868
click at [576, 340] on div "**********" at bounding box center [837, 434] width 1080 height 868
drag, startPoint x: 576, startPoint y: 341, endPoint x: 552, endPoint y: 336, distance: 24.5
click at [552, 336] on div "**********" at bounding box center [837, 434] width 1080 height 868
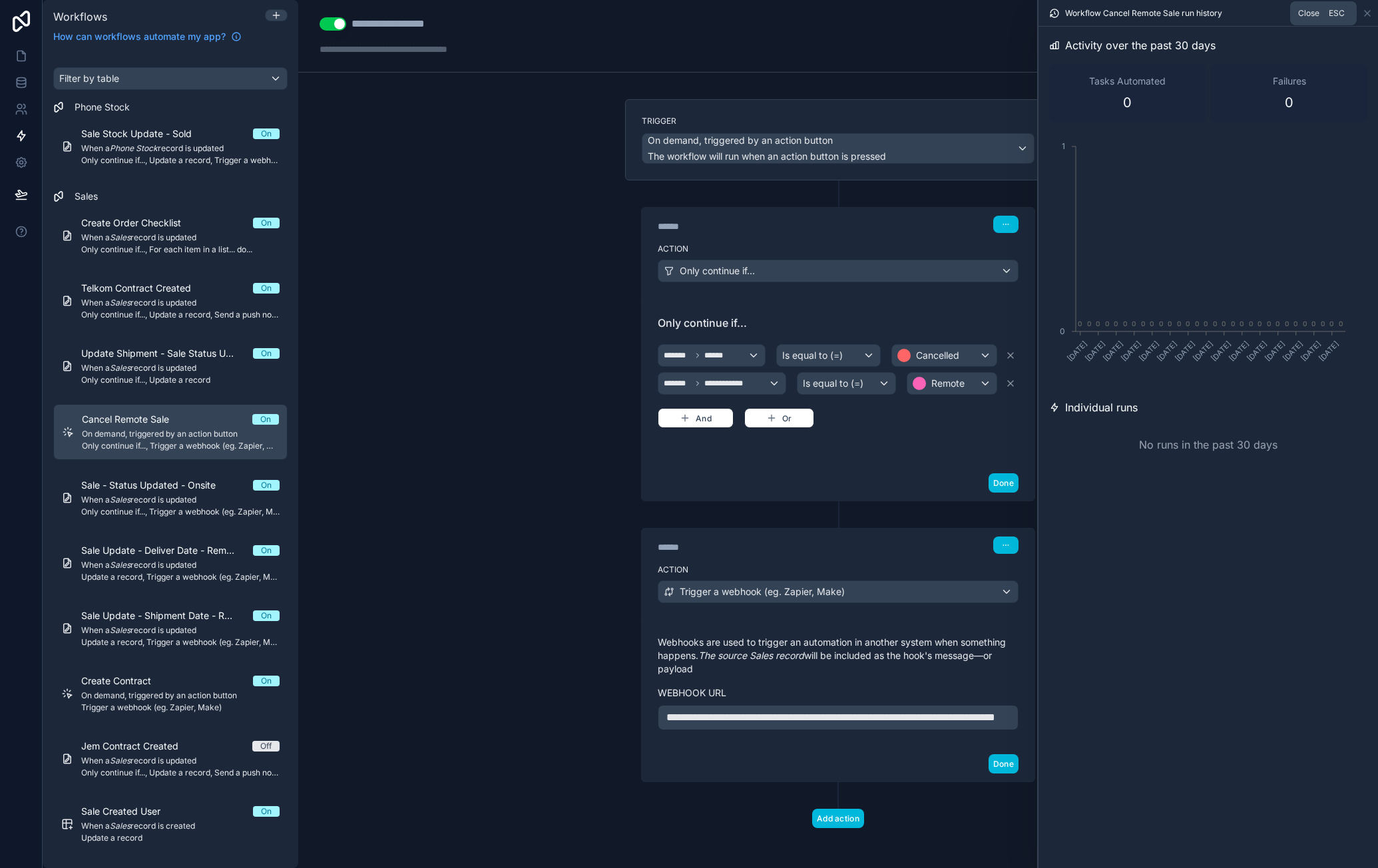
click at [1368, 10] on icon at bounding box center [1368, 14] width 11 height 11
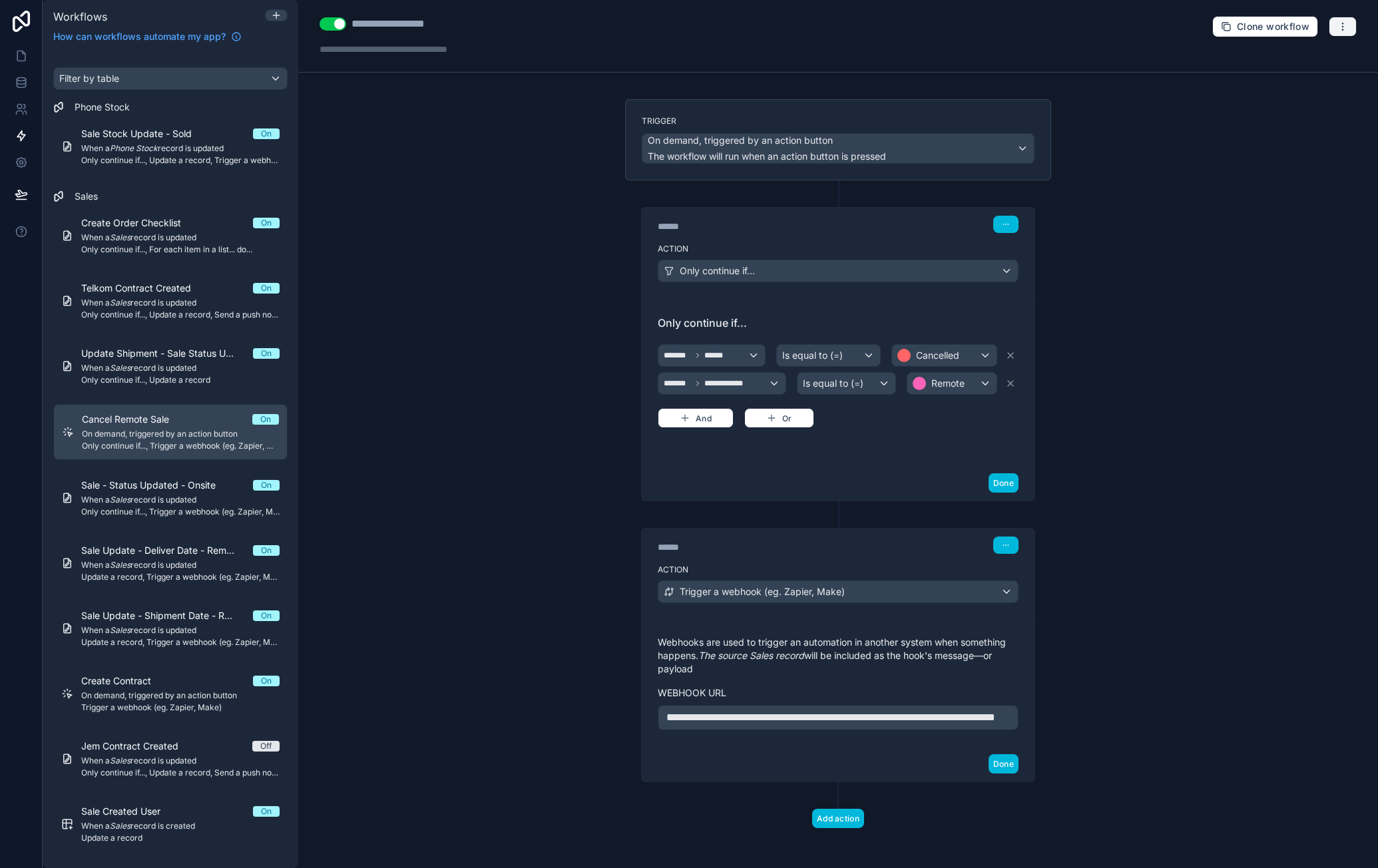
click at [1337, 27] on icon "button" at bounding box center [1343, 27] width 11 height 11
click at [1314, 56] on span "Test workflow" at bounding box center [1297, 57] width 64 height 11
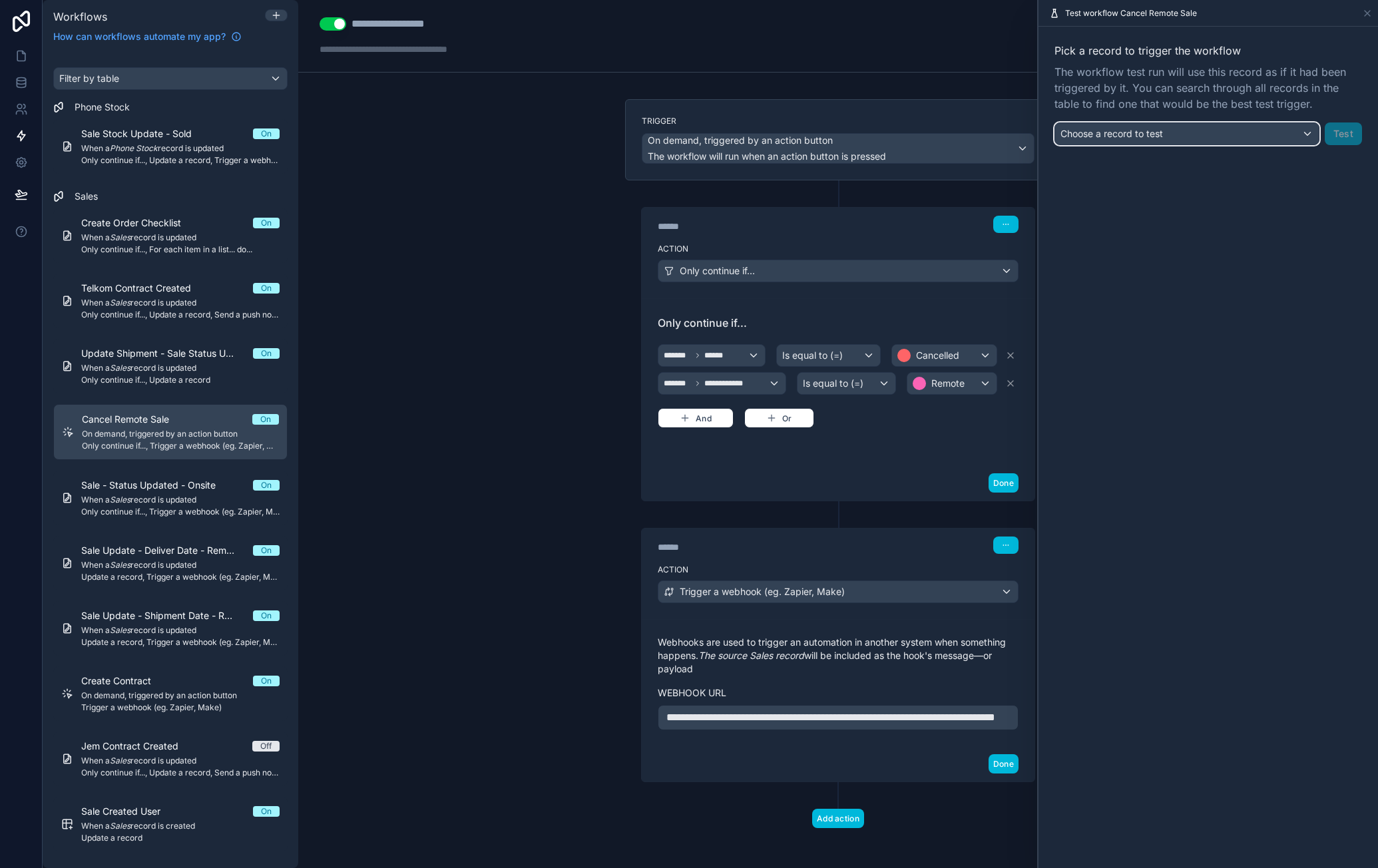
click at [1157, 128] on span "Choose a record to test" at bounding box center [1111, 134] width 102 height 11
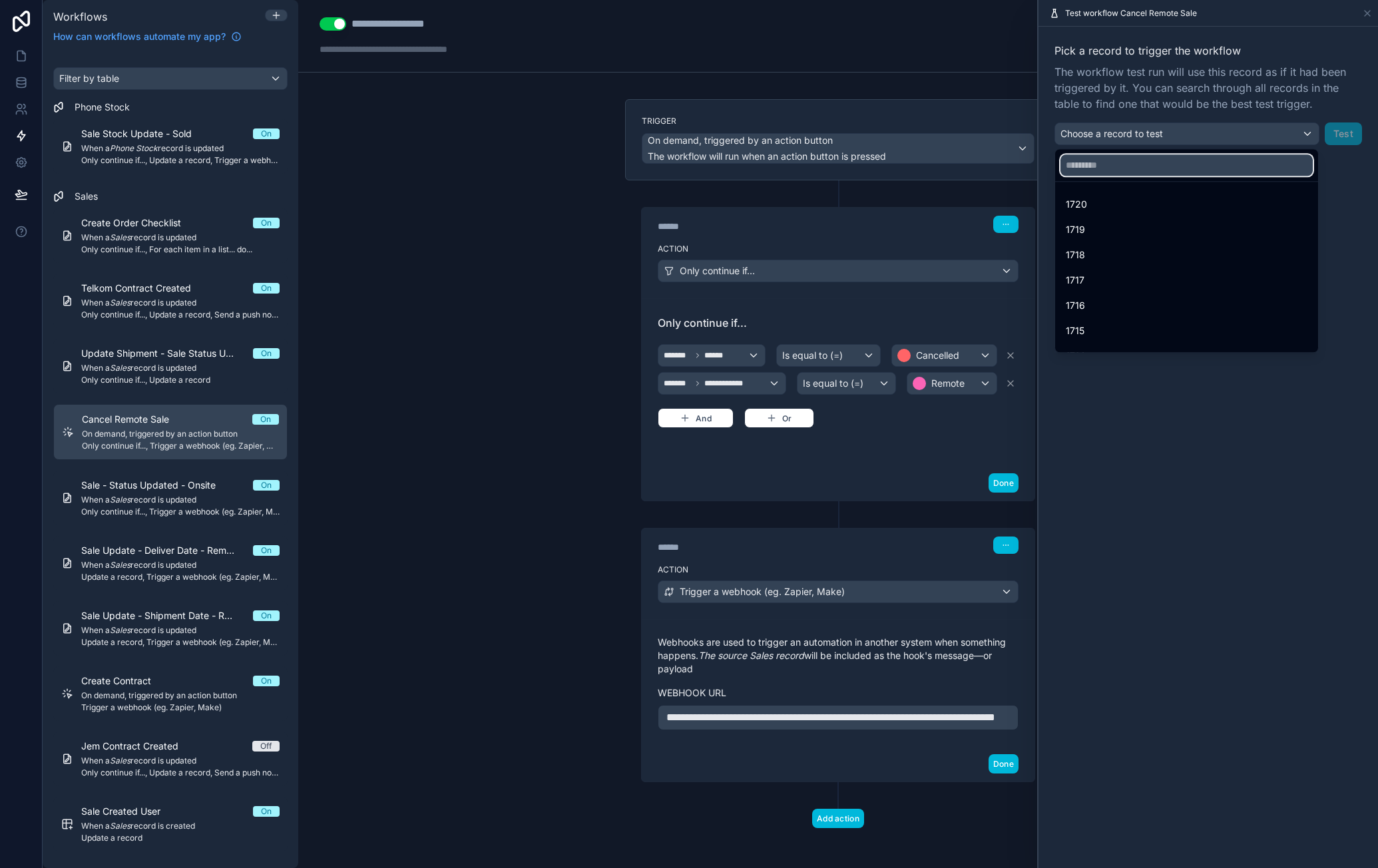
click at [1152, 159] on input "text" at bounding box center [1187, 164] width 253 height 21
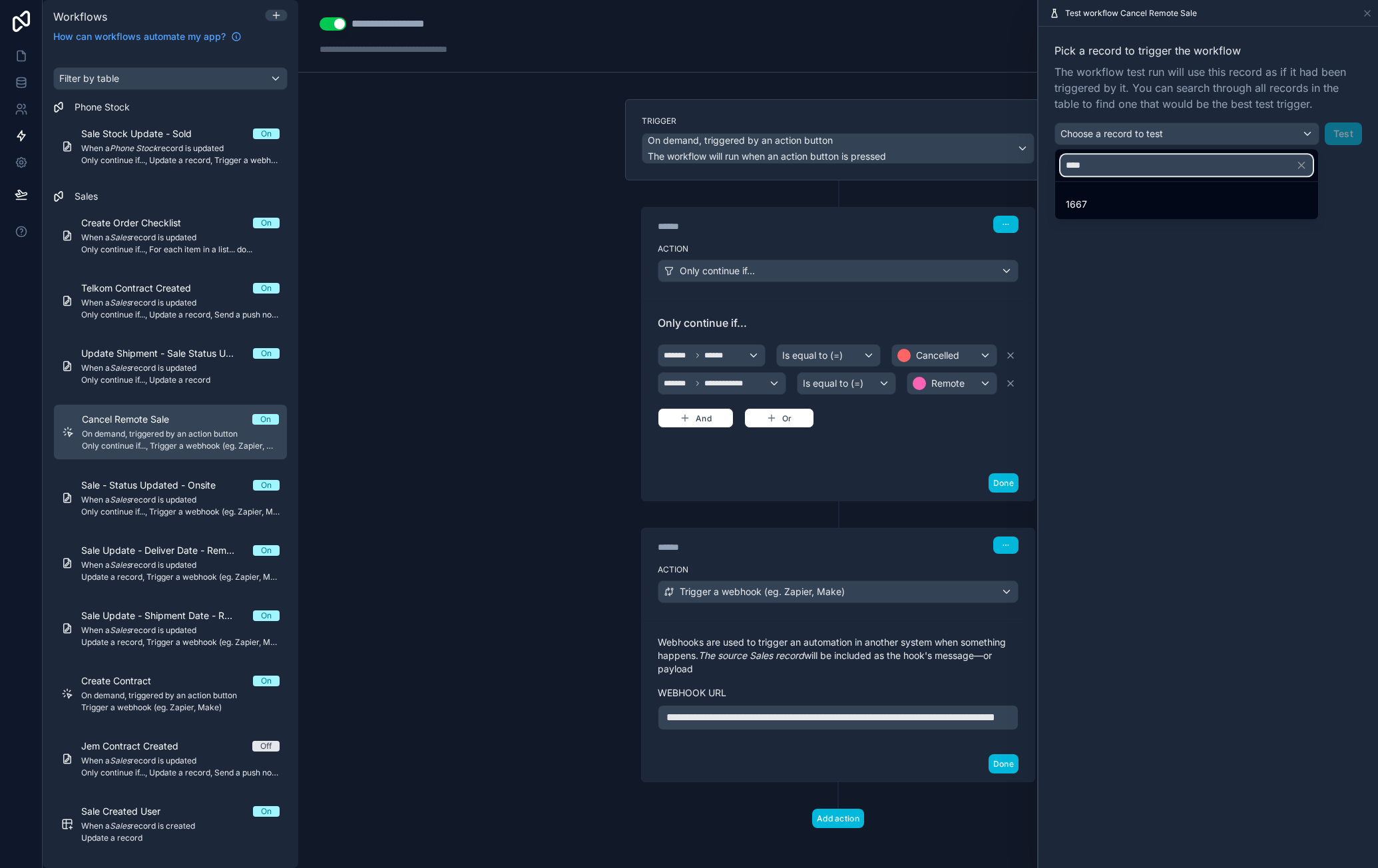
type input "****"
click at [1095, 206] on div "1667" at bounding box center [1187, 204] width 242 height 16
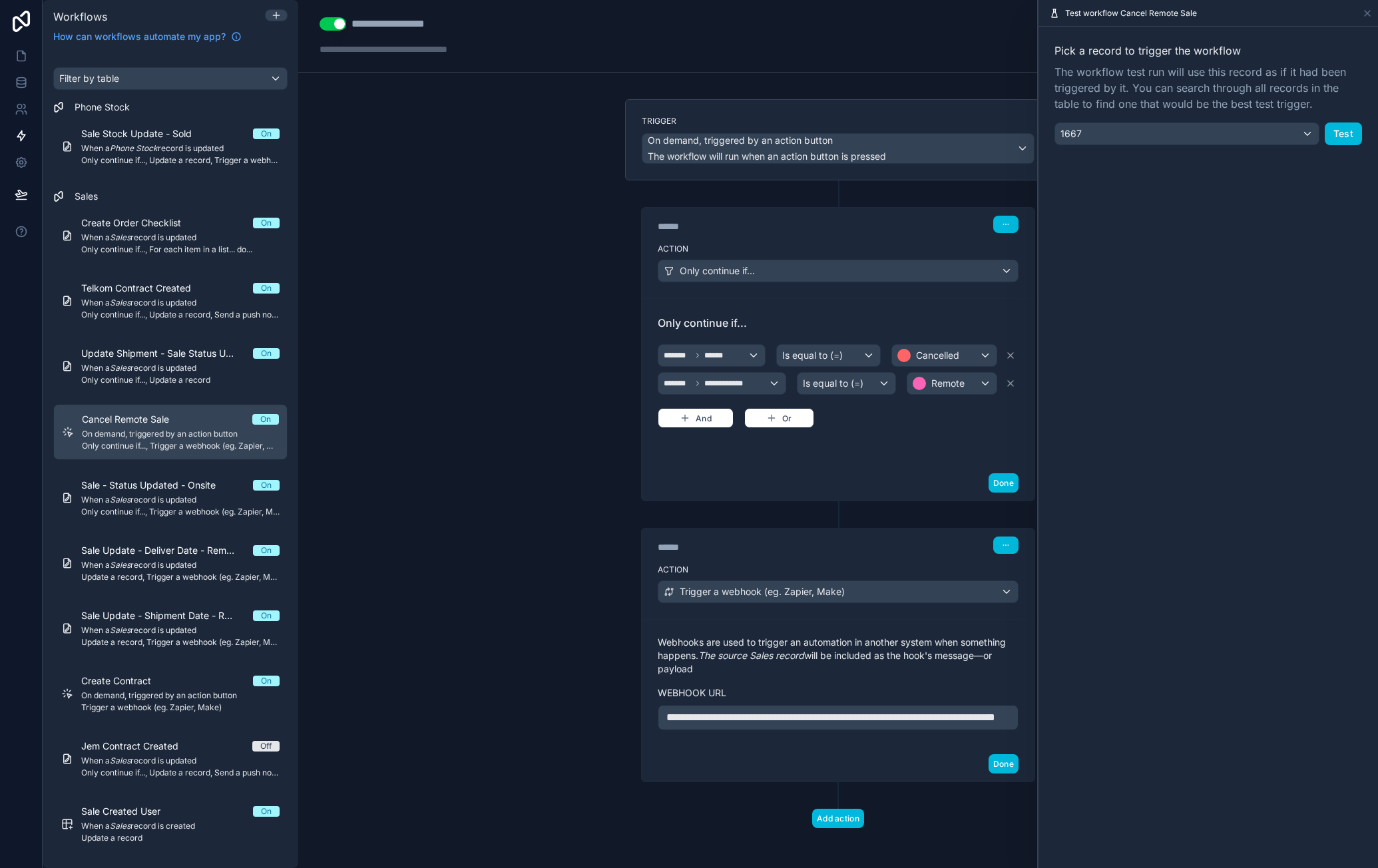
click at [1341, 143] on button "Test" at bounding box center [1343, 134] width 37 height 23
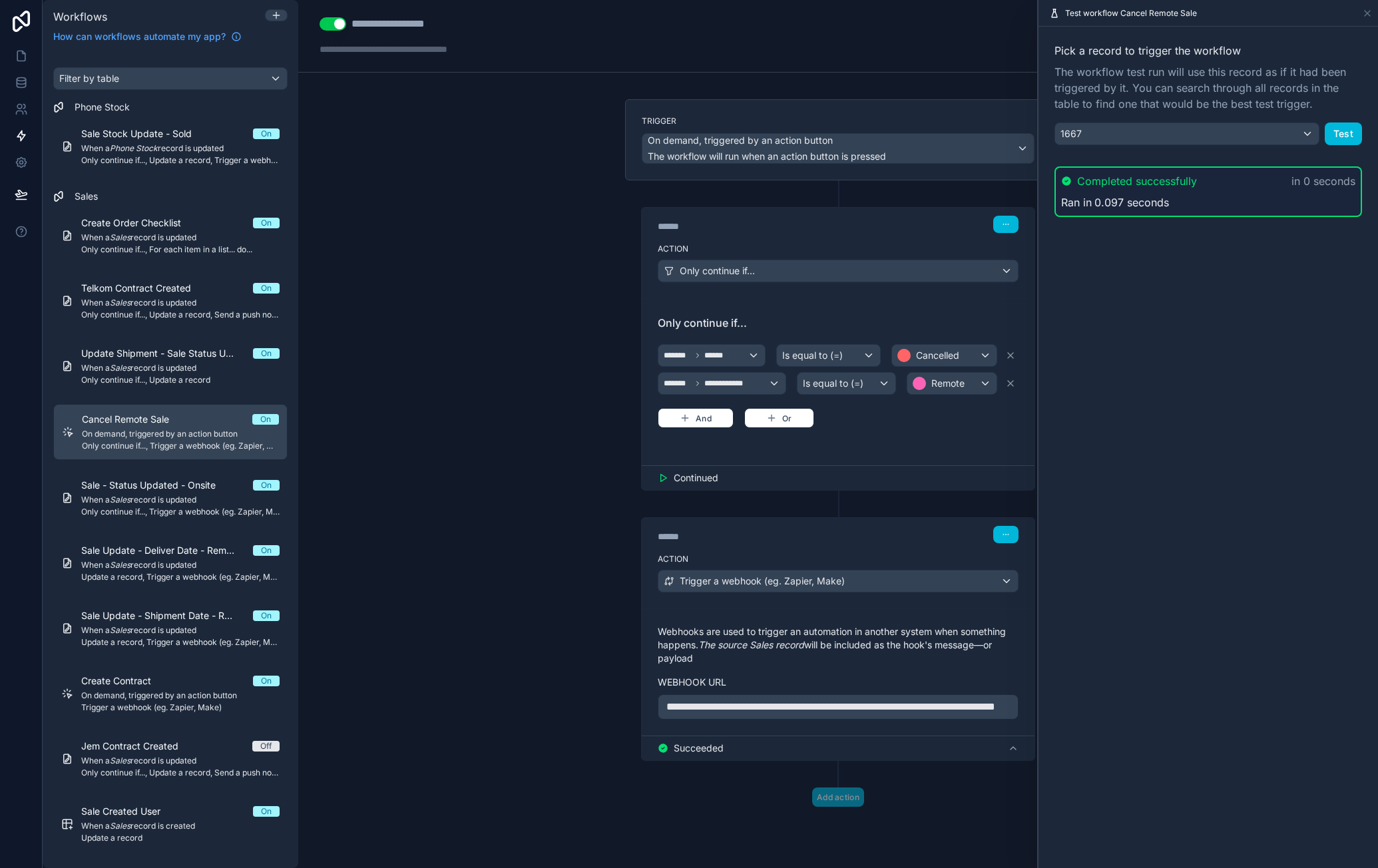
click at [884, 712] on p "**********" at bounding box center [837, 707] width 343 height 16
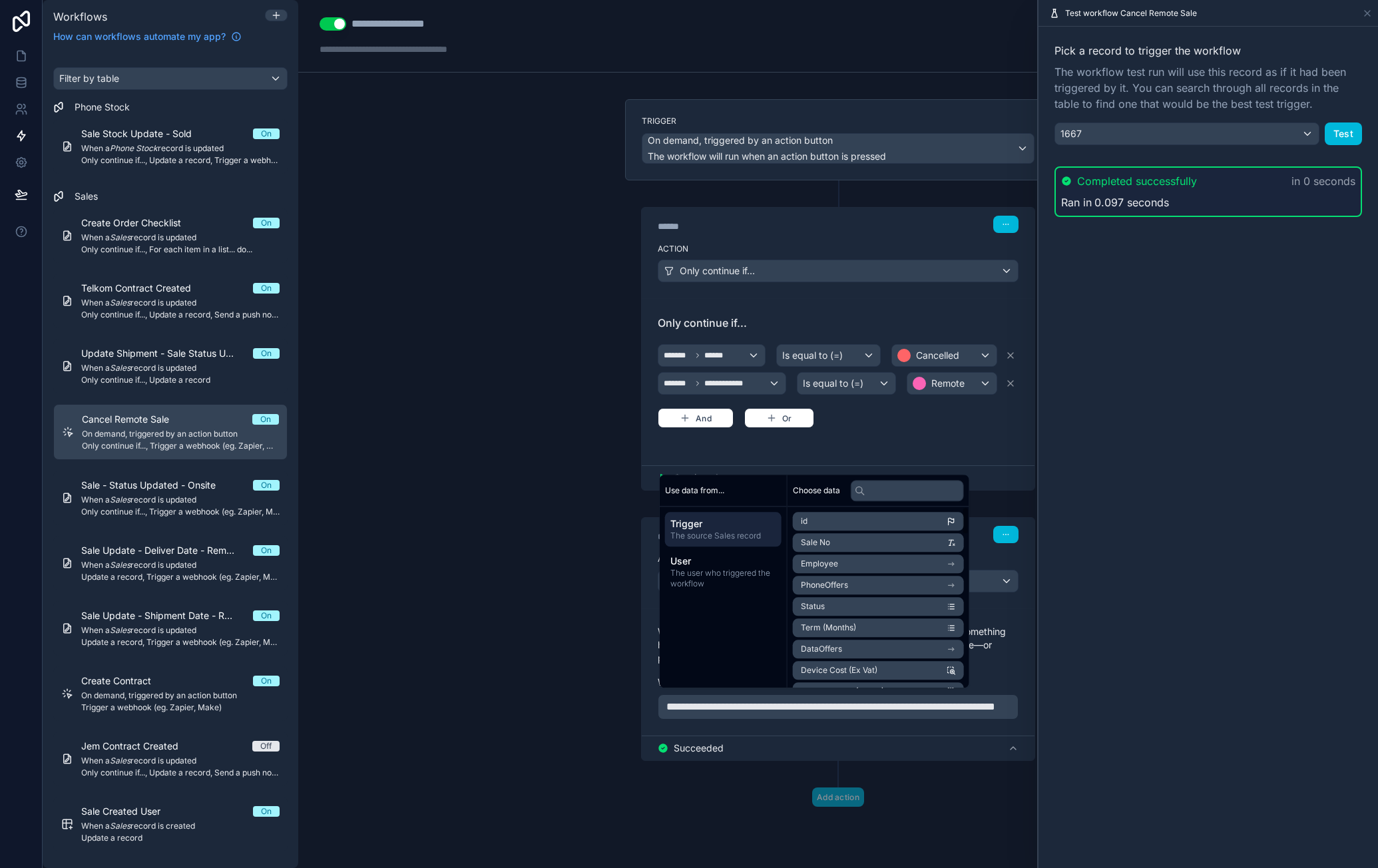
click at [875, 715] on p "**********" at bounding box center [837, 707] width 343 height 16
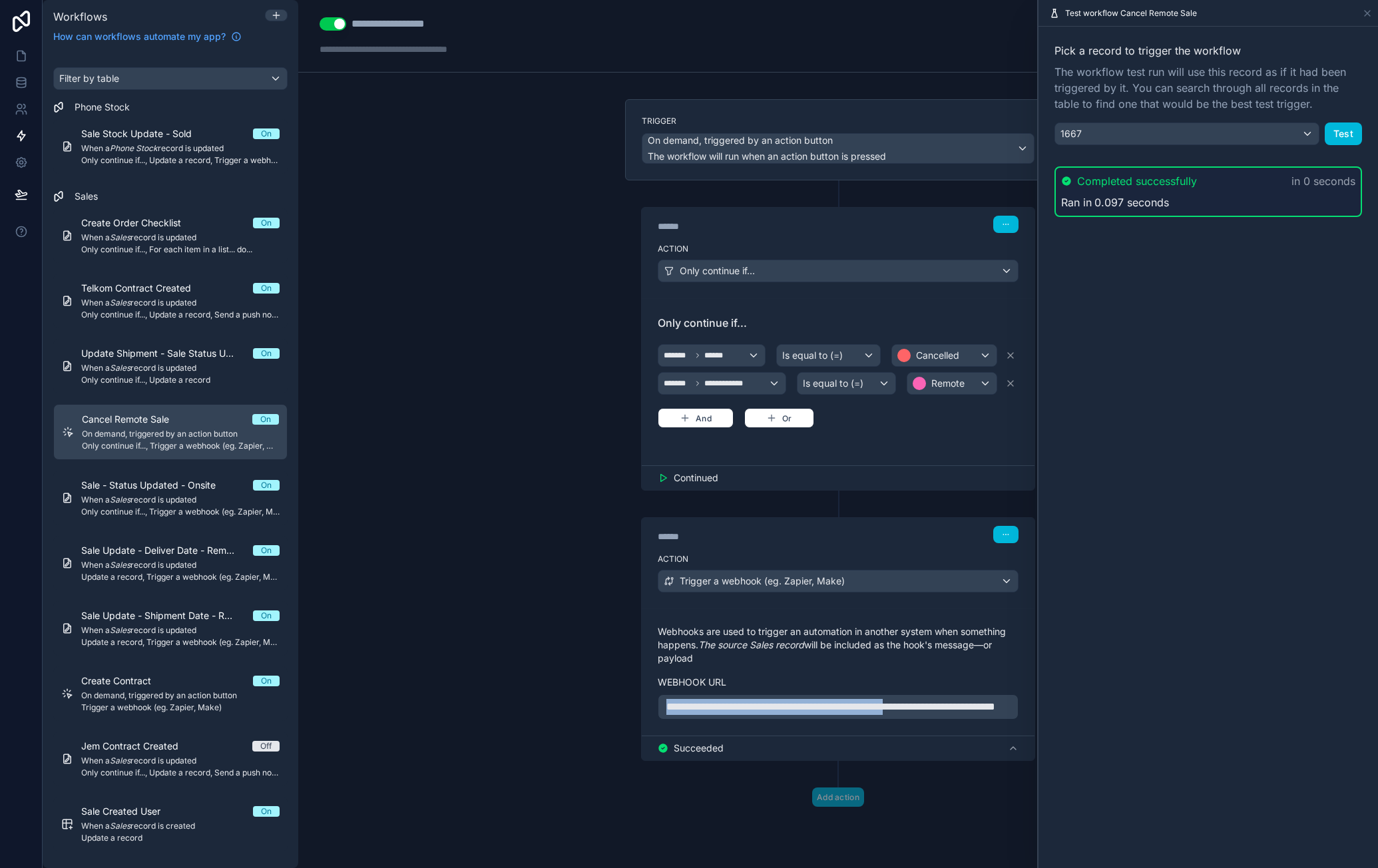
drag, startPoint x: 963, startPoint y: 700, endPoint x: 649, endPoint y: 698, distance: 314.0
click at [649, 698] on div "**********" at bounding box center [838, 672] width 393 height 127
click at [583, 678] on div "**********" at bounding box center [837, 434] width 1080 height 868
click at [1013, 754] on icon at bounding box center [1014, 748] width 11 height 11
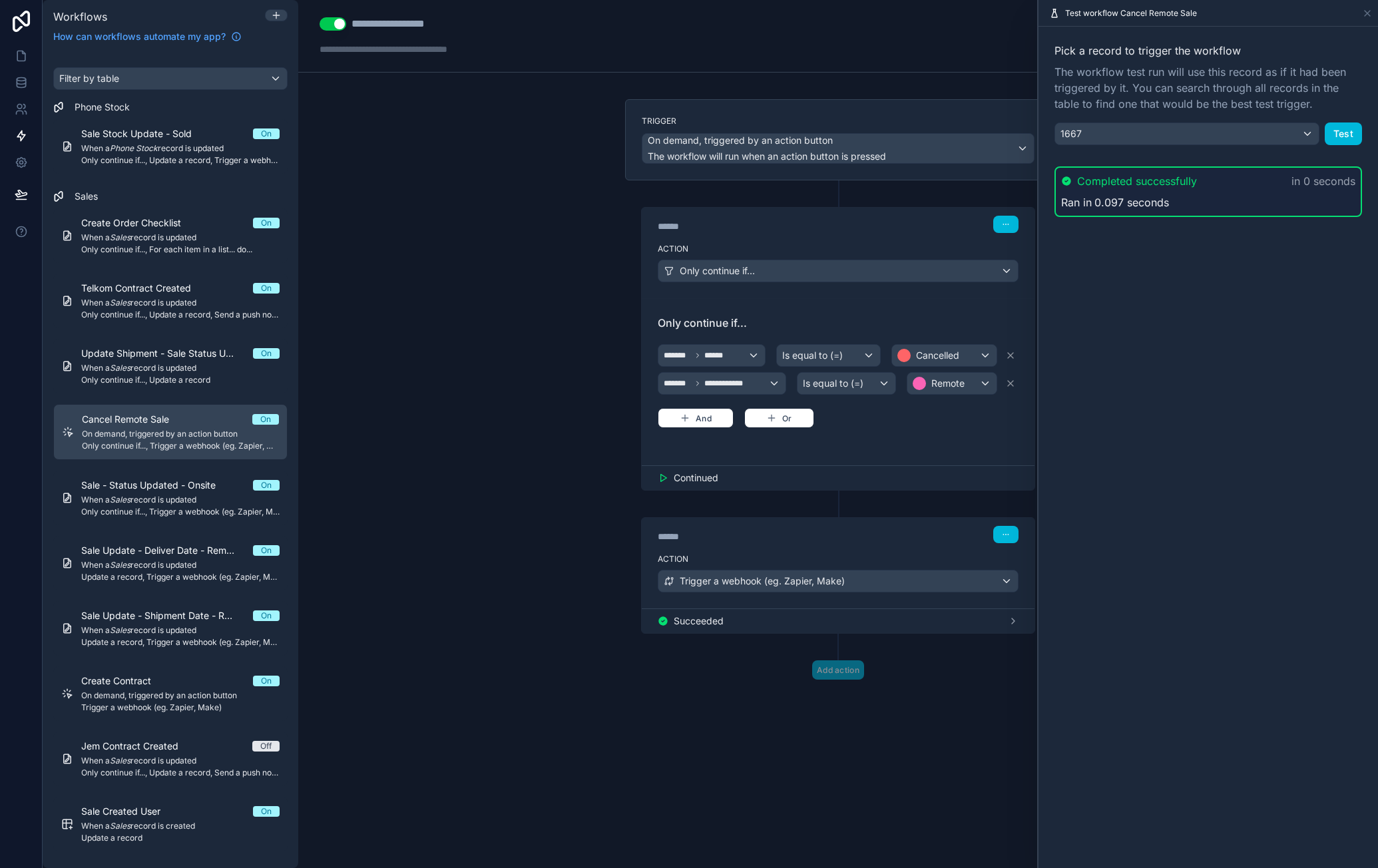
click at [1012, 616] on icon at bounding box center [1014, 622] width 11 height 11
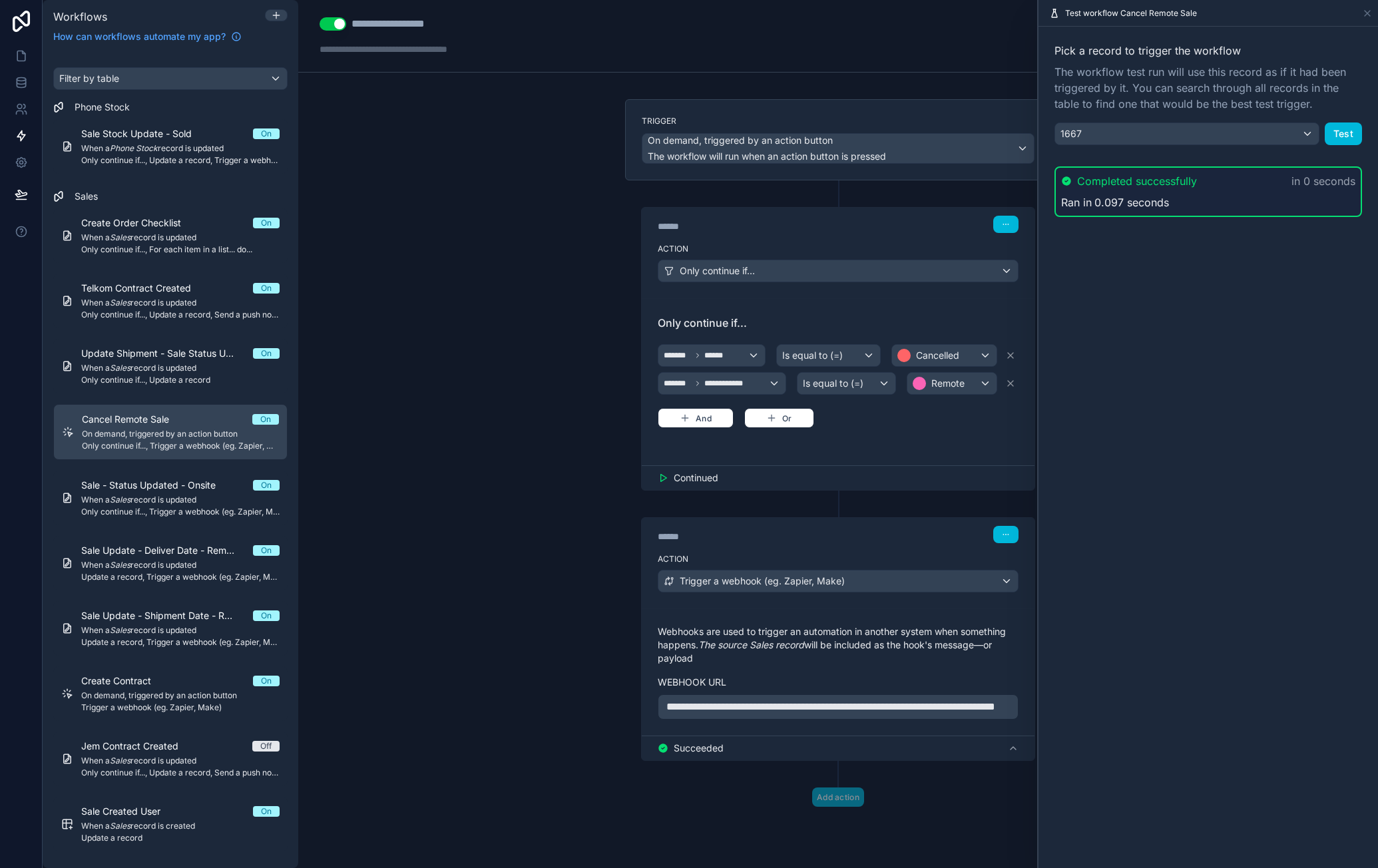
click at [1348, 140] on button "Test" at bounding box center [1343, 134] width 37 height 23
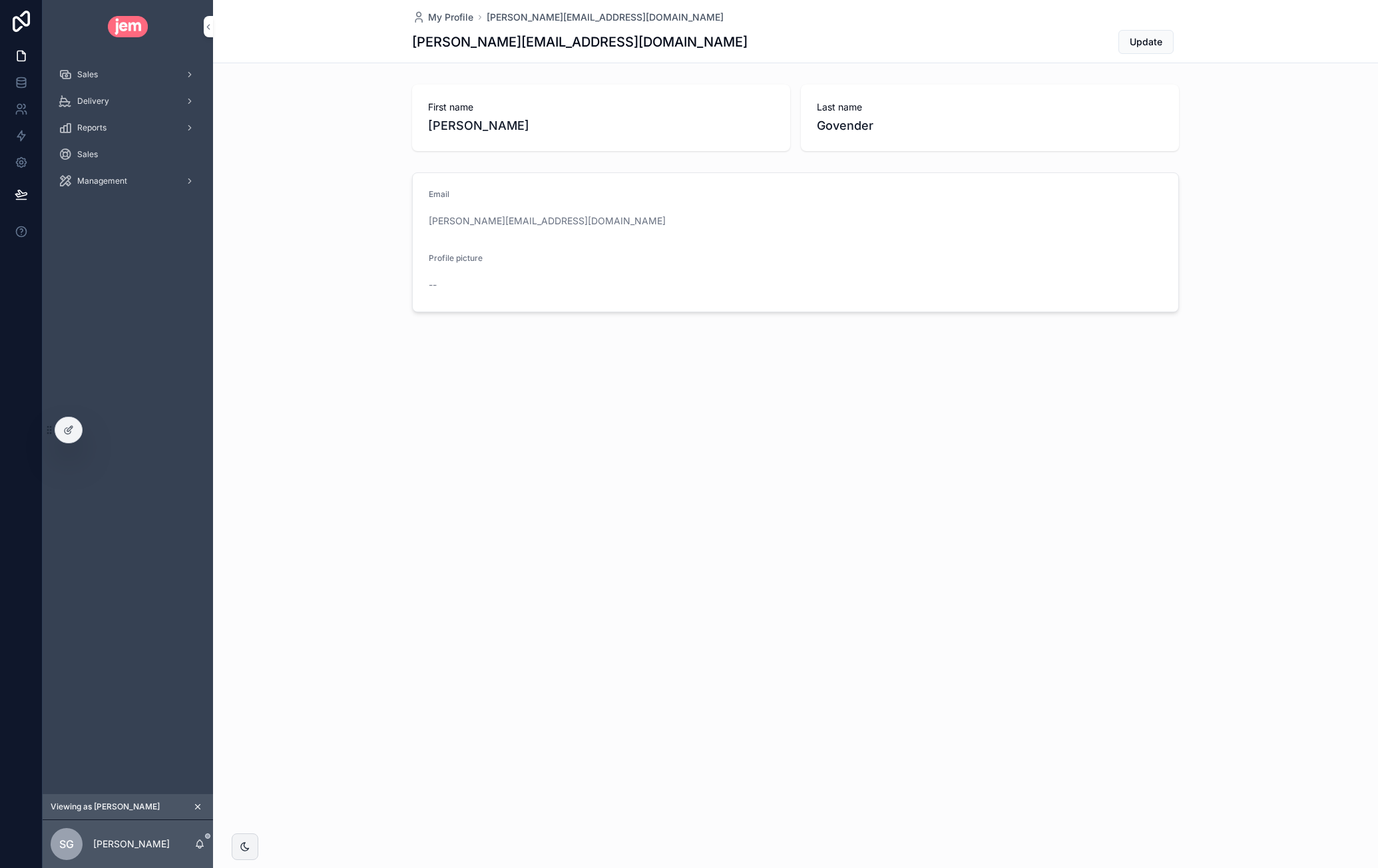
click at [0, 0] on div at bounding box center [0, 0] width 0 height 0
click at [0, 0] on icon at bounding box center [0, 0] width 0 height 0
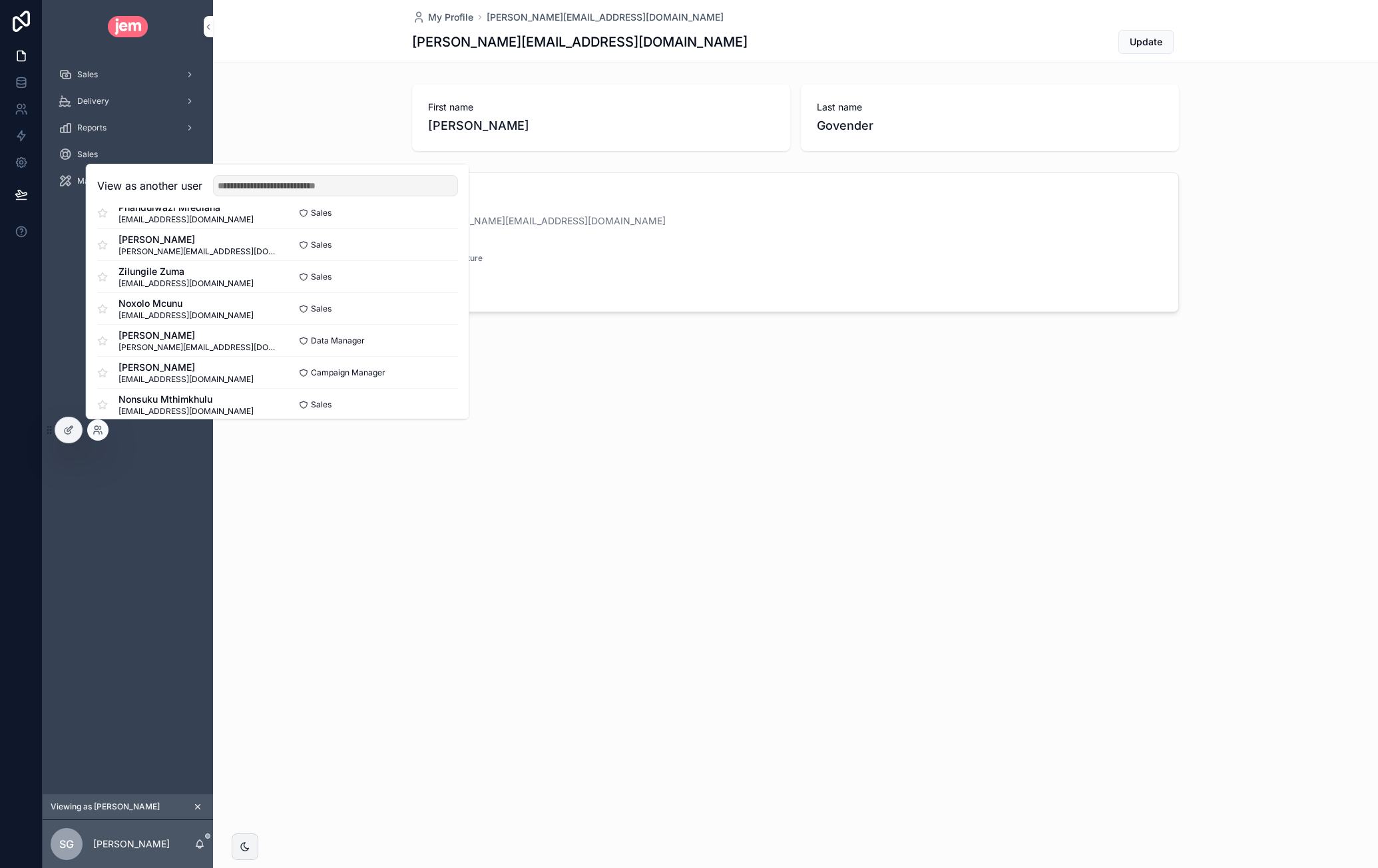
scroll to position [193, 0]
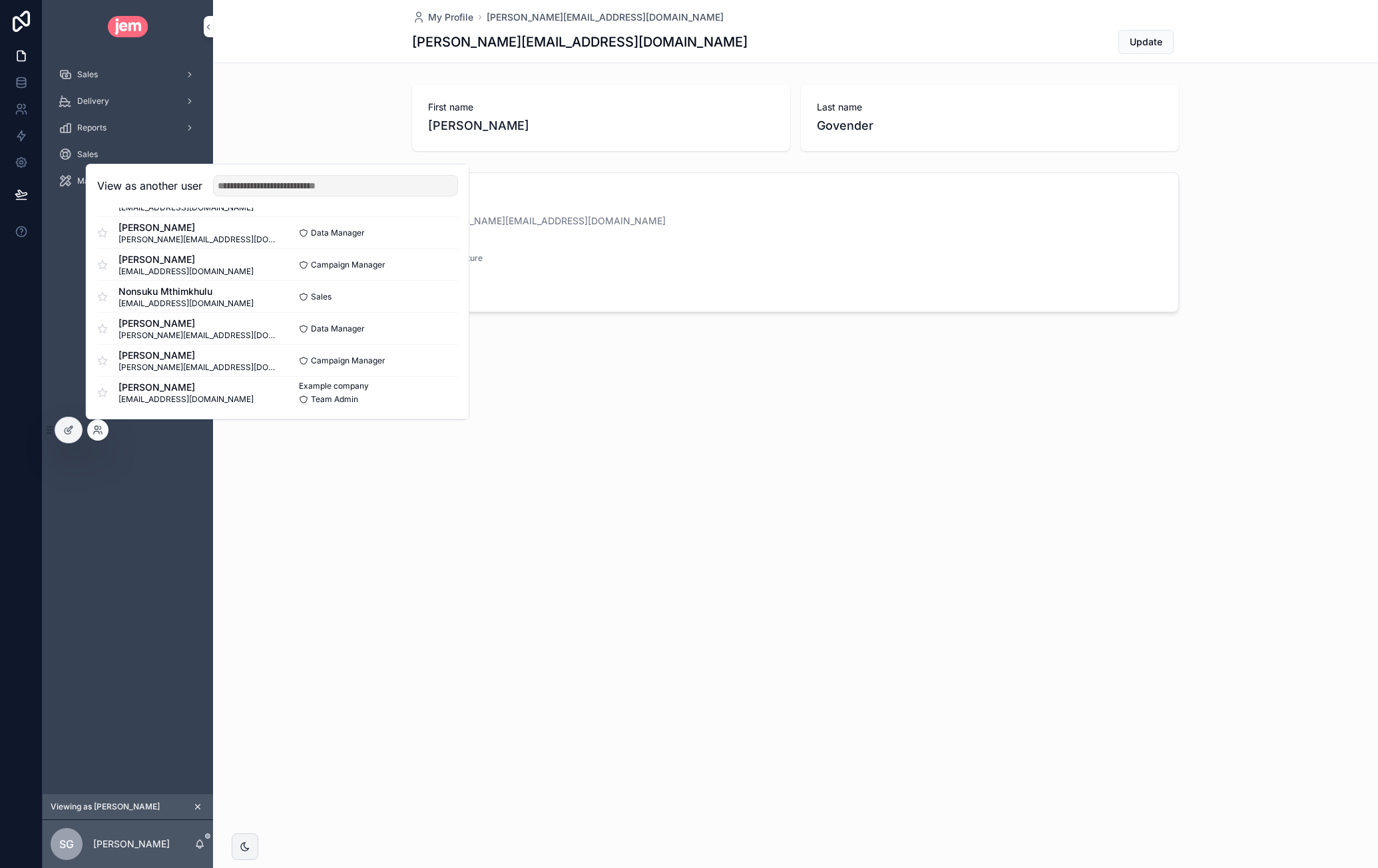
click at [0, 0] on button "Select" at bounding box center [0, 0] width 0 height 0
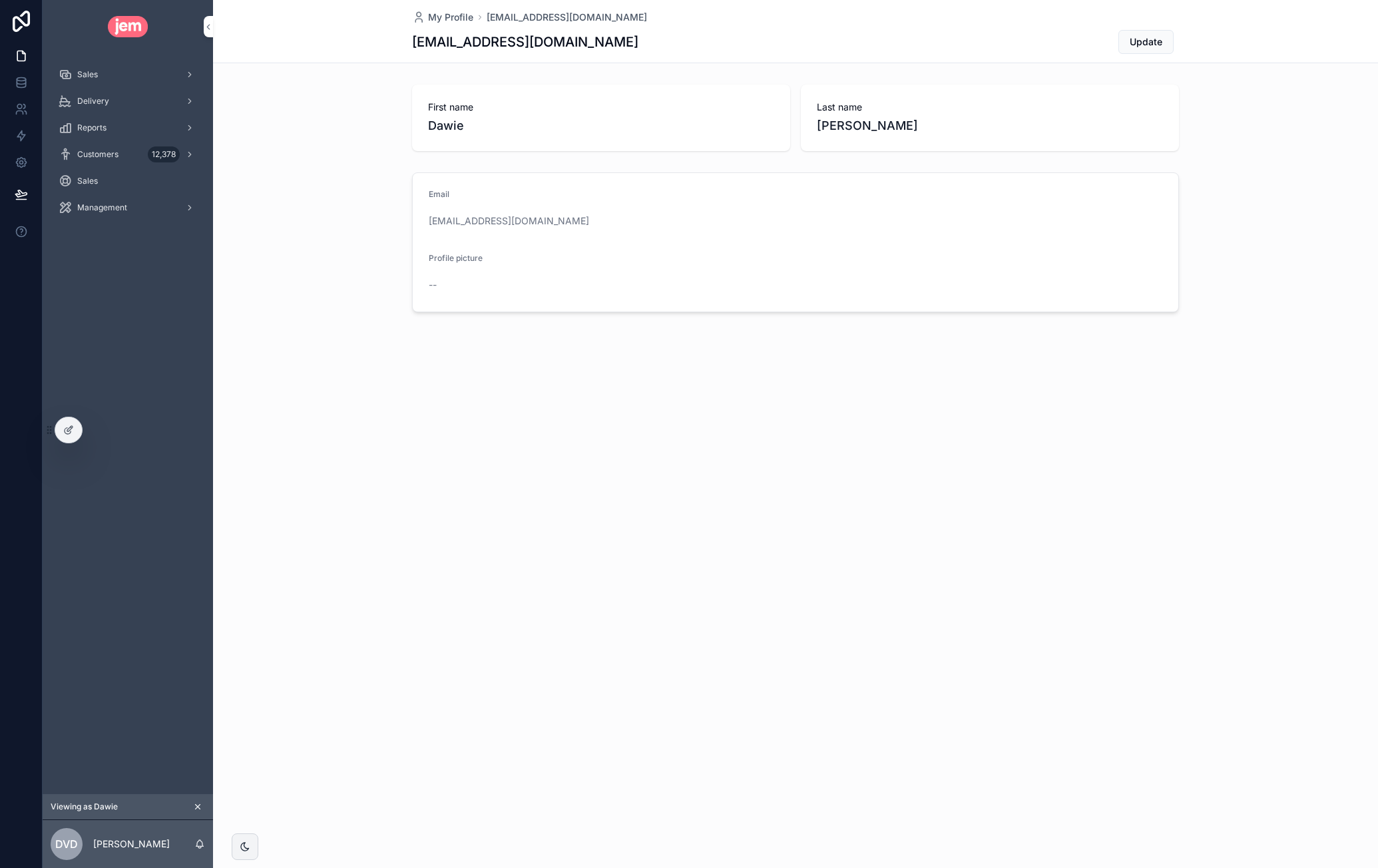
drag, startPoint x: 100, startPoint y: 154, endPoint x: 126, endPoint y: 157, distance: 26.2
click at [100, 153] on span "Customers" at bounding box center [98, 155] width 42 height 11
click at [124, 73] on div "Sales" at bounding box center [128, 74] width 138 height 21
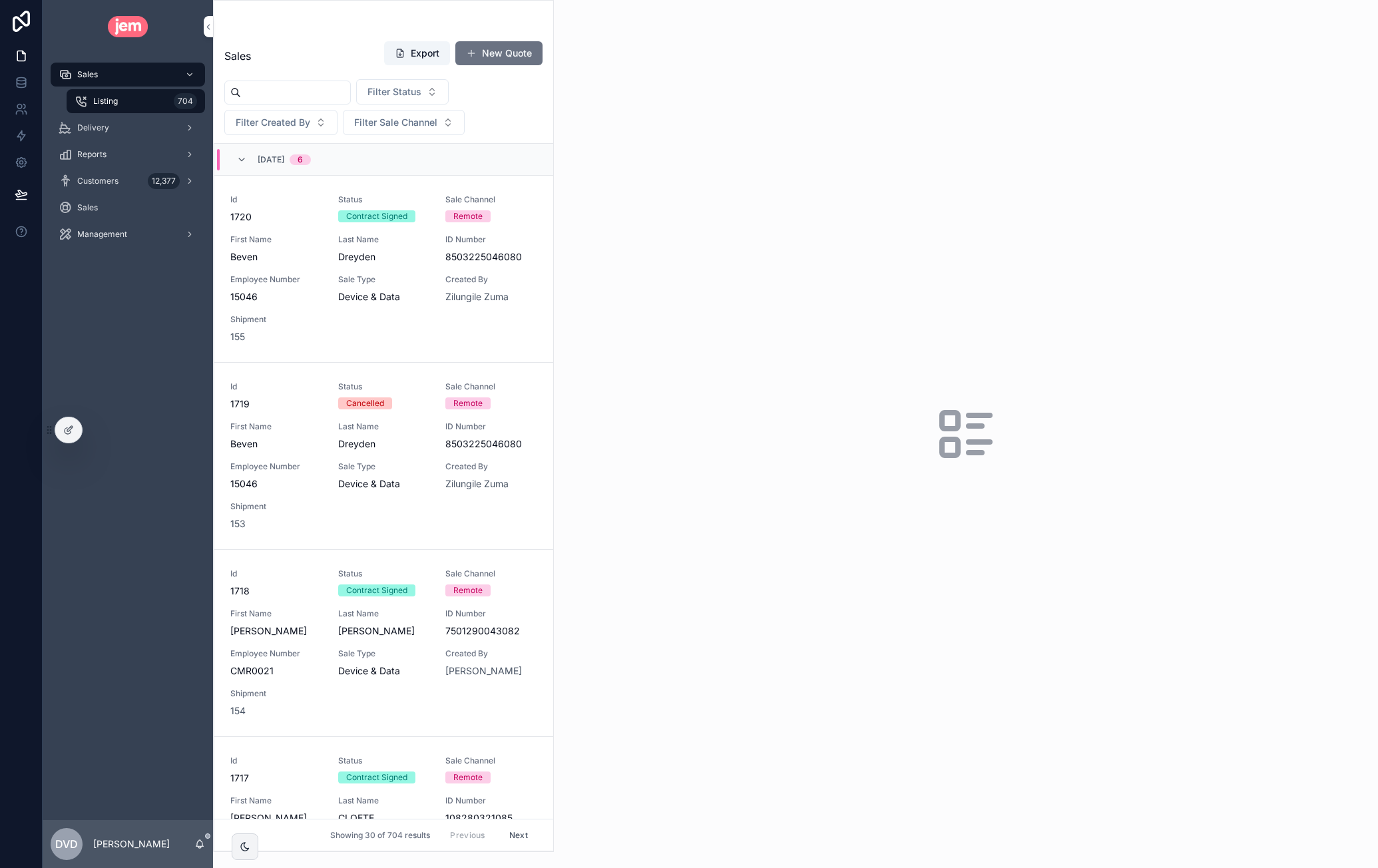
click at [412, 431] on div "Last Name [PERSON_NAME]" at bounding box center [385, 436] width 92 height 30
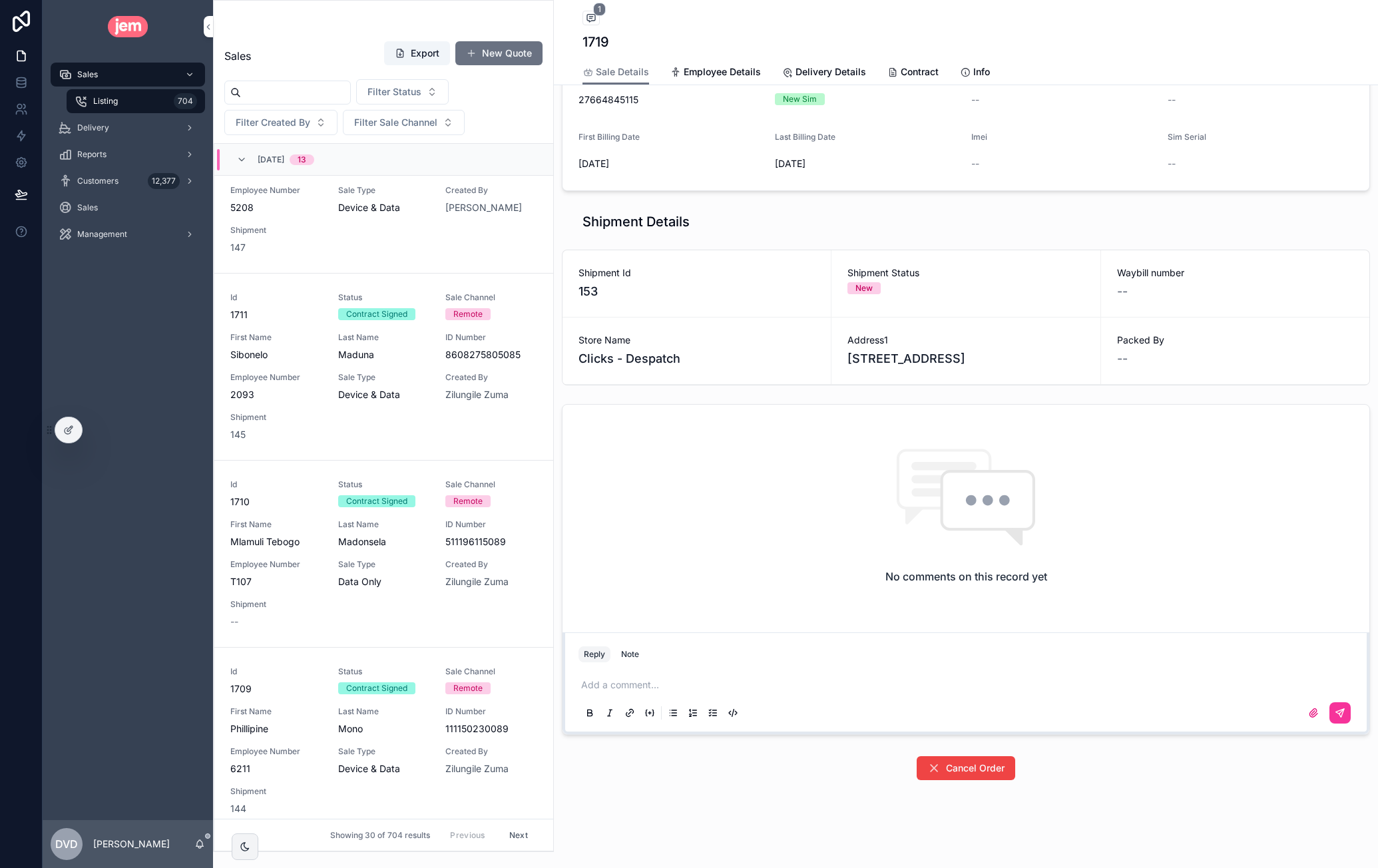
scroll to position [2663, 0]
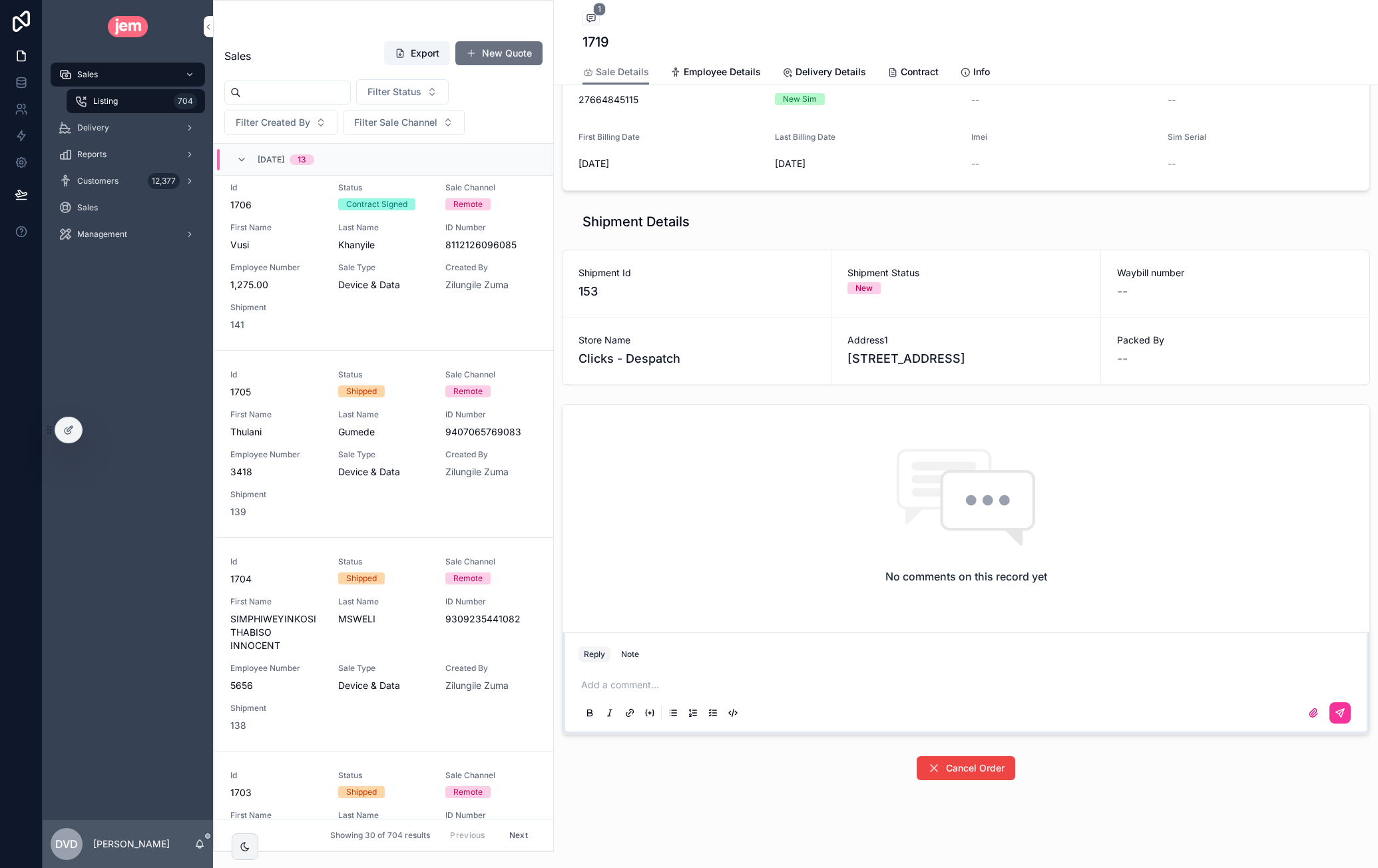
click at [428, 489] on div "Id 1705 Status Shipped Sale Channel Remote First Name [PERSON_NAME] Last Name G…" at bounding box center [384, 445] width 307 height 149
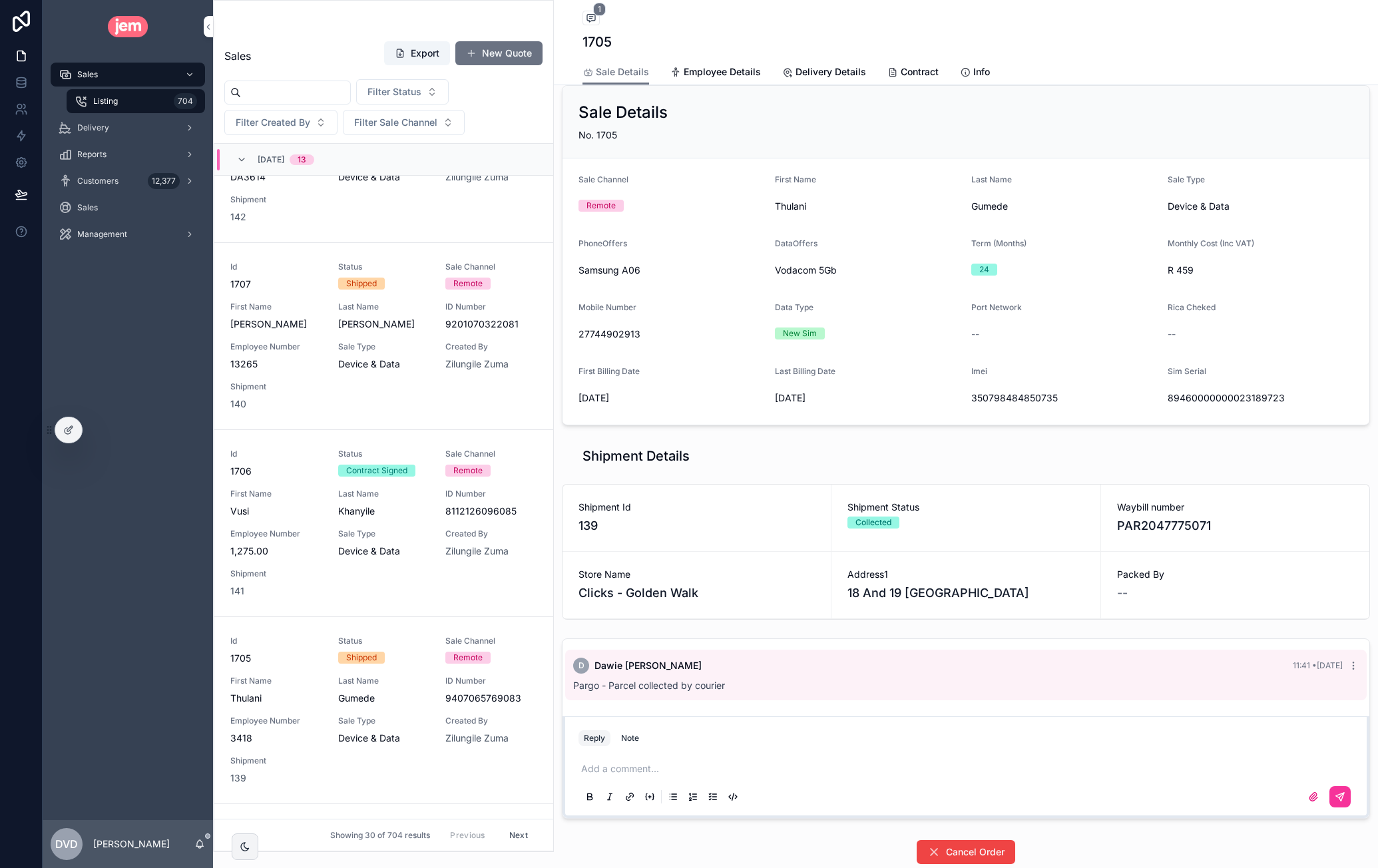
scroll to position [160, 0]
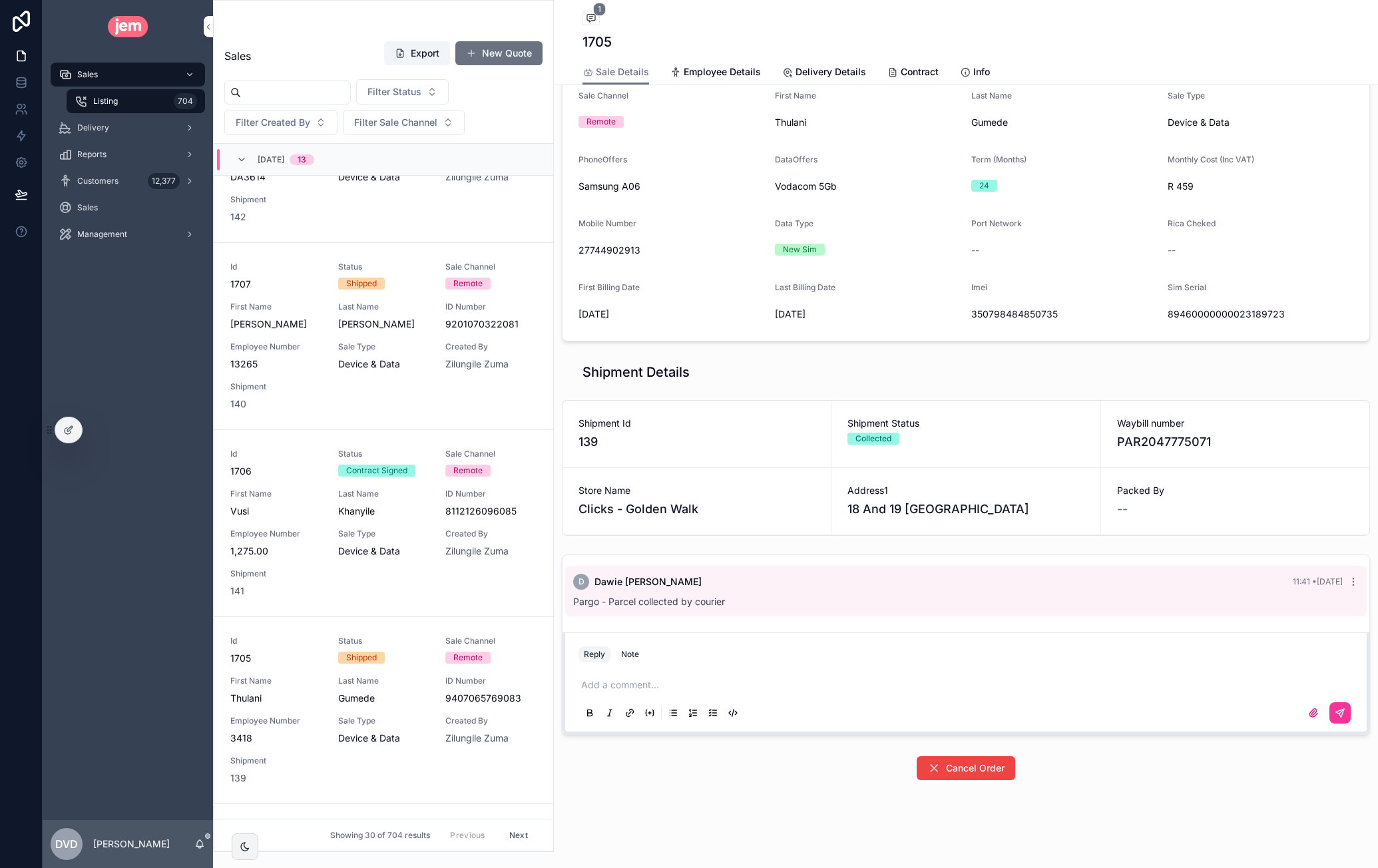
click at [724, 596] on span "Pargo - Parcel collected by courier" at bounding box center [648, 601] width 152 height 11
click at [807, 580] on div "D [PERSON_NAME] 11:41 • [DATE]" at bounding box center [966, 581] width 786 height 16
click at [694, 600] on span "Pargo - Parcel collected by courier" at bounding box center [648, 601] width 152 height 11
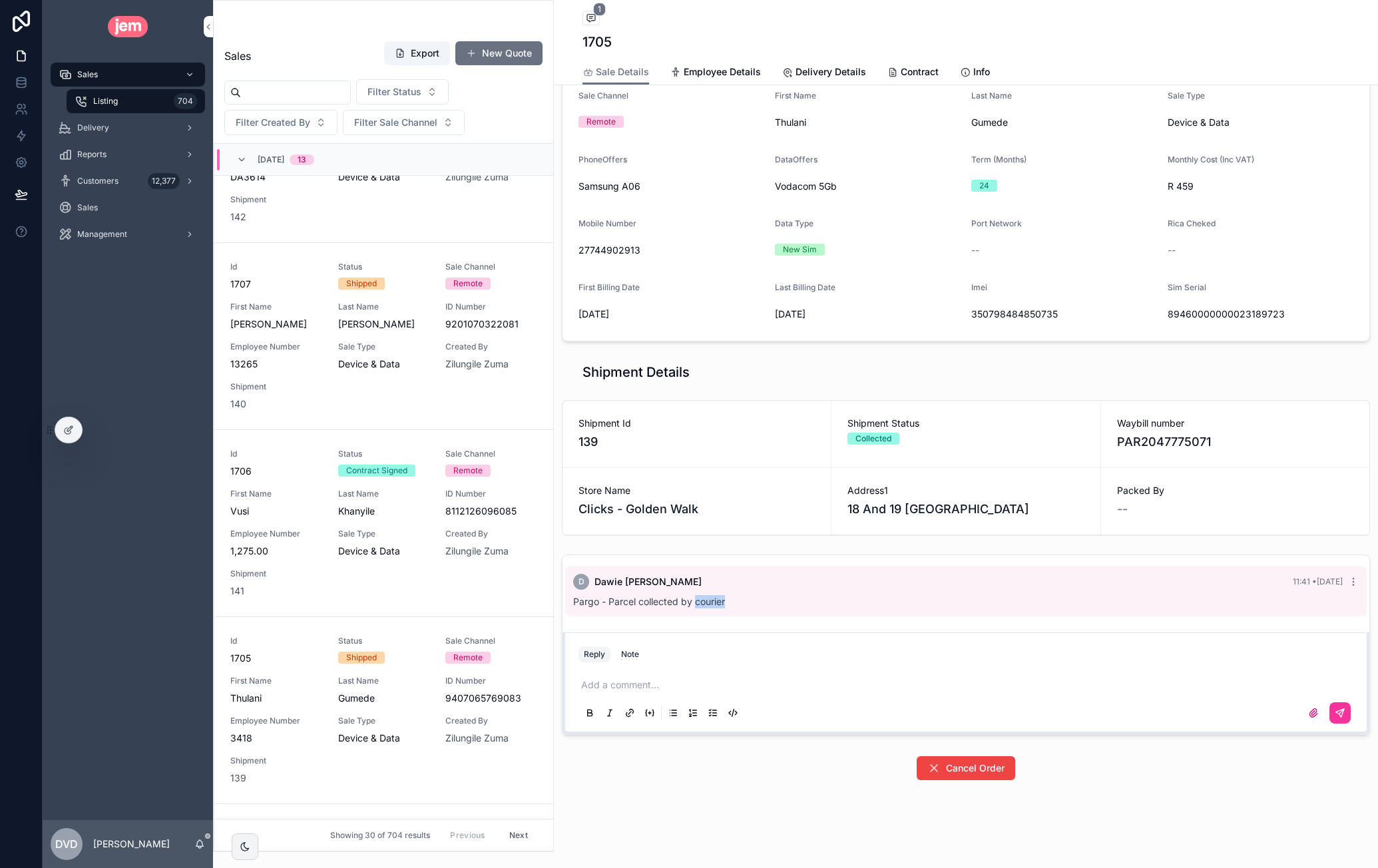
click at [694, 600] on span "Pargo - Parcel collected by courier" at bounding box center [648, 601] width 152 height 11
click at [703, 600] on span "Pargo - Parcel collected by courier" at bounding box center [648, 601] width 152 height 11
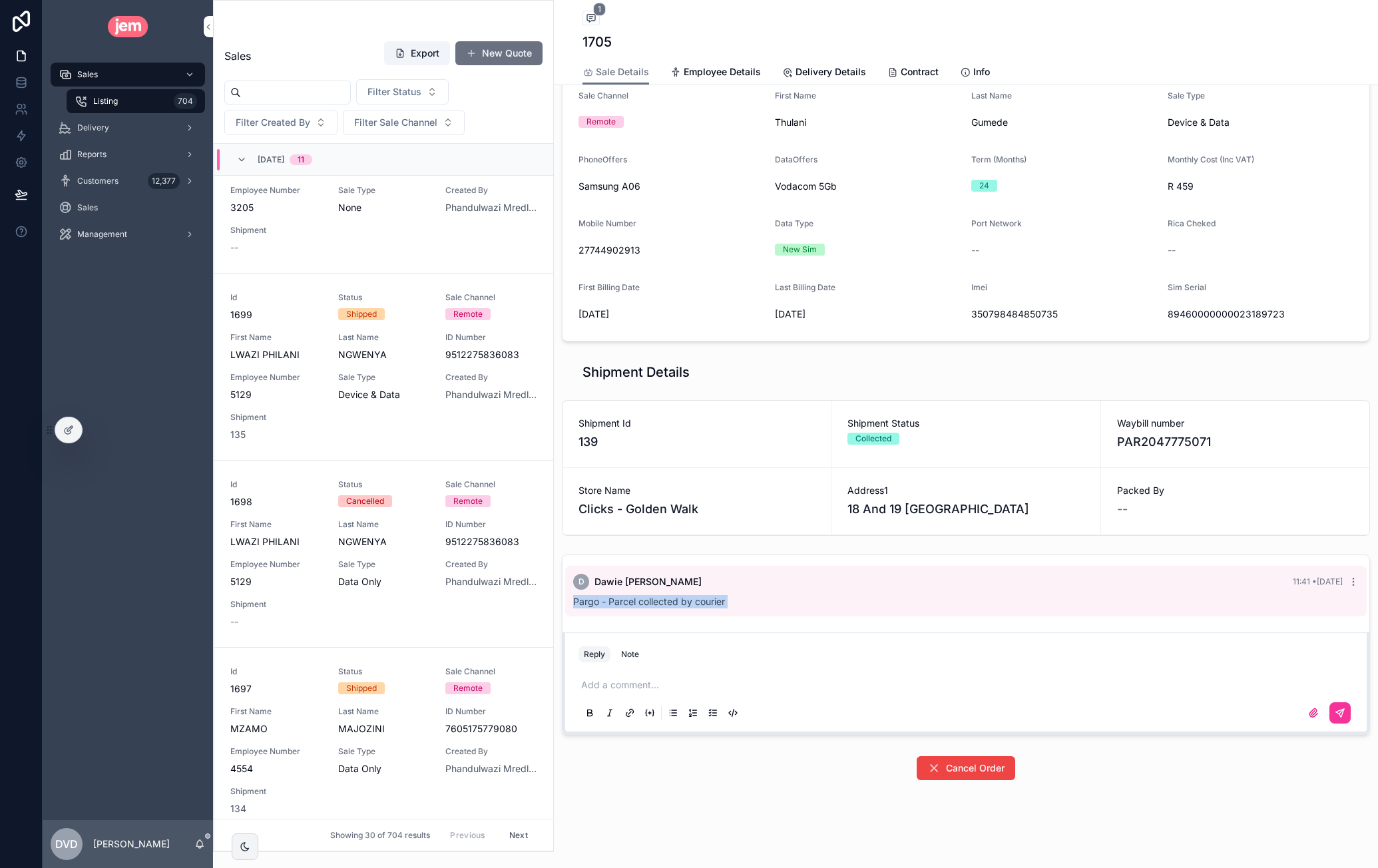
scroll to position [4028, 0]
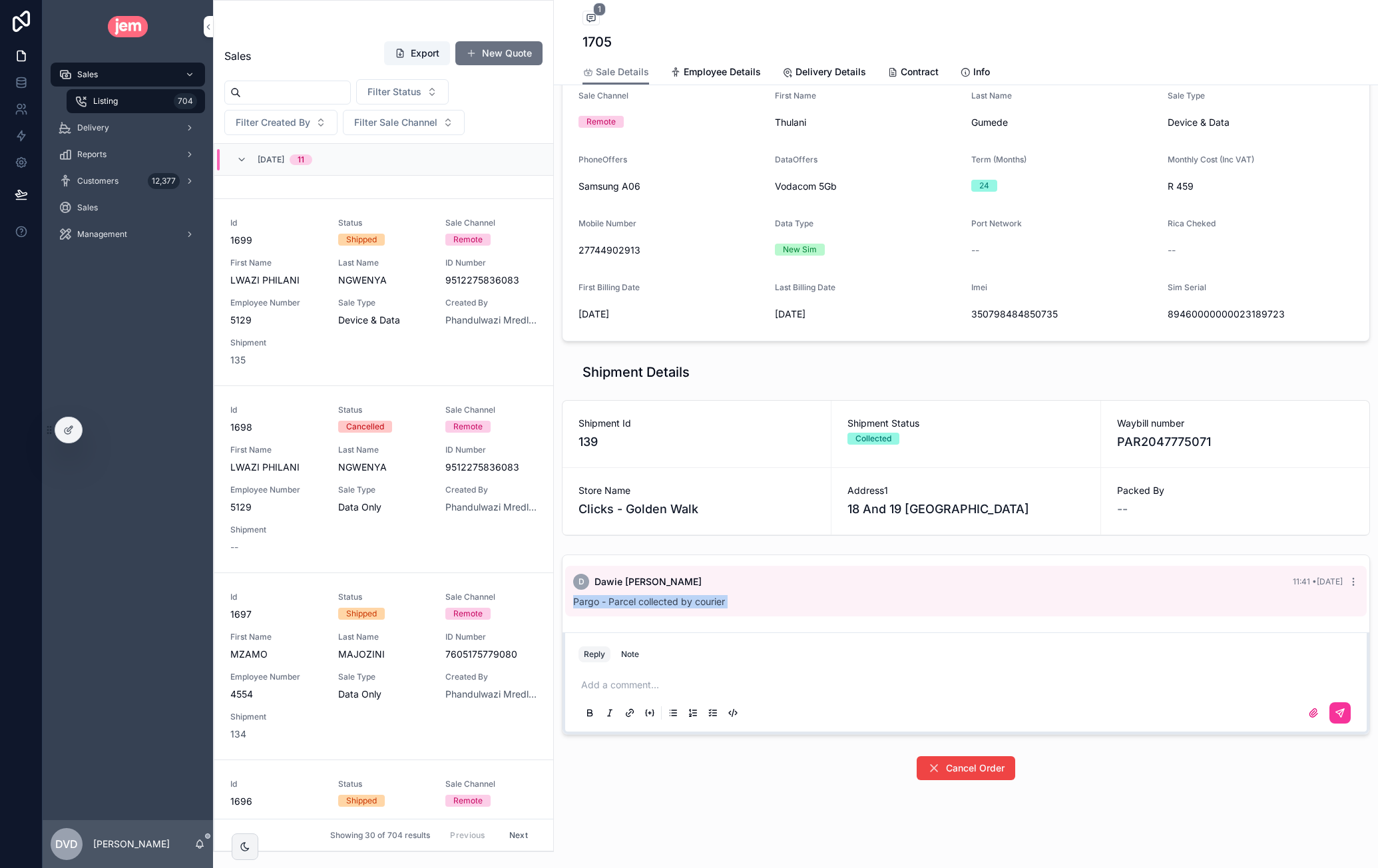
click at [405, 503] on span "Data Only" at bounding box center [385, 507] width 92 height 13
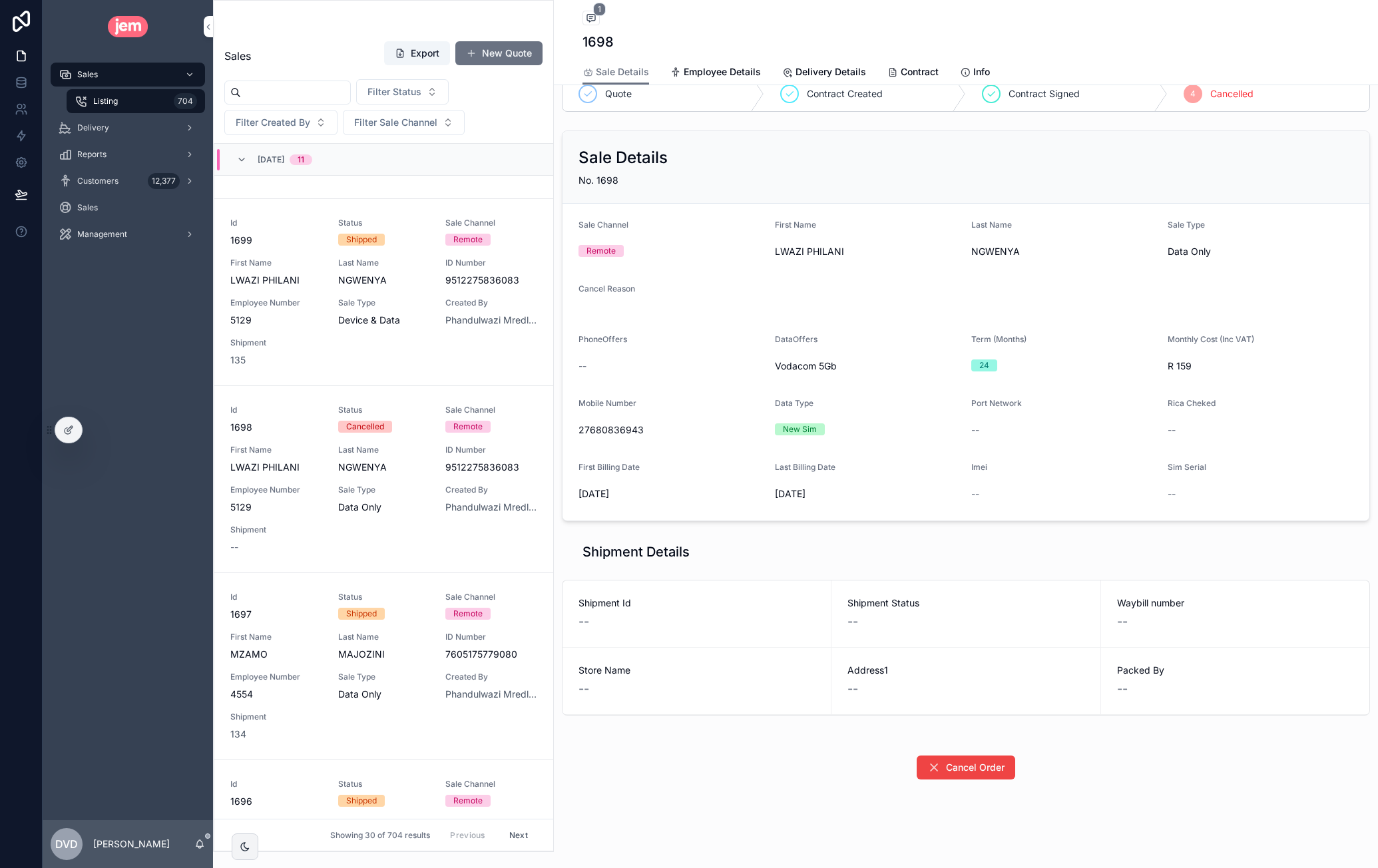
scroll to position [4294, 0]
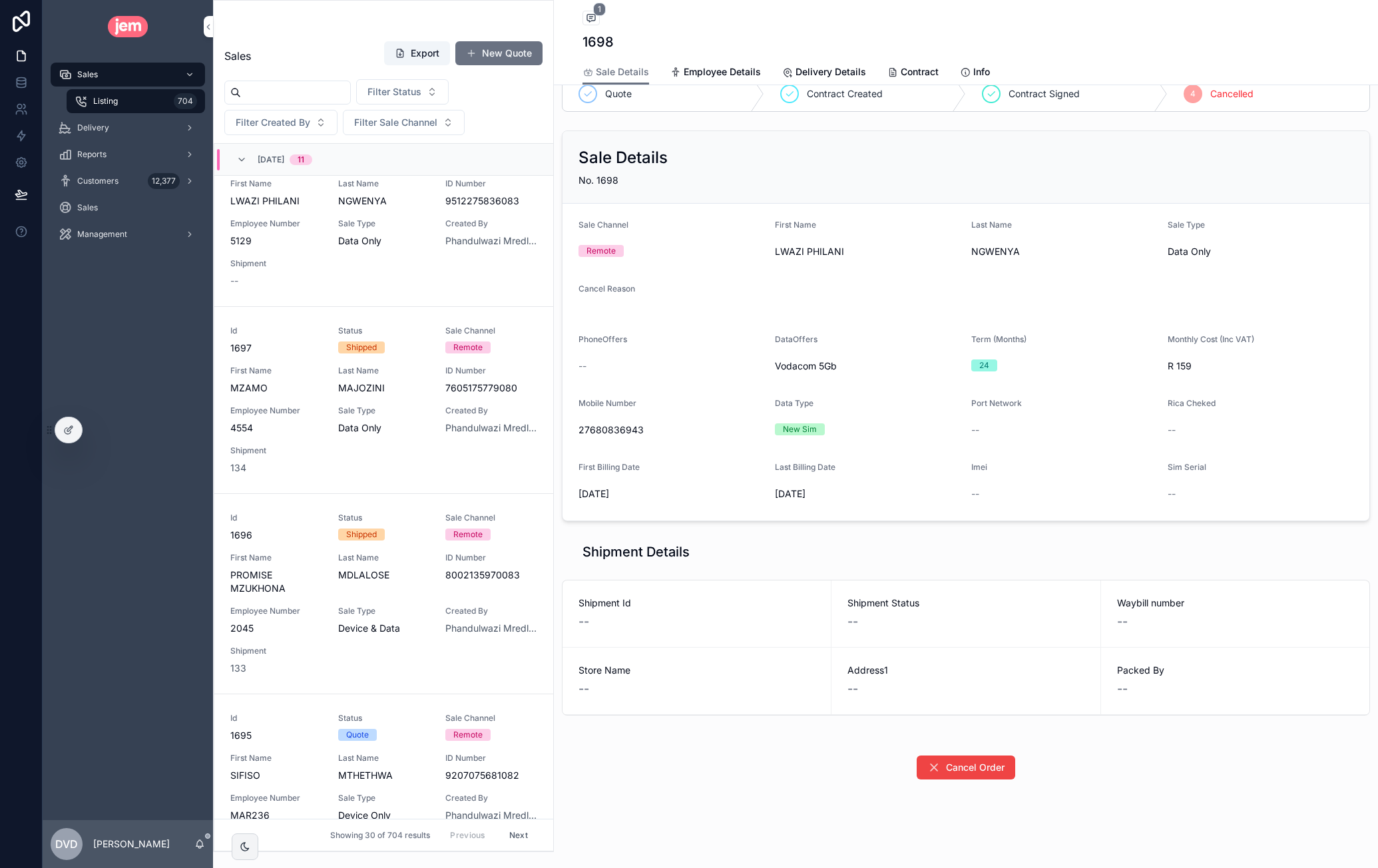
click at [400, 436] on div "Id 1697 Status Shipped Sale Channel Remote First Name MZAMO Last Name MAJOZINI …" at bounding box center [384, 400] width 307 height 149
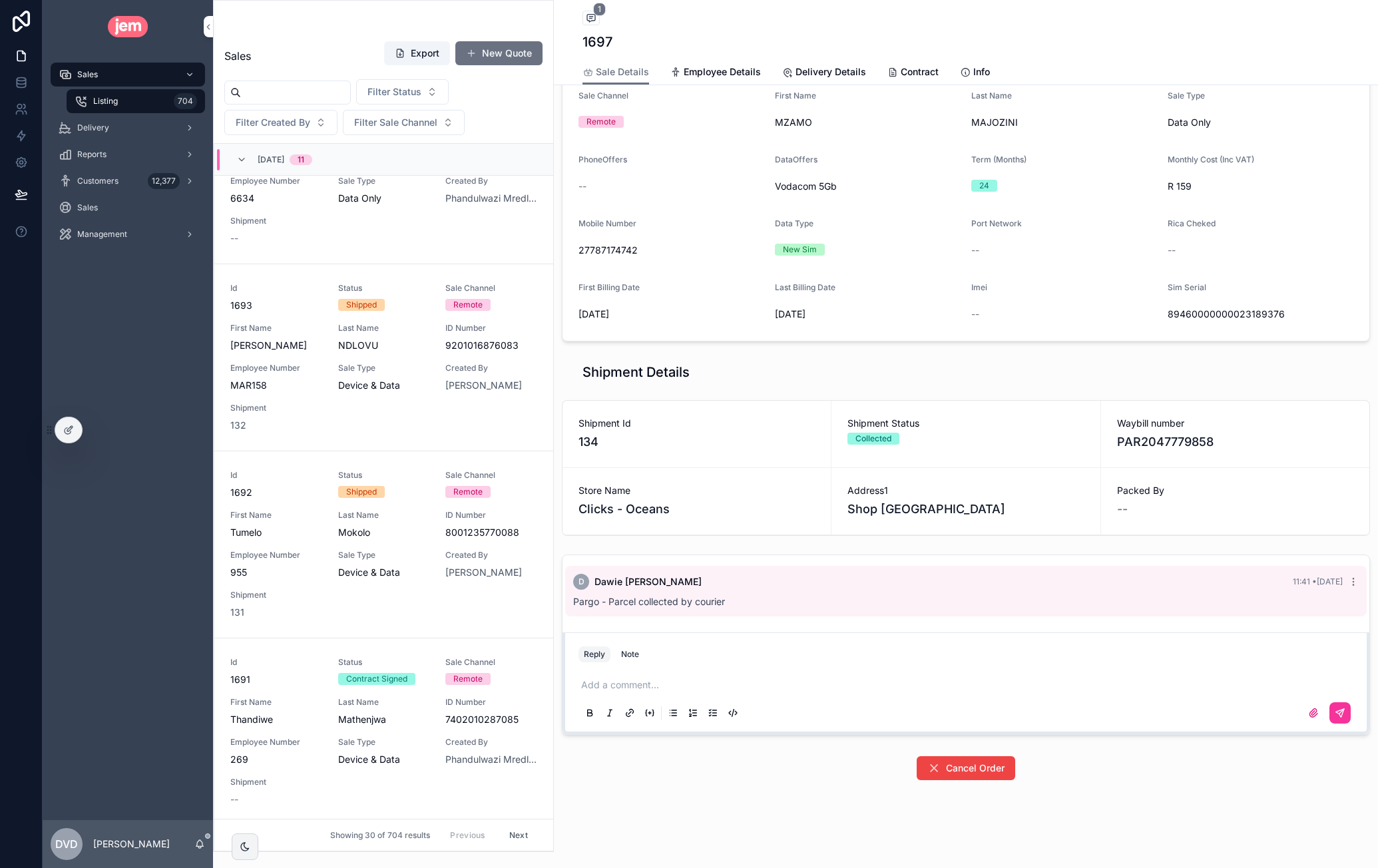
scroll to position [5099, 0]
click at [421, 89] on span "Filter Status" at bounding box center [394, 91] width 53 height 13
click at [386, 248] on div "Delivered" at bounding box center [431, 251] width 185 height 21
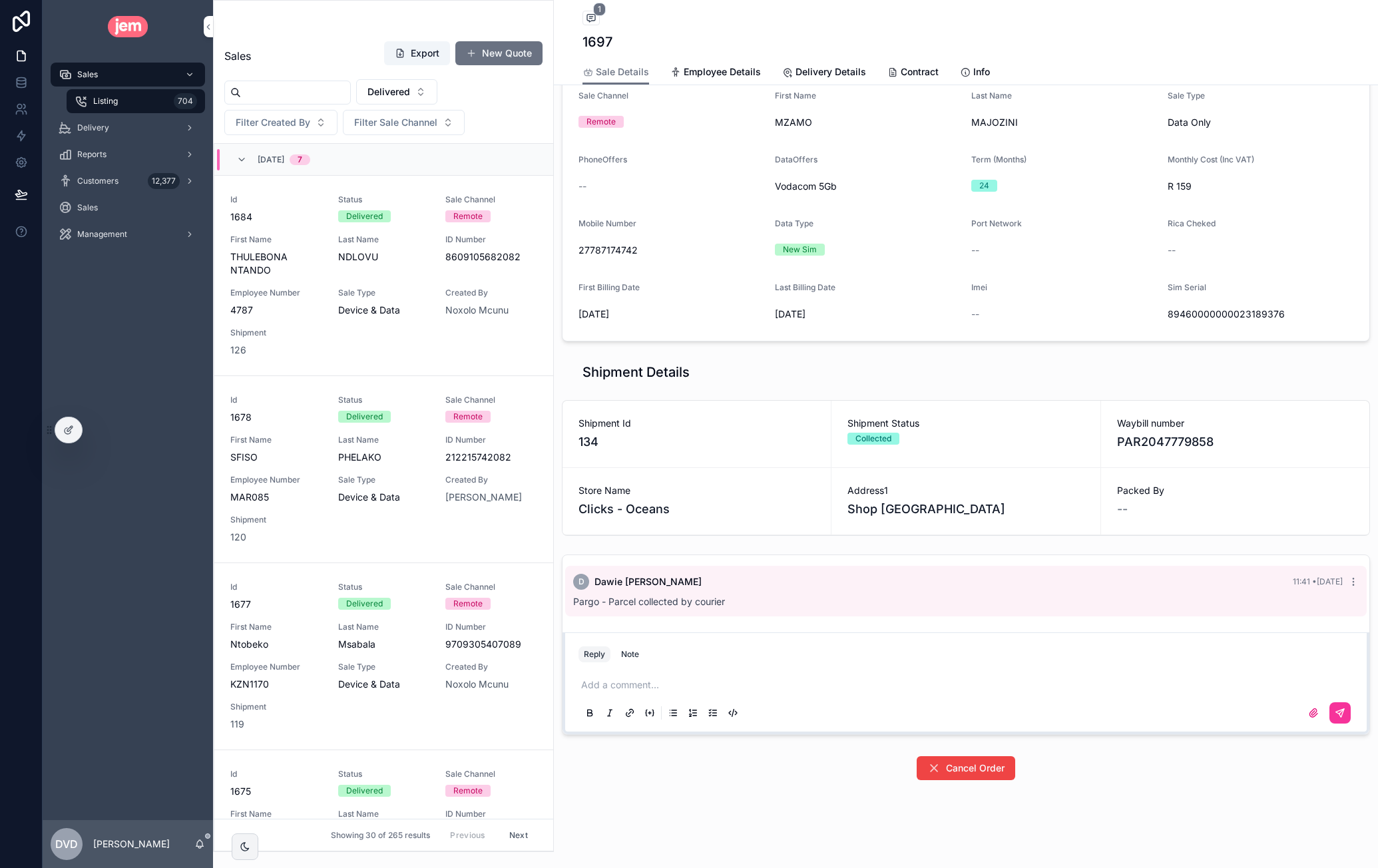
click at [411, 284] on div "Id 1684 Status Delivered Sale Channel Remote First Name THULEBONA NTANDO Last N…" at bounding box center [384, 276] width 307 height 162
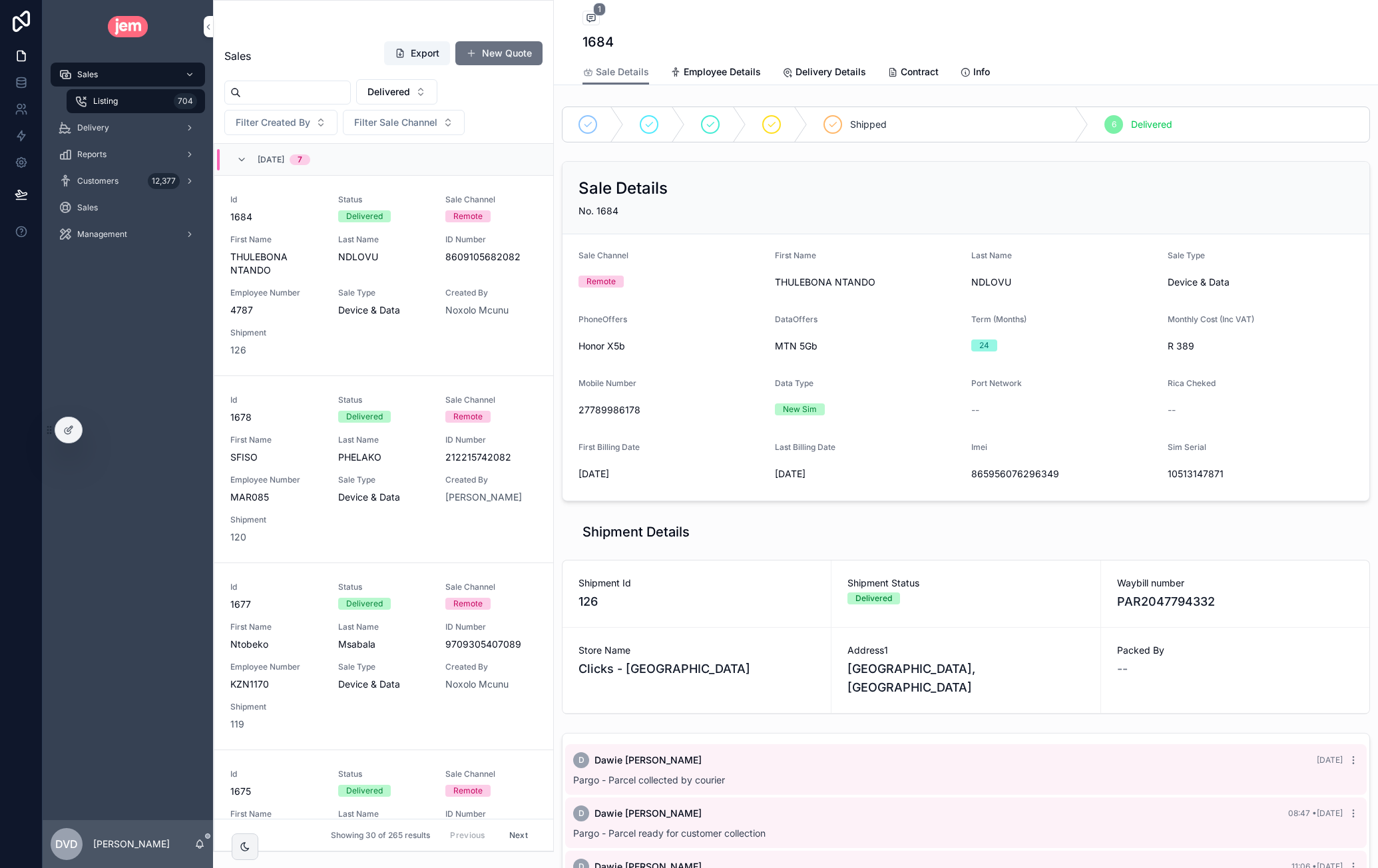
click at [596, 38] on h1 "1684" at bounding box center [599, 42] width 31 height 18
click at [596, 37] on h1 "1684" at bounding box center [599, 42] width 31 height 18
copy h1 "1684"
click at [306, 88] on input "scrollable content" at bounding box center [295, 92] width 109 height 18
paste input "****"
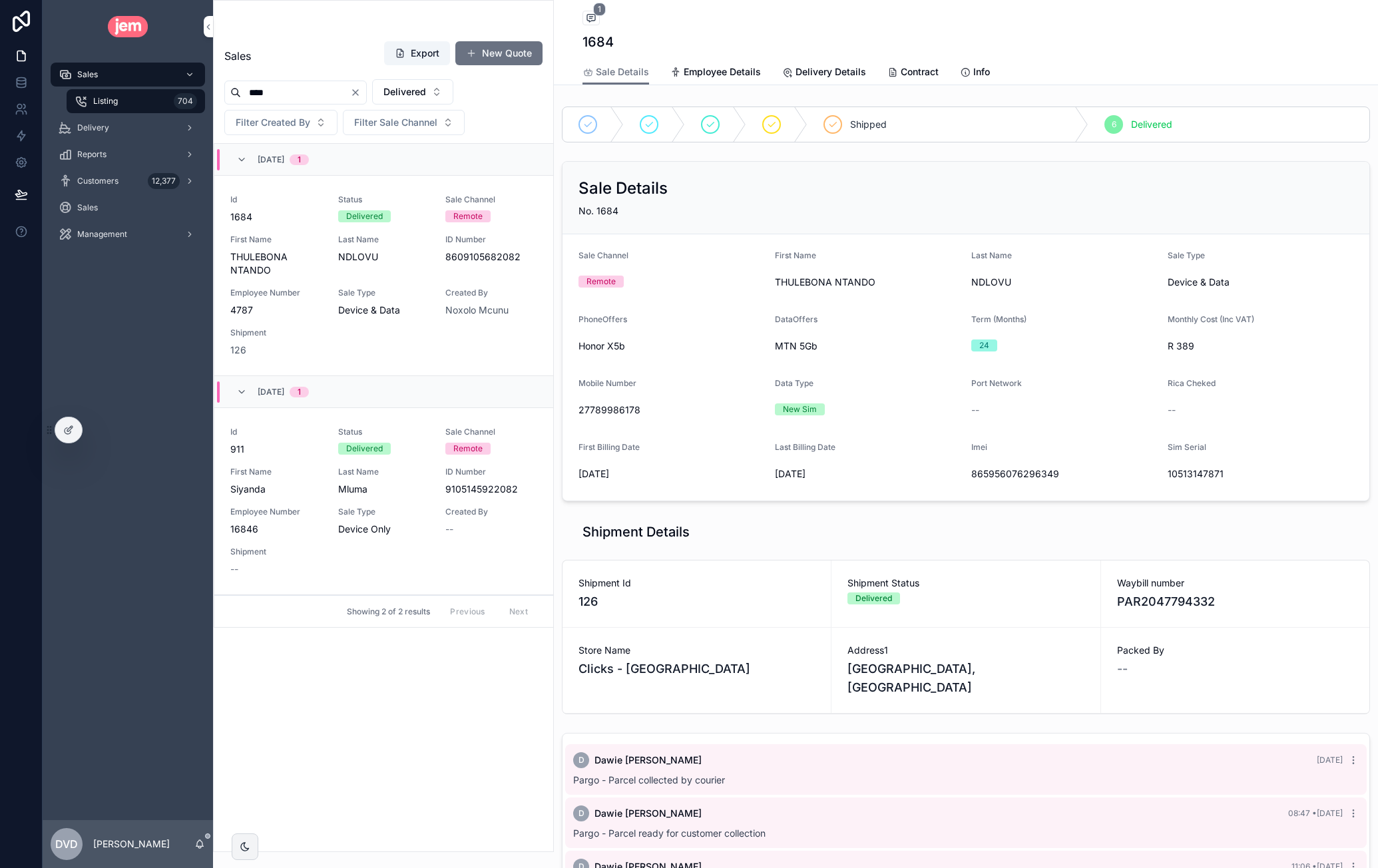
type input "****"
click at [295, 245] on div "First Name THULEBONA NTANDO" at bounding box center [277, 256] width 92 height 42
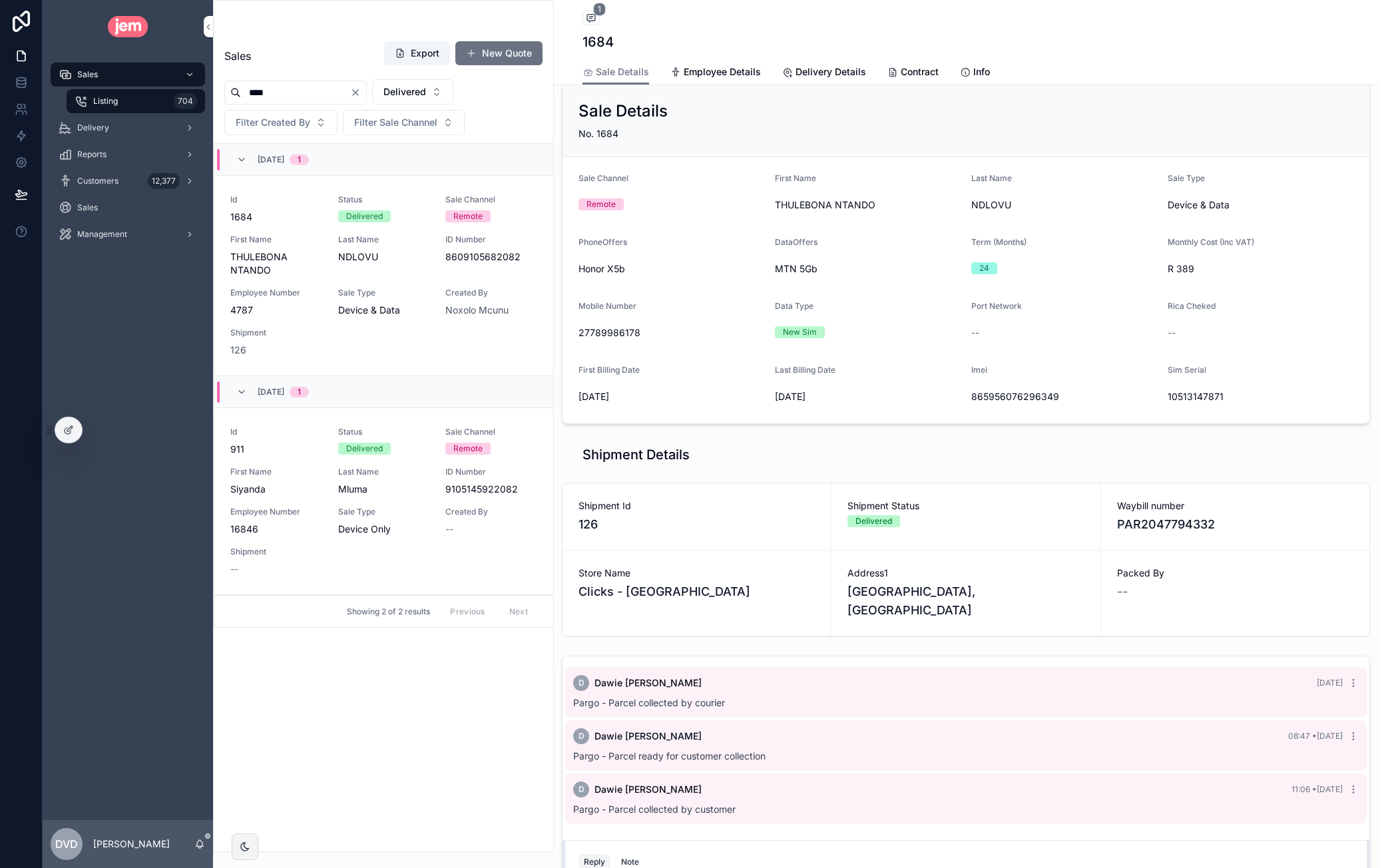
scroll to position [133, 0]
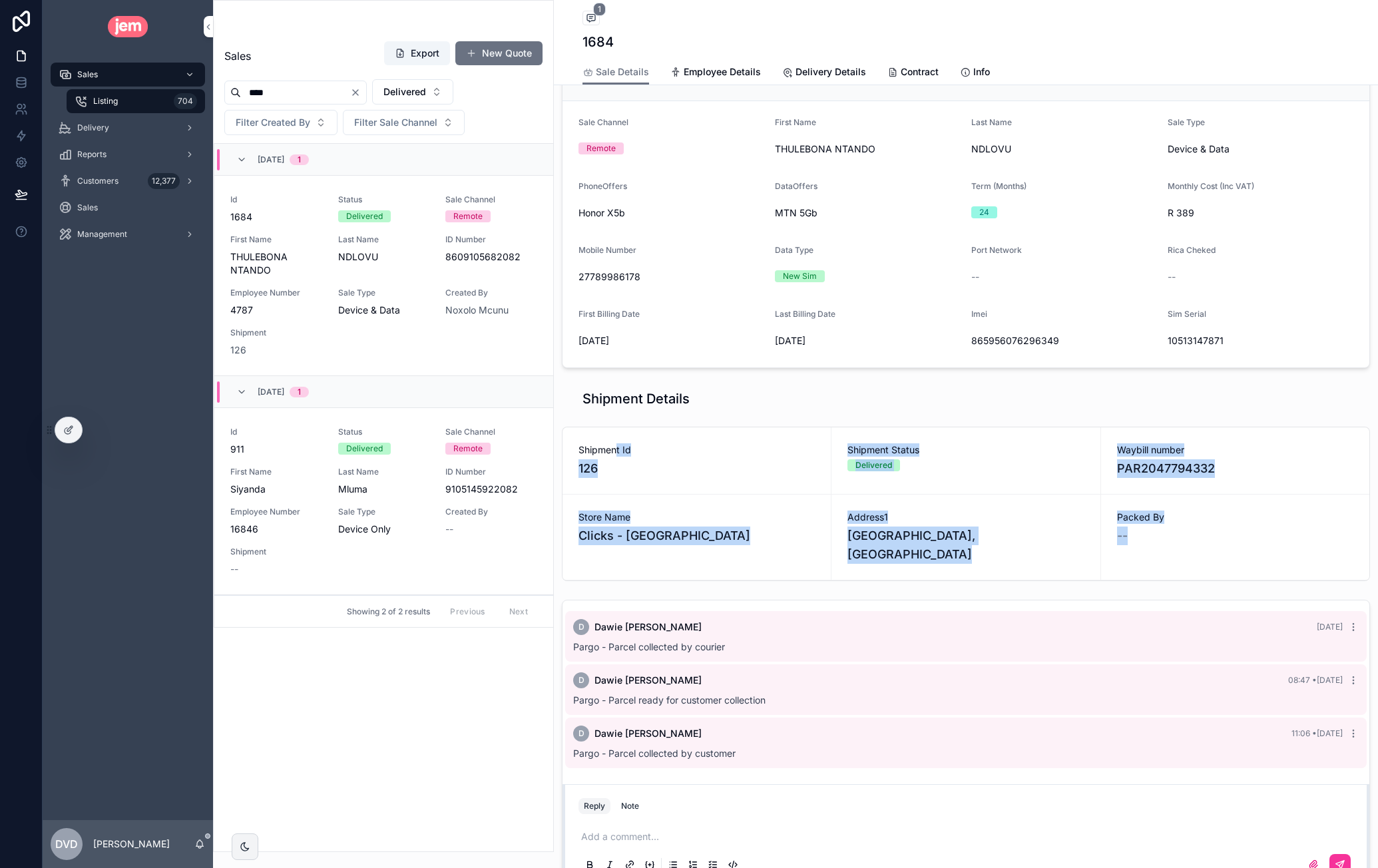
drag, startPoint x: 649, startPoint y: 448, endPoint x: 1189, endPoint y: 544, distance: 548.5
click at [1189, 544] on div "Shipment Id 126 Shipment Status Delivered Waybill number PAR2047794332 Store Na…" at bounding box center [966, 504] width 808 height 154
click at [978, 451] on span "Shipment Status" at bounding box center [966, 450] width 236 height 13
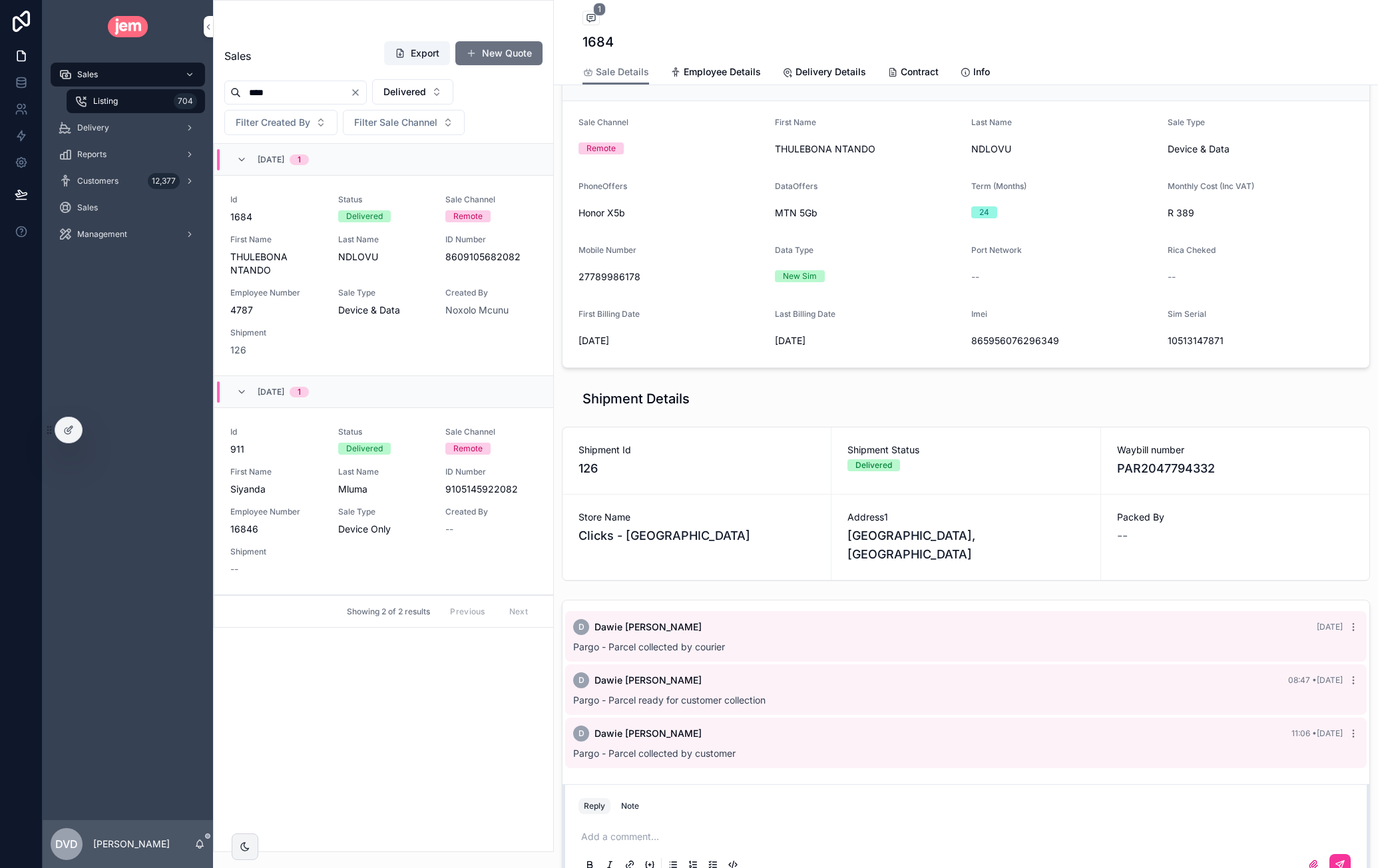
click at [802, 649] on div "Pargo - Parcel collected by courier" at bounding box center [966, 647] width 786 height 13
click at [658, 641] on span "Pargo - Parcel collected by courier" at bounding box center [648, 647] width 152 height 11
click at [678, 704] on span "Pargo - Parcel ready for customer collection" at bounding box center [669, 700] width 193 height 11
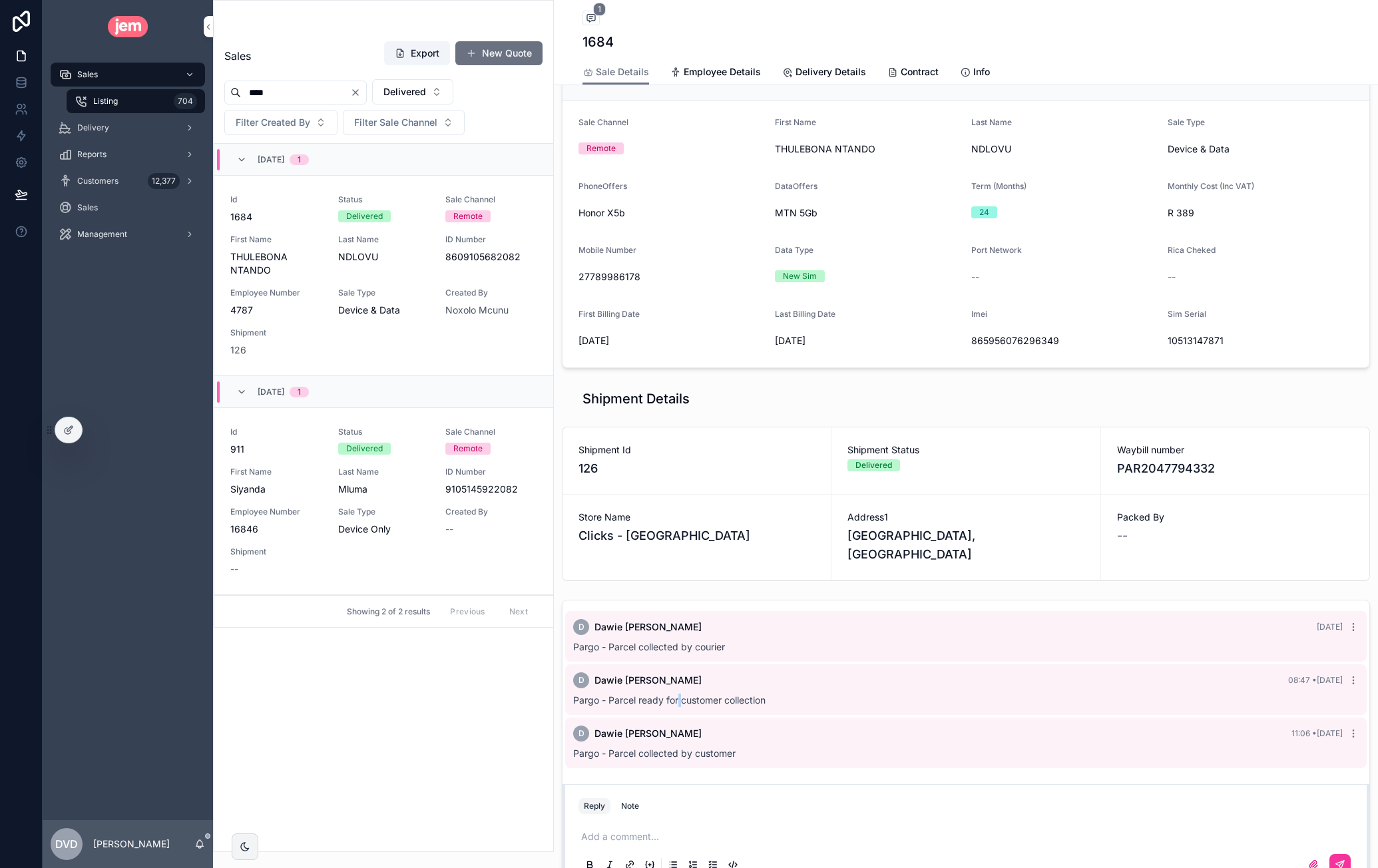
click at [678, 704] on span "Pargo - Parcel ready for customer collection" at bounding box center [669, 700] width 193 height 11
click at [682, 752] on span "Pargo - Parcel collected by customer" at bounding box center [654, 754] width 162 height 11
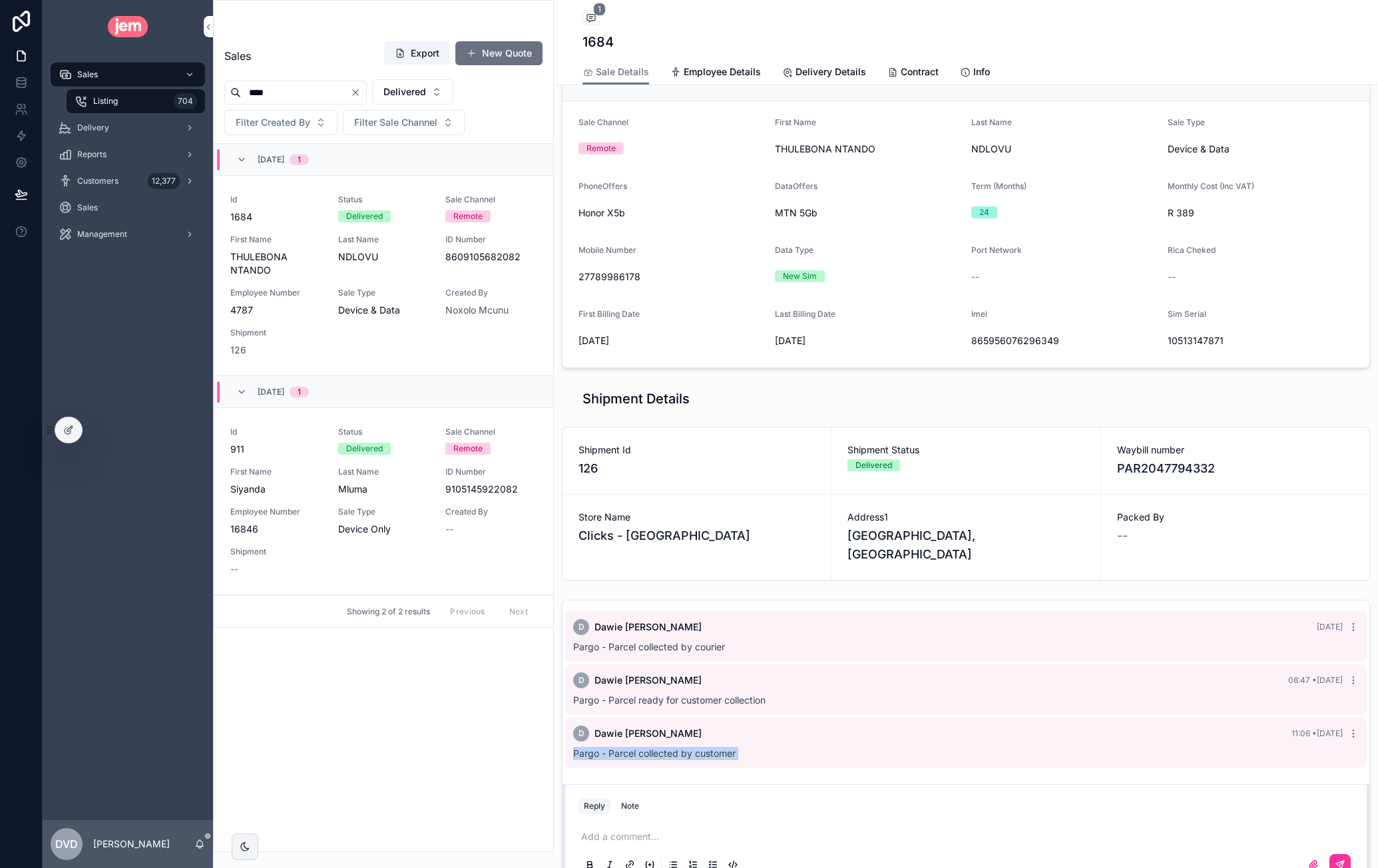
click at [683, 753] on span "Pargo - Parcel collected by customer" at bounding box center [654, 754] width 162 height 11
click at [733, 695] on span "Pargo - Parcel ready for customer collection" at bounding box center [669, 700] width 193 height 11
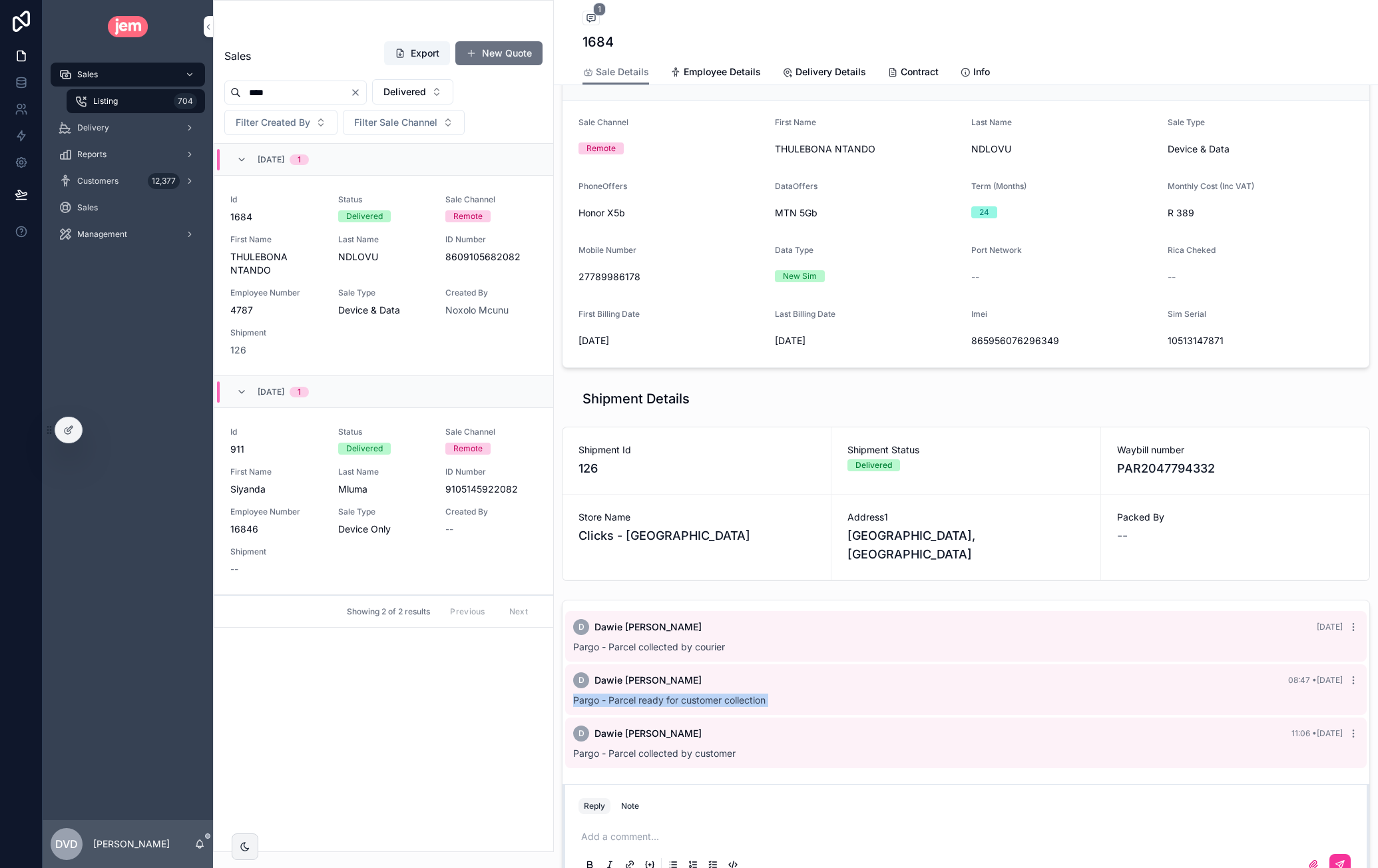
click at [733, 695] on span "Pargo - Parcel ready for customer collection" at bounding box center [669, 700] width 193 height 11
click at [701, 642] on span "Pargo - Parcel collected by courier" at bounding box center [648, 647] width 152 height 11
click at [693, 732] on span "[PERSON_NAME]" at bounding box center [648, 733] width 107 height 13
click at [693, 733] on span "[PERSON_NAME]" at bounding box center [648, 733] width 107 height 13
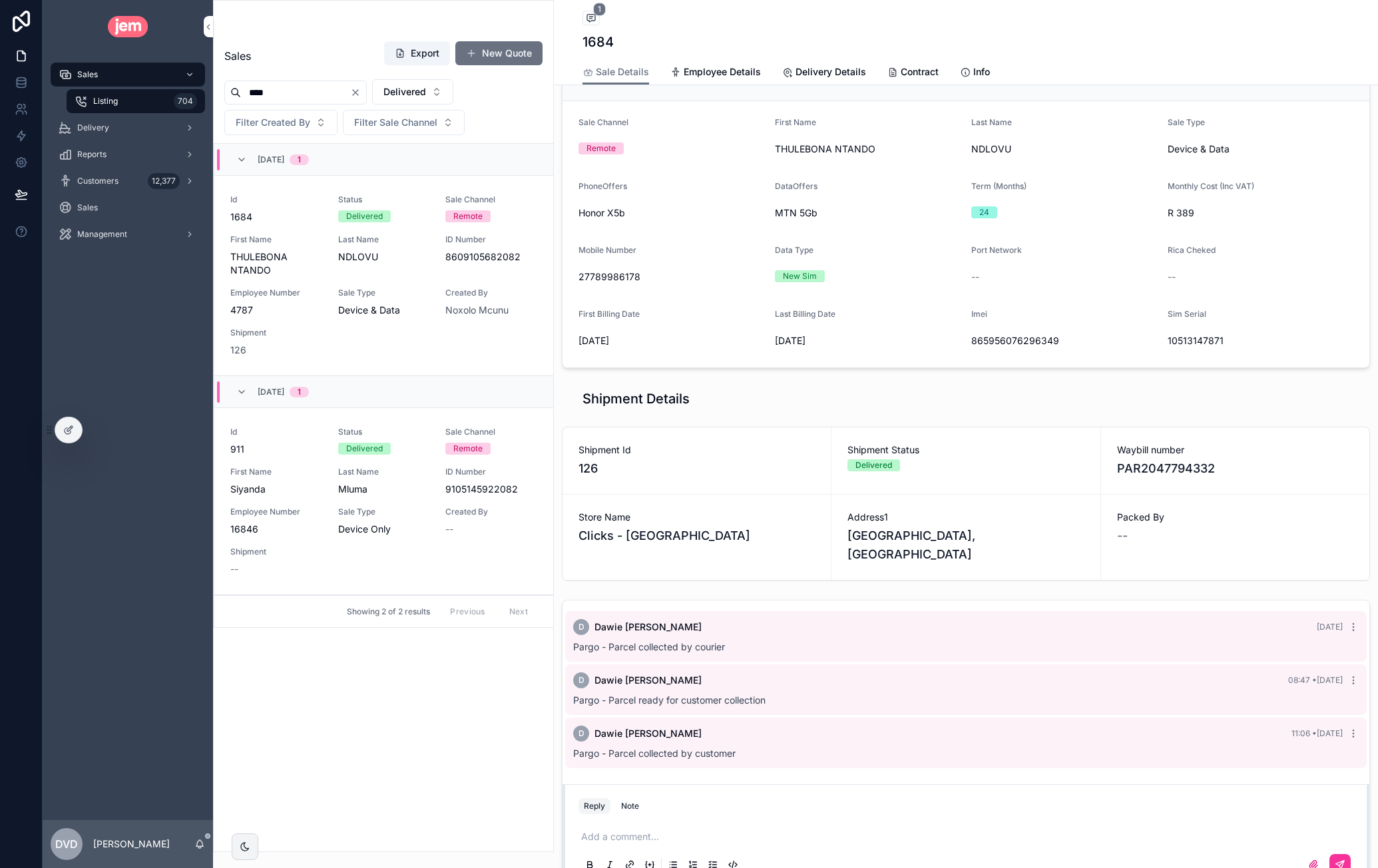
click at [713, 702] on span "Pargo - Parcel ready for customer collection" at bounding box center [669, 700] width 193 height 11
click at [722, 678] on div "D [PERSON_NAME] 08:47 • [DATE]" at bounding box center [966, 680] width 786 height 16
click at [706, 644] on span "Pargo - Parcel collected by courier" at bounding box center [648, 647] width 152 height 11
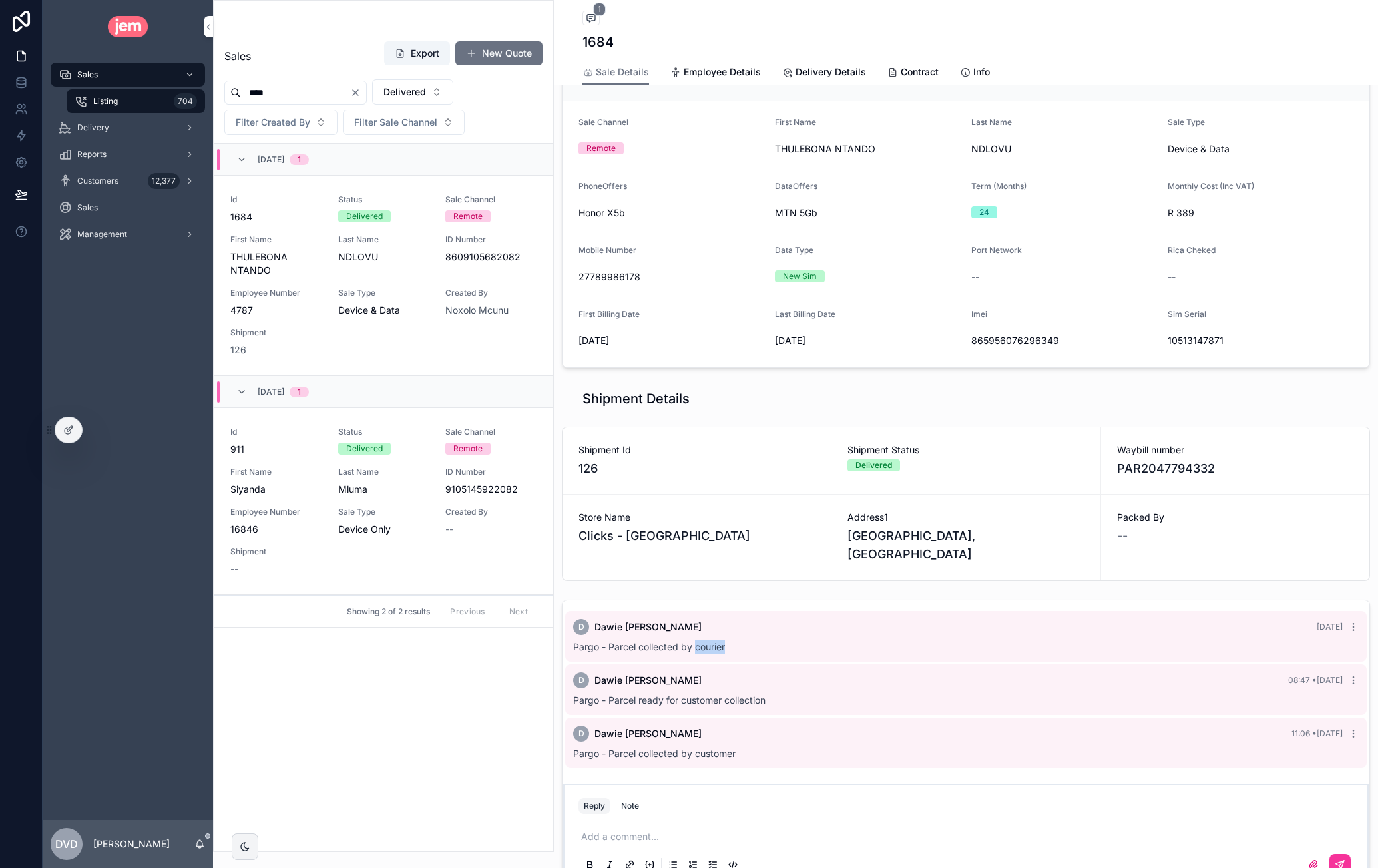
click at [706, 644] on span "Pargo - Parcel collected by courier" at bounding box center [648, 647] width 152 height 11
click at [706, 645] on span "Pargo - Parcel collected by courier" at bounding box center [648, 647] width 152 height 11
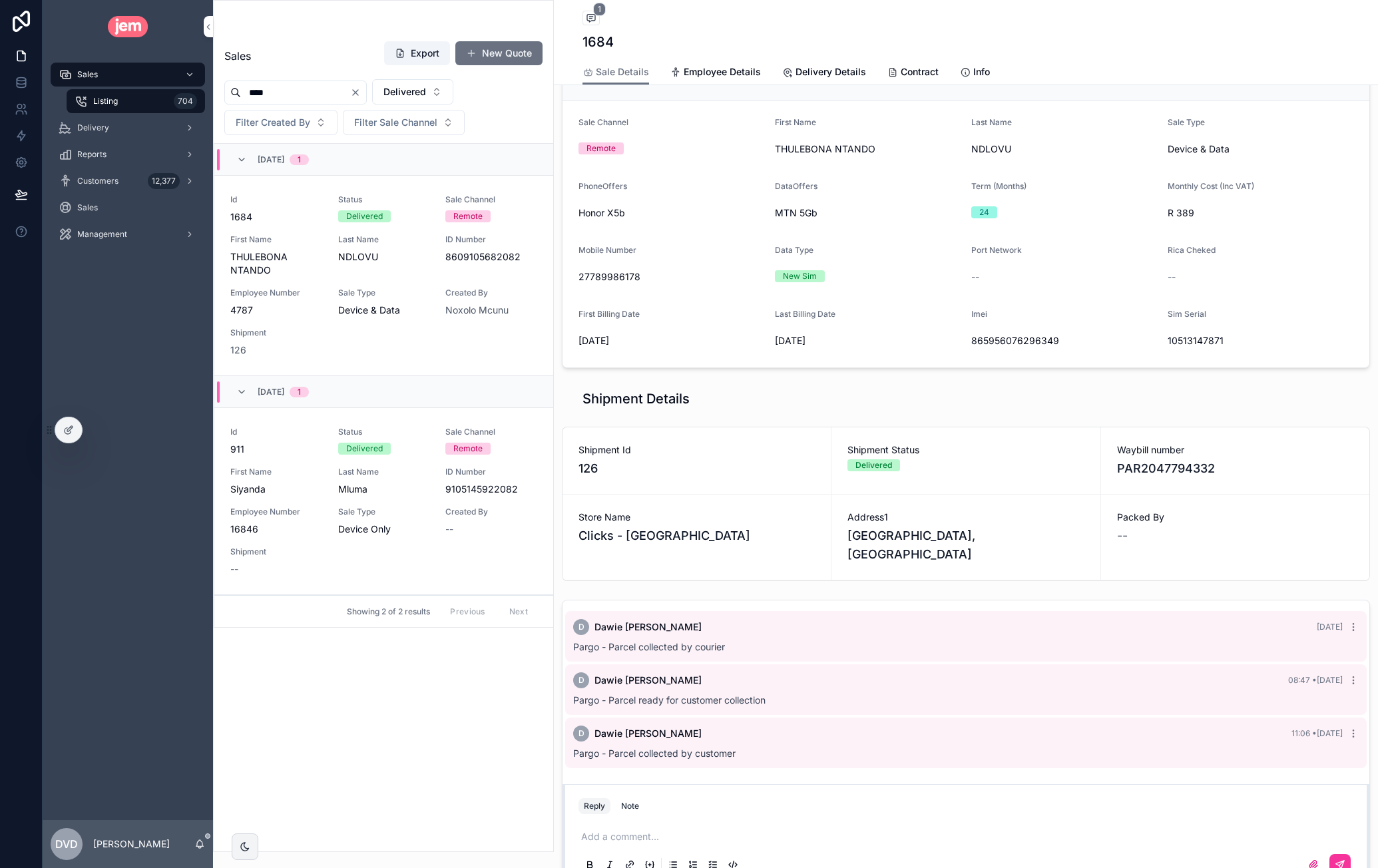
click at [726, 695] on span "Pargo - Parcel ready for customer collection" at bounding box center [669, 700] width 193 height 11
click at [684, 750] on span "Pargo - Parcel collected by customer" at bounding box center [654, 754] width 162 height 11
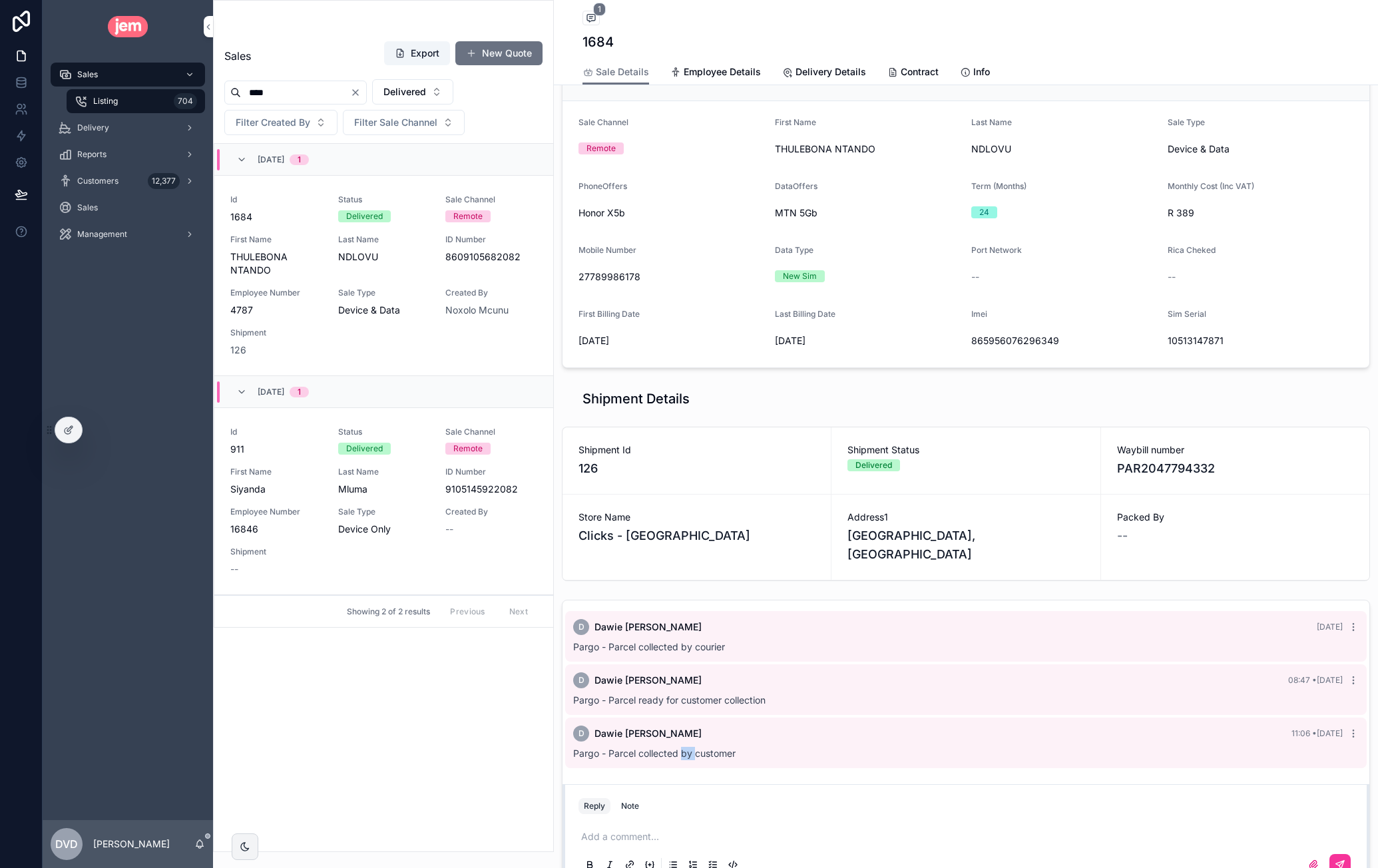
click at [684, 750] on span "Pargo - Parcel collected by customer" at bounding box center [654, 754] width 162 height 11
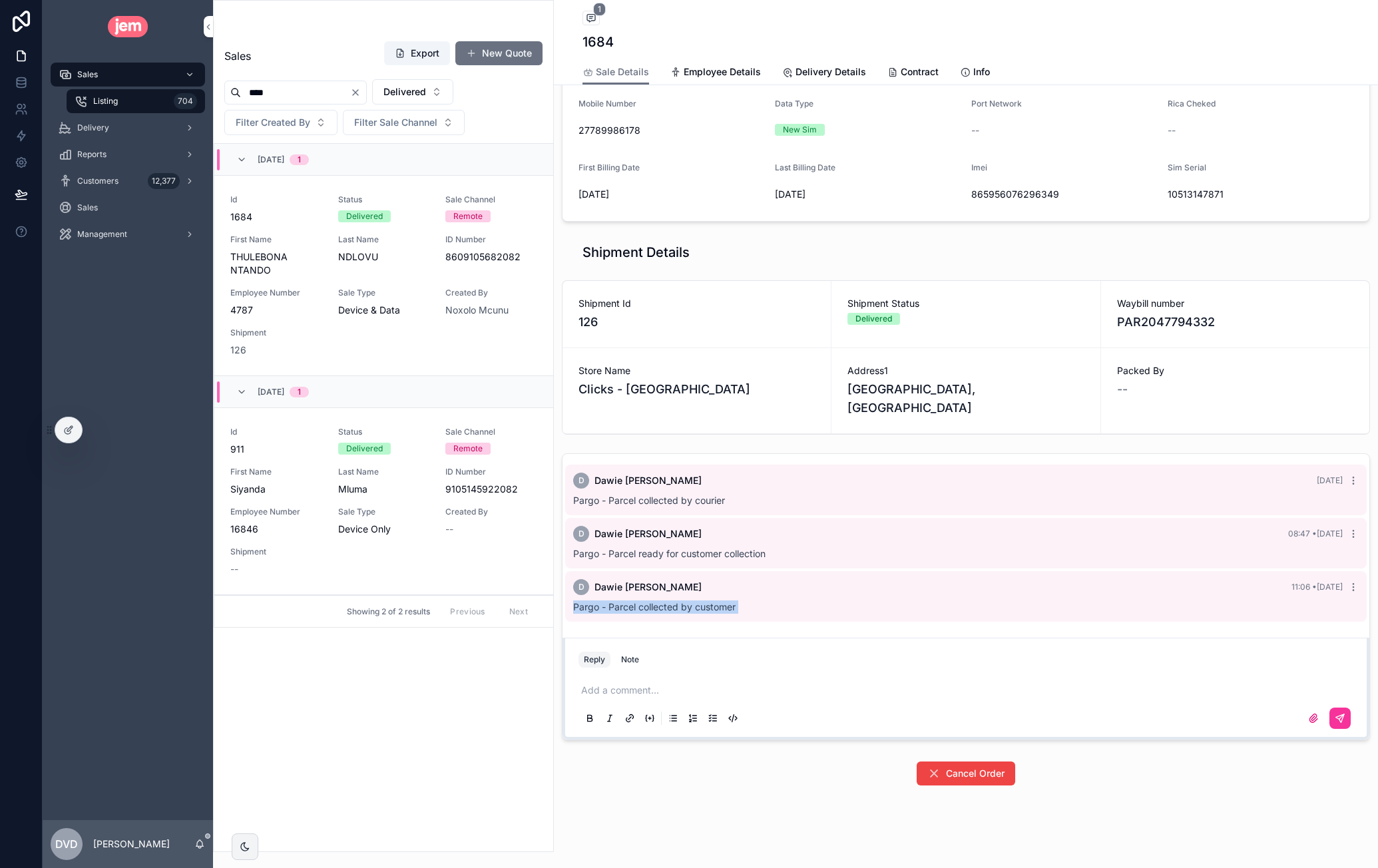
scroll to position [285, 0]
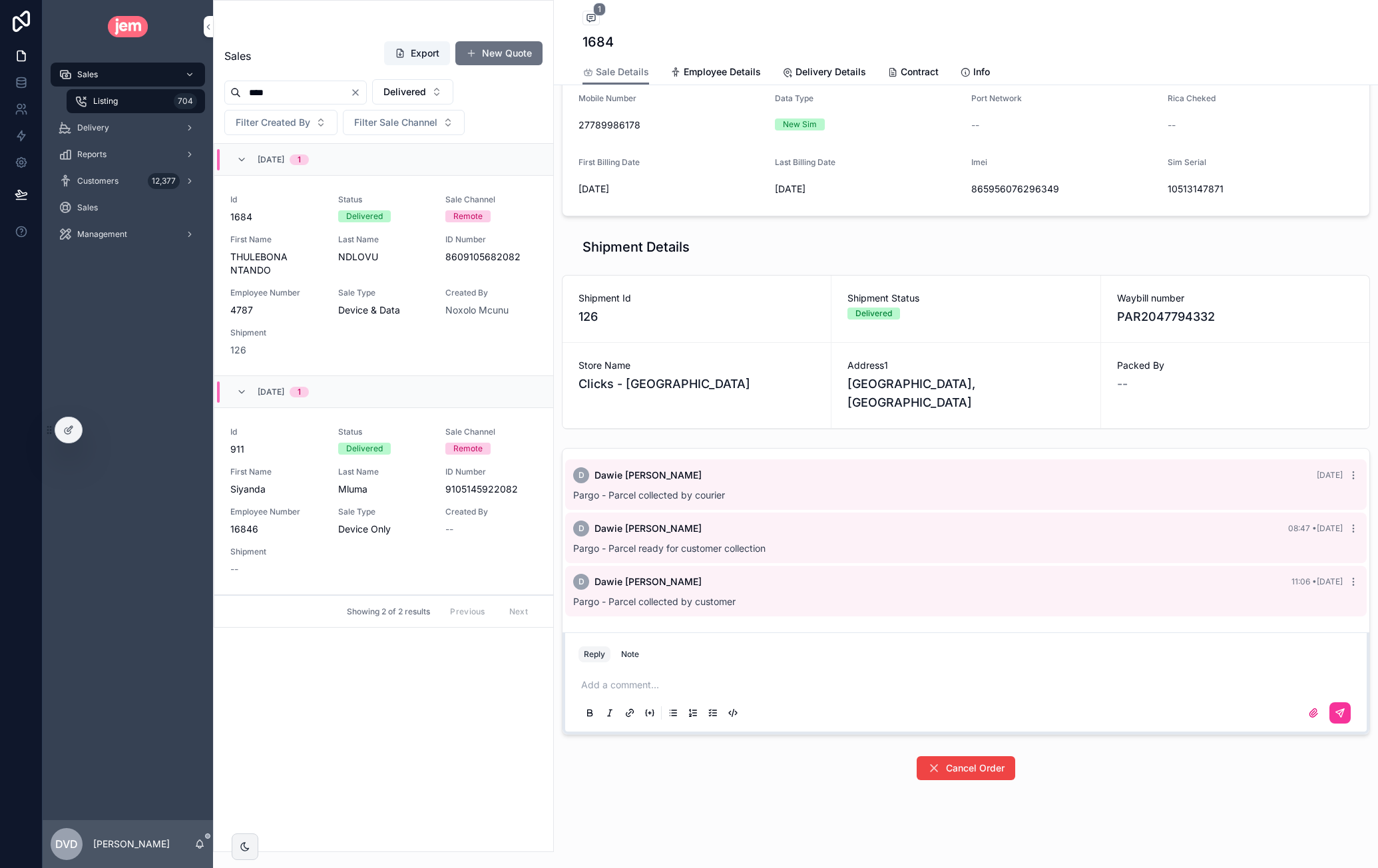
click at [729, 542] on span "Pargo - Parcel ready for customer collection" at bounding box center [669, 548] width 193 height 11
click at [697, 491] on span "Pargo - Parcel collected by courier" at bounding box center [648, 494] width 152 height 11
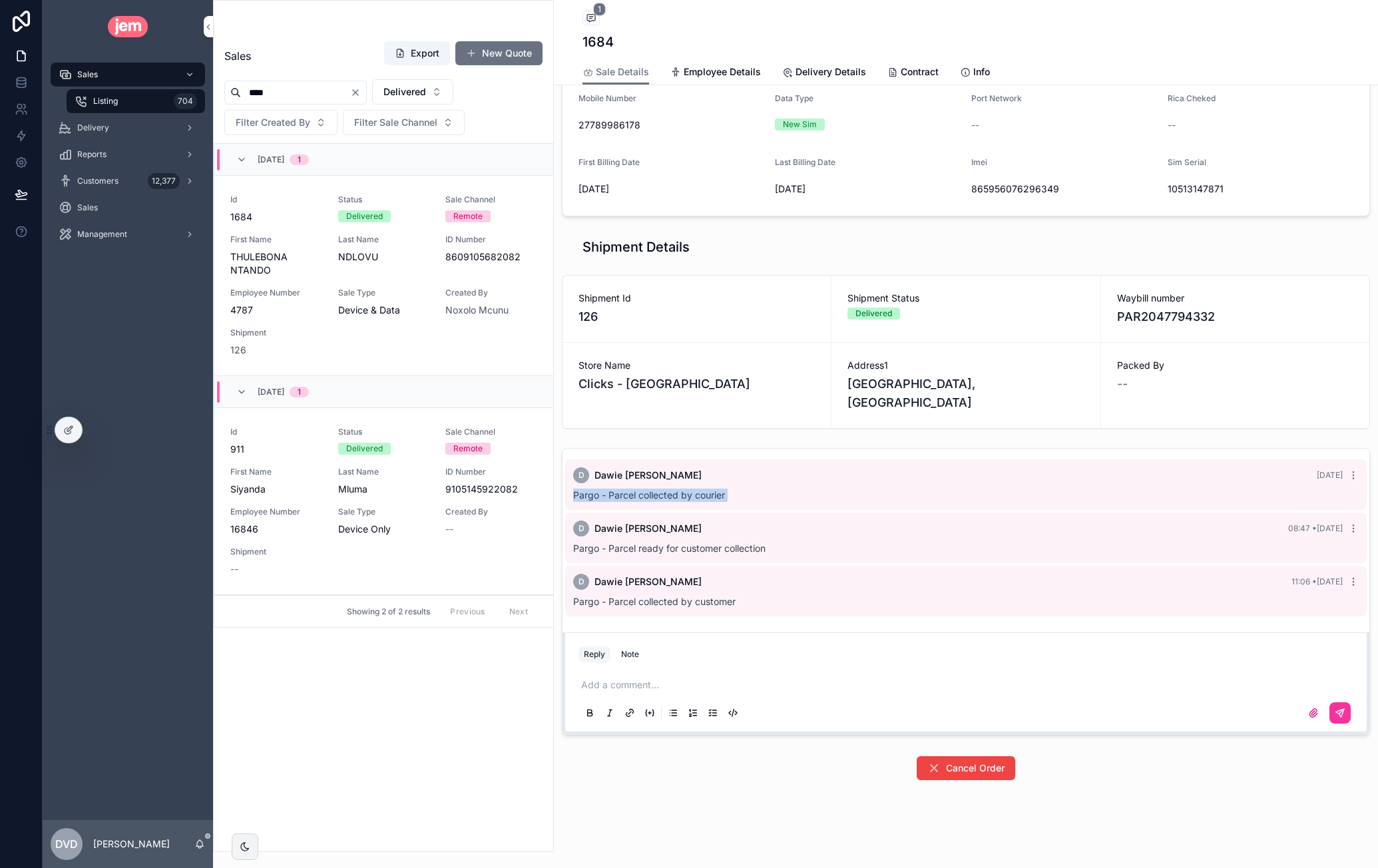
click at [697, 491] on span "Pargo - Parcel collected by courier" at bounding box center [648, 494] width 152 height 11
click at [1317, 474] on span "[DATE]" at bounding box center [1330, 475] width 26 height 10
click at [690, 499] on div "Pargo - Parcel collected by courier" at bounding box center [966, 495] width 786 height 13
click at [693, 498] on span "Pargo - Parcel collected by courier" at bounding box center [648, 494] width 152 height 11
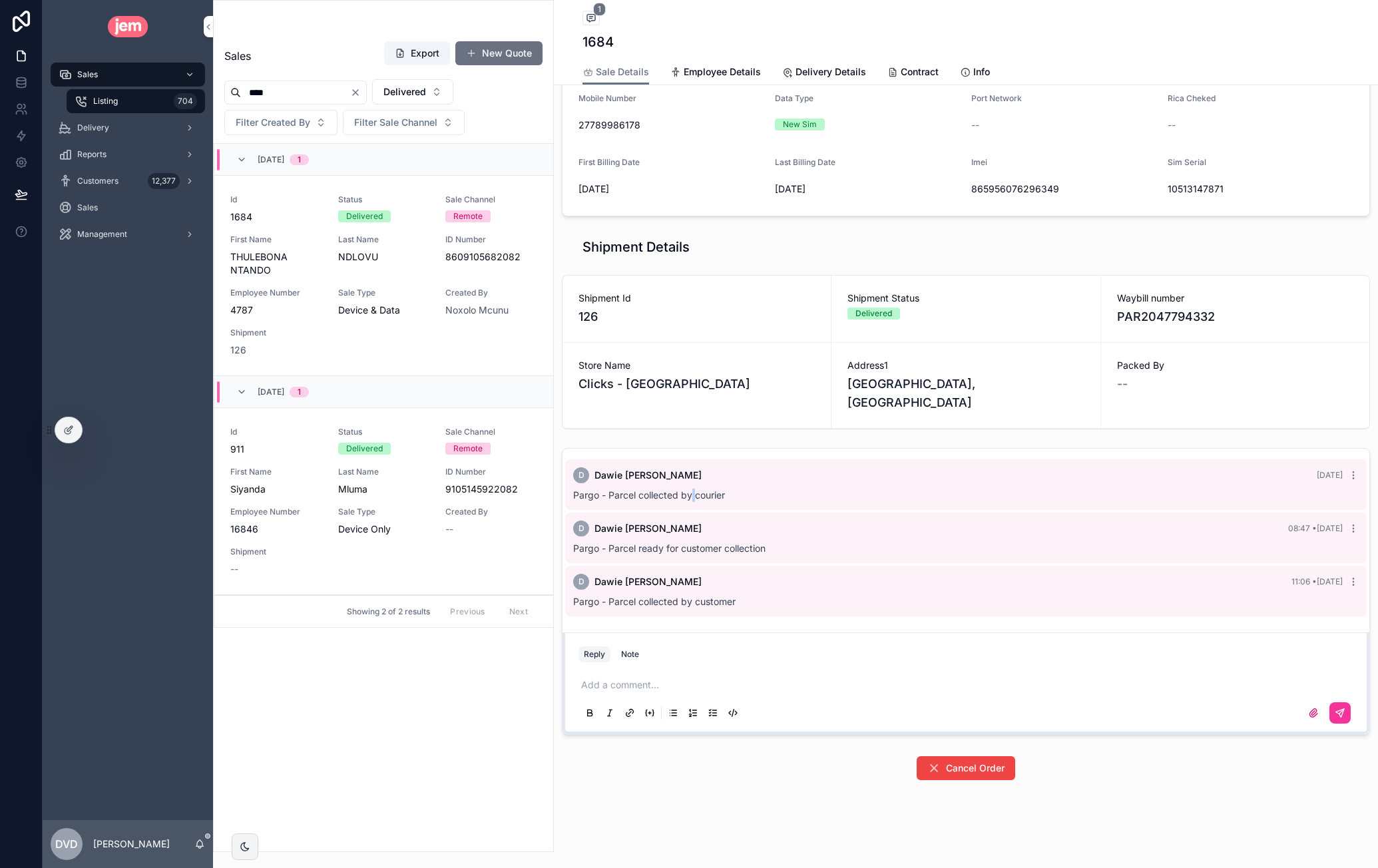
click at [693, 498] on span "Pargo - Parcel collected by courier" at bounding box center [648, 494] width 152 height 11
click at [882, 315] on div "Delivered" at bounding box center [873, 313] width 37 height 12
click at [669, 549] on span "Pargo - Parcel ready for customer collection" at bounding box center [669, 548] width 193 height 11
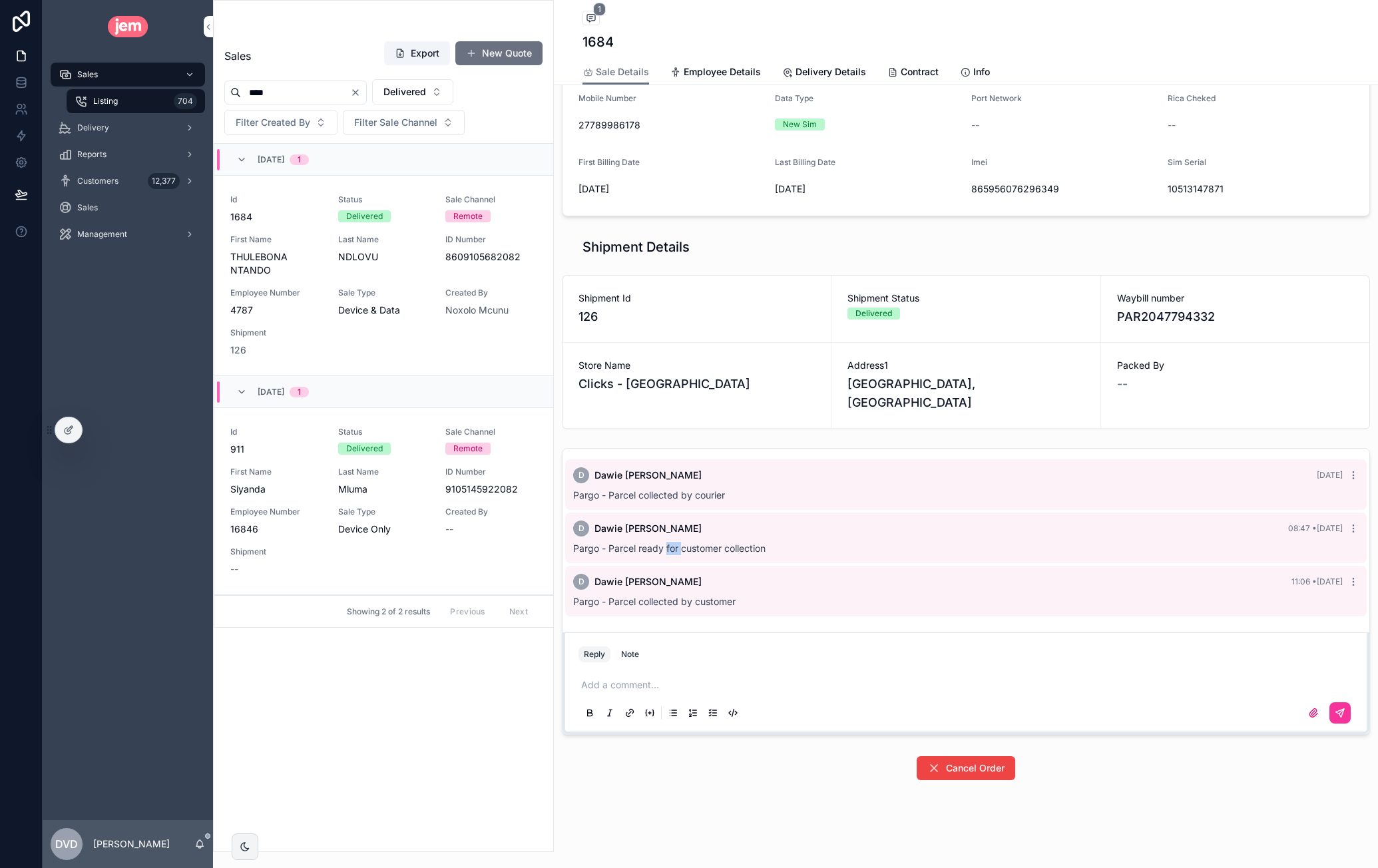
click at [669, 549] on span "Pargo - Parcel ready for customer collection" at bounding box center [669, 548] width 193 height 11
click at [871, 311] on div "Delivered" at bounding box center [873, 313] width 37 height 12
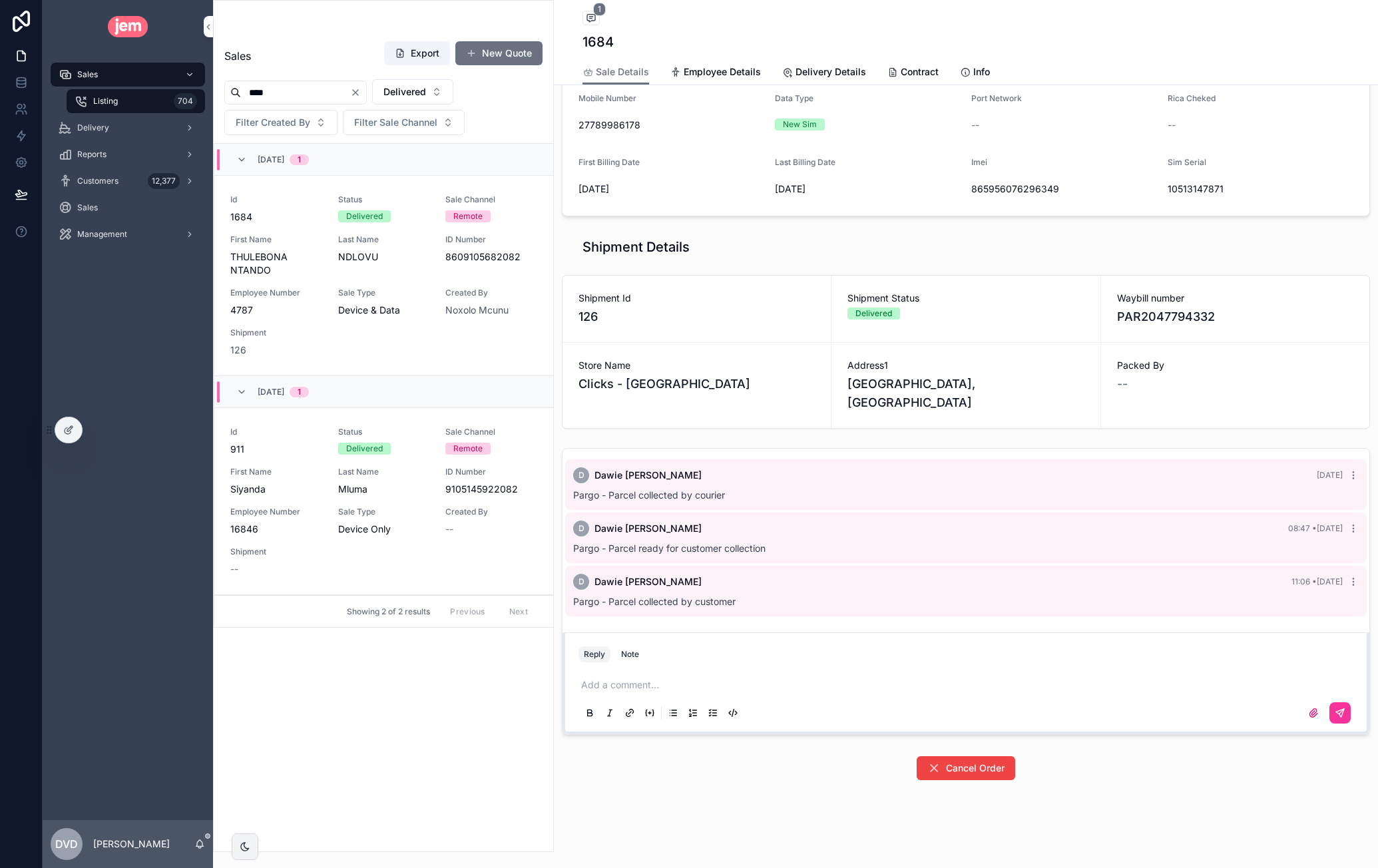
click at [641, 605] on div "Pargo - Parcel collected by customer" at bounding box center [966, 601] width 786 height 13
click at [646, 599] on span "Pargo - Parcel collected by customer" at bounding box center [654, 601] width 162 height 11
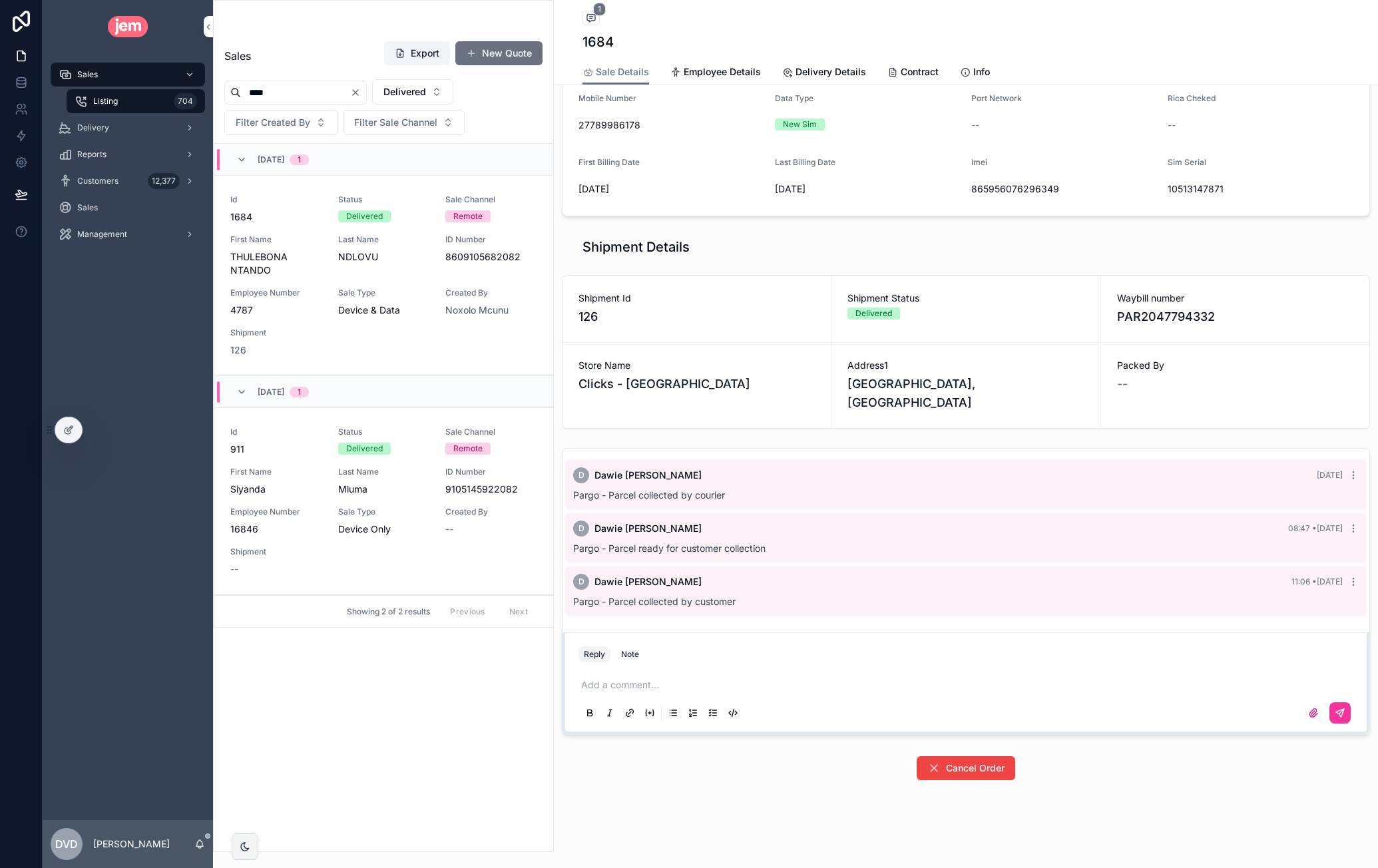
click at [877, 313] on div "Delivered" at bounding box center [873, 313] width 37 height 12
click at [987, 440] on div "Shipment Details Shipment Id 126 Shipment Status Delivered Waybill number PAR20…" at bounding box center [966, 486] width 825 height 508
